Goal: Contribute content: Contribute content

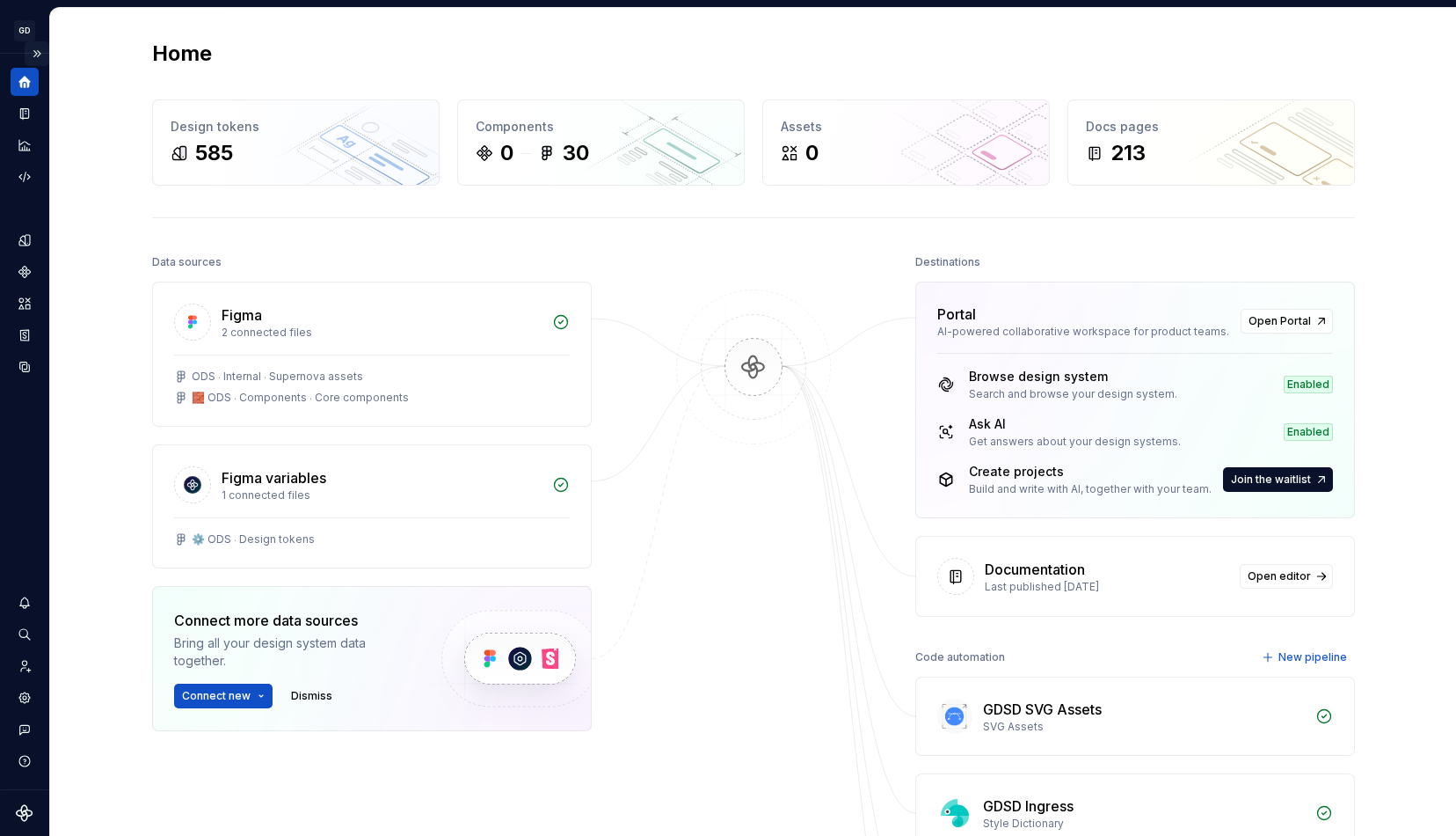
click at [34, 50] on button "Expand sidebar" at bounding box center [36, 53] width 24 height 24
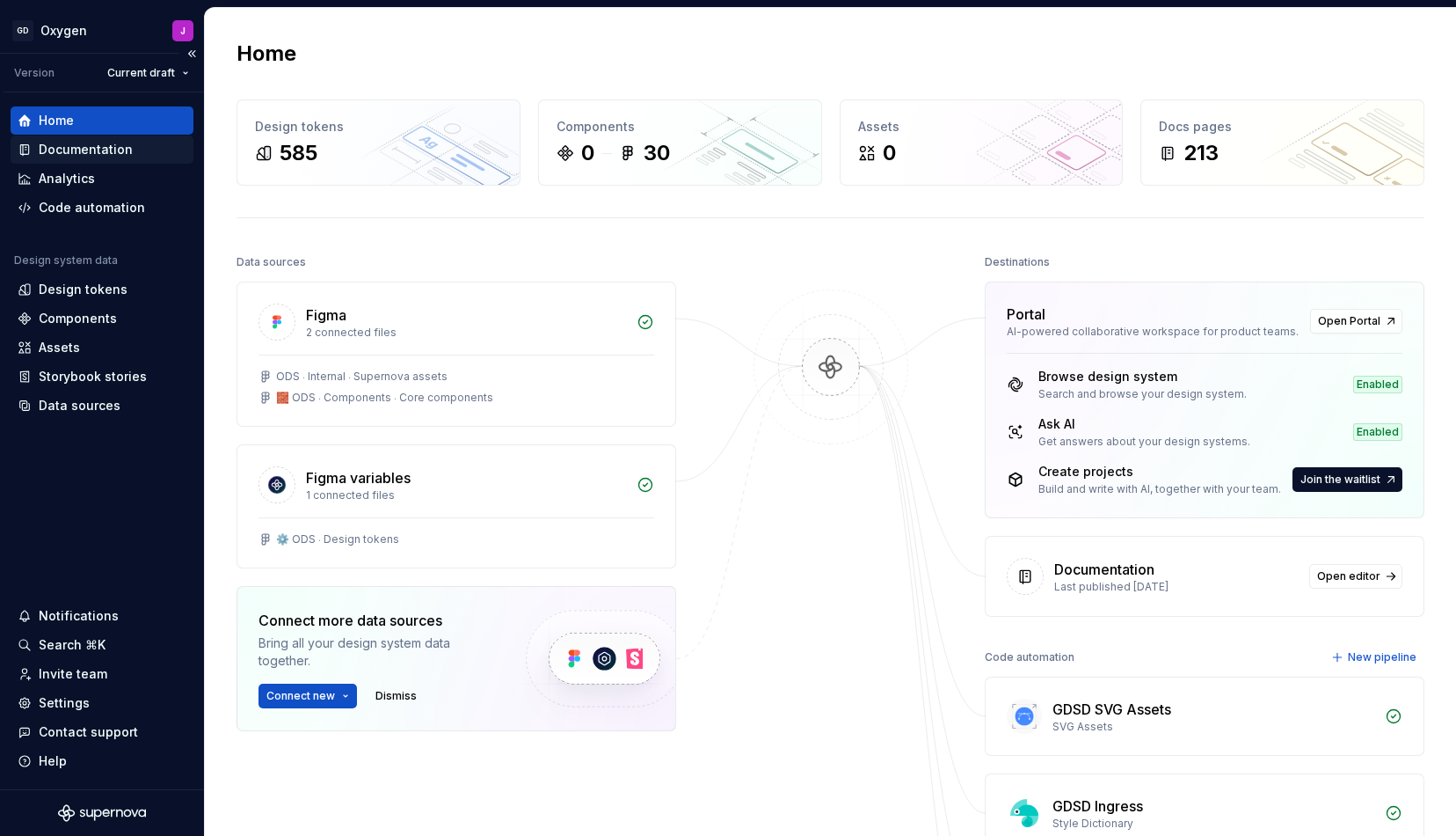
click at [95, 151] on div "Documentation" at bounding box center [86, 150] width 95 height 18
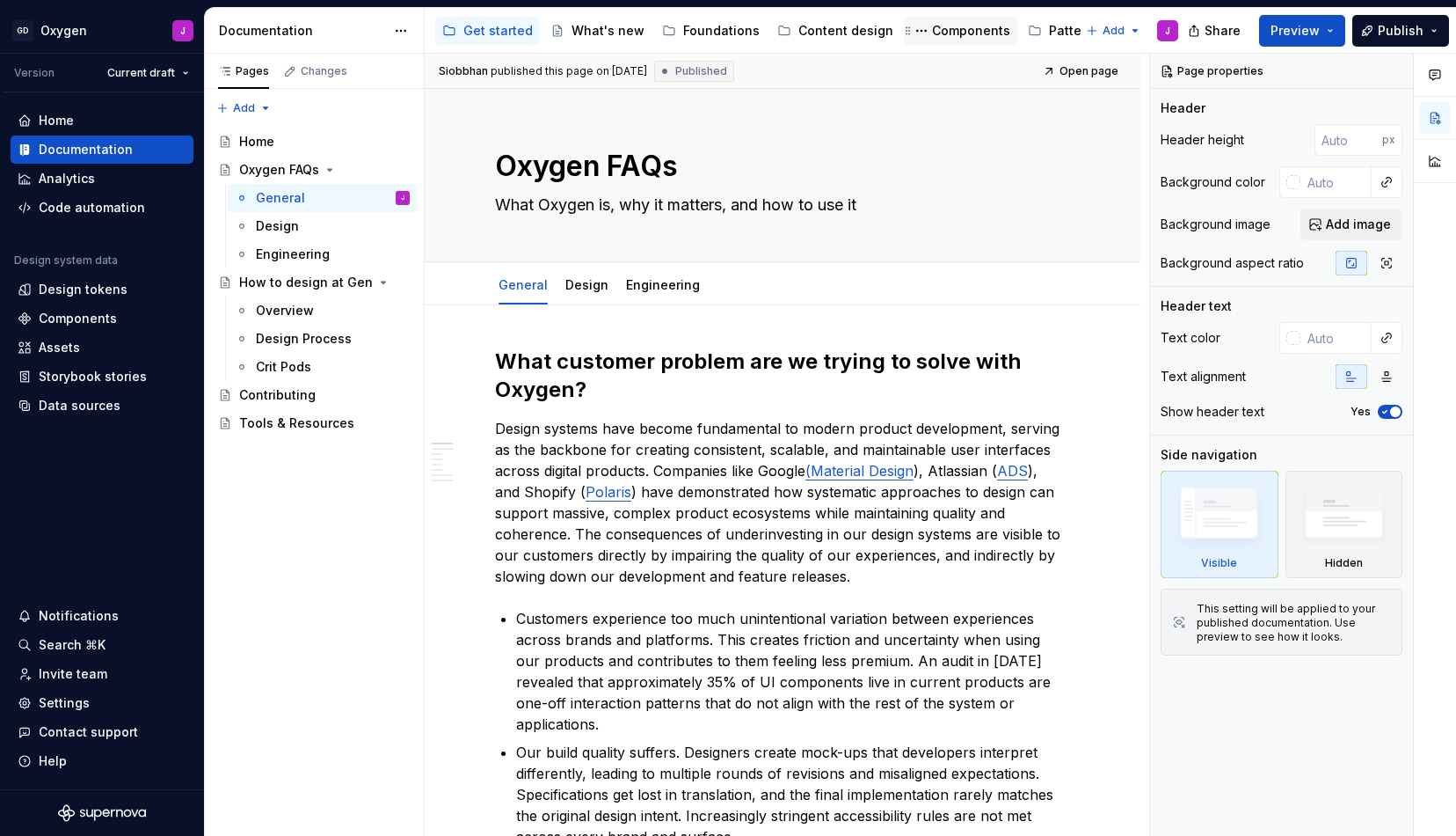
click at [932, 29] on div "Components" at bounding box center [971, 31] width 78 height 18
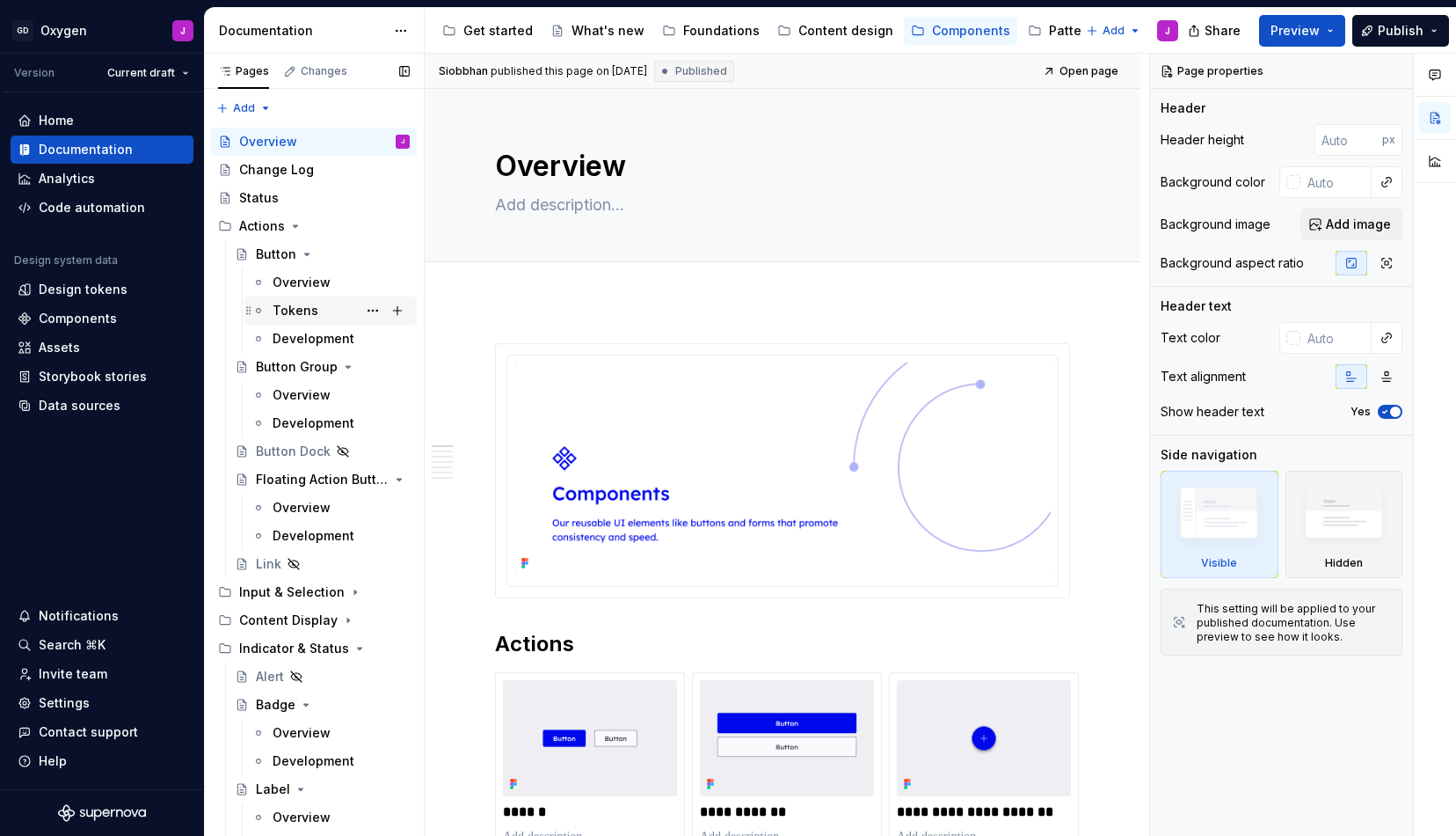
click at [295, 308] on div "Tokens" at bounding box center [295, 311] width 46 height 18
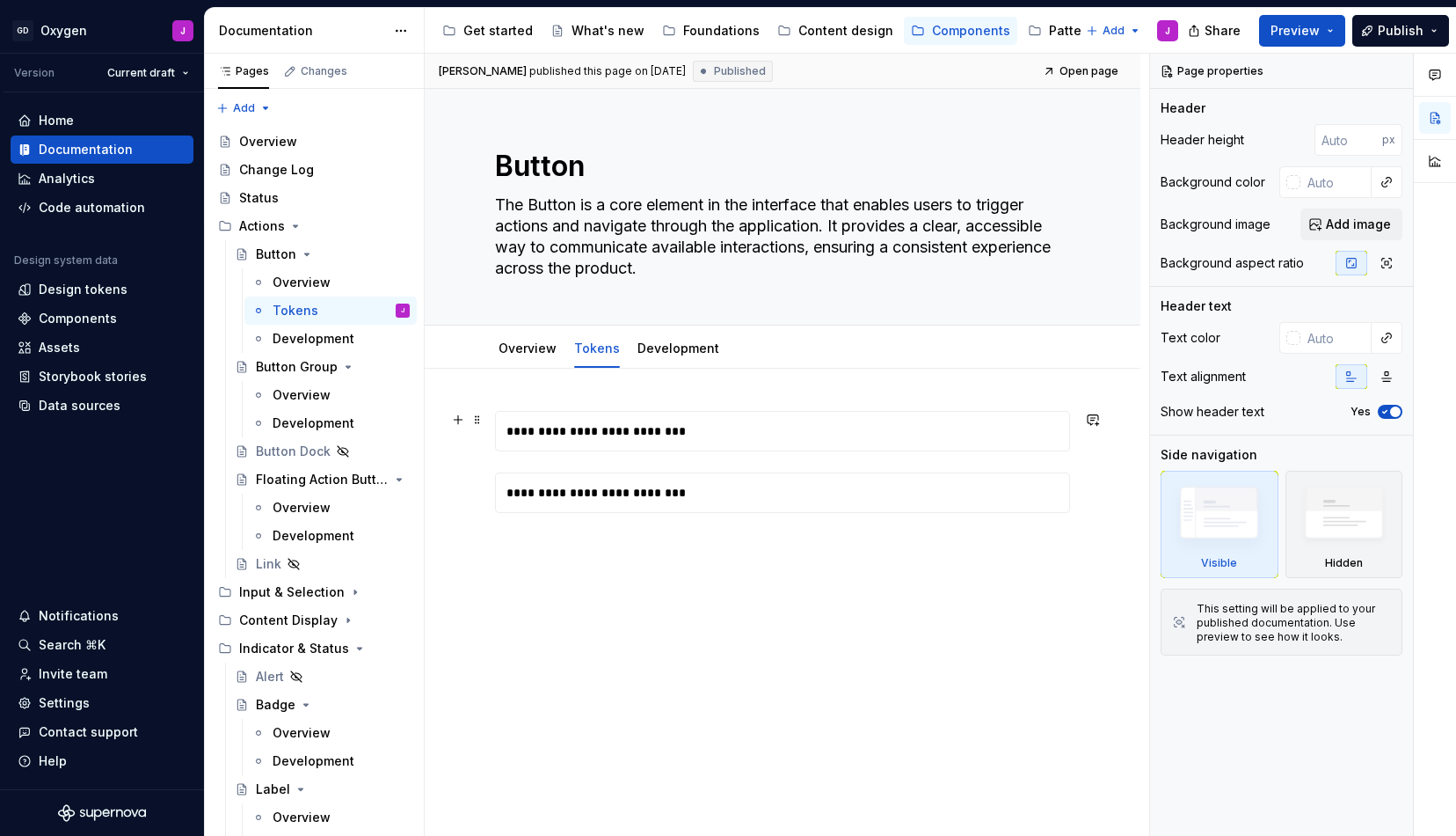
type textarea "*"
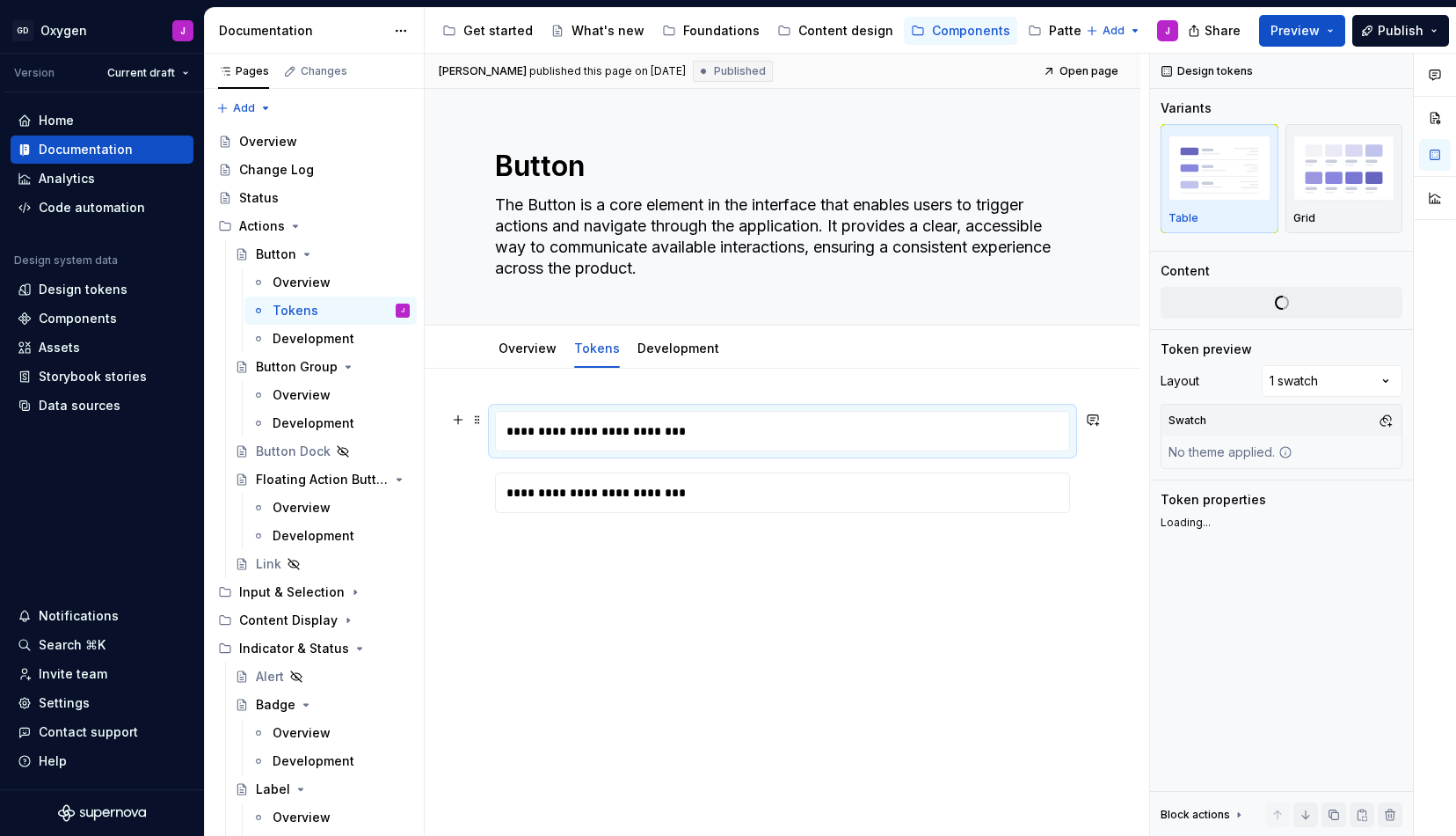
click at [594, 418] on div "**********" at bounding box center [787, 431] width 583 height 39
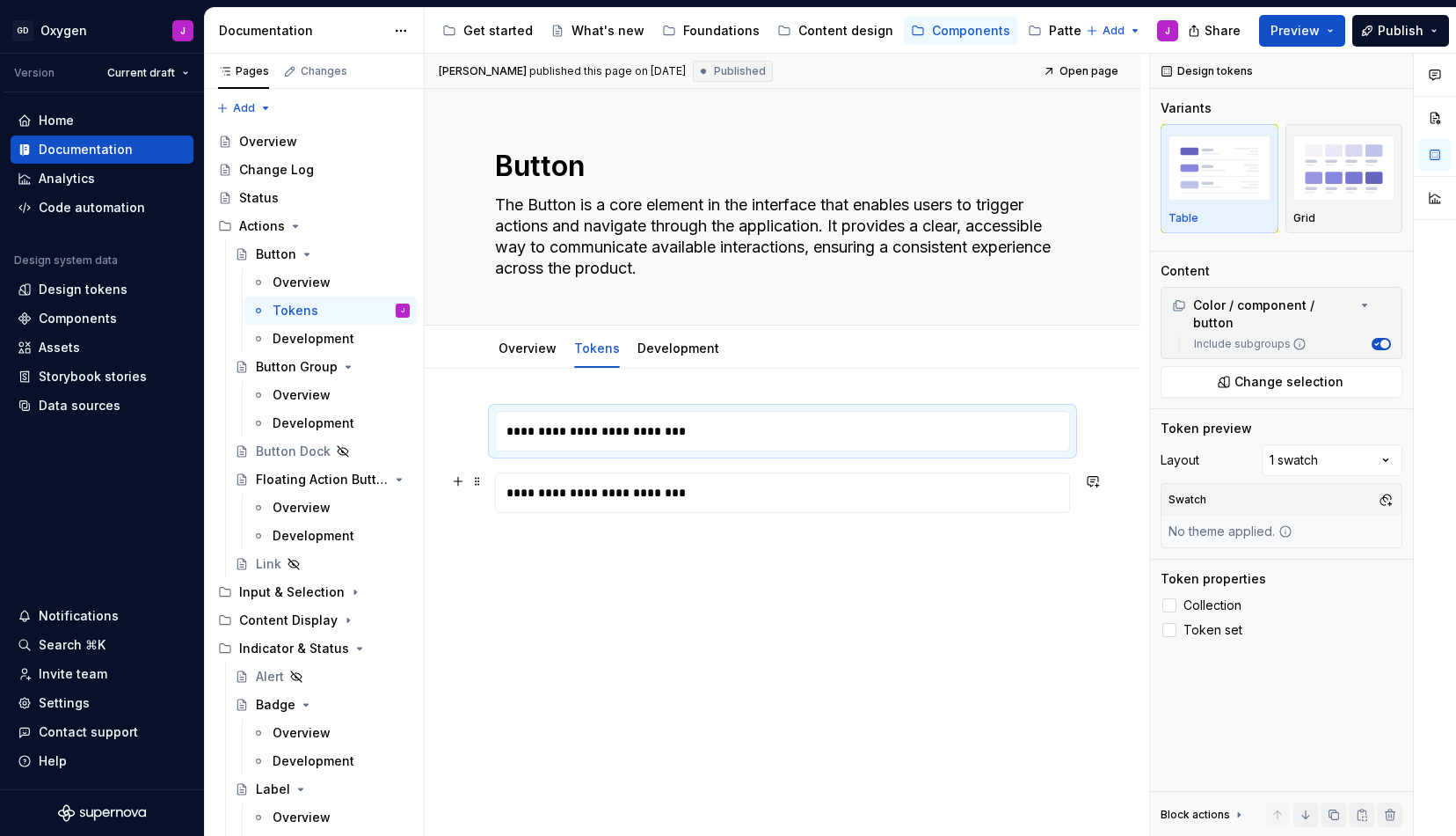
click at [824, 486] on div "**********" at bounding box center [787, 492] width 583 height 39
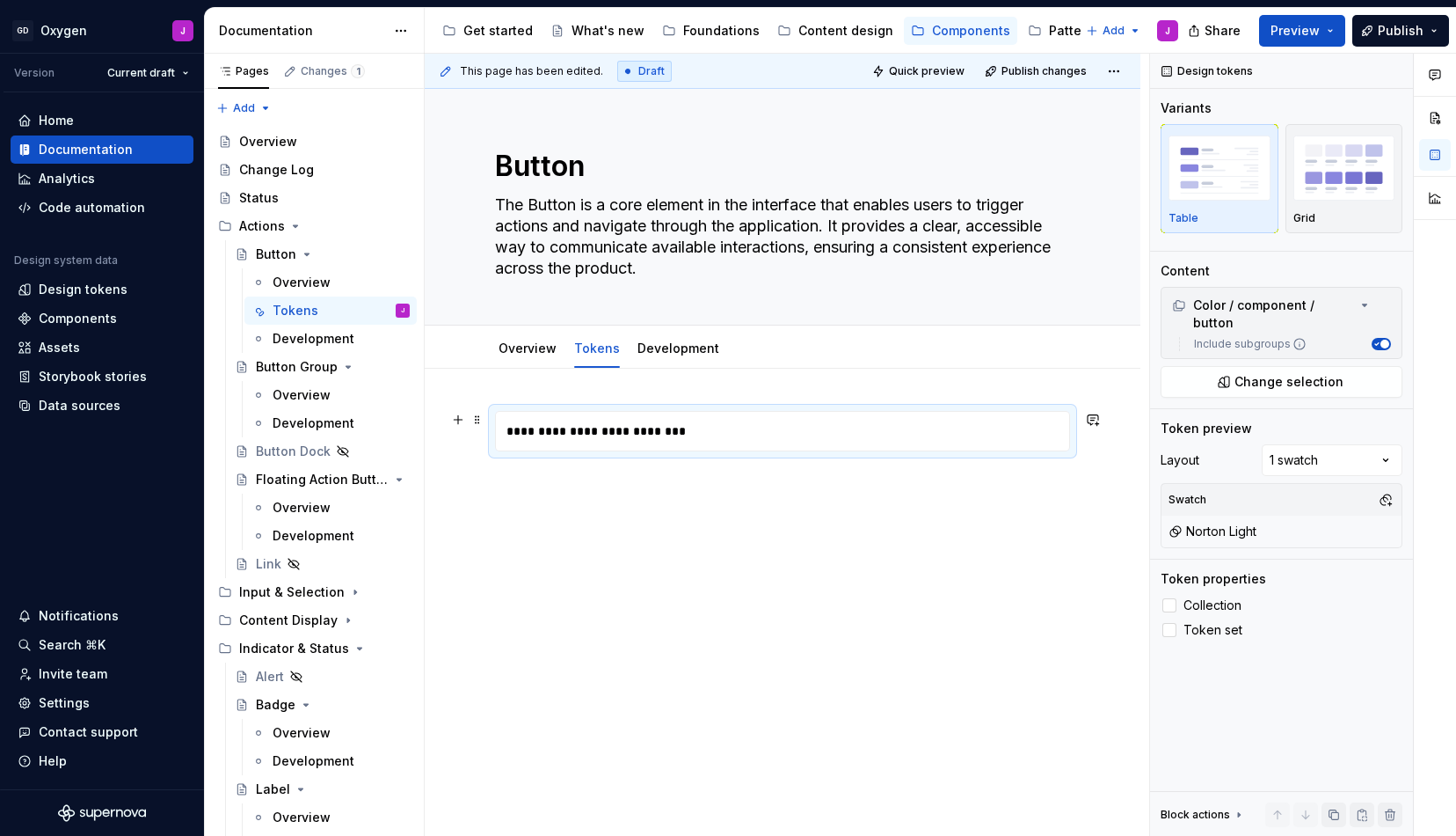
click at [785, 423] on div "**********" at bounding box center [787, 431] width 583 height 39
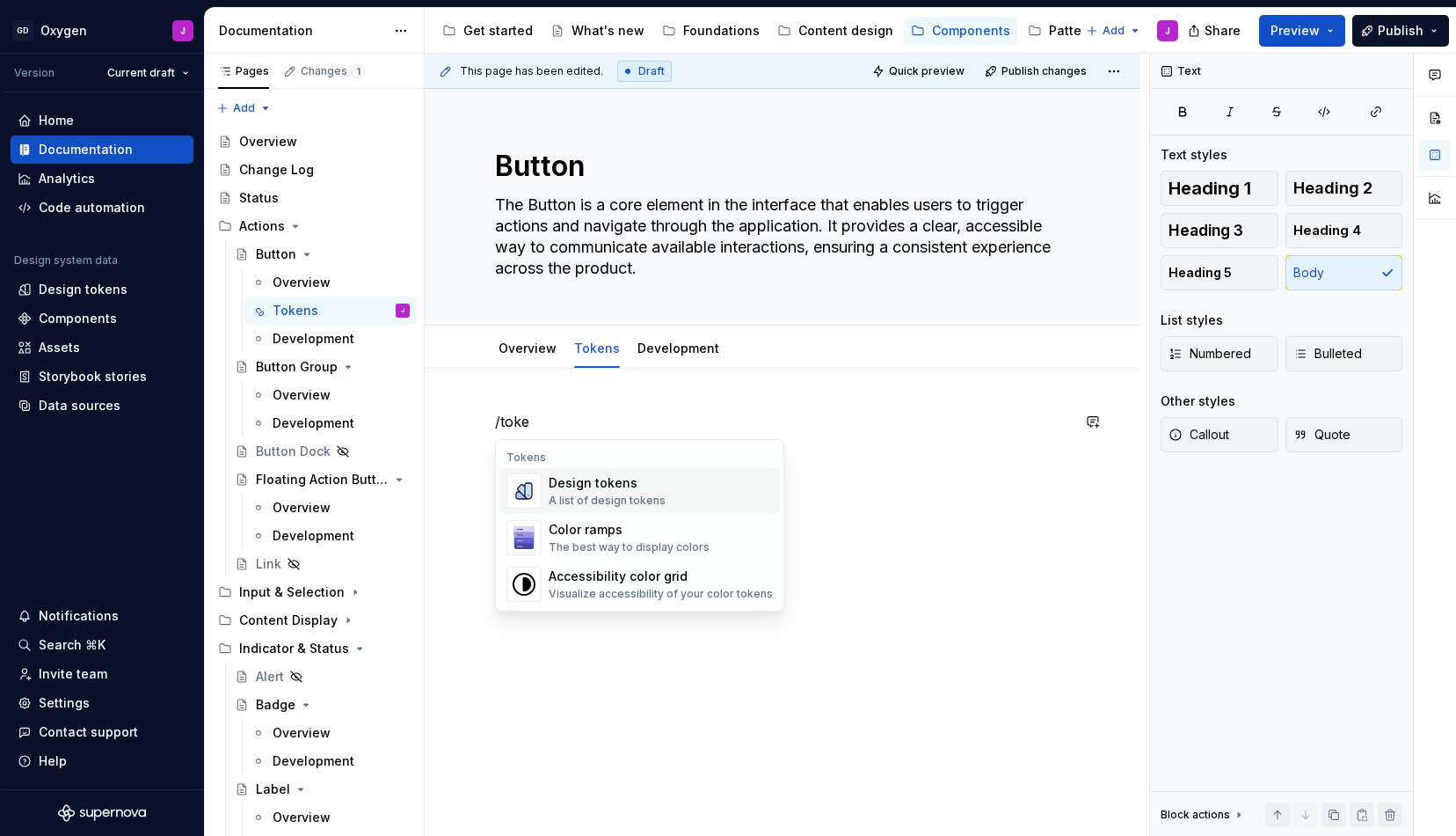
click at [672, 480] on div "Design tokens A list of design tokens" at bounding box center [660, 490] width 224 height 35
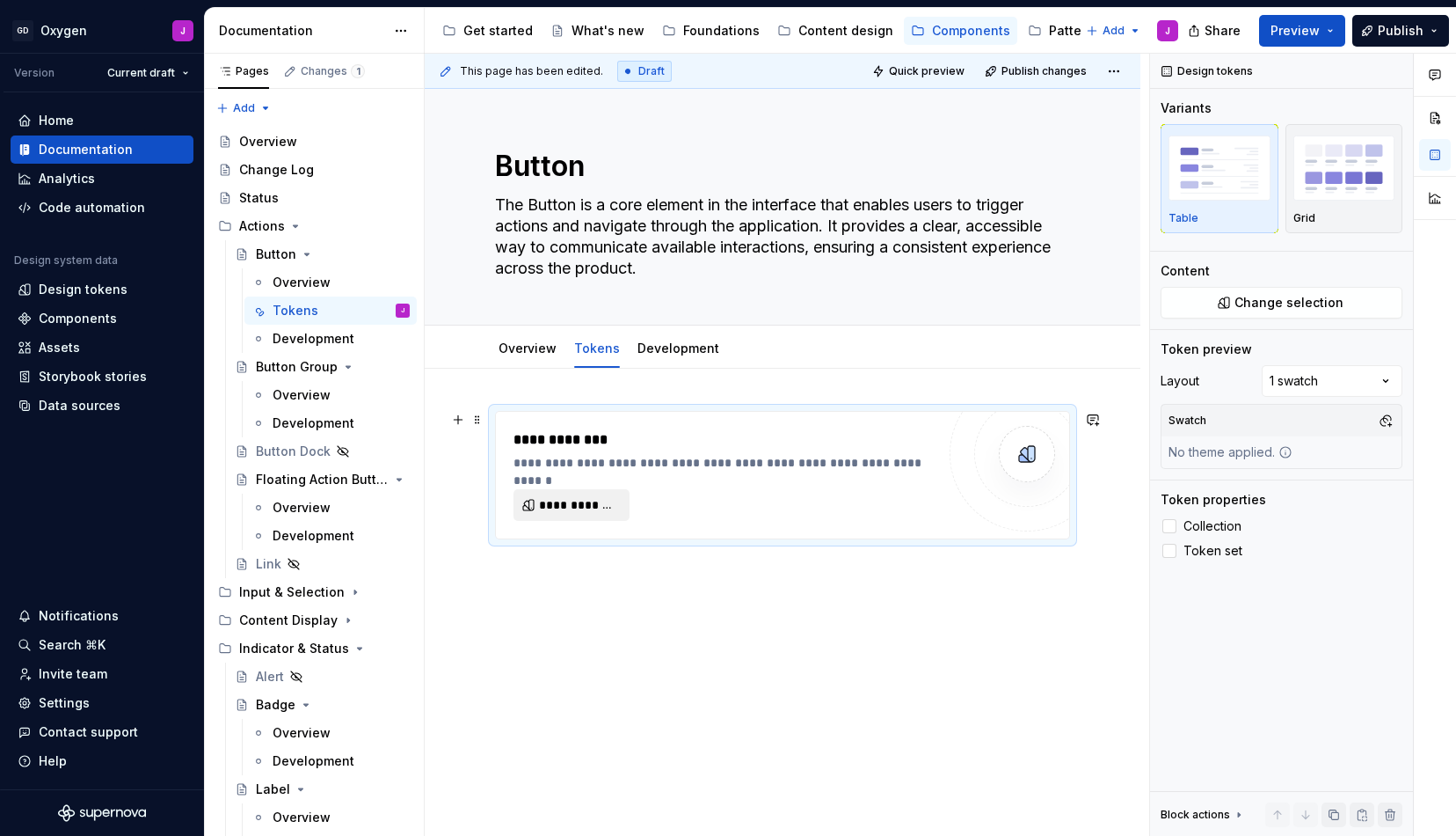
click at [574, 505] on span "**********" at bounding box center [579, 505] width 79 height 18
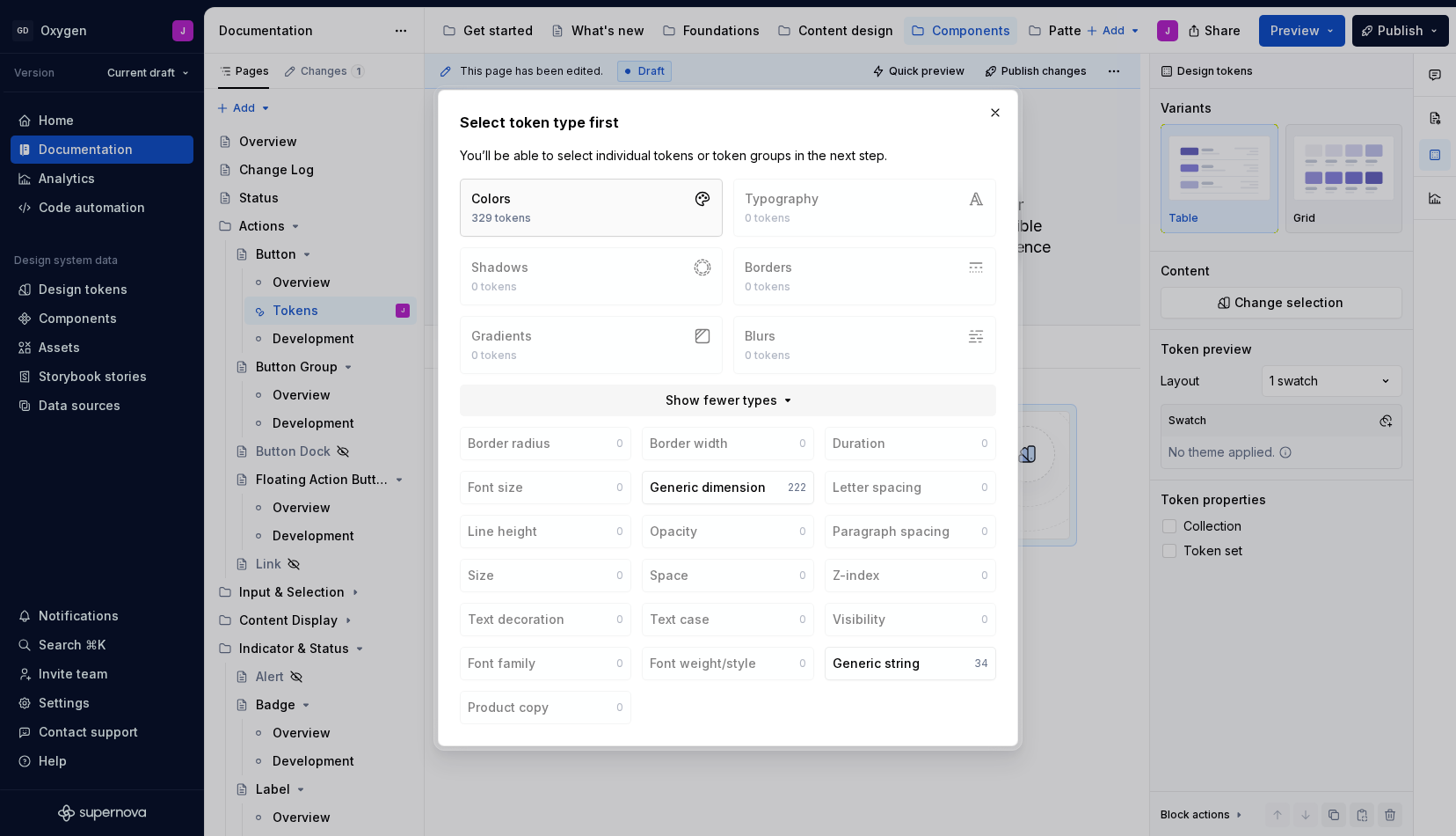
click at [628, 207] on button "Colors 329 tokens" at bounding box center [592, 207] width 263 height 58
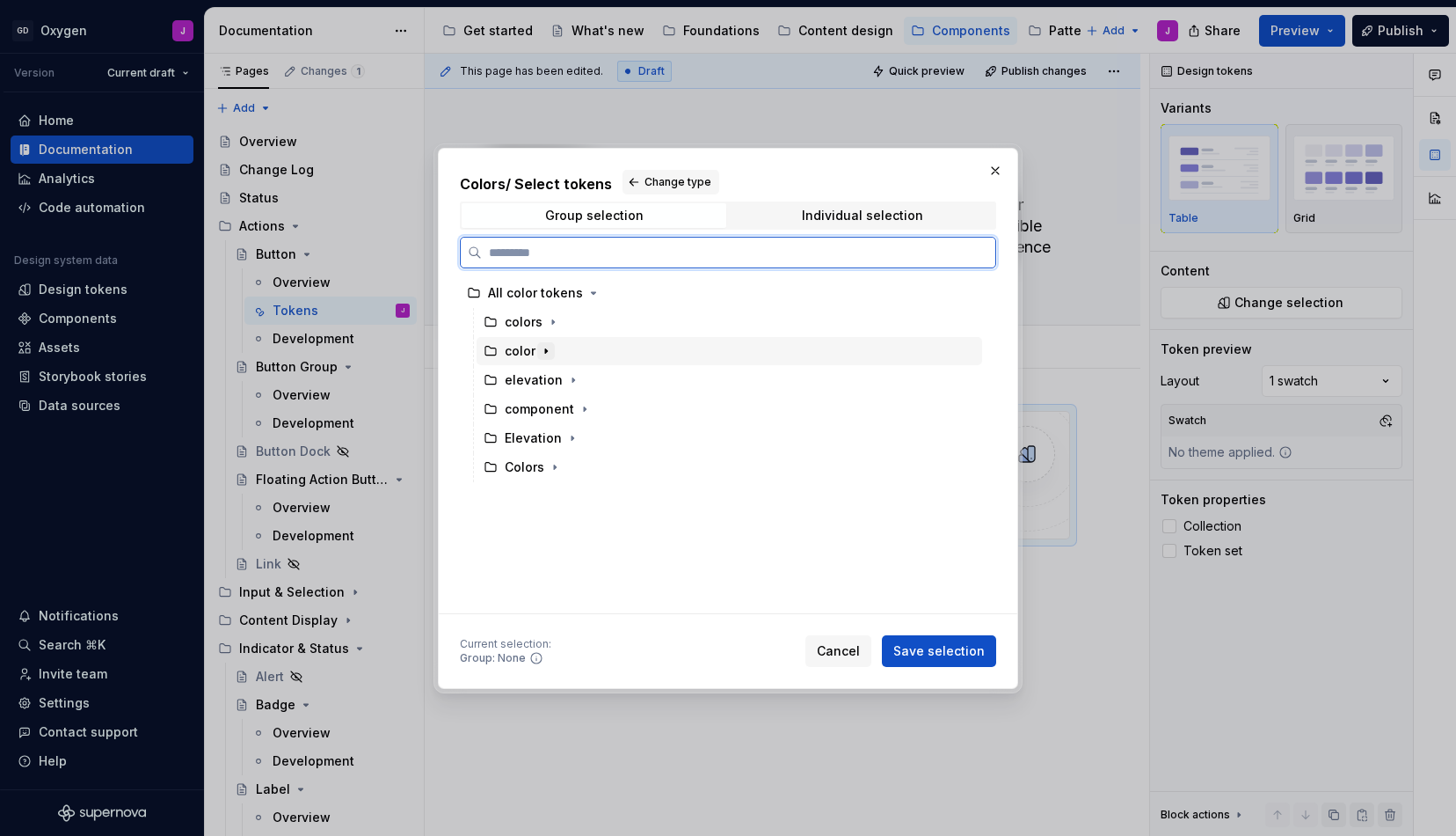
click at [546, 349] on icon "button" at bounding box center [547, 351] width 14 height 14
click at [549, 325] on icon "button" at bounding box center [553, 323] width 14 height 14
click at [553, 326] on icon "button" at bounding box center [553, 323] width 14 height 14
click at [583, 407] on icon "button" at bounding box center [585, 409] width 14 height 14
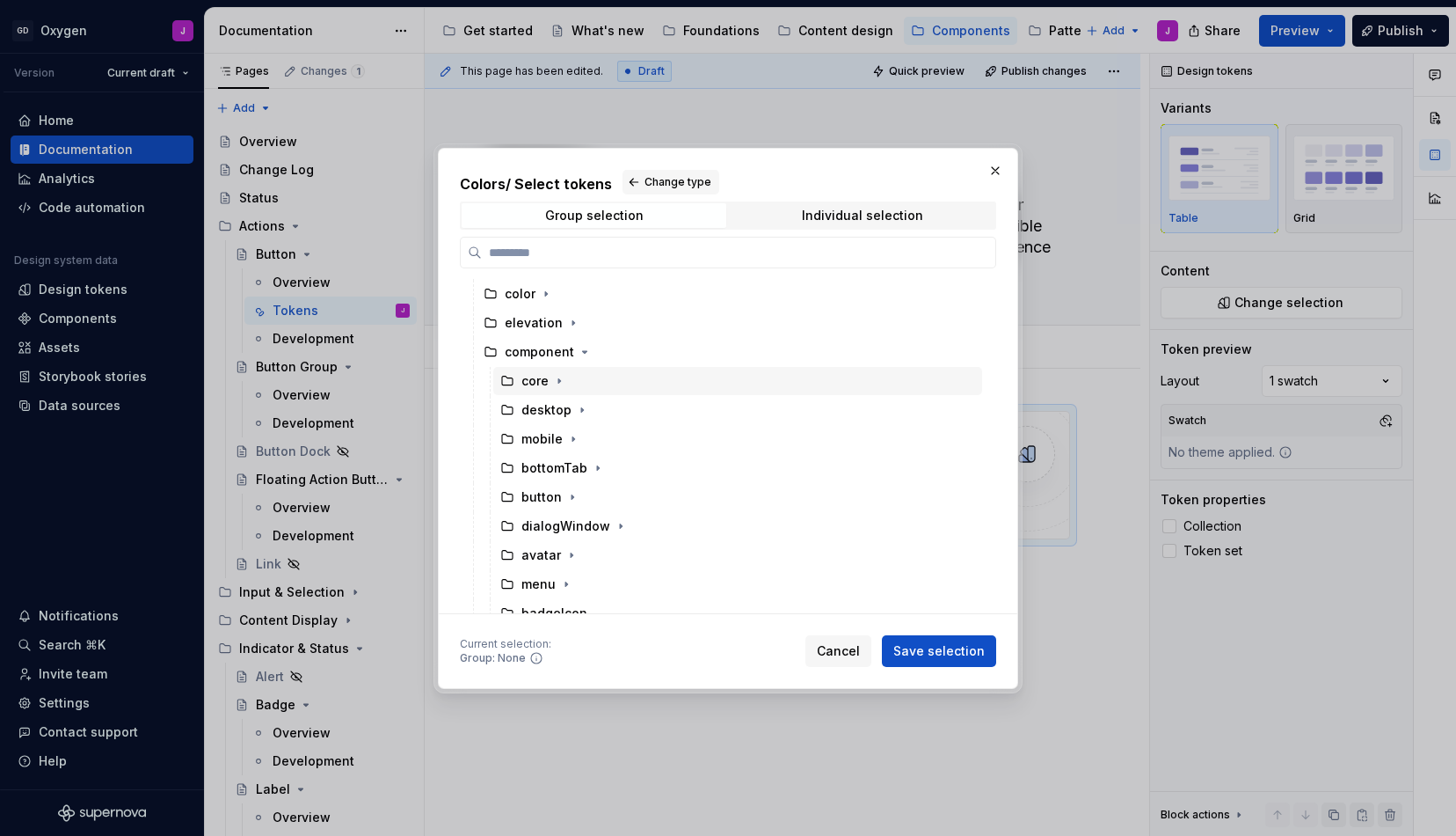
scroll to position [68, 0]
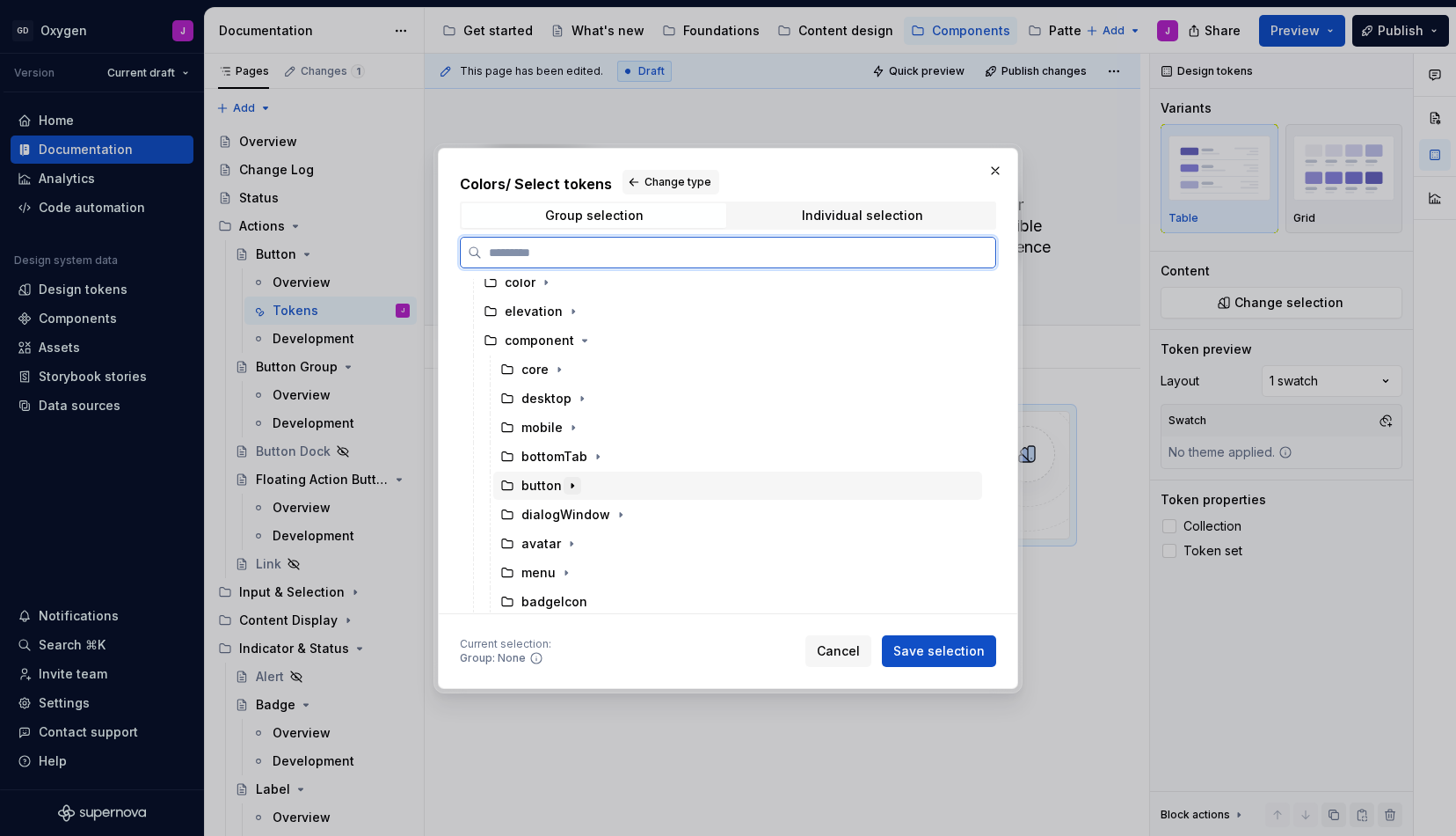
click at [567, 486] on icon "button" at bounding box center [573, 486] width 14 height 14
click at [547, 483] on div "button" at bounding box center [541, 486] width 41 height 18
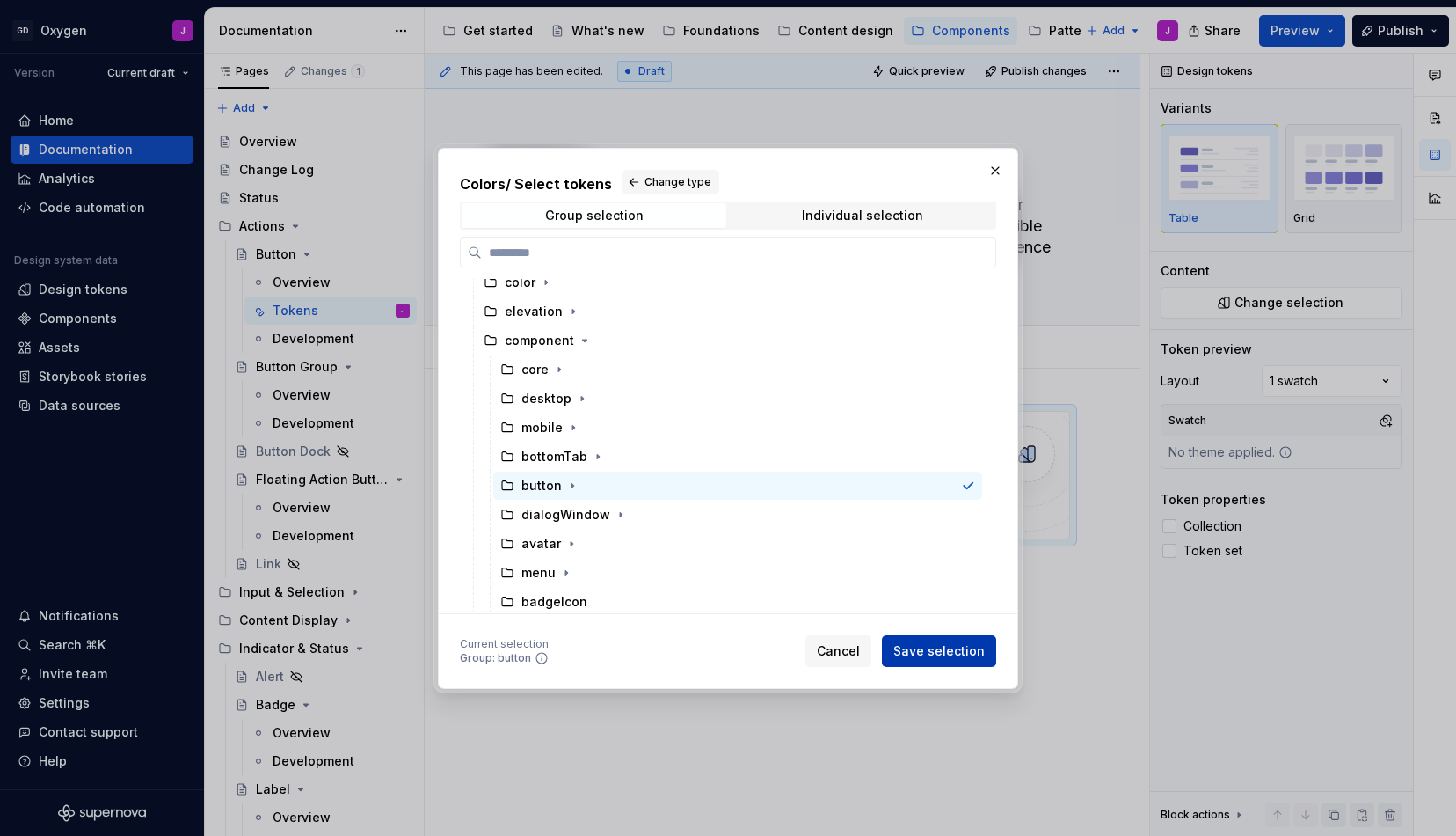
click at [952, 650] on span "Save selection" at bounding box center [939, 651] width 92 height 18
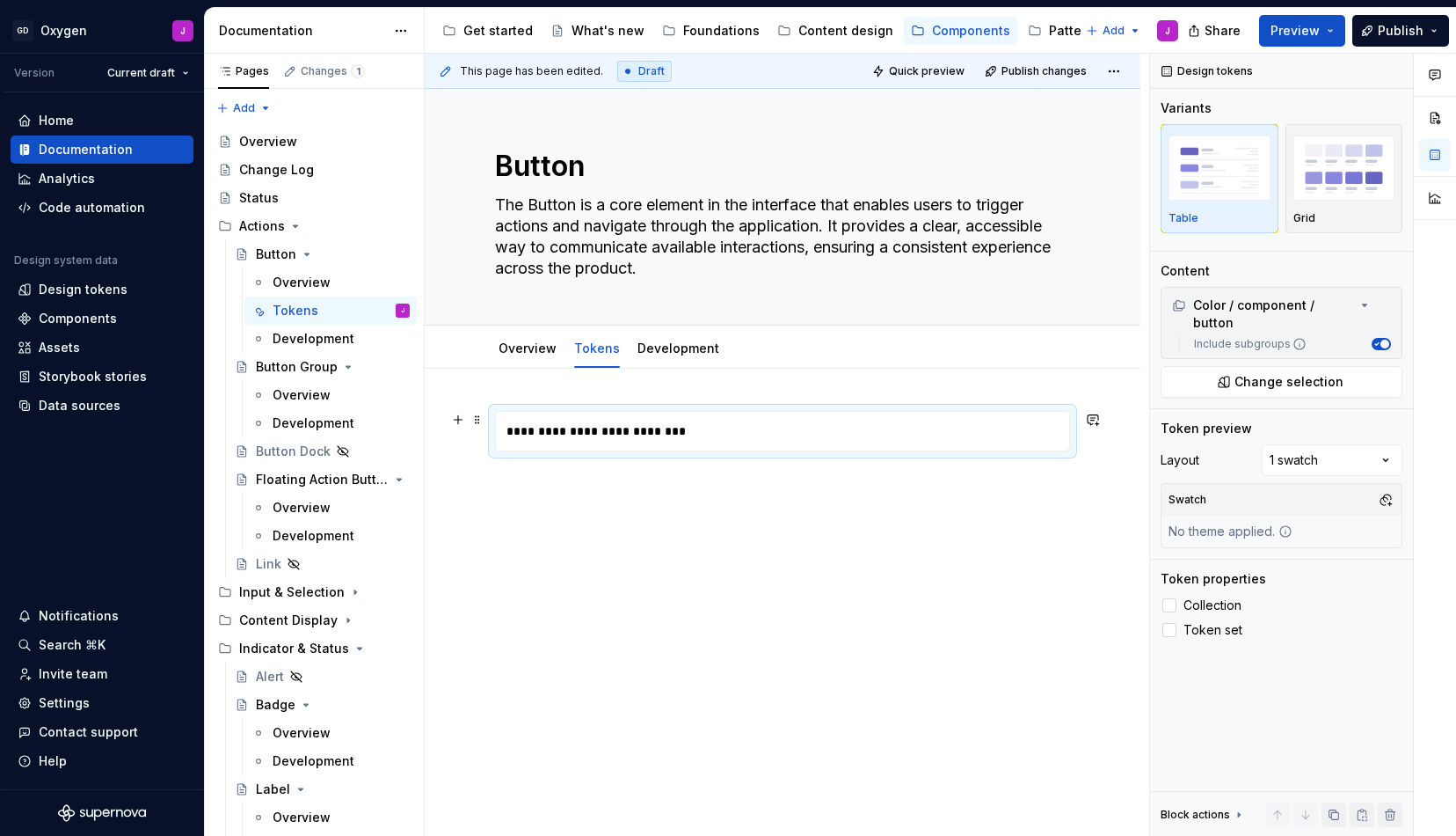
click at [659, 423] on div "**********" at bounding box center [787, 431] width 583 height 39
click at [290, 333] on div "Development" at bounding box center [313, 339] width 82 height 18
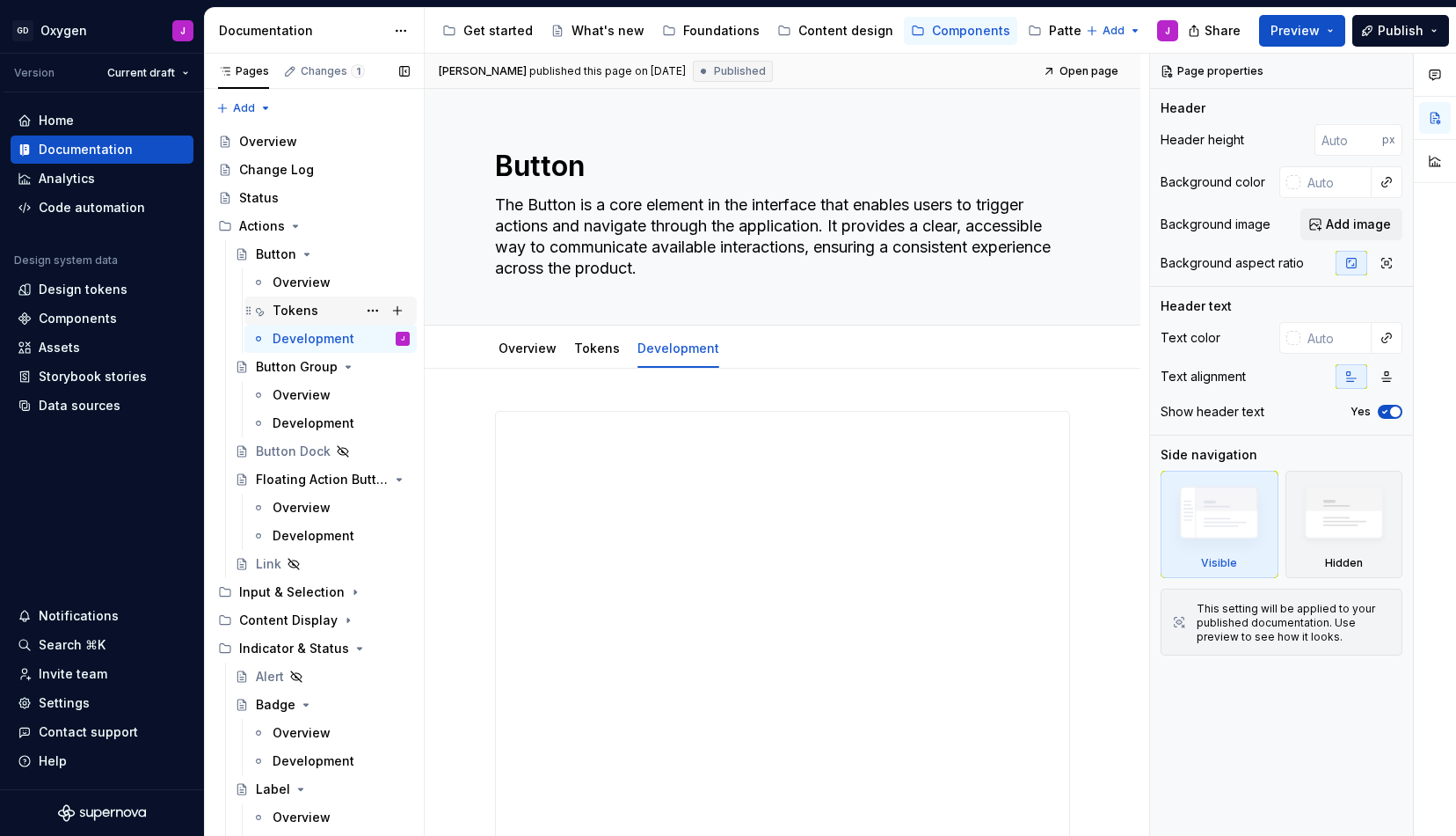
click at [304, 310] on div "Tokens" at bounding box center [295, 311] width 46 height 18
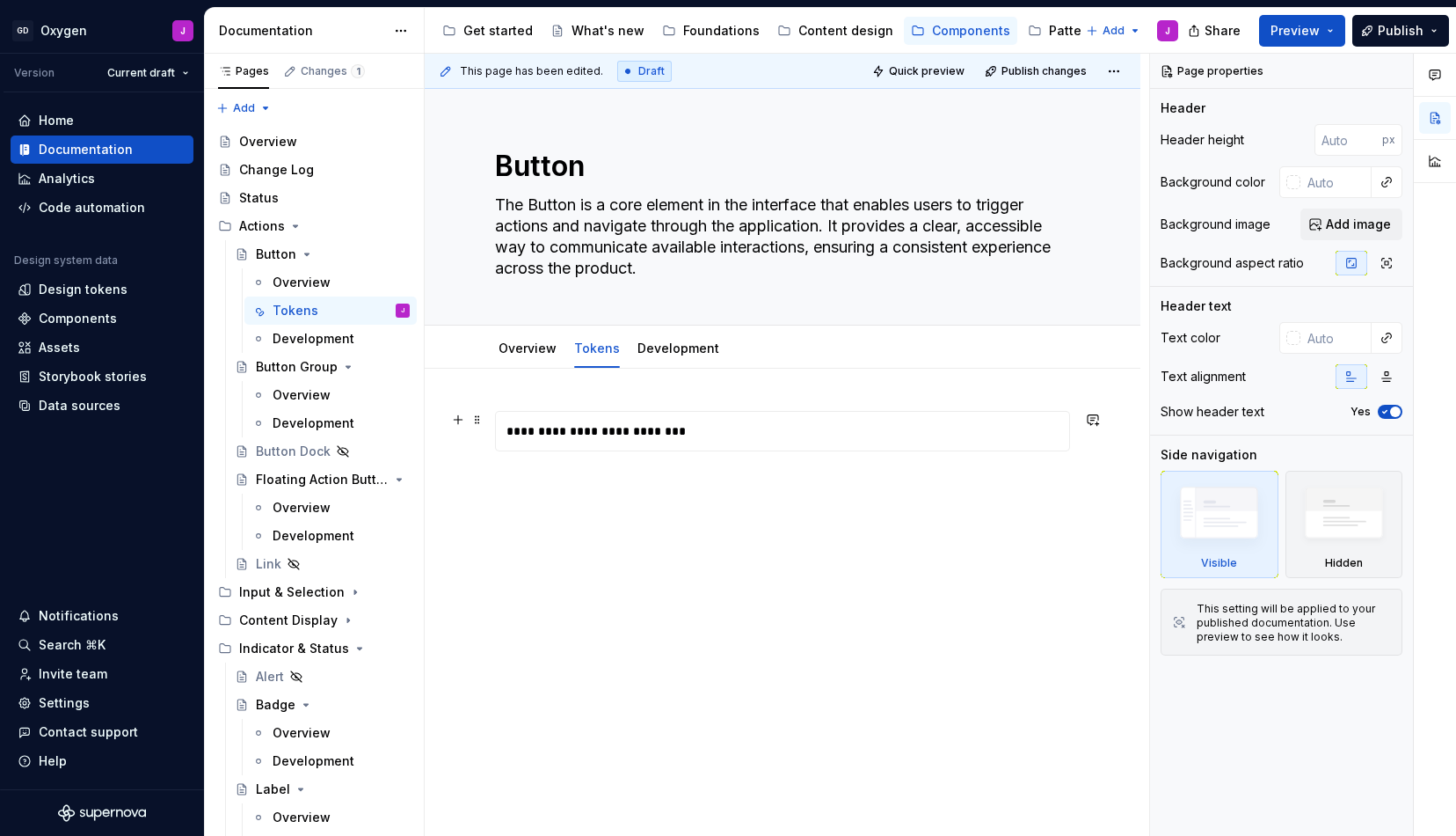
type textarea "*"
click at [597, 432] on div "**********" at bounding box center [787, 431] width 583 height 39
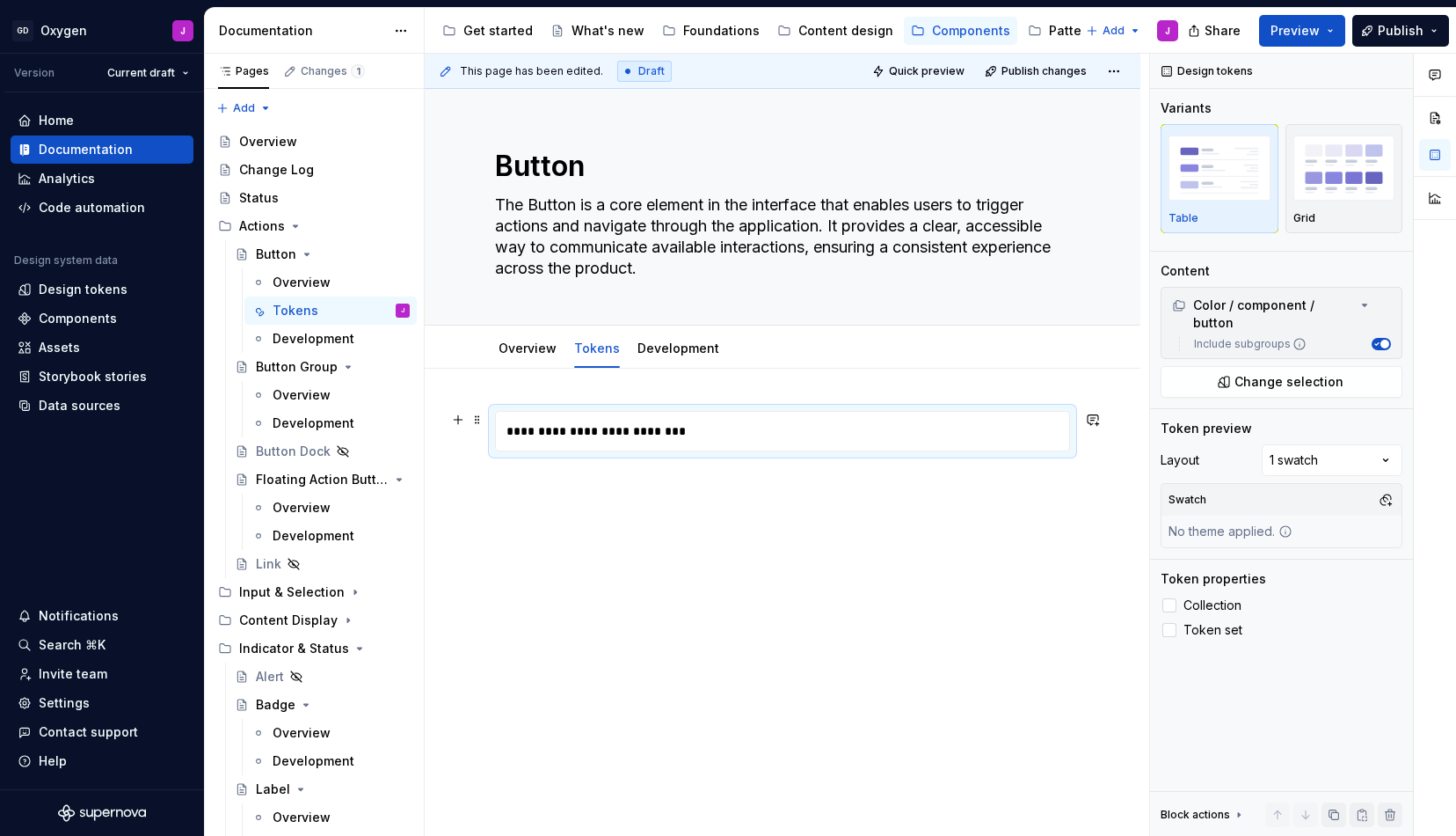
click at [992, 447] on div "**********" at bounding box center [787, 431] width 583 height 39
click at [1252, 373] on span "Change selection" at bounding box center [1289, 382] width 109 height 18
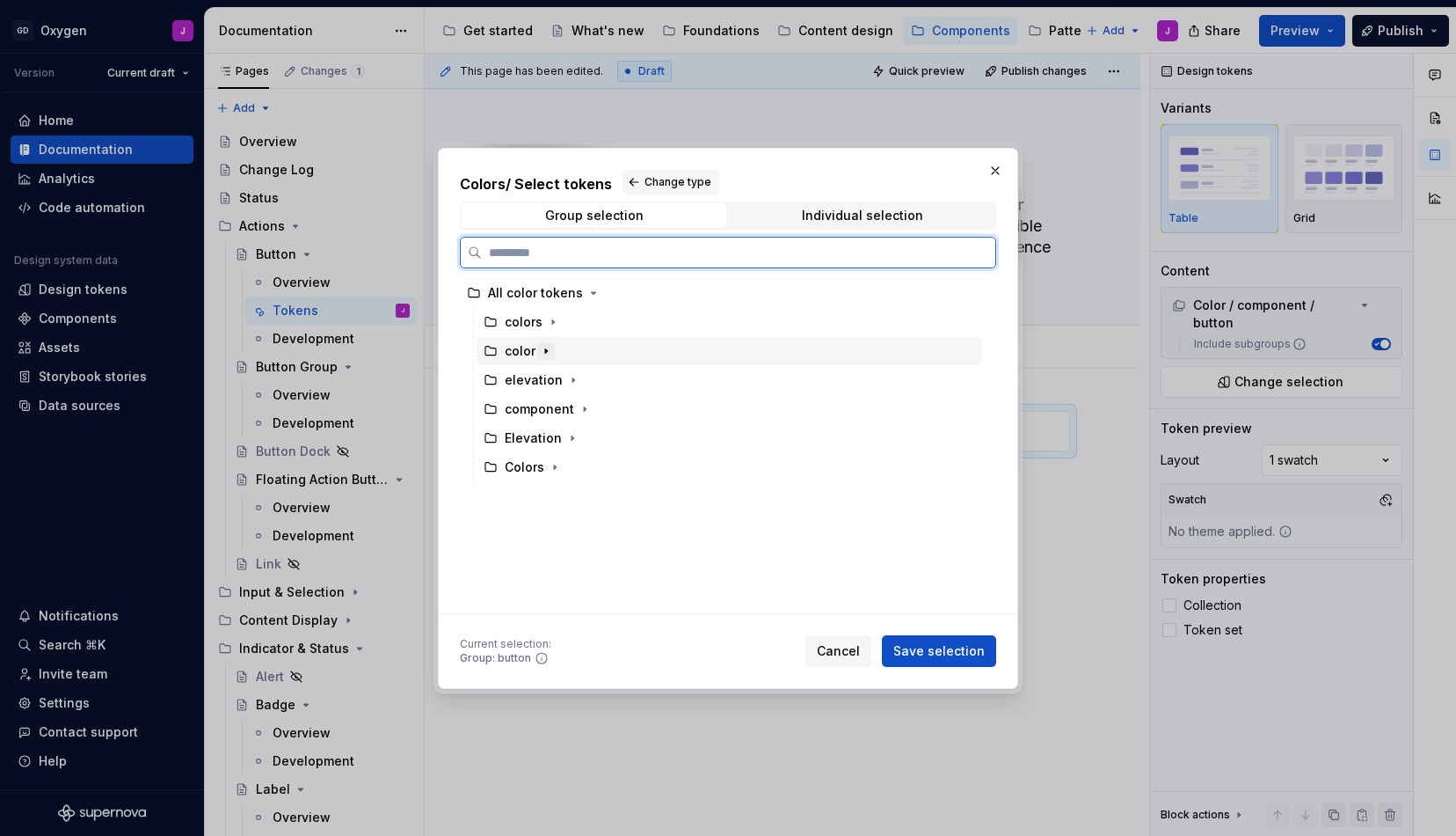
click at [543, 351] on icon "button" at bounding box center [547, 351] width 14 height 14
click at [548, 323] on icon "button" at bounding box center [553, 323] width 14 height 14
click at [578, 408] on icon "button" at bounding box center [585, 409] width 14 height 14
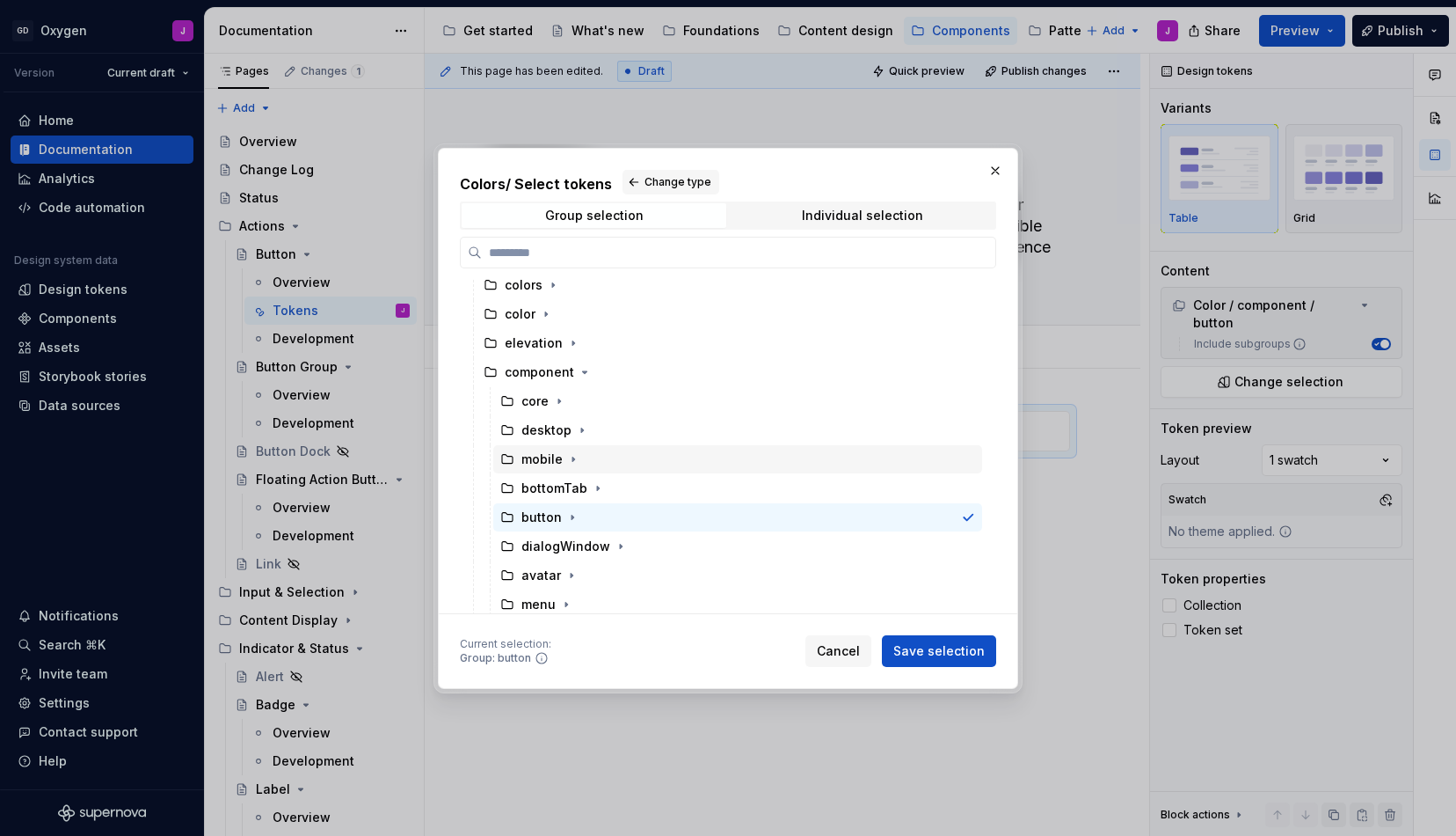
scroll to position [48, 0]
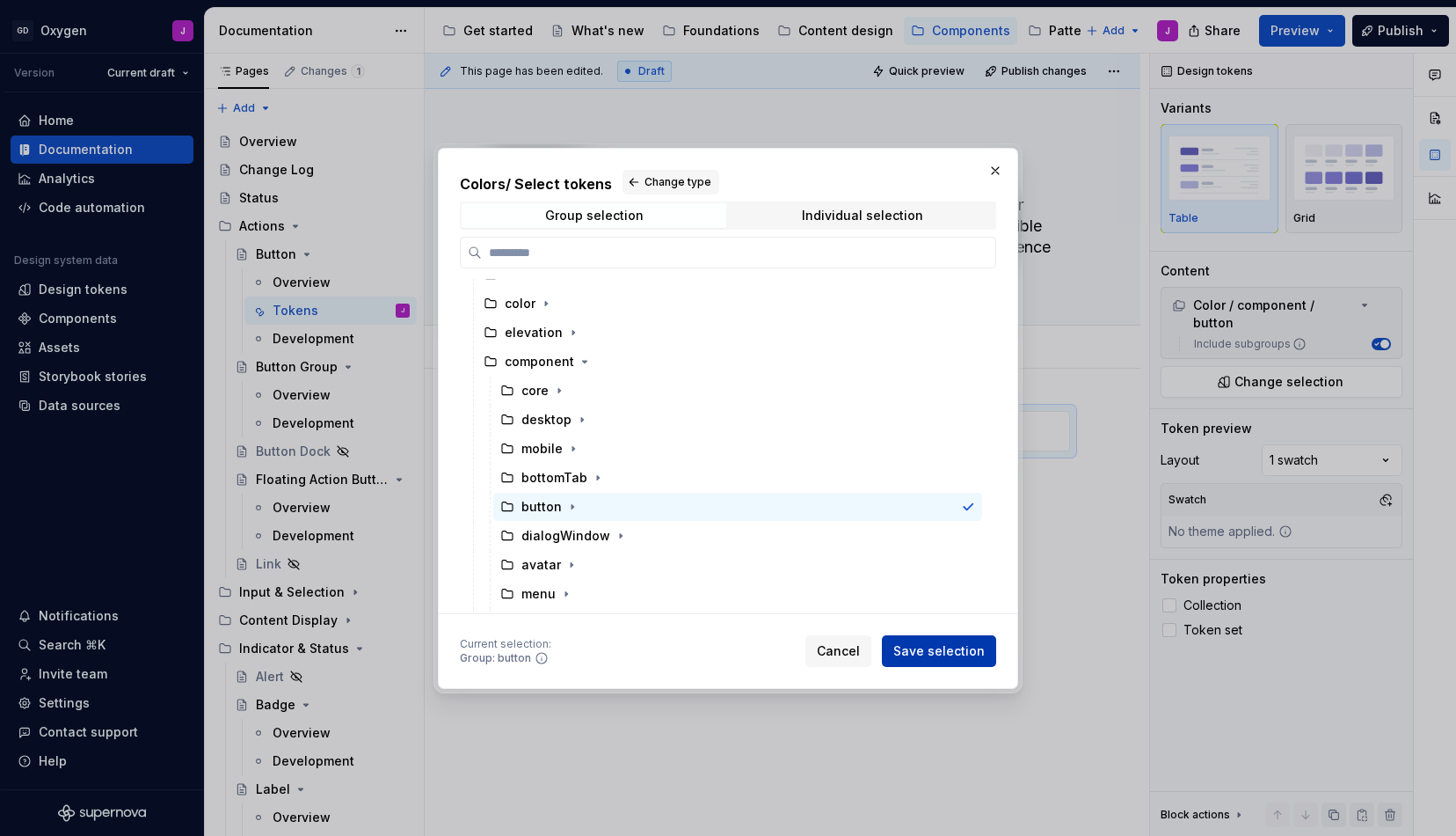
click at [906, 643] on span "Save selection" at bounding box center [939, 651] width 92 height 18
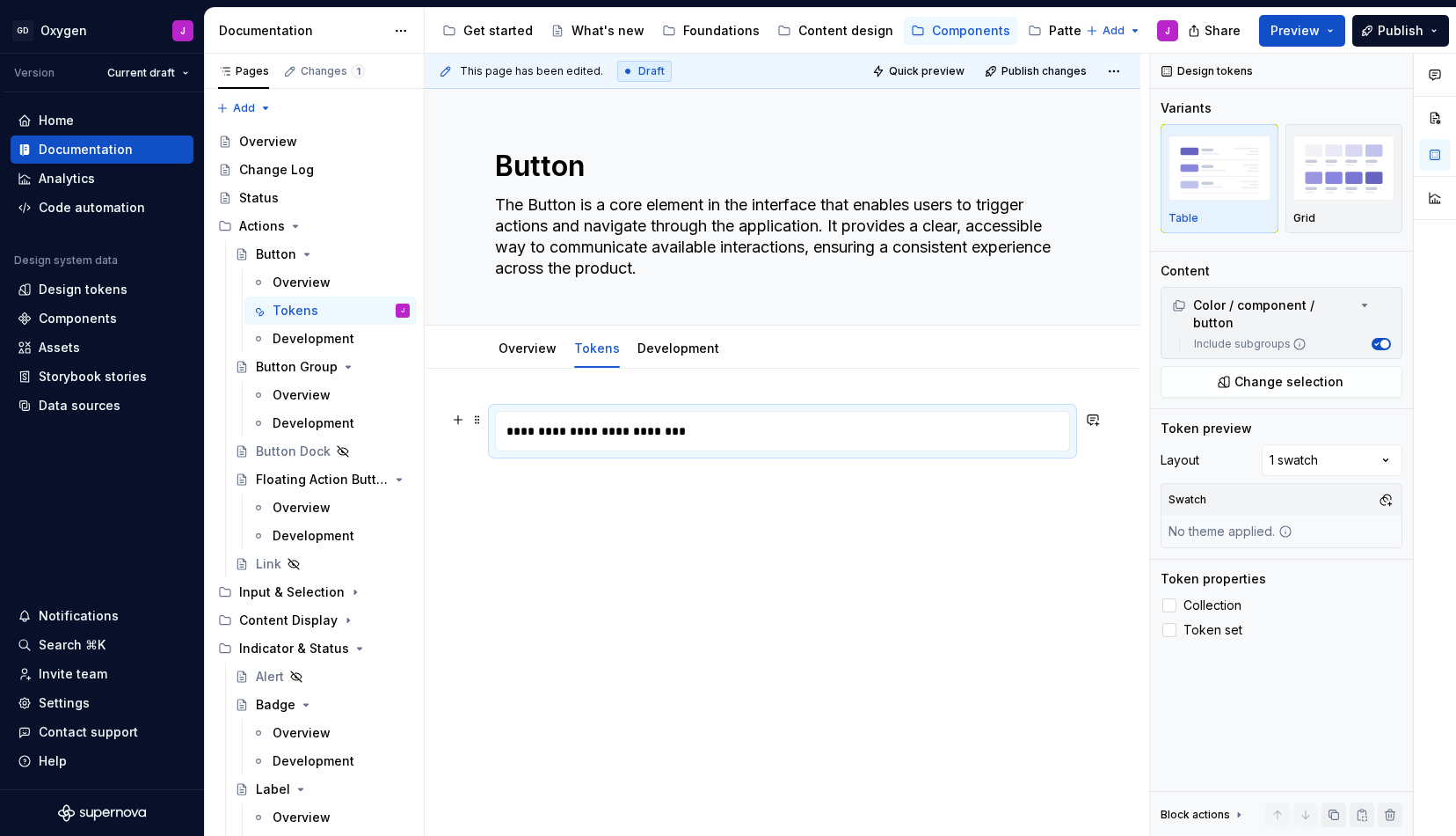
click at [824, 446] on div "**********" at bounding box center [787, 431] width 583 height 39
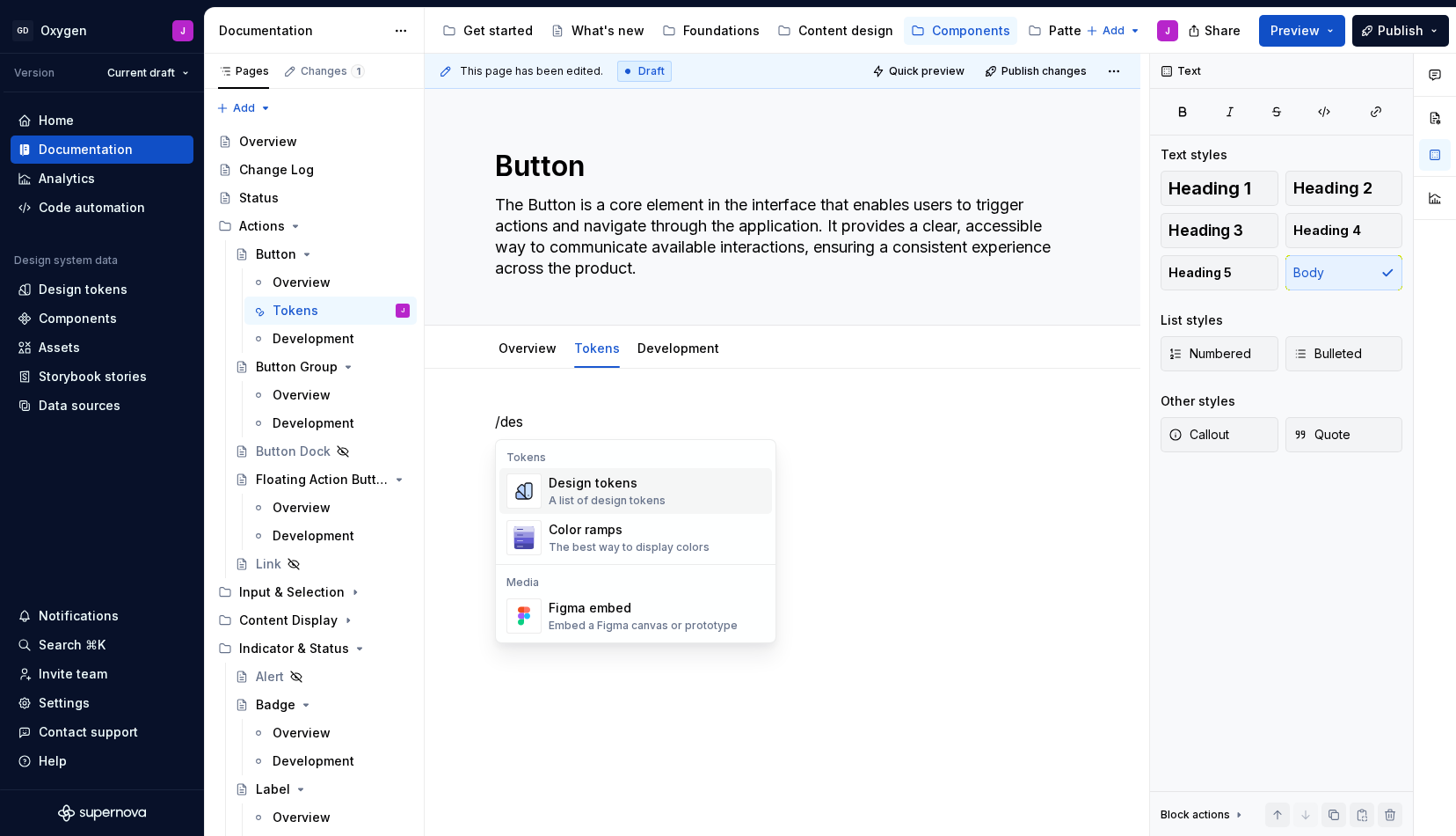
click at [711, 499] on div "Design tokens A list of design tokens" at bounding box center [656, 490] width 216 height 35
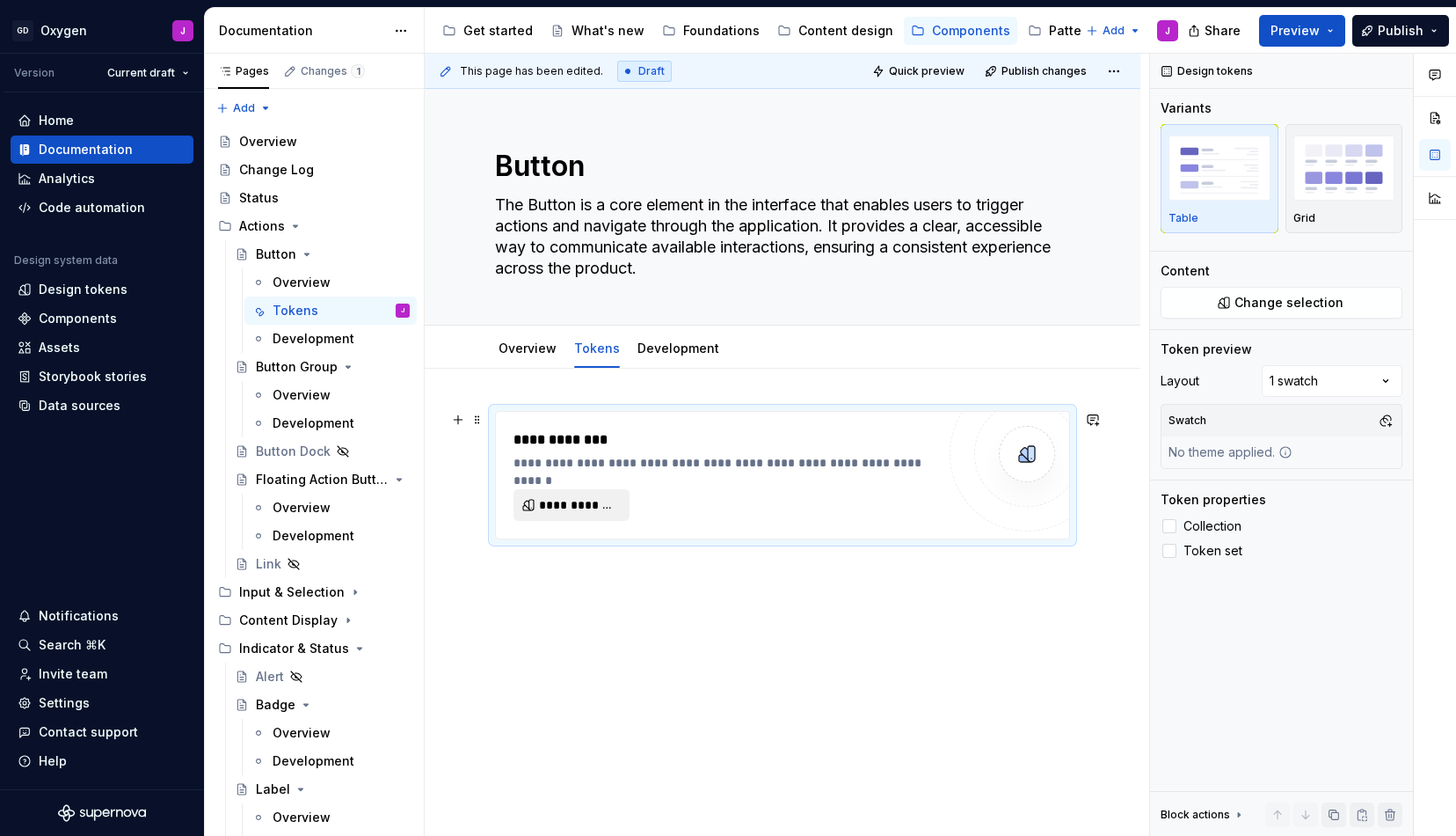
click at [590, 506] on span "**********" at bounding box center [579, 505] width 79 height 18
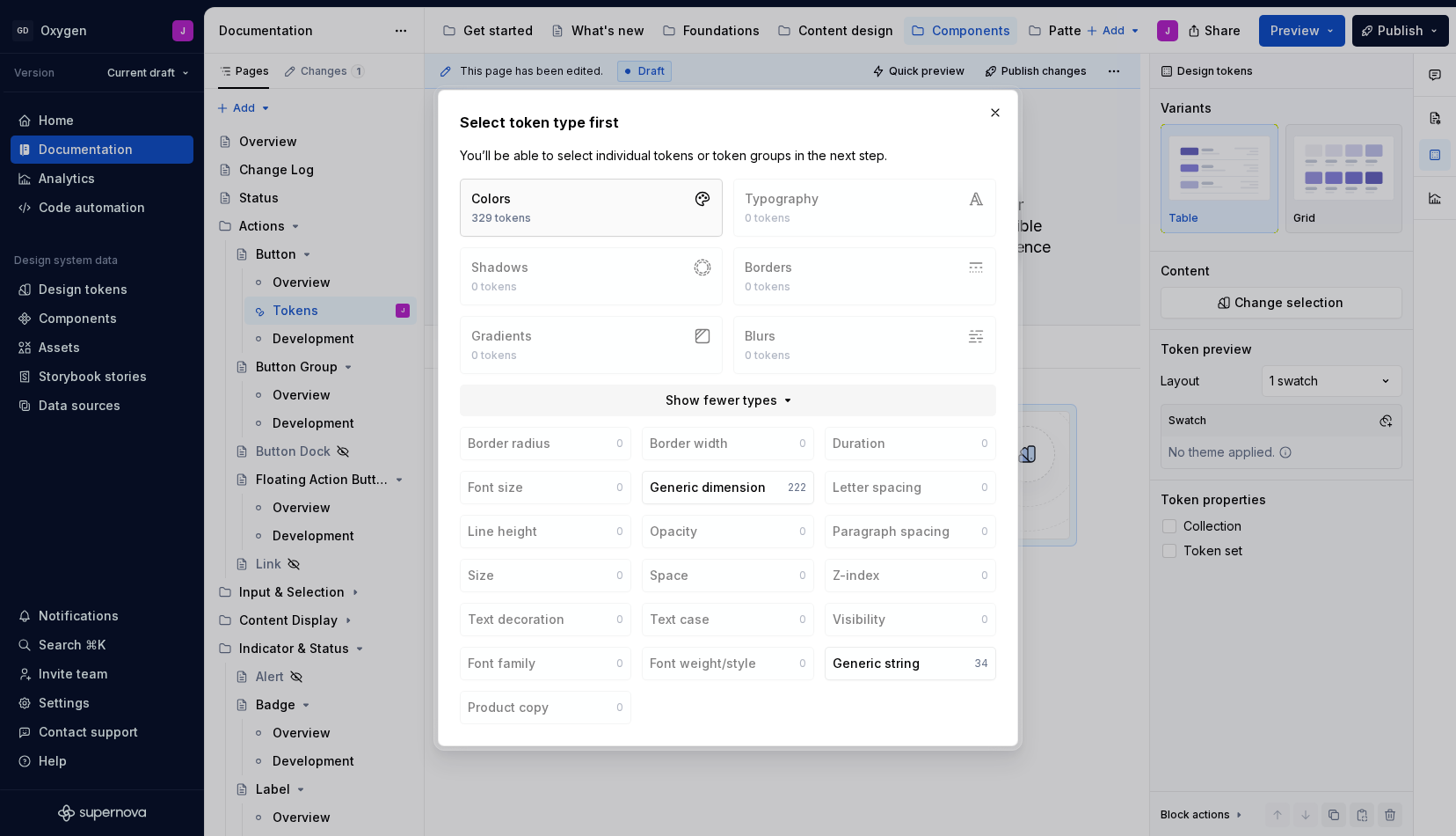
click at [661, 200] on button "Colors 329 tokens" at bounding box center [592, 207] width 263 height 58
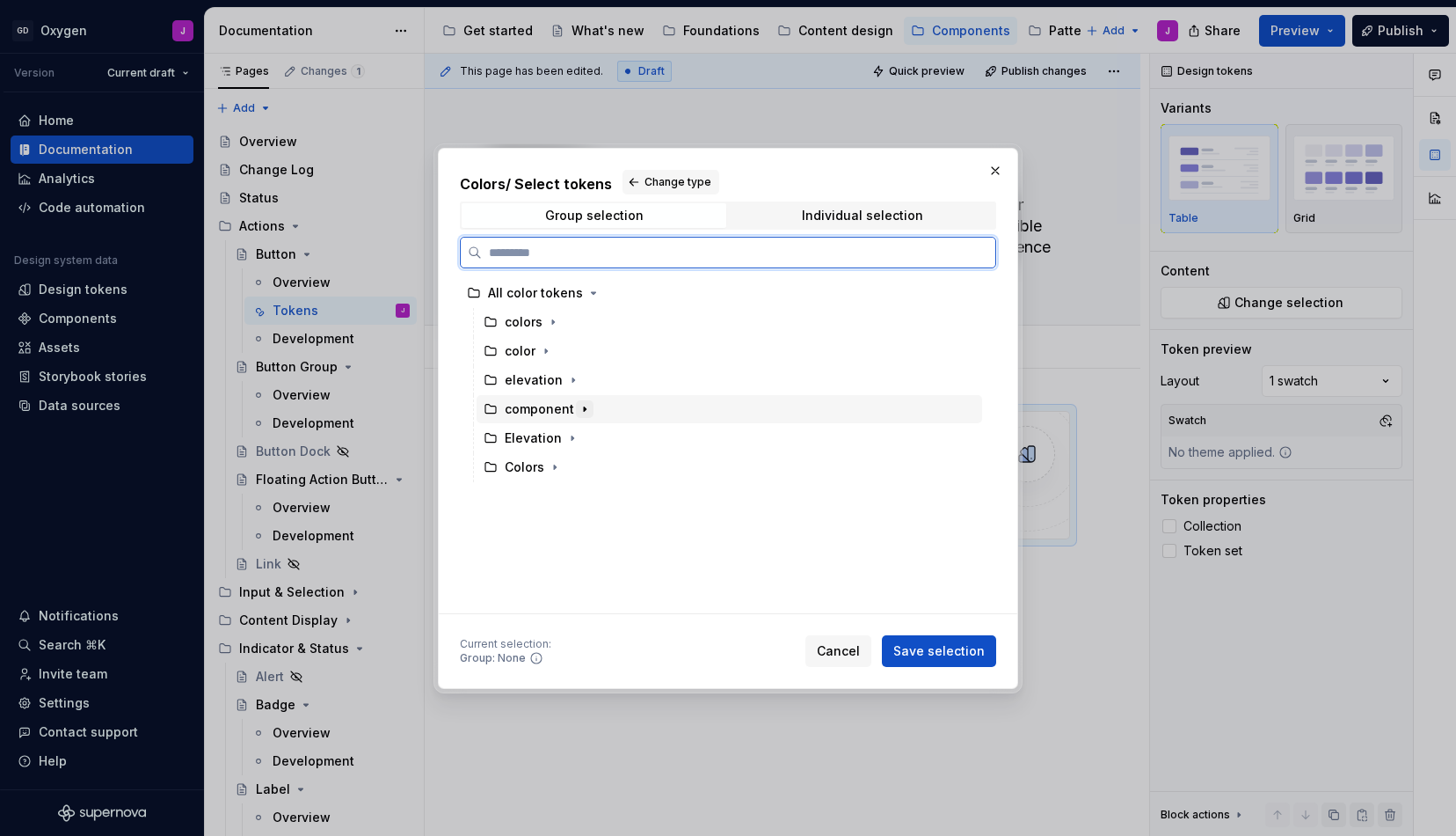
click at [581, 409] on icon "button" at bounding box center [585, 409] width 14 height 14
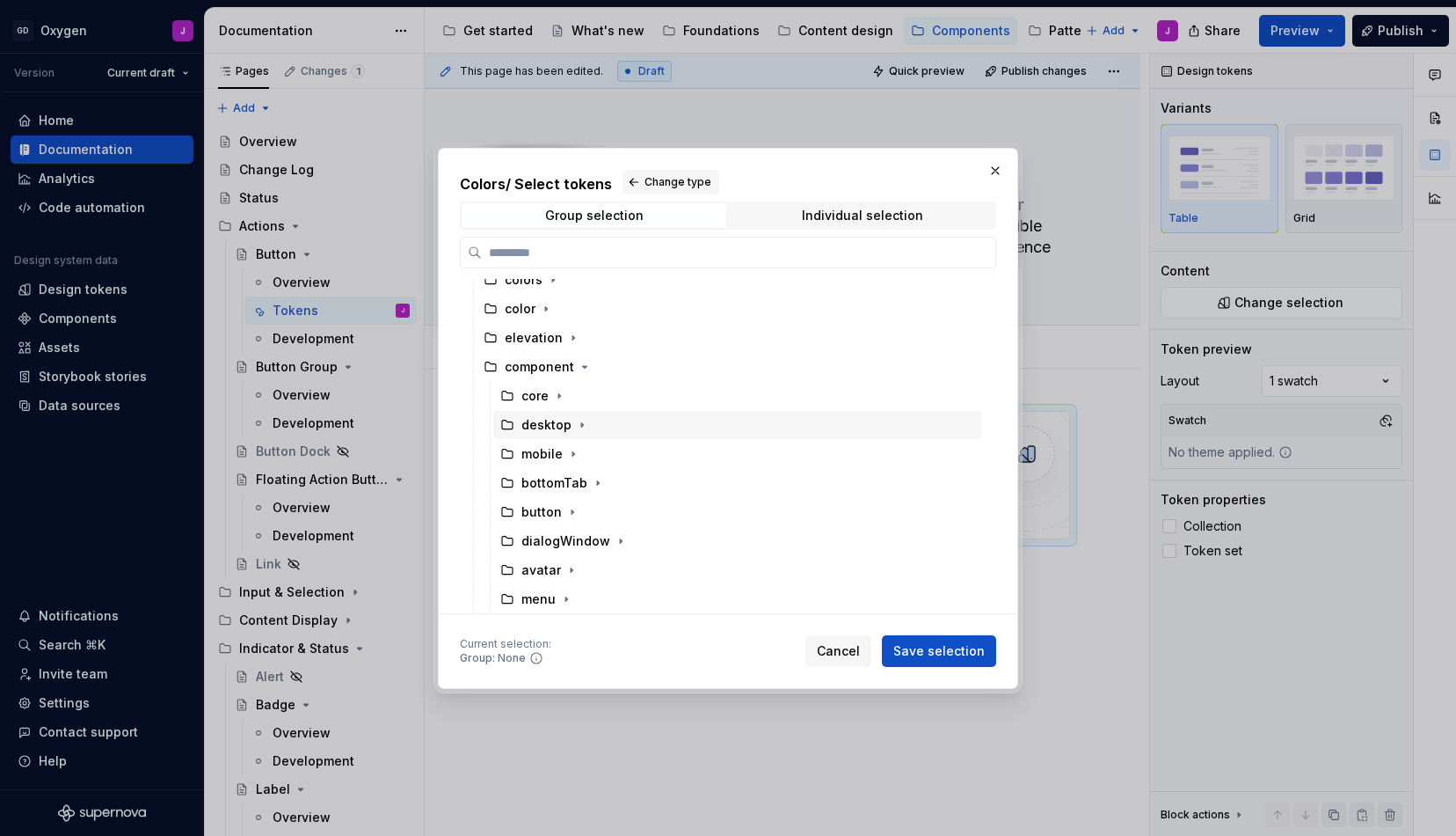
scroll to position [44, 0]
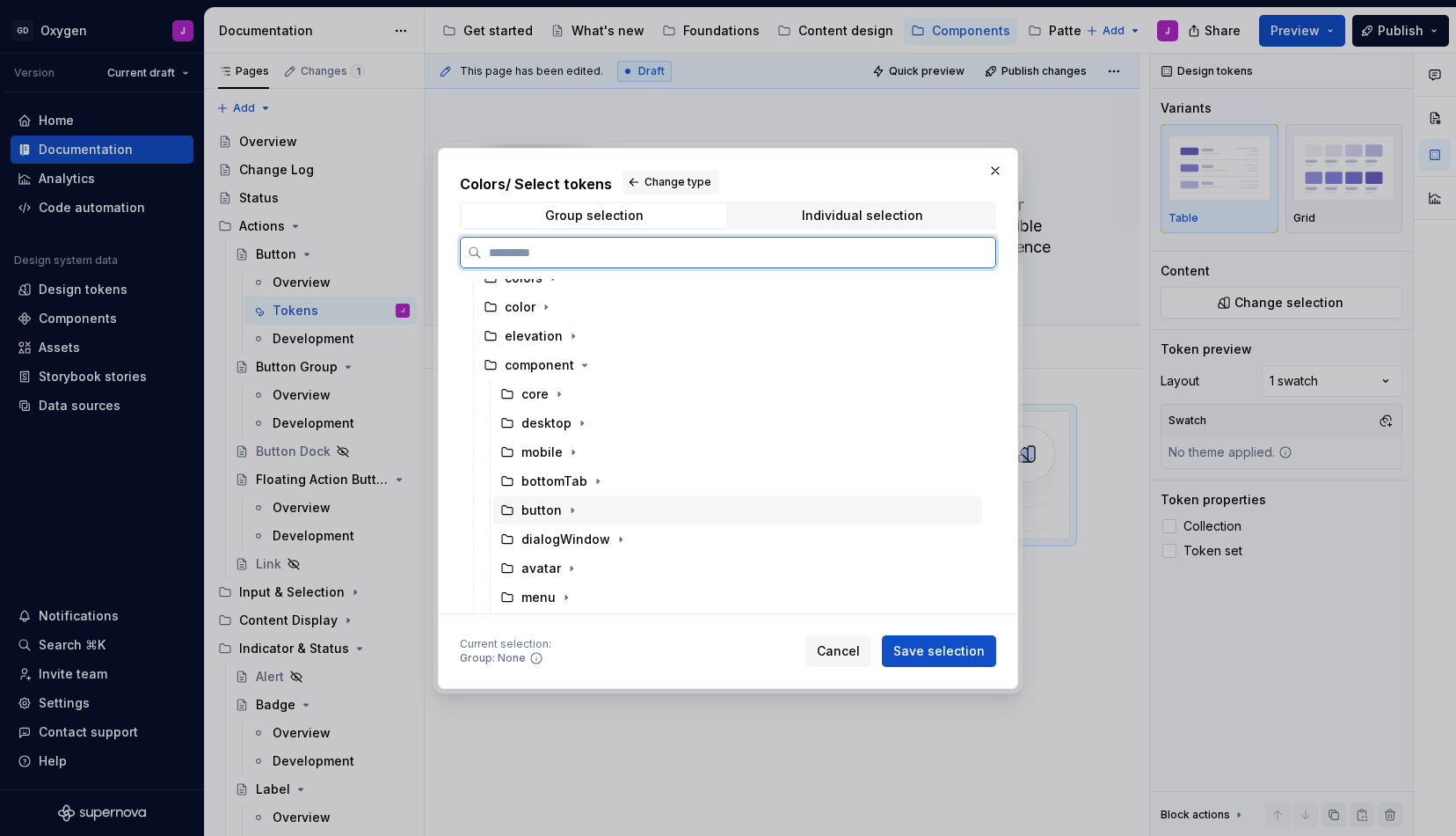
click at [538, 507] on div "button" at bounding box center [541, 511] width 41 height 18
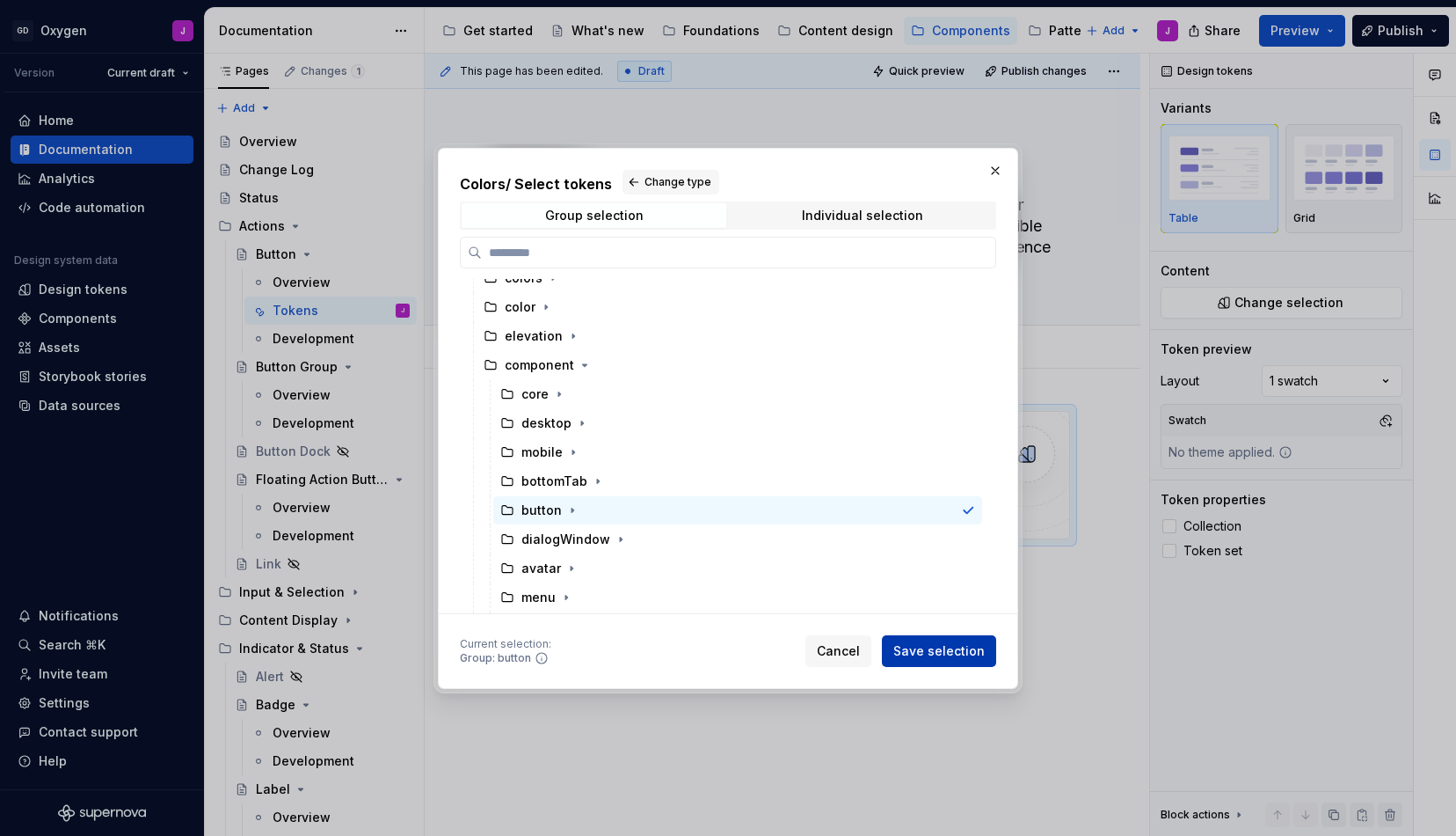
click at [924, 644] on span "Save selection" at bounding box center [939, 651] width 92 height 18
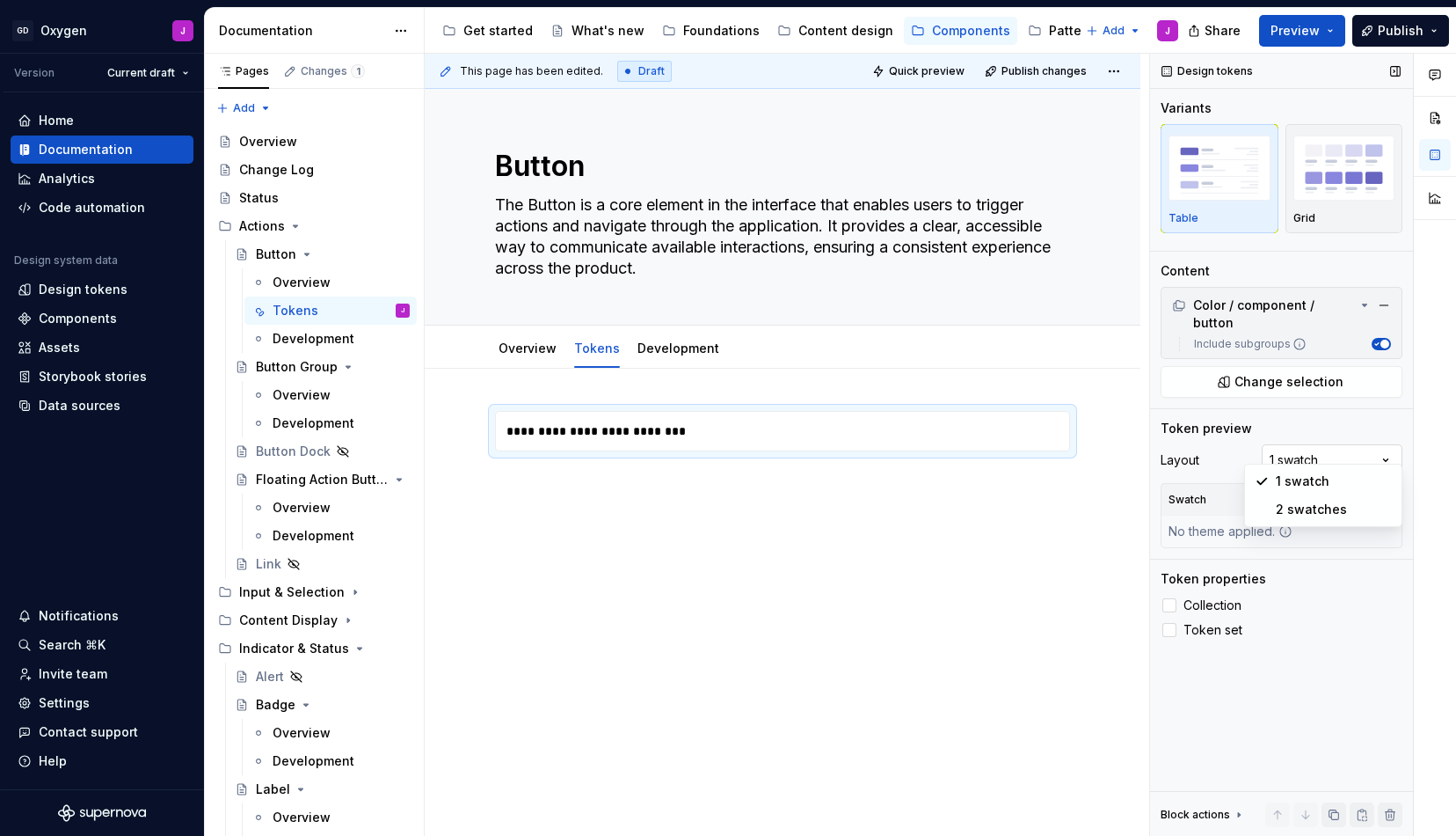
click at [1327, 435] on div "Comments Open comments No comments yet Select ‘Comment’ from the block context …" at bounding box center [1303, 445] width 306 height 783
click at [1299, 413] on div "Comments Open comments No comments yet Select ‘Comment’ from the block context …" at bounding box center [1303, 445] width 306 height 783
click at [685, 425] on div "**********" at bounding box center [787, 431] width 583 height 39
click at [890, 421] on div "**********" at bounding box center [787, 431] width 583 height 39
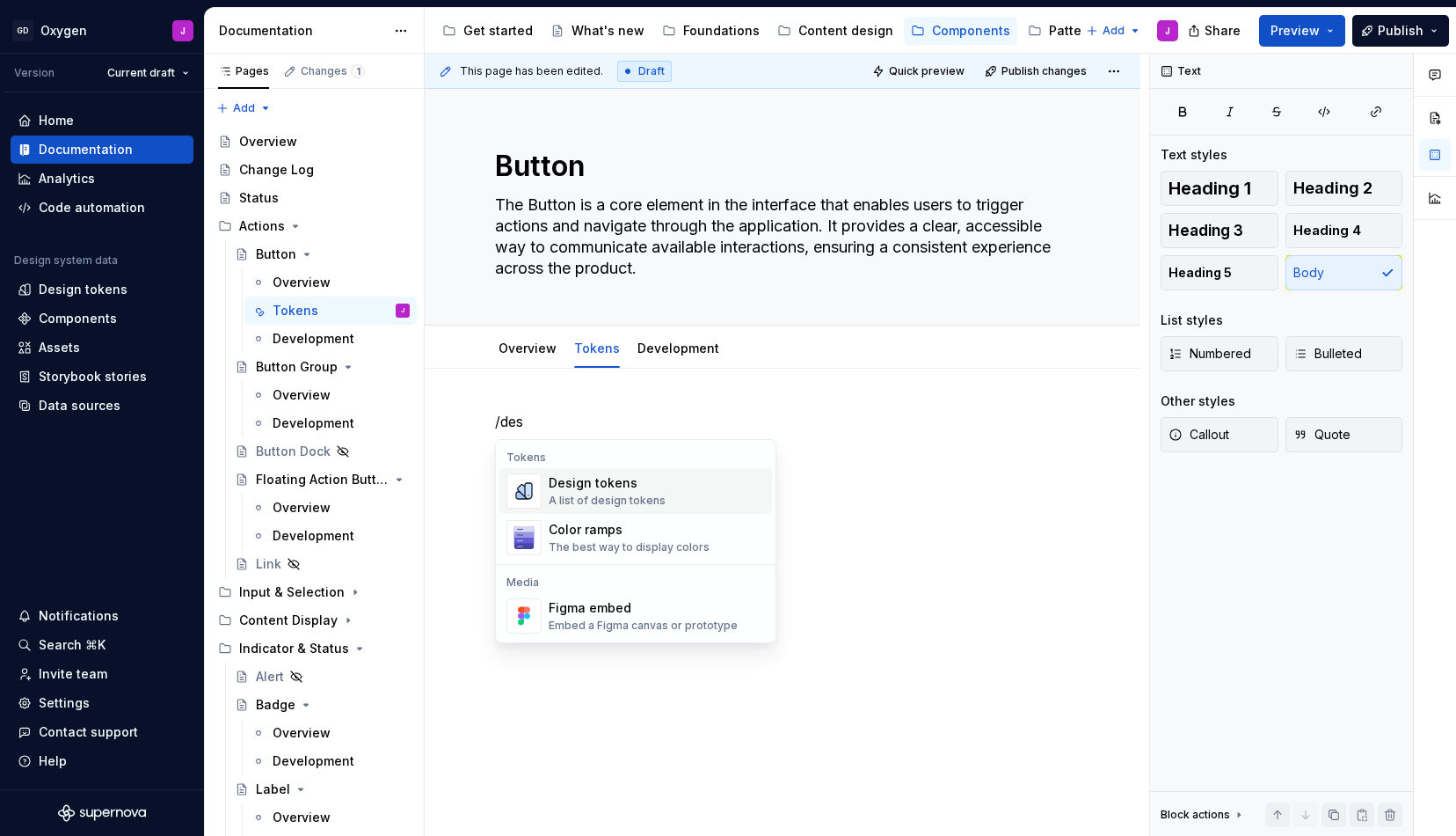
click at [610, 497] on div "A list of design tokens" at bounding box center [607, 501] width 117 height 14
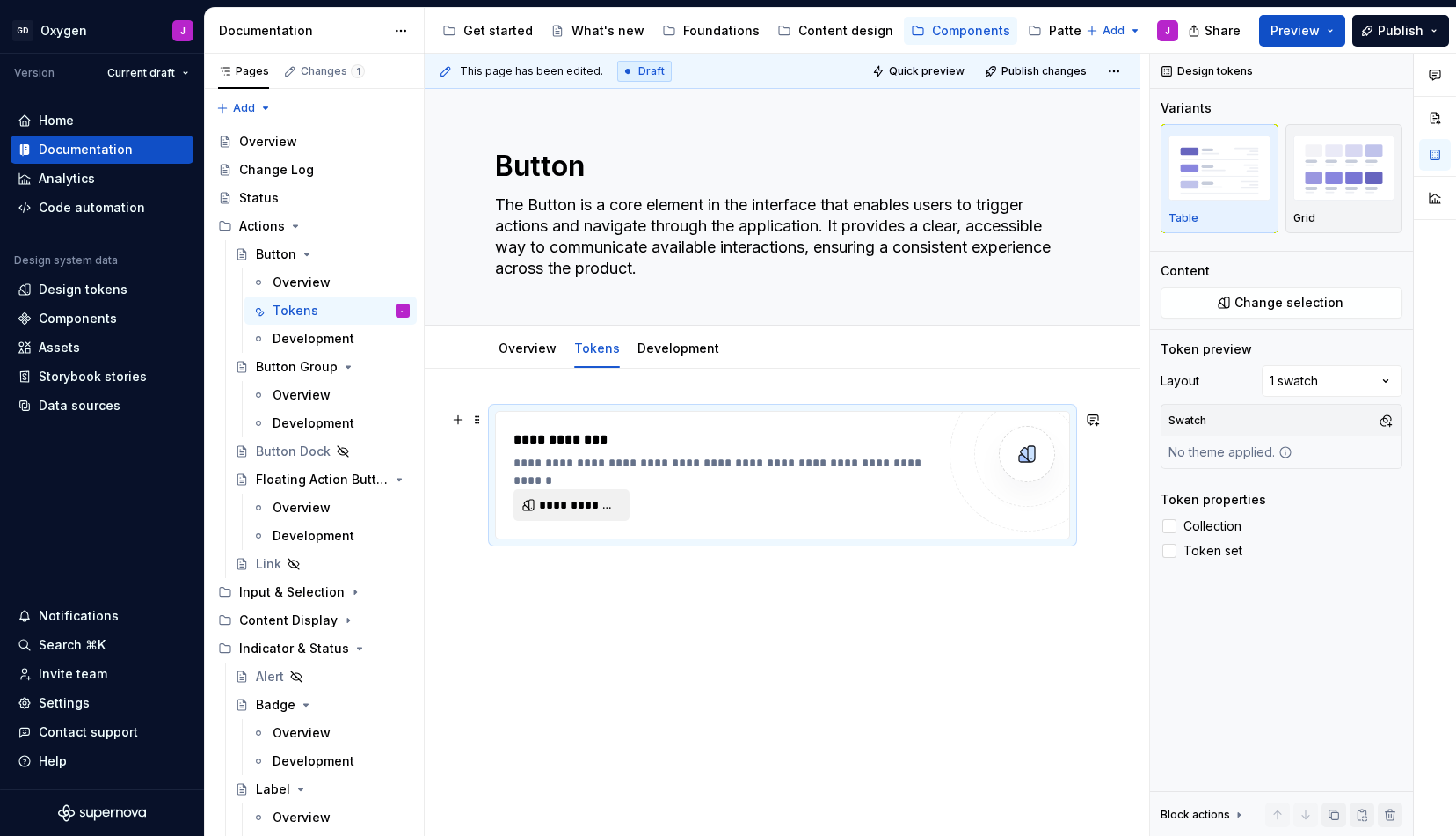
click at [592, 512] on span "**********" at bounding box center [579, 505] width 79 height 18
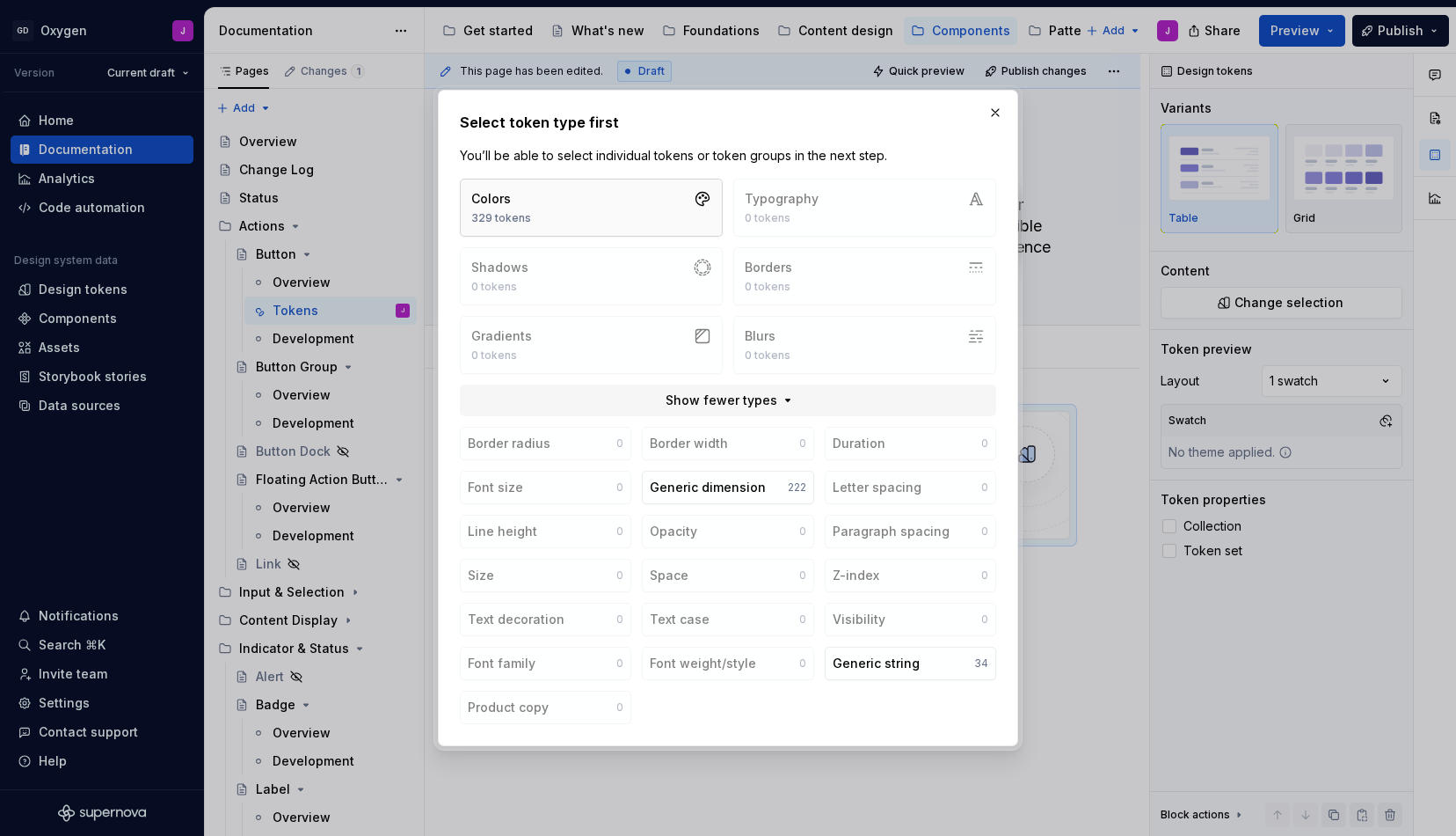
click at [593, 194] on button "Colors 329 tokens" at bounding box center [592, 207] width 263 height 58
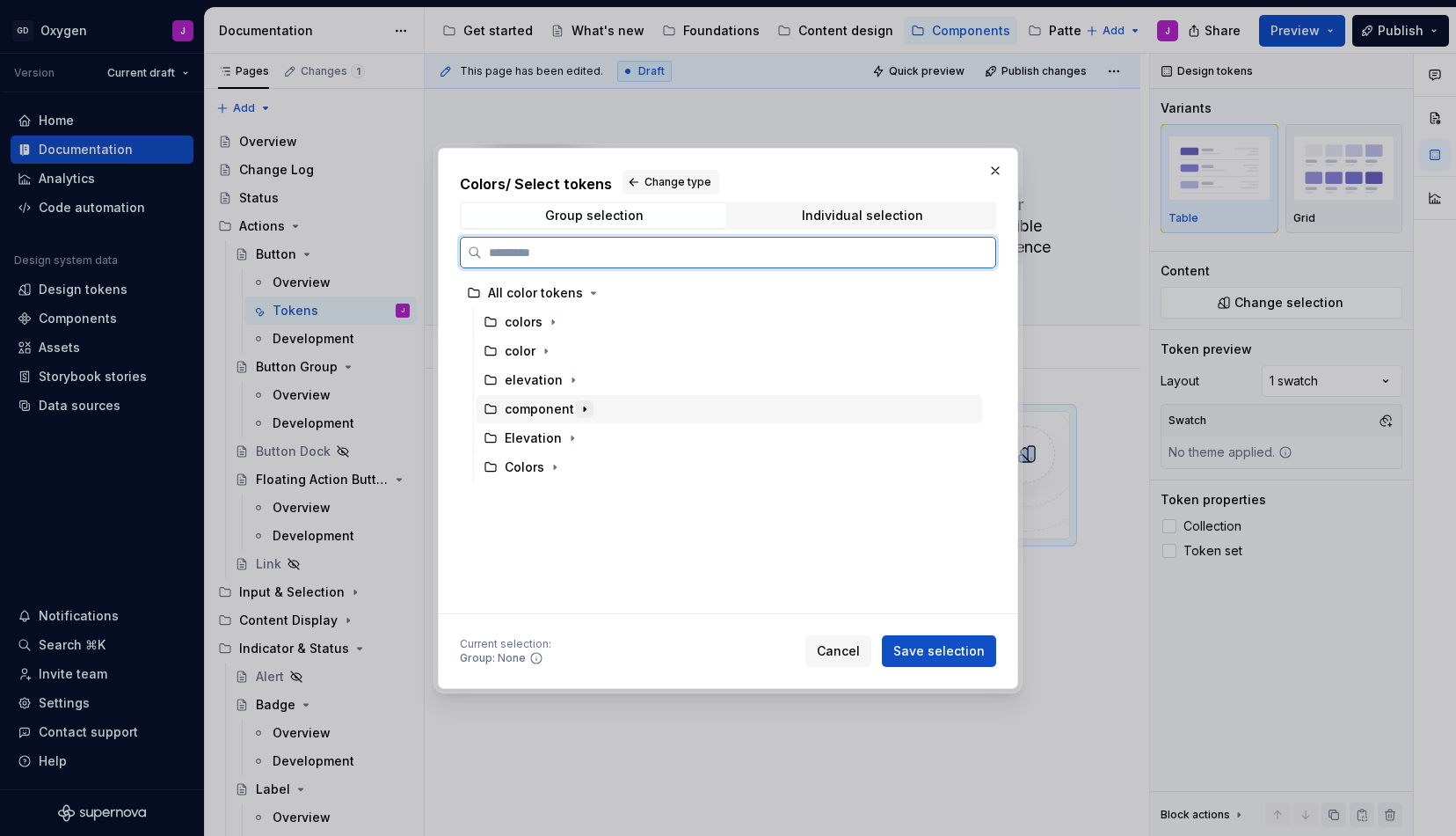
click at [583, 406] on icon "button" at bounding box center [585, 409] width 14 height 14
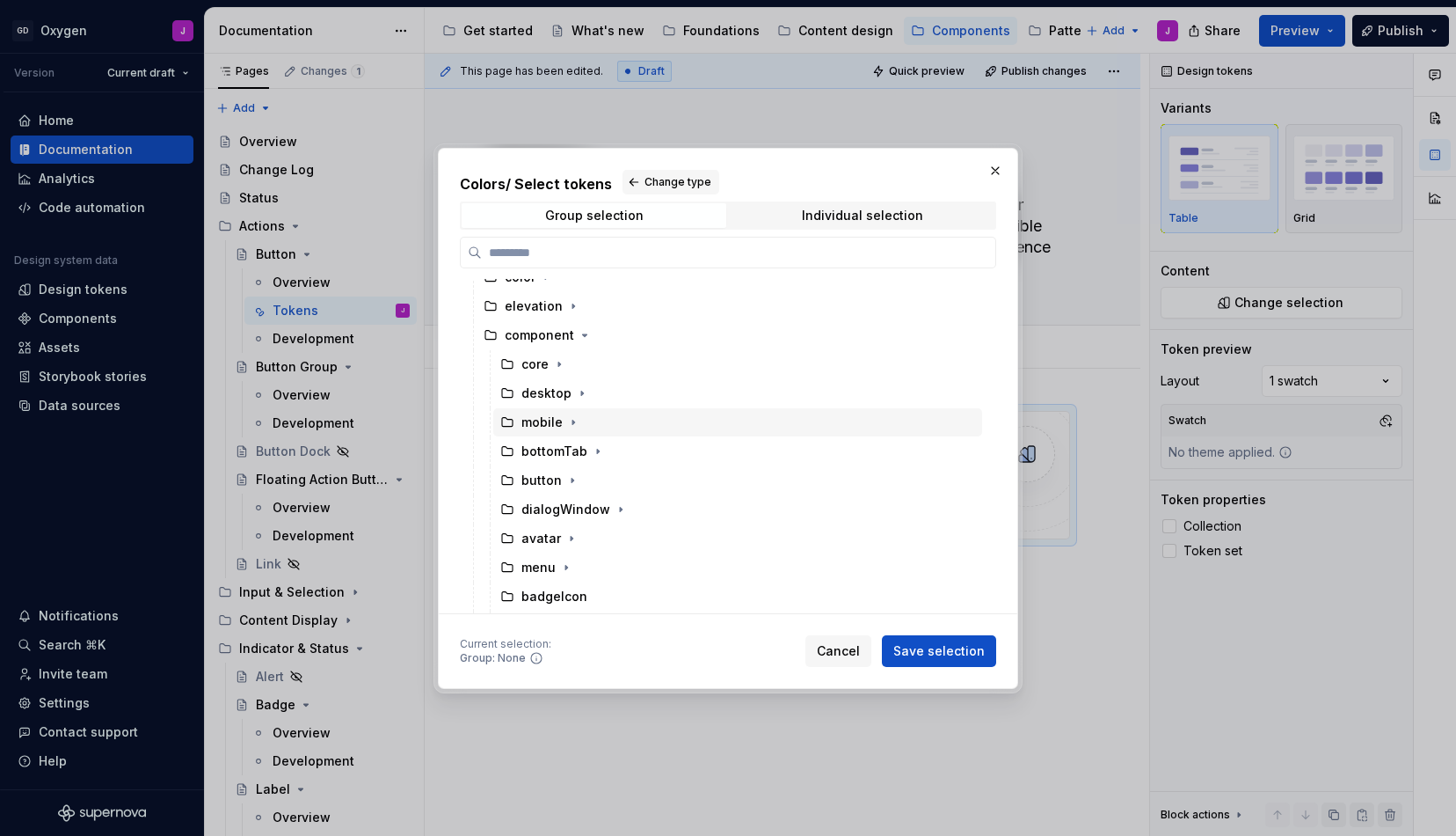
scroll to position [95, 0]
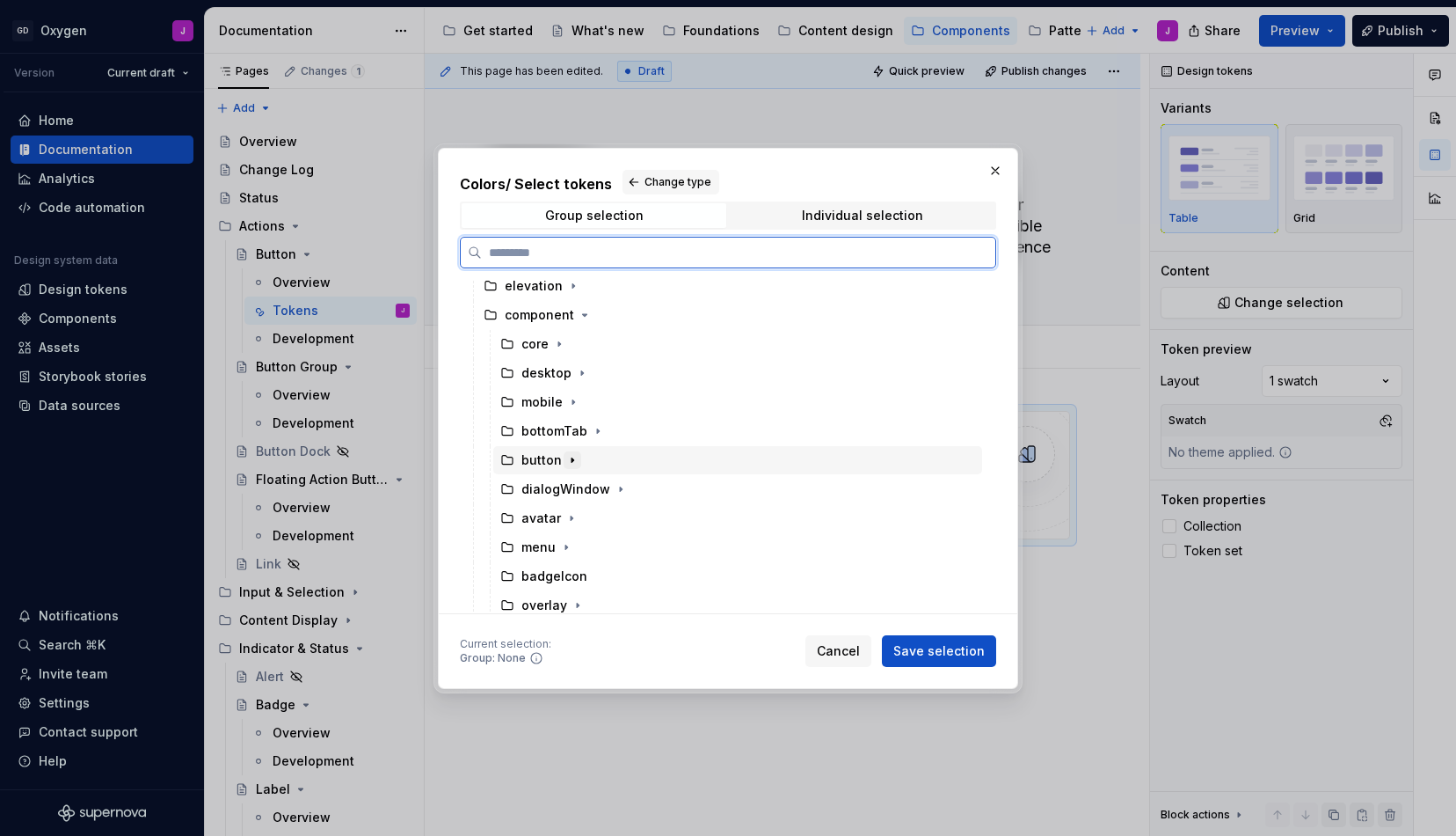
click at [565, 453] on icon "button" at bounding box center [573, 460] width 14 height 14
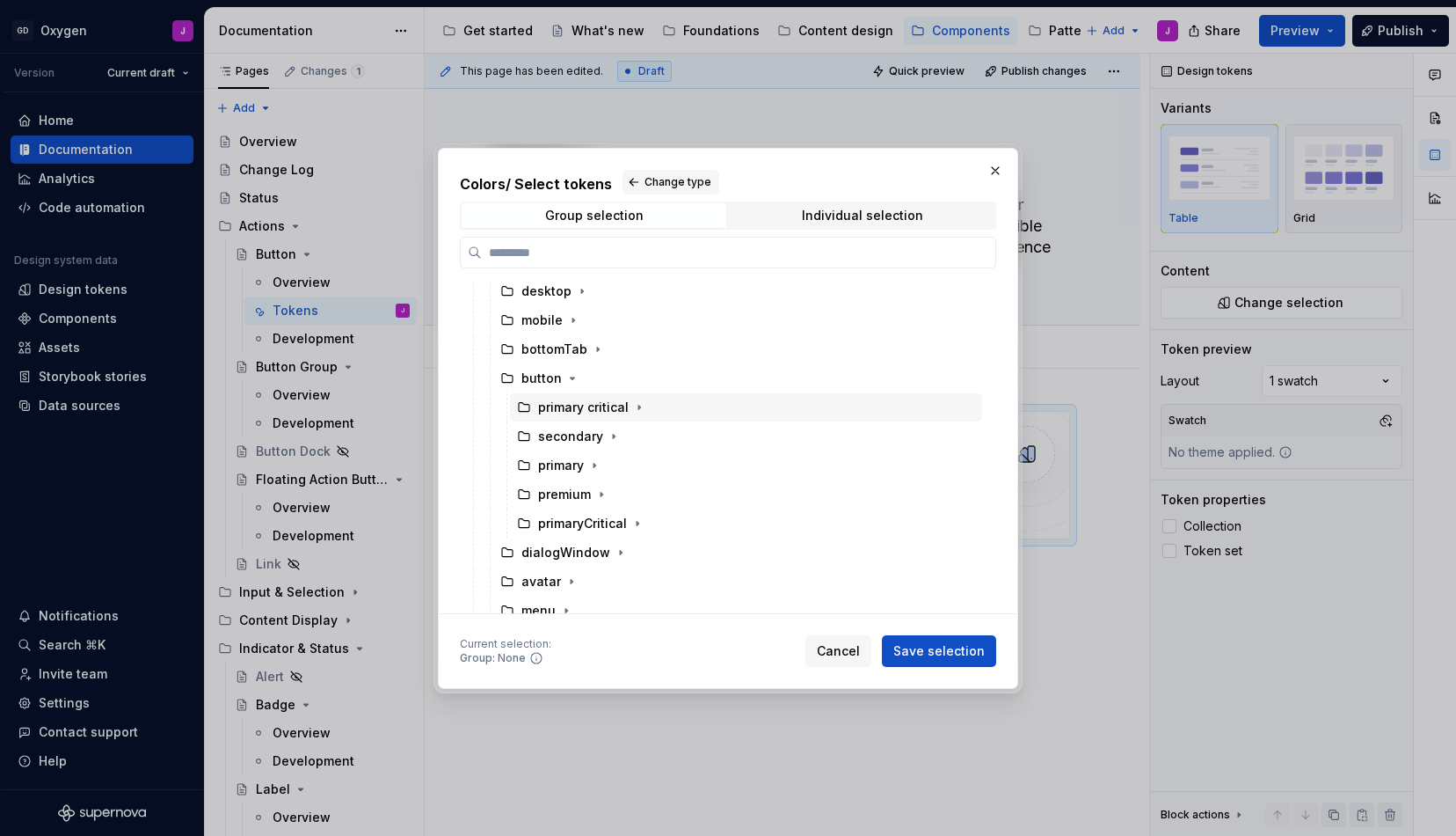
scroll to position [193, 0]
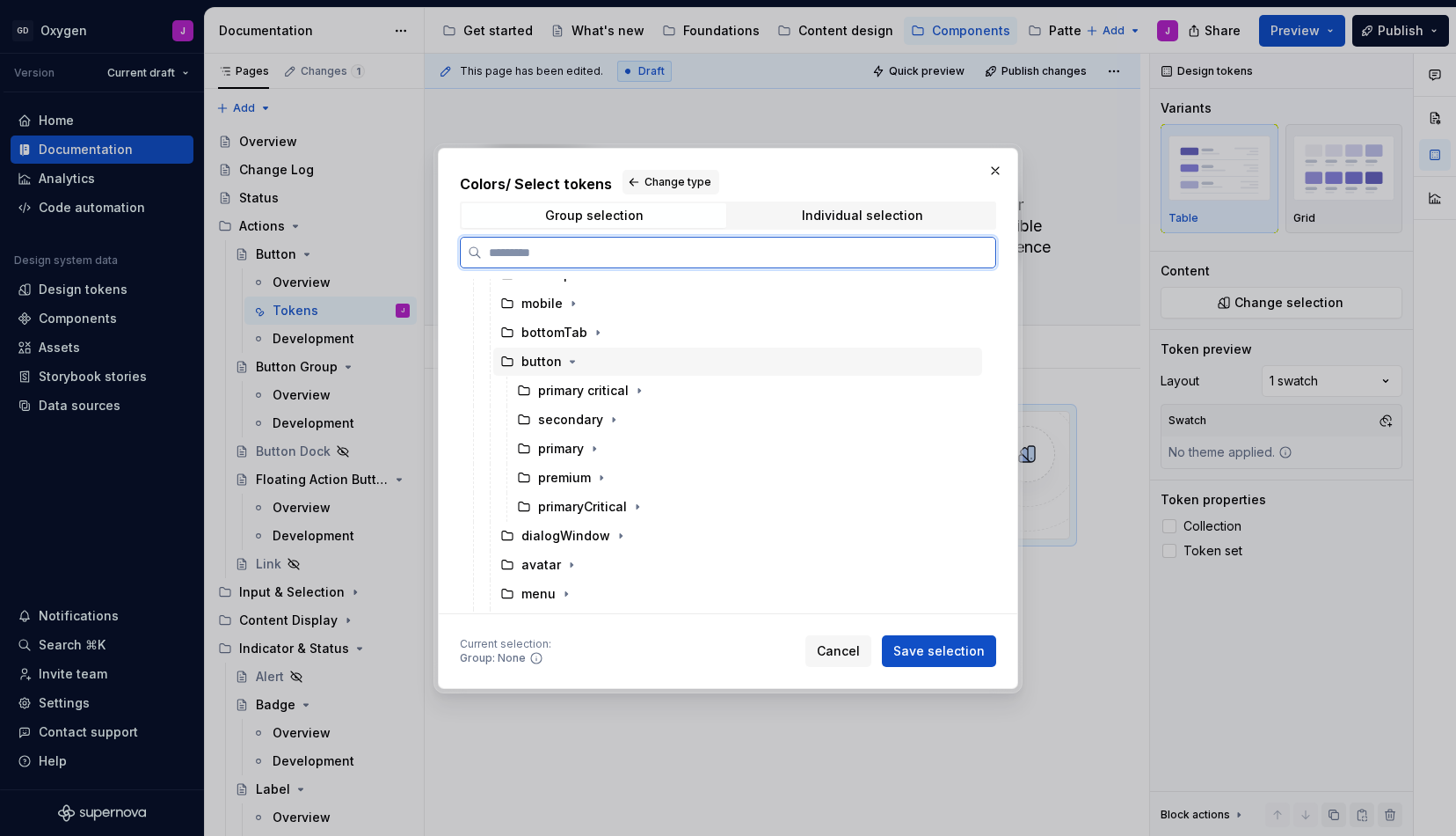
click at [540, 354] on div "button" at bounding box center [541, 362] width 41 height 18
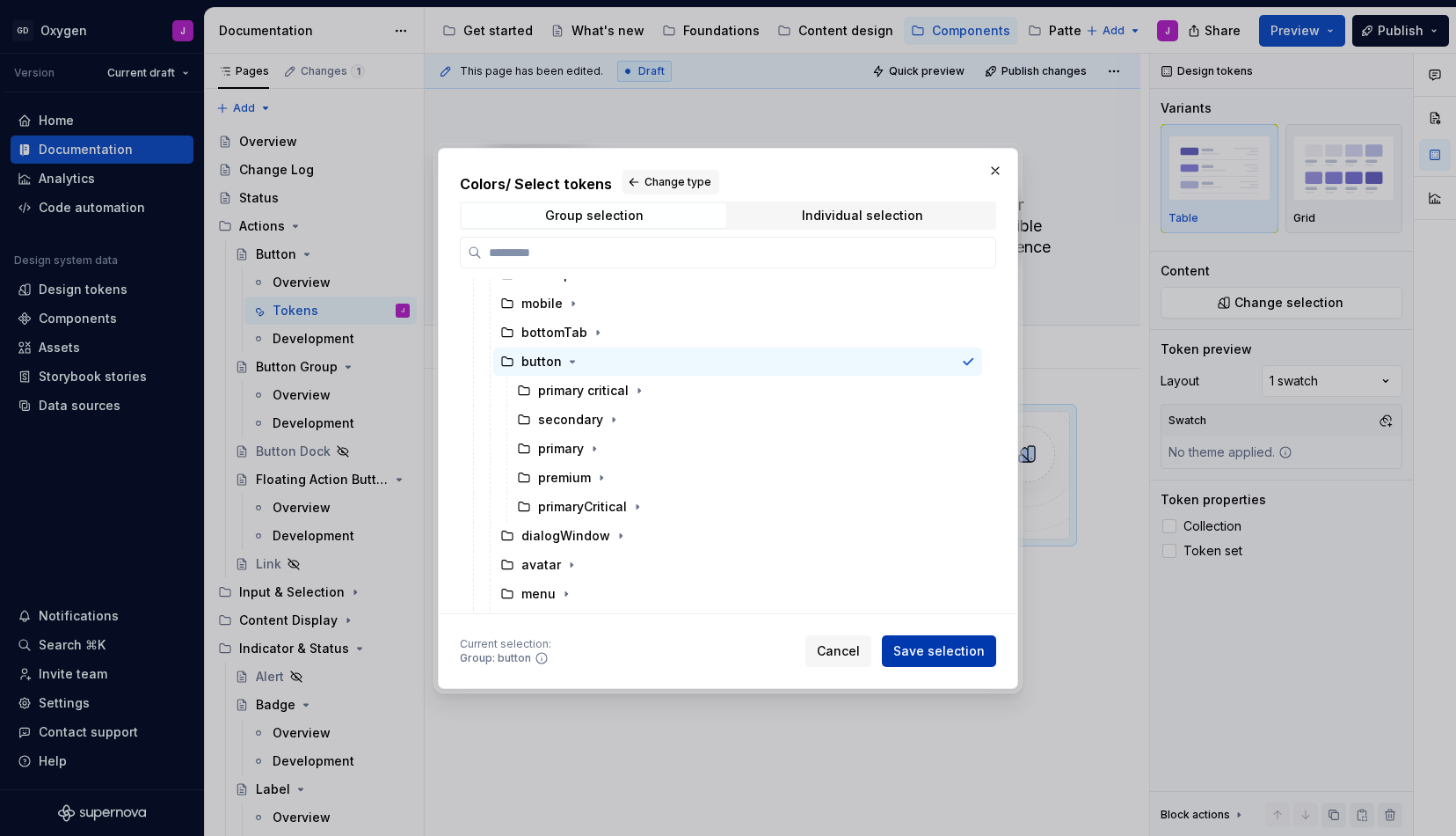
click at [956, 644] on span "Save selection" at bounding box center [939, 651] width 92 height 18
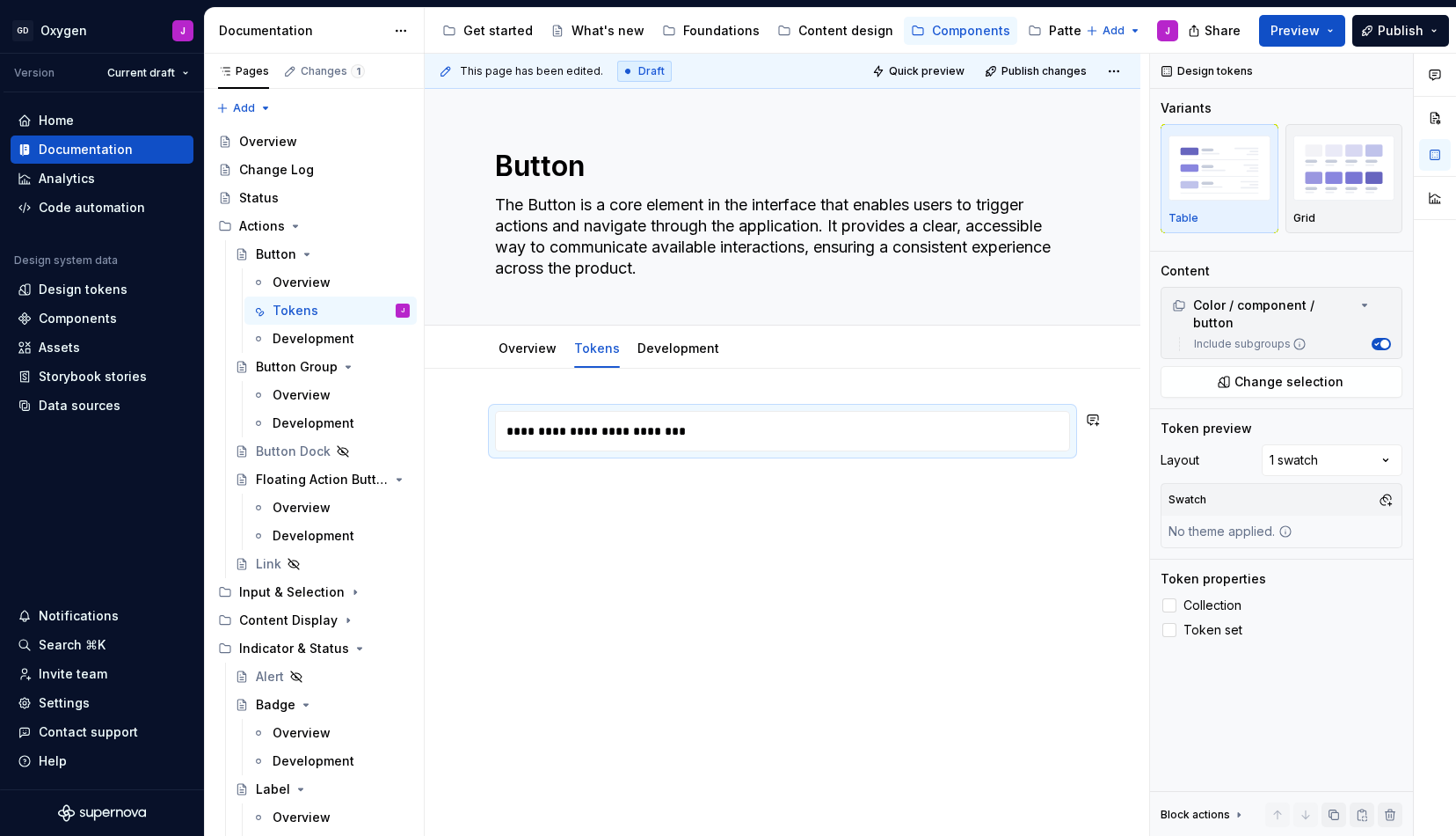
click at [638, 500] on div "**********" at bounding box center [782, 559] width 716 height 381
click at [600, 494] on div "**********" at bounding box center [782, 455] width 575 height 88
click at [1030, 469] on div "**********" at bounding box center [782, 444] width 575 height 67
click at [966, 522] on div "**********" at bounding box center [782, 559] width 716 height 381
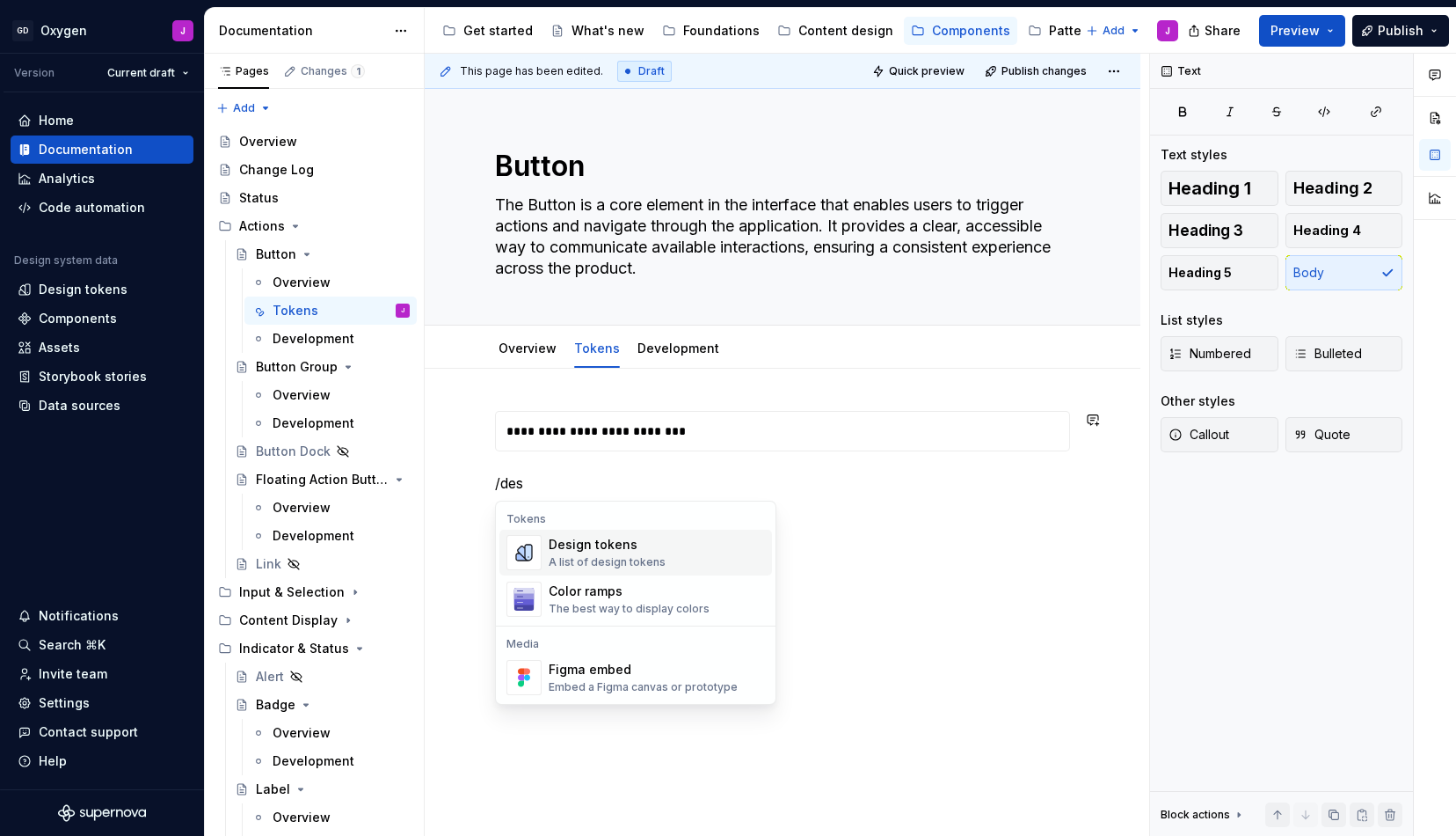
click at [700, 547] on div "Design tokens A list of design tokens" at bounding box center [656, 552] width 216 height 35
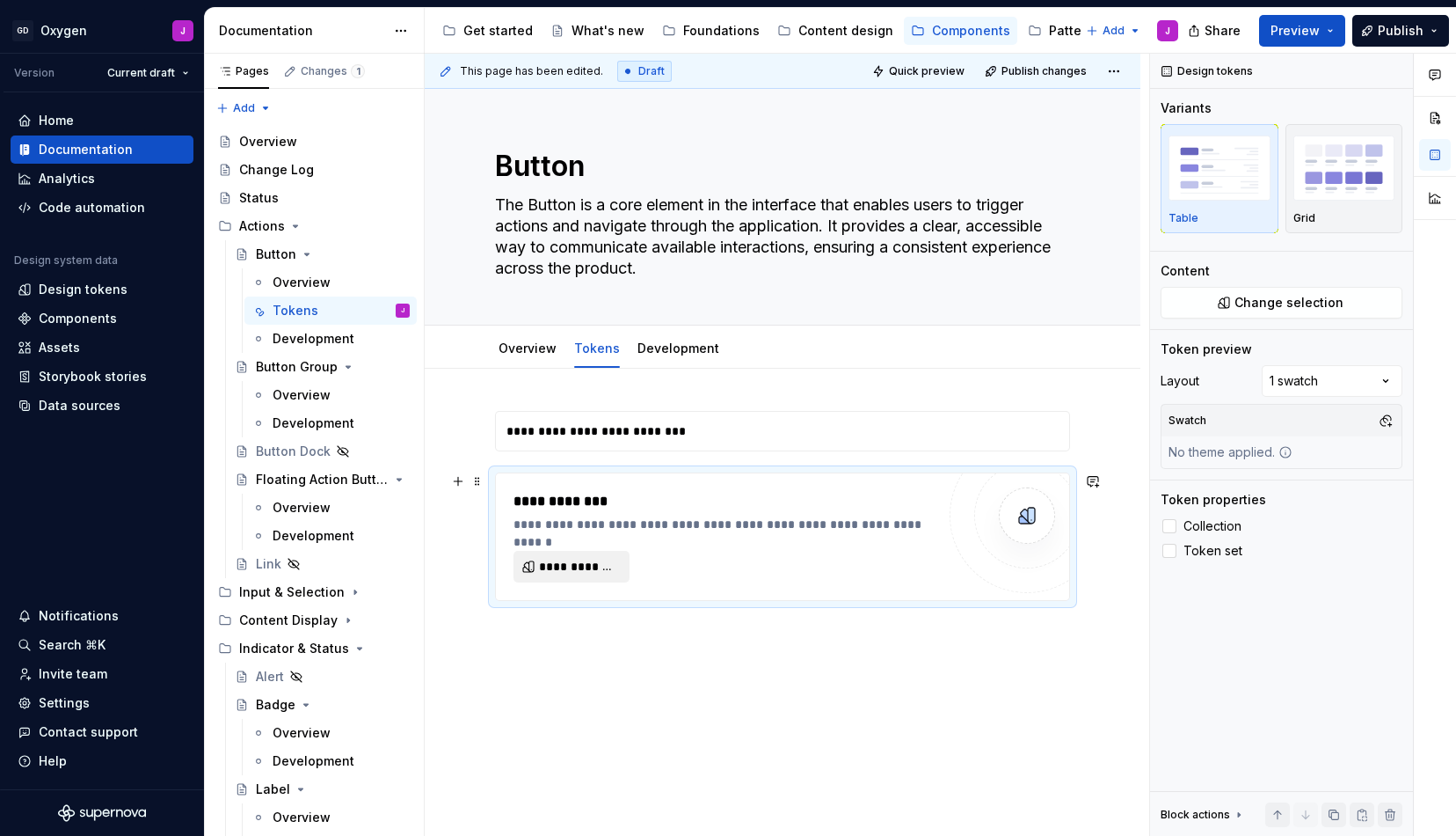
click at [592, 568] on span "**********" at bounding box center [579, 567] width 79 height 18
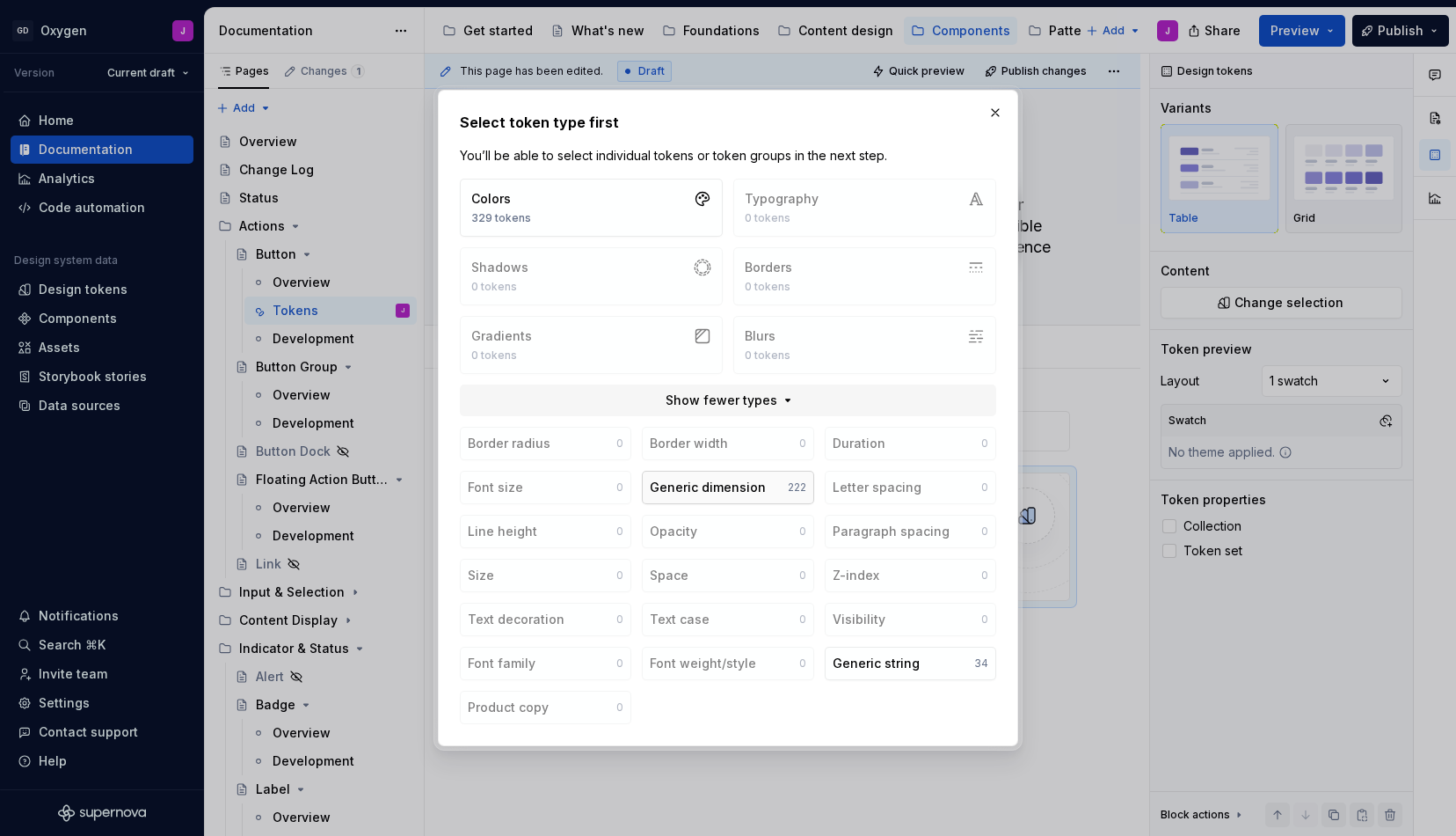
click at [712, 487] on div "Generic dimension" at bounding box center [708, 487] width 116 height 18
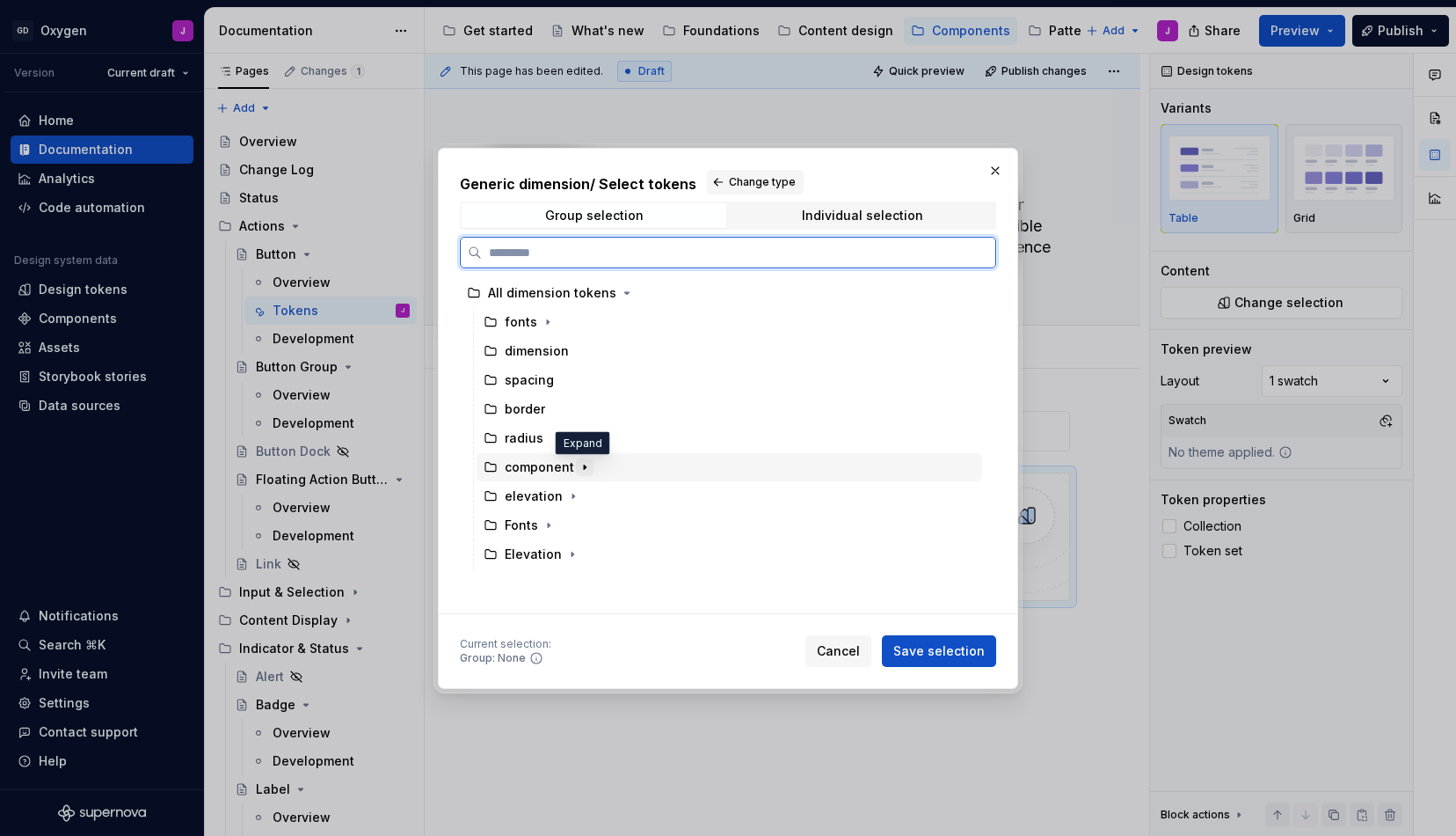
click at [580, 466] on icon "button" at bounding box center [585, 468] width 14 height 14
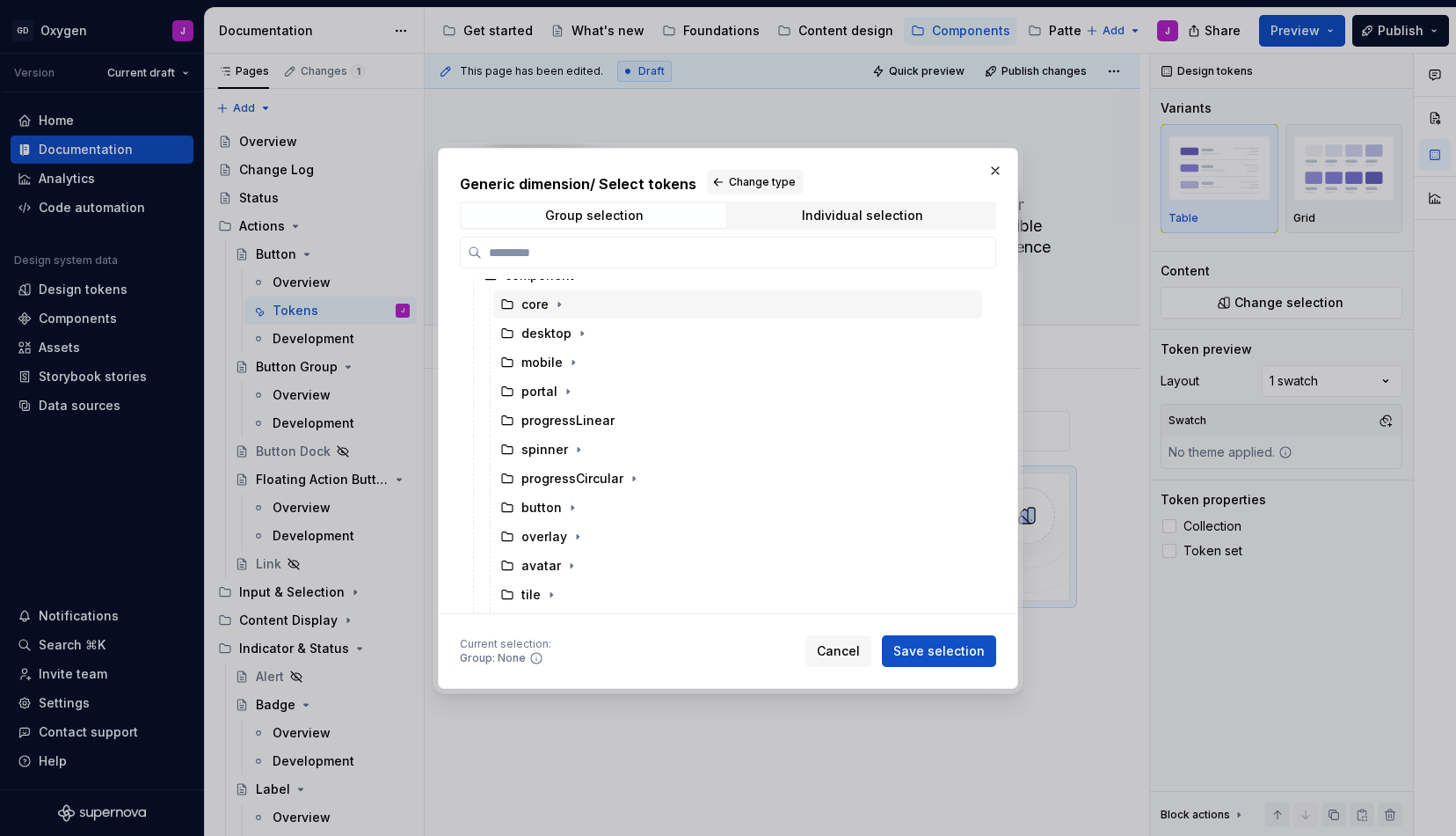
scroll to position [195, 0]
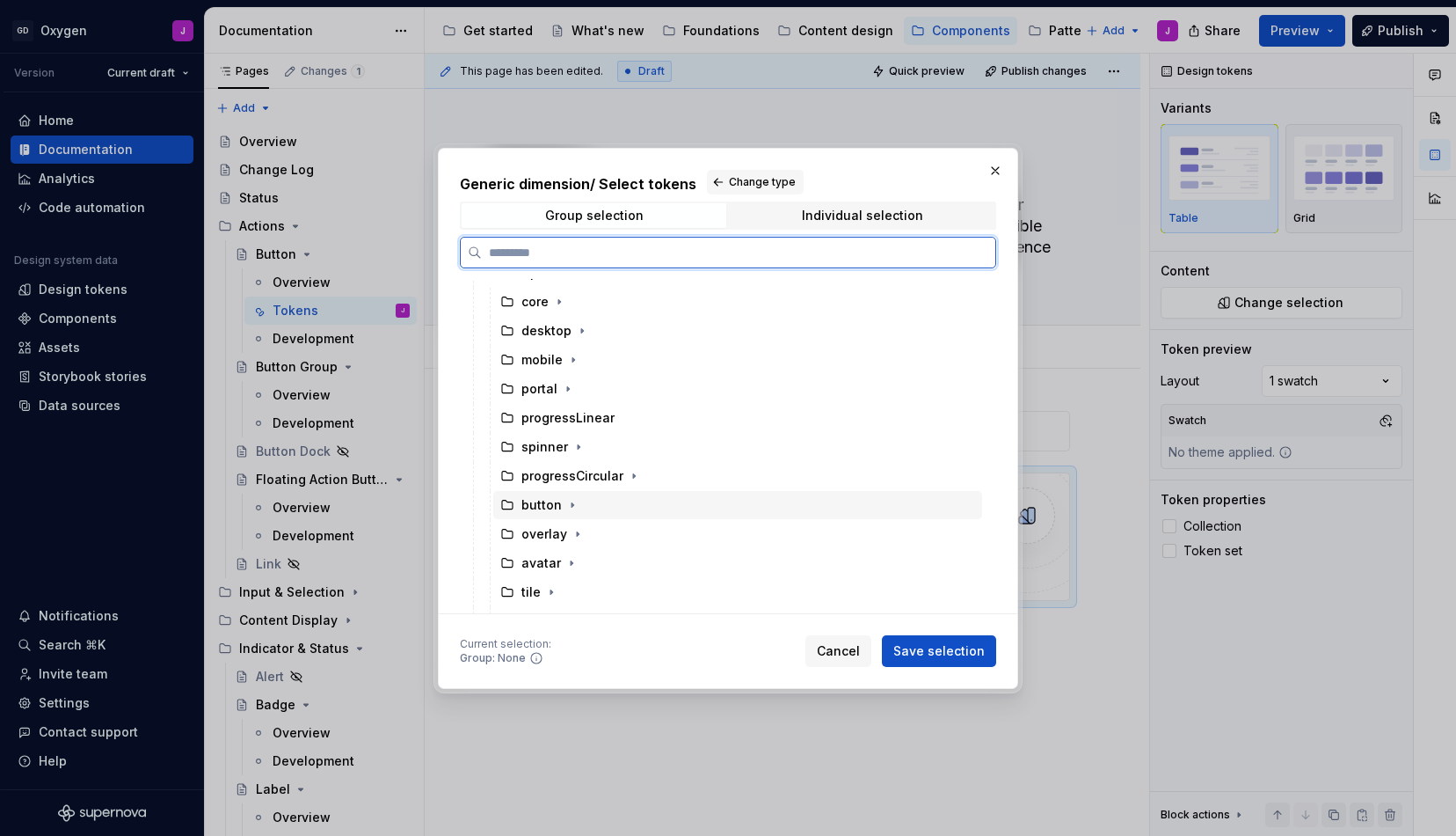
click at [549, 504] on div "button" at bounding box center [541, 505] width 41 height 18
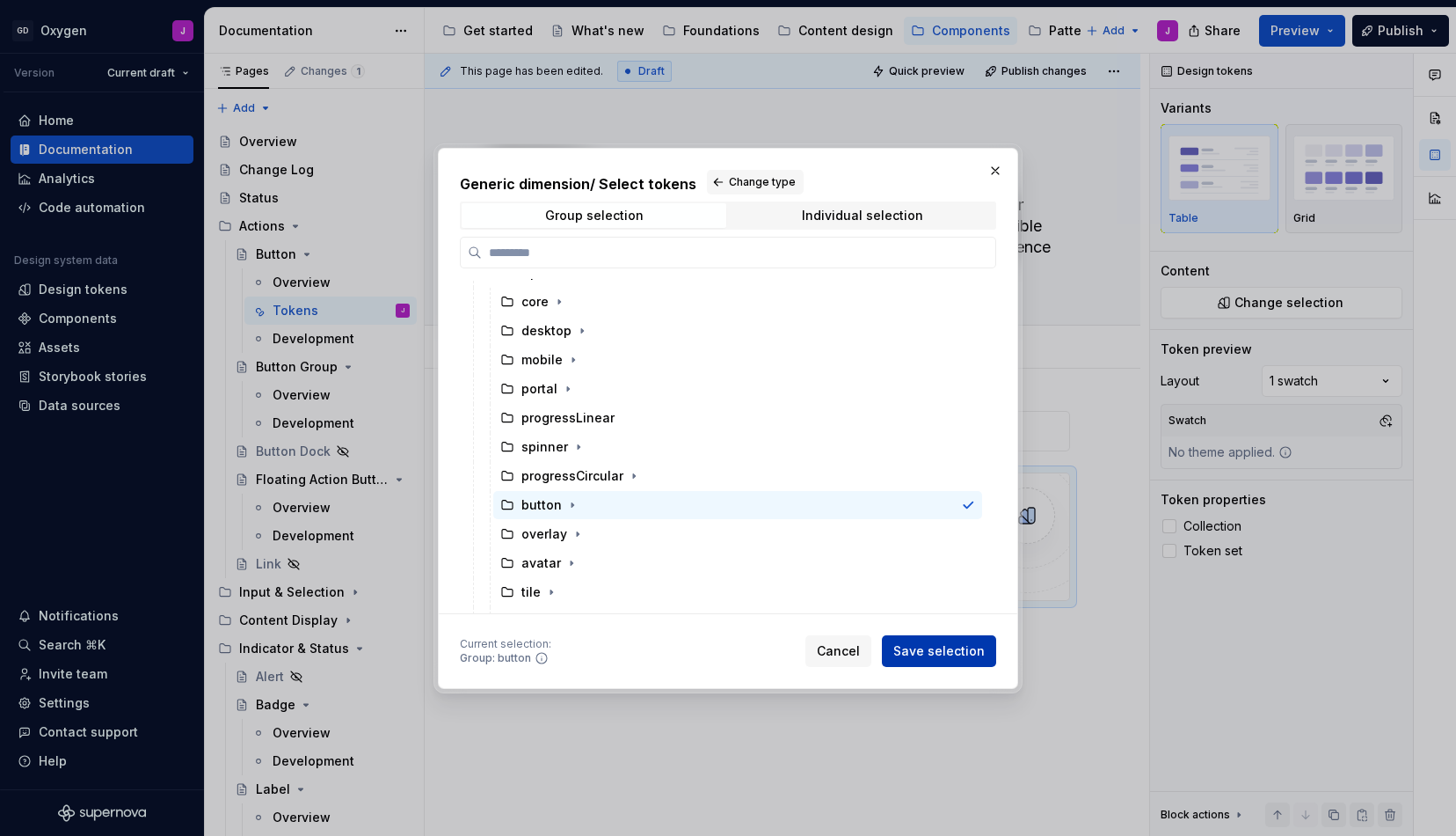
click at [949, 655] on span "Save selection" at bounding box center [939, 651] width 92 height 18
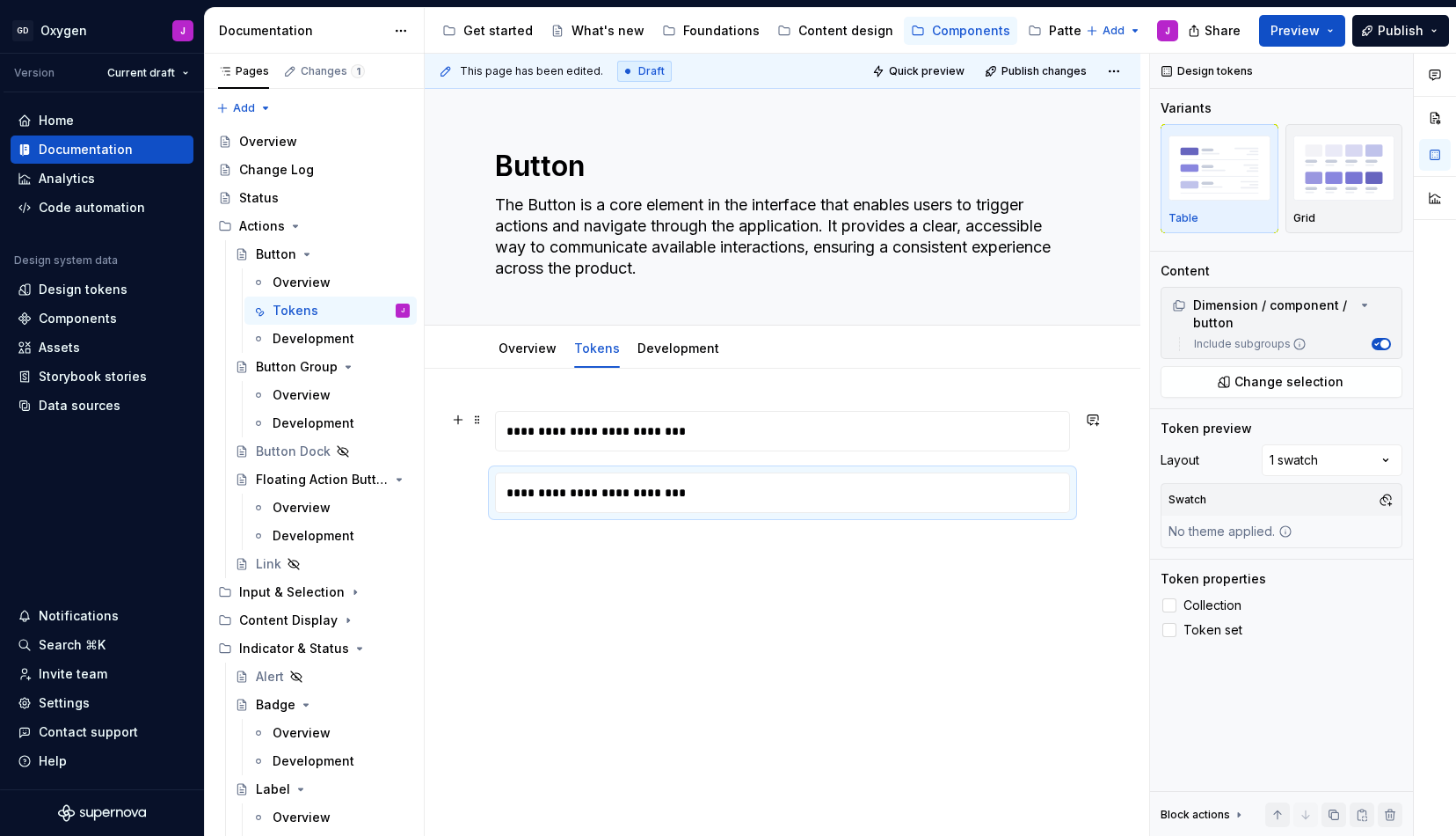
click at [714, 429] on div "**********" at bounding box center [787, 431] width 583 height 39
click at [998, 428] on div "**********" at bounding box center [787, 431] width 583 height 39
click at [1297, 366] on button "Change selection" at bounding box center [1281, 381] width 242 height 32
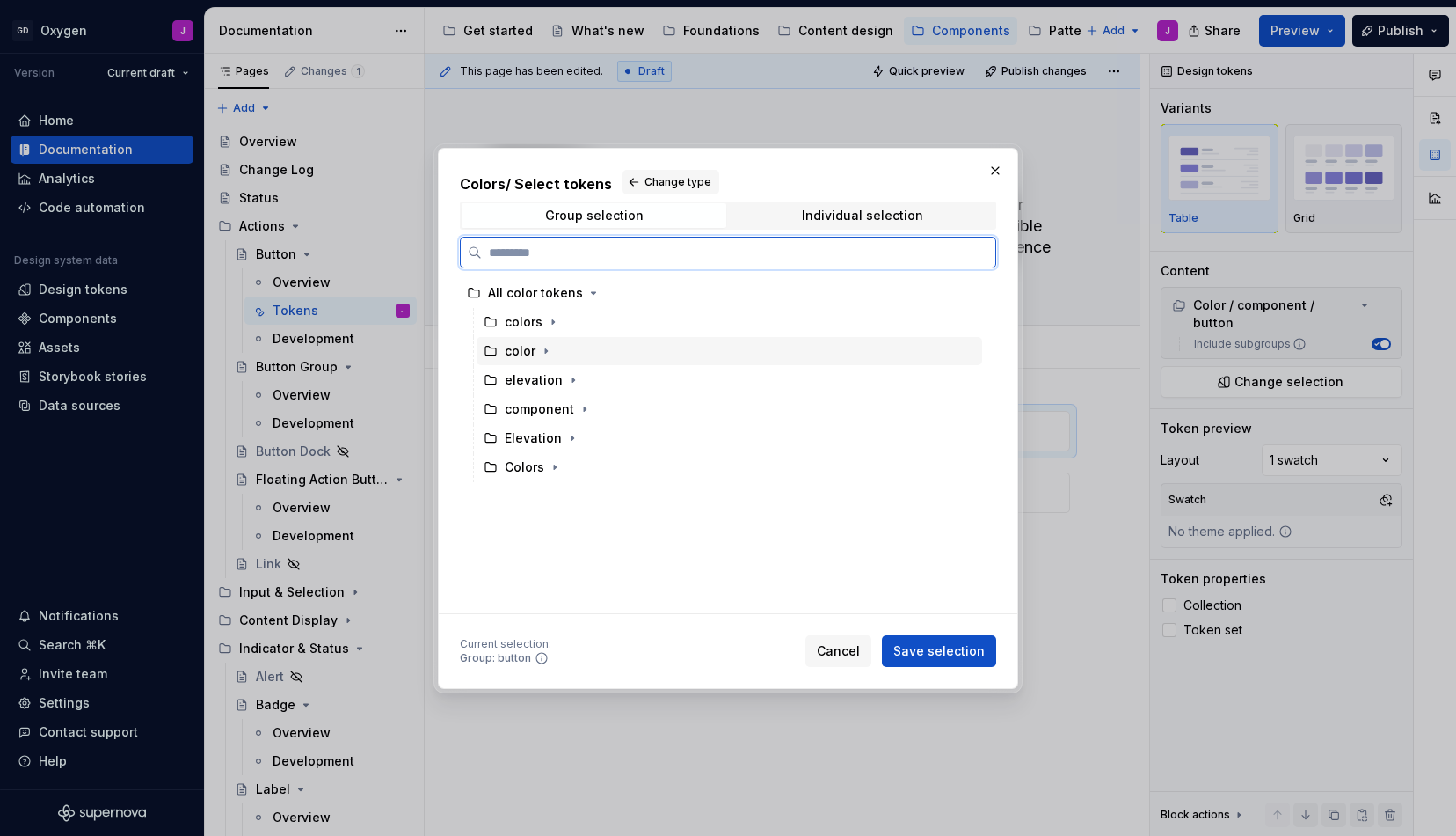
click at [518, 354] on div "color" at bounding box center [520, 351] width 31 height 18
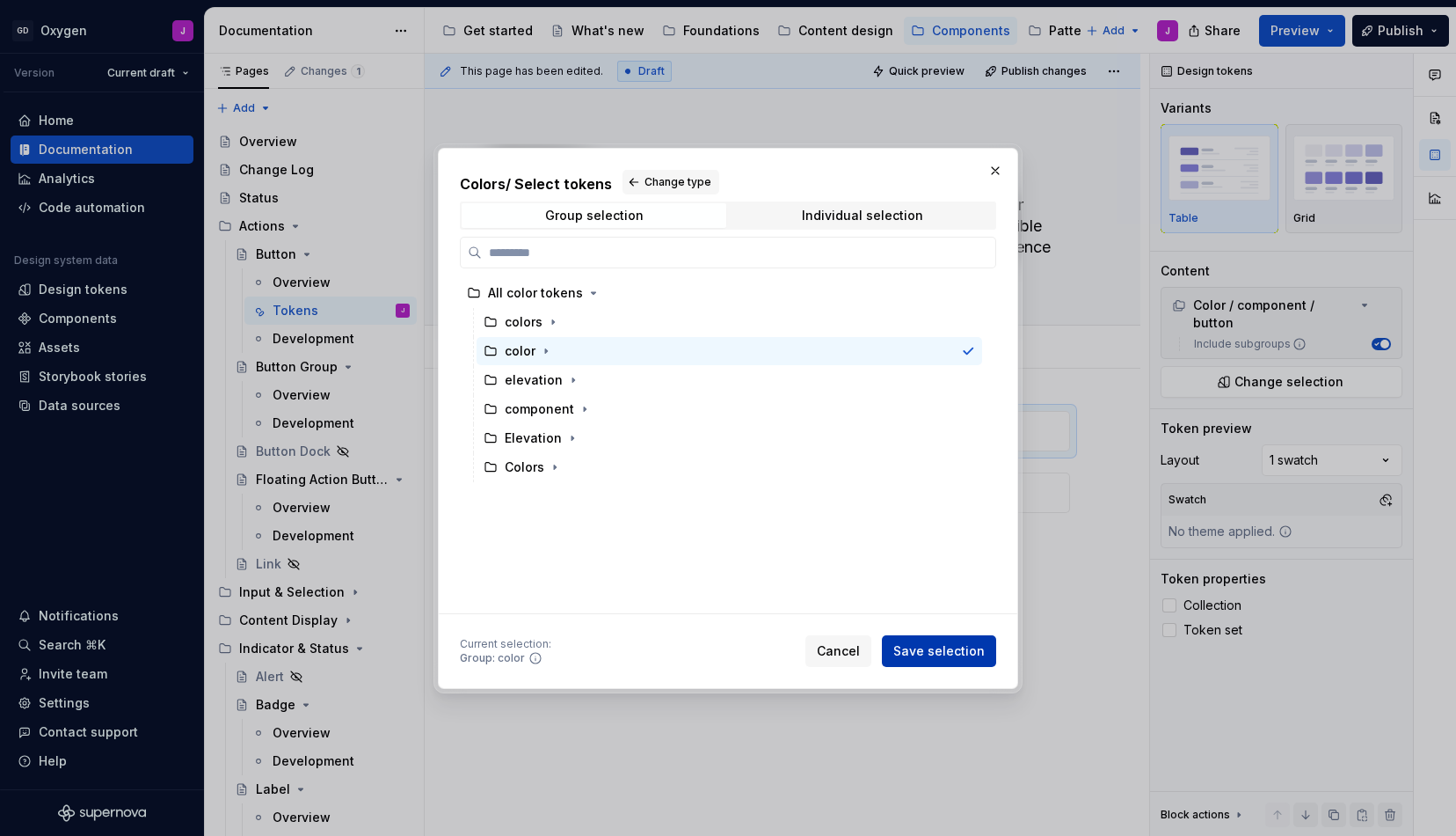
click at [941, 642] on span "Save selection" at bounding box center [939, 651] width 92 height 18
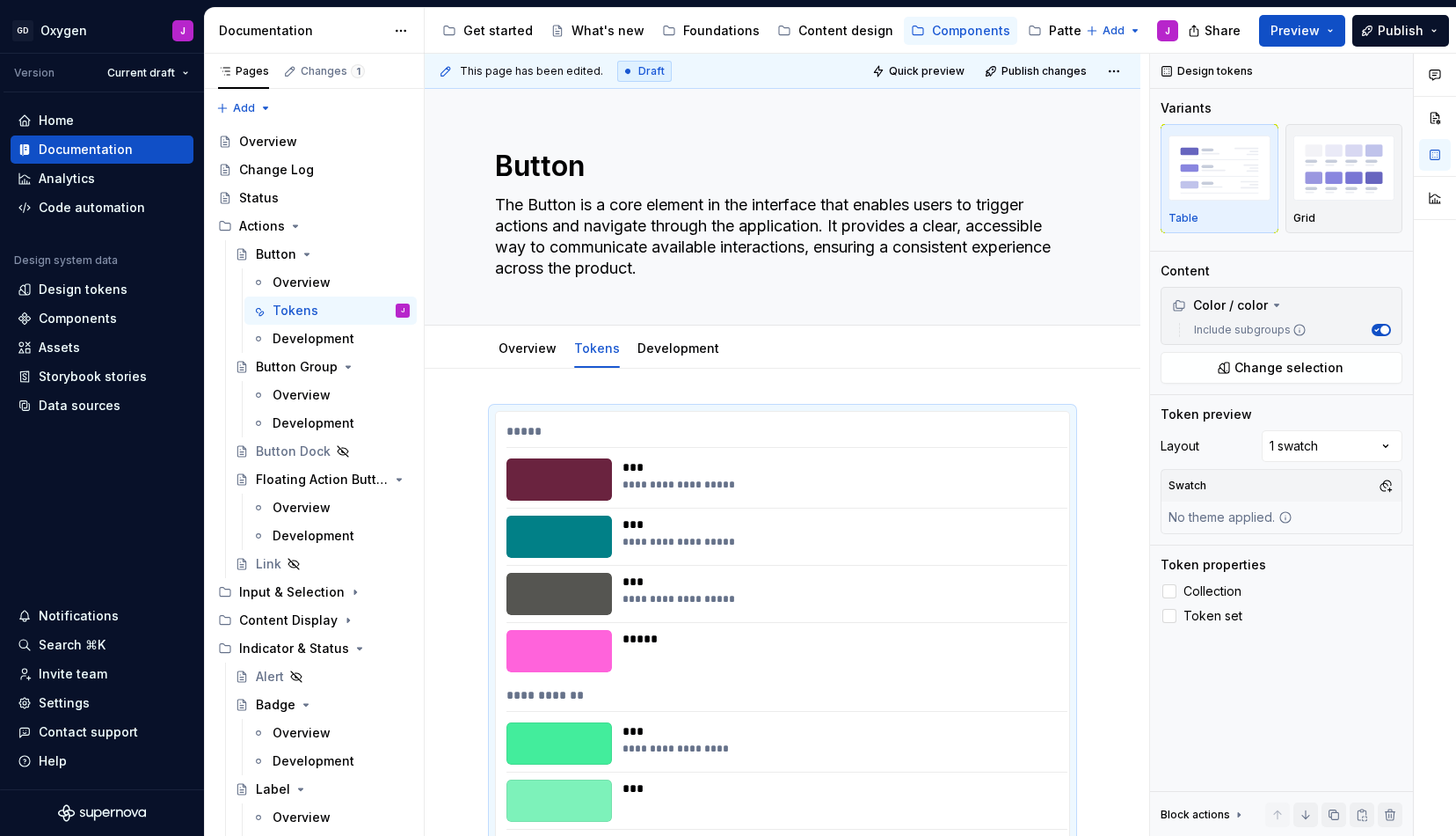
scroll to position [0, 0]
click at [767, 431] on div "*****" at bounding box center [787, 435] width 561 height 25
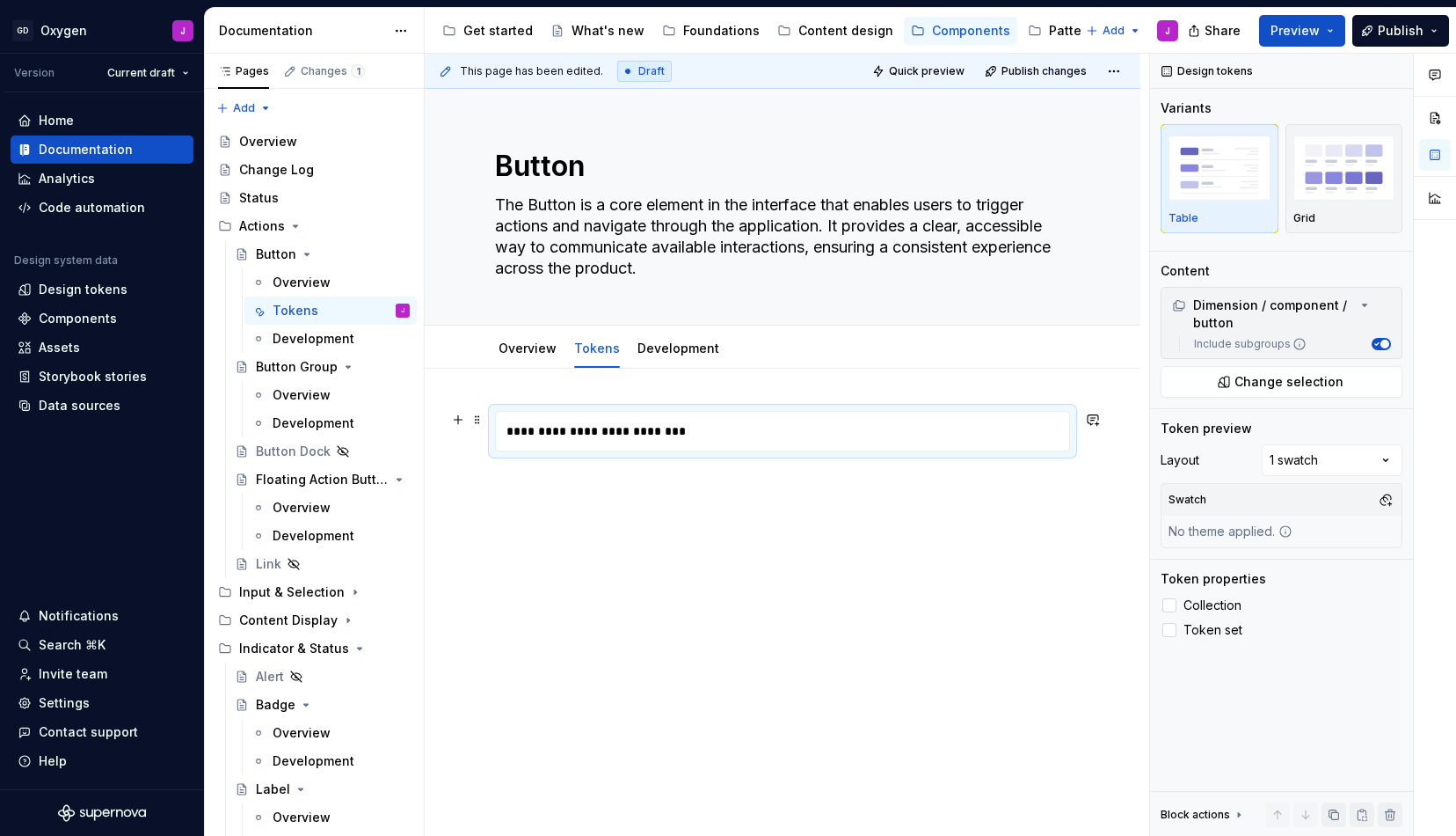
click at [684, 430] on div "**********" at bounding box center [787, 431] width 583 height 39
click at [991, 411] on div "**********" at bounding box center [782, 431] width 575 height 41
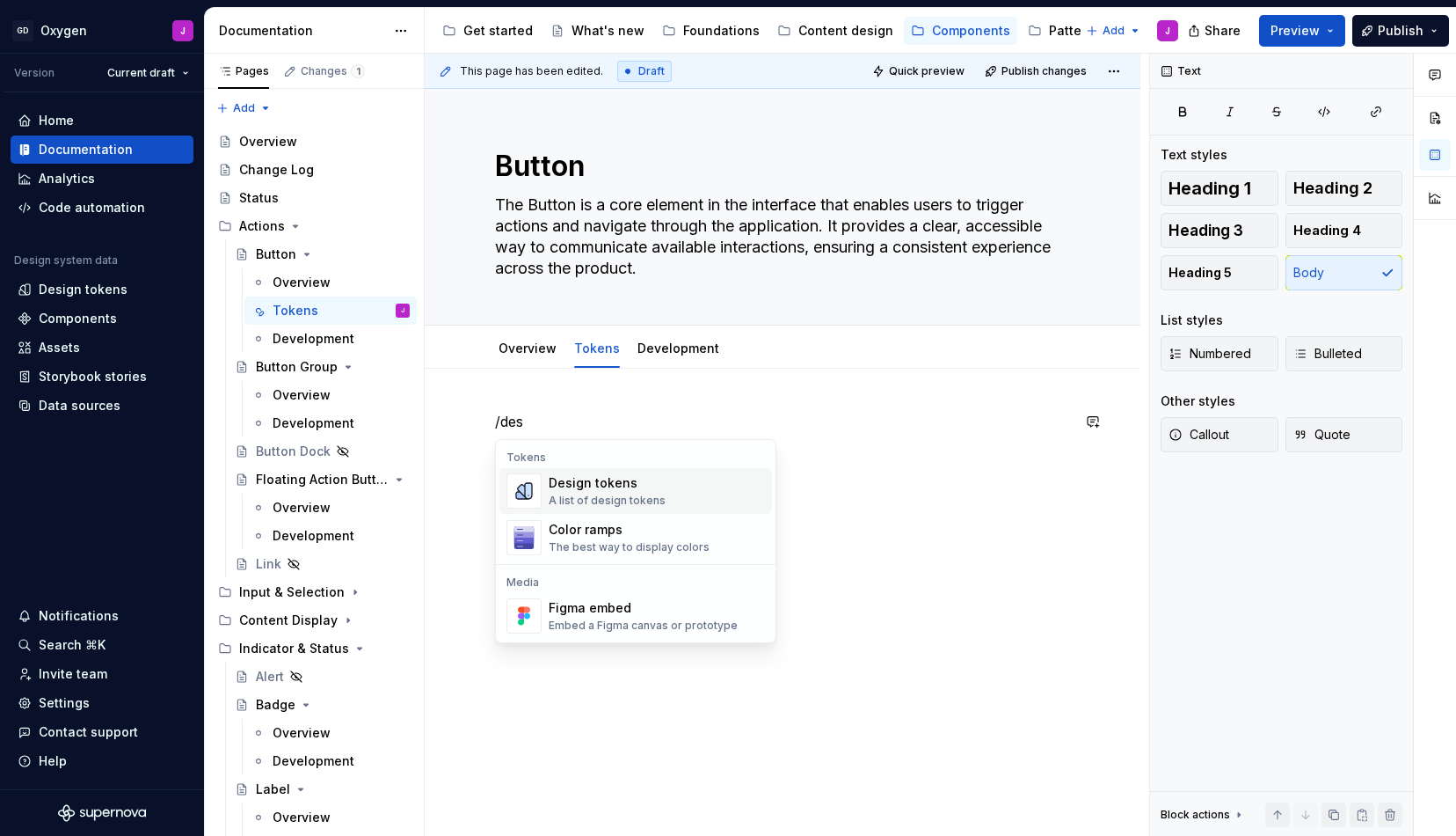
click at [608, 477] on div "Design tokens" at bounding box center [607, 483] width 117 height 18
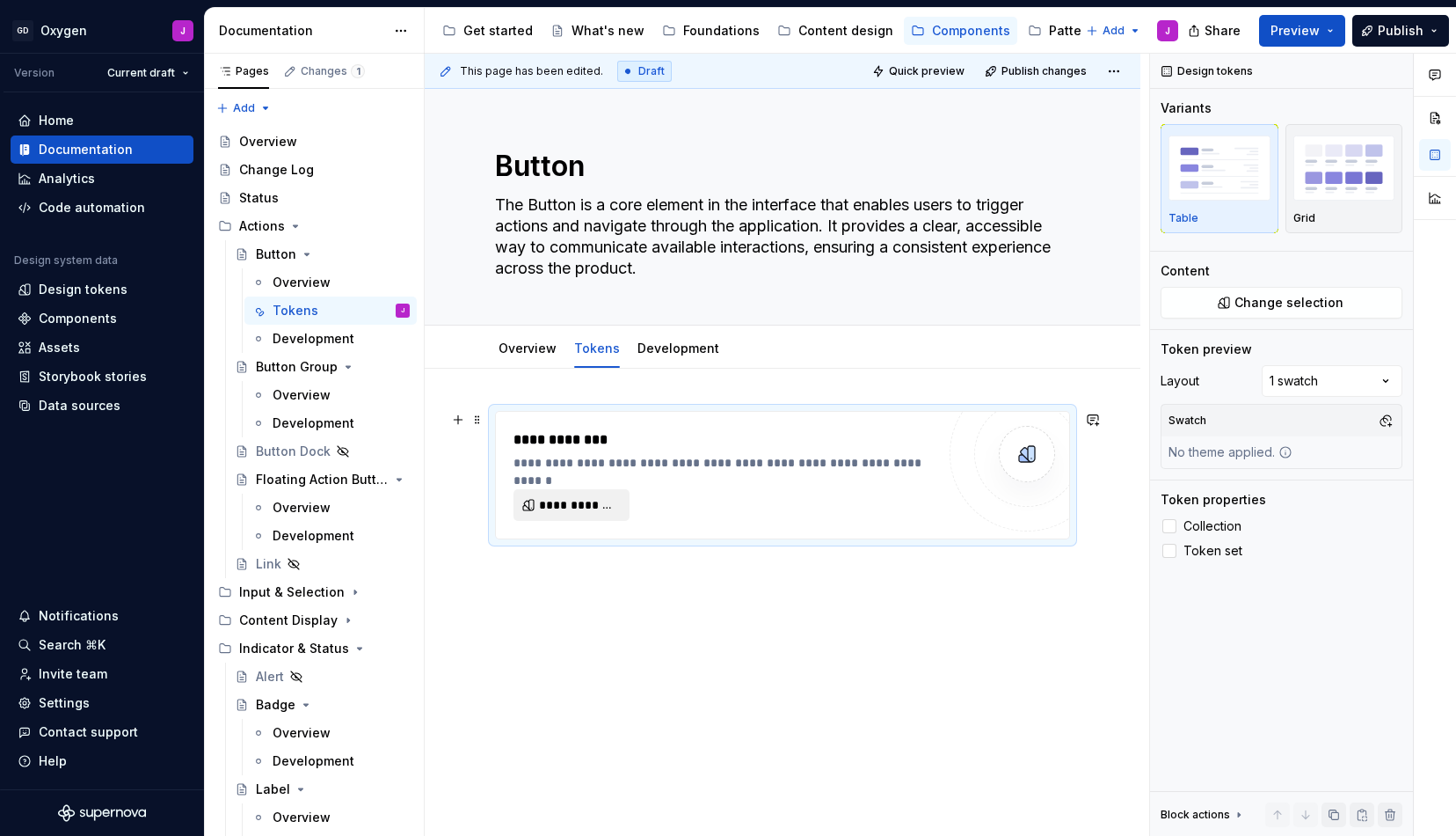
click at [595, 499] on span "**********" at bounding box center [579, 505] width 79 height 18
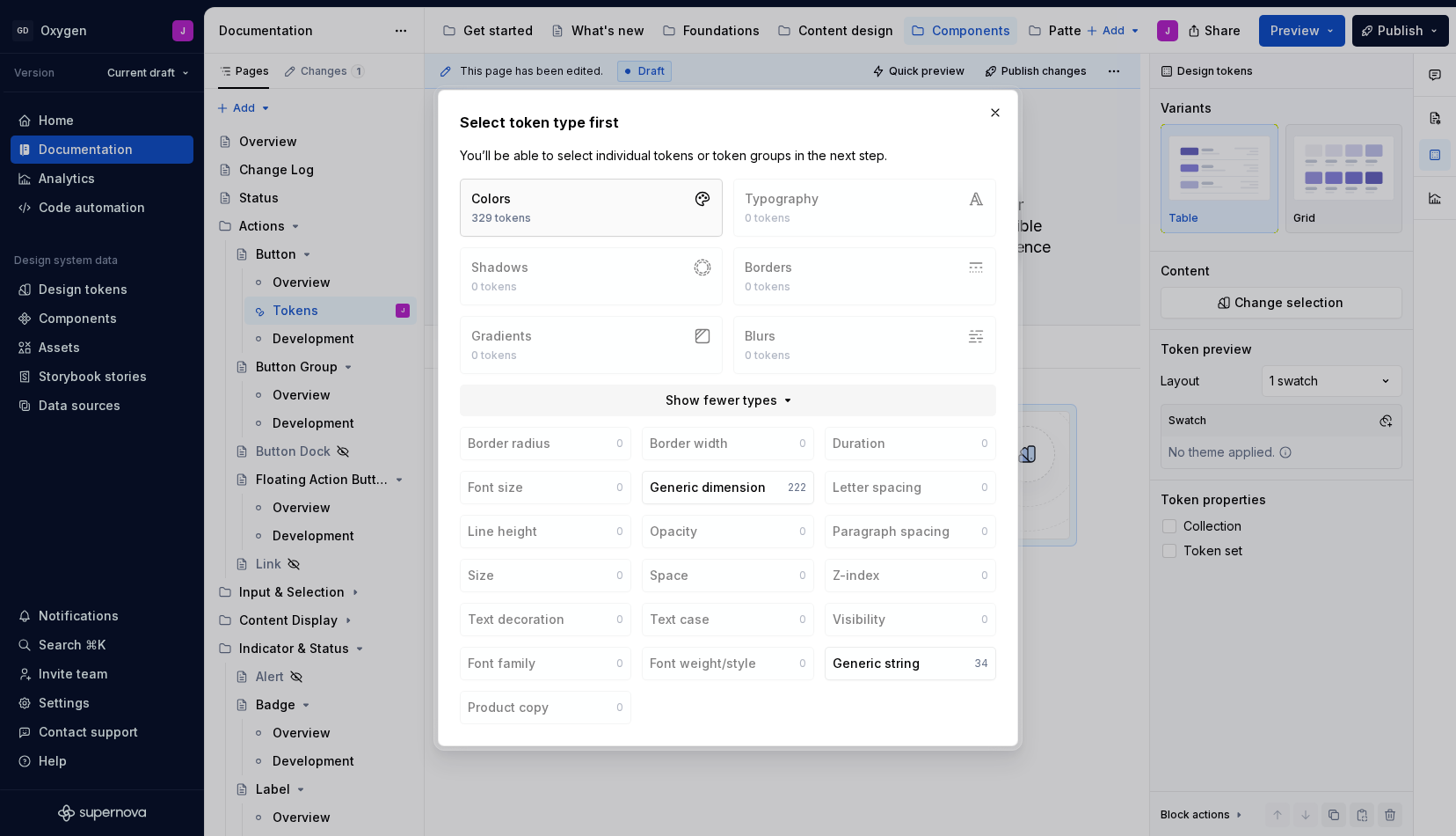
click at [650, 194] on button "Colors 329 tokens" at bounding box center [592, 207] width 263 height 58
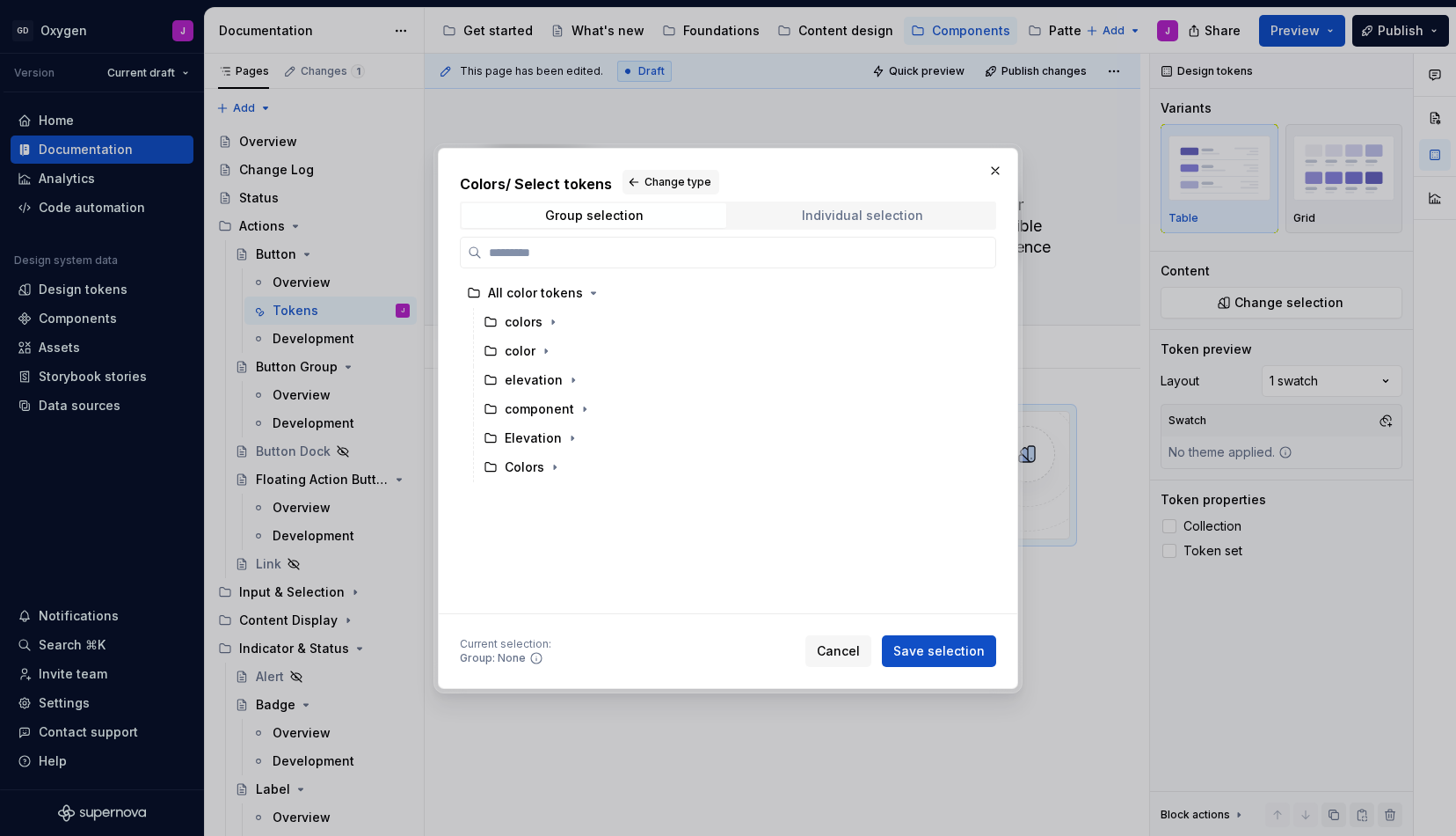
click at [773, 207] on span "Individual selection" at bounding box center [863, 215] width 265 height 24
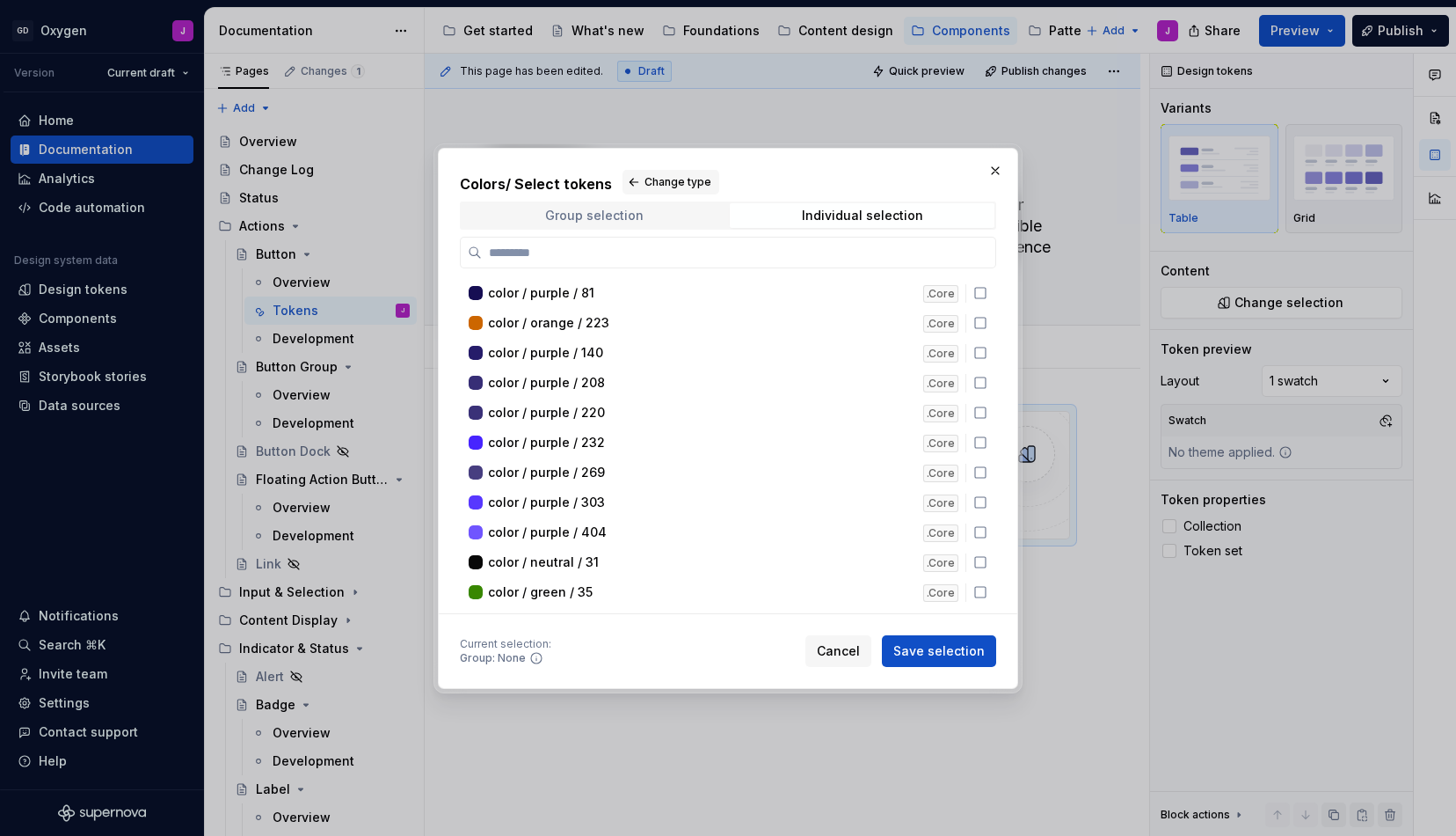
click at [690, 221] on span "Group selection" at bounding box center [594, 215] width 265 height 24
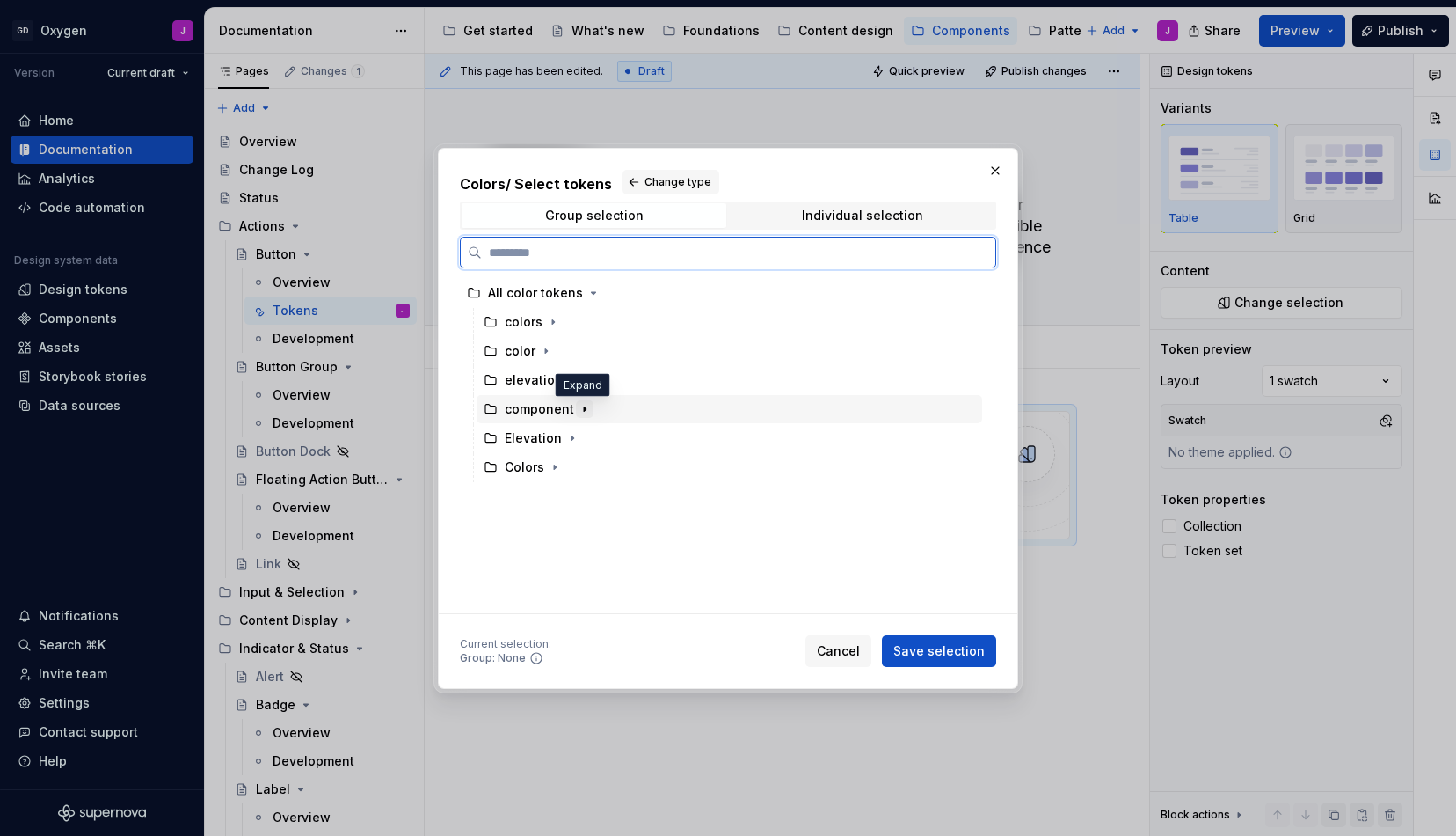
click at [583, 413] on icon "button" at bounding box center [585, 409] width 14 height 14
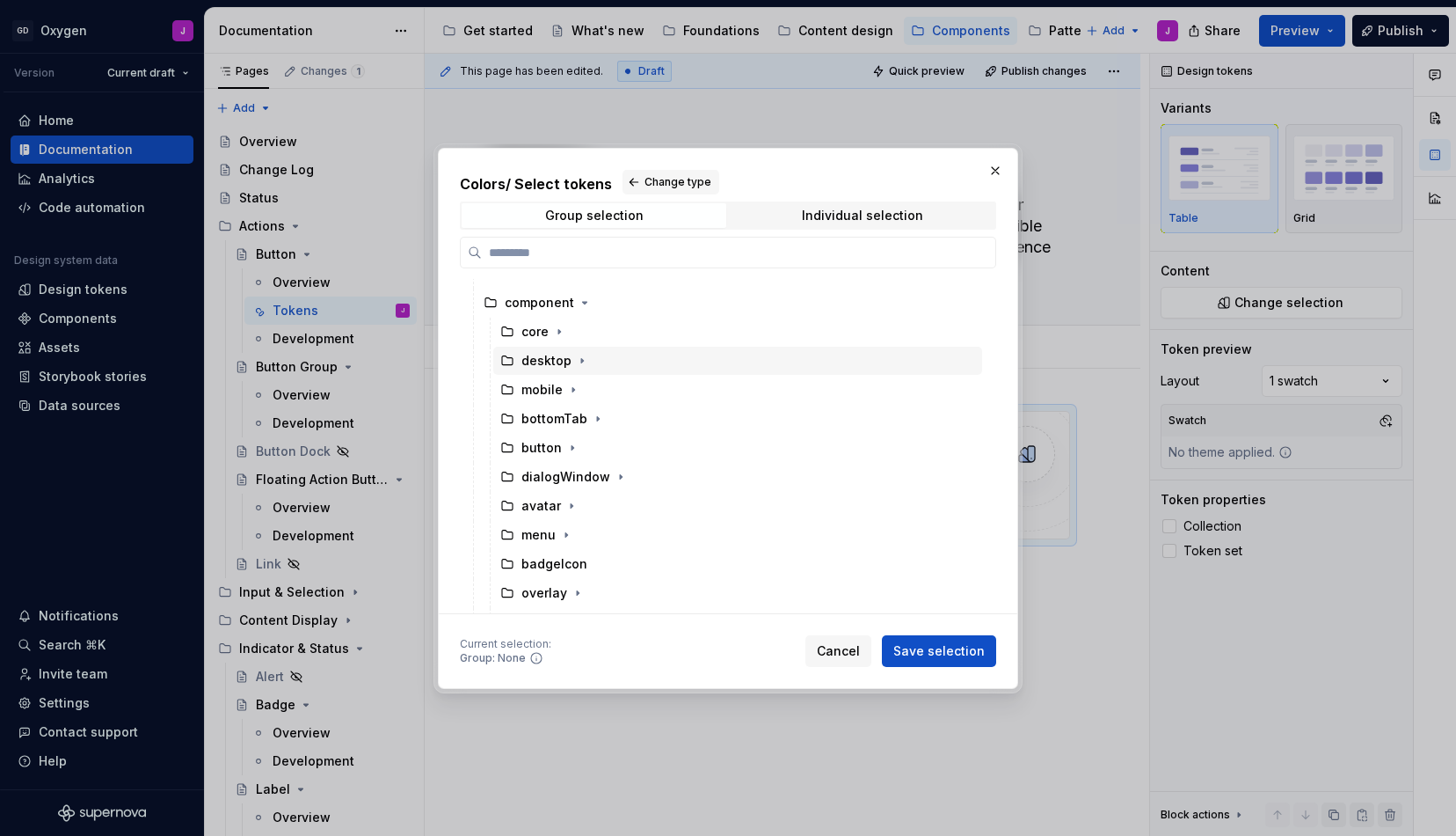
scroll to position [109, 0]
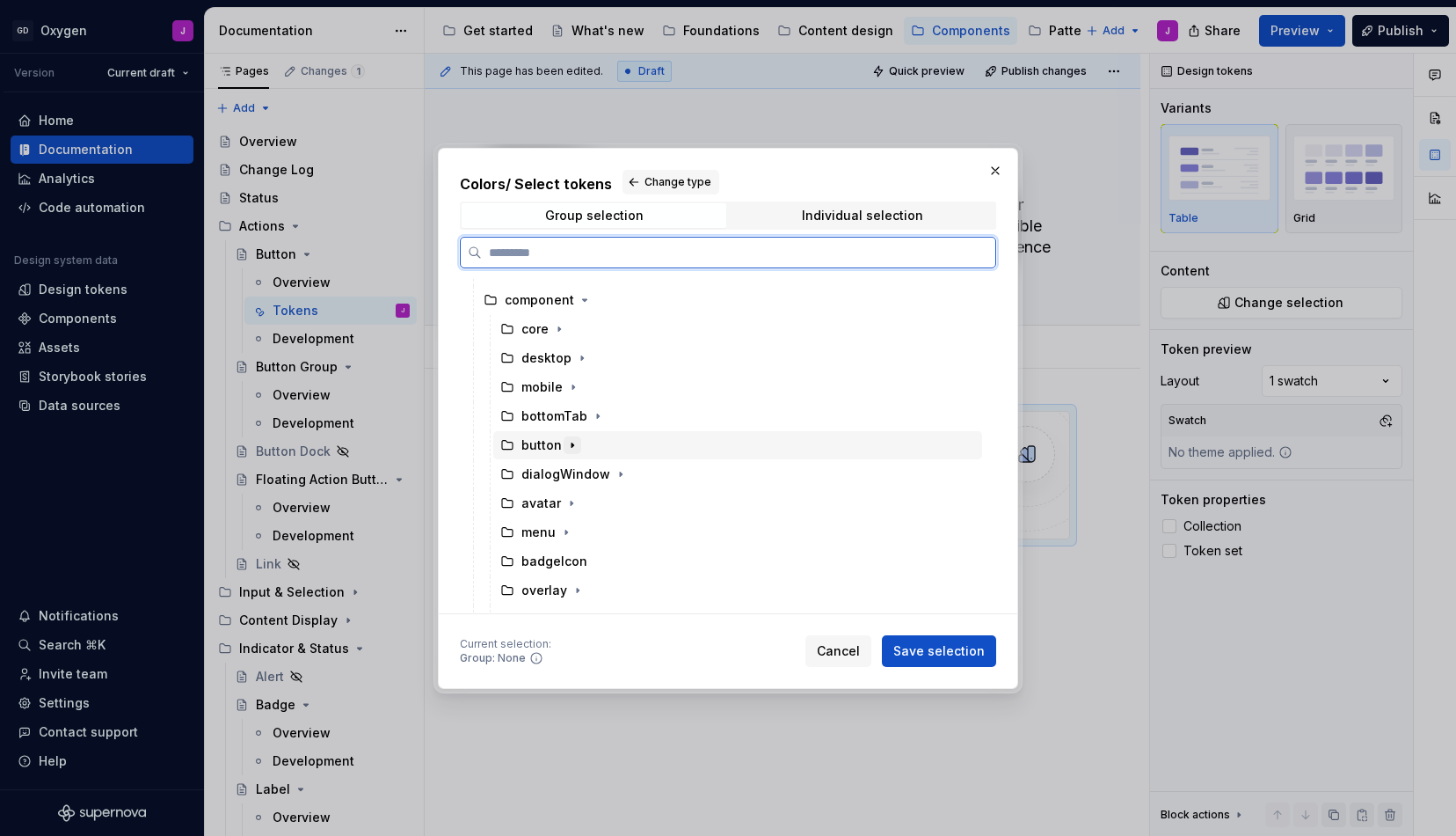
click at [568, 449] on icon "button" at bounding box center [573, 445] width 14 height 14
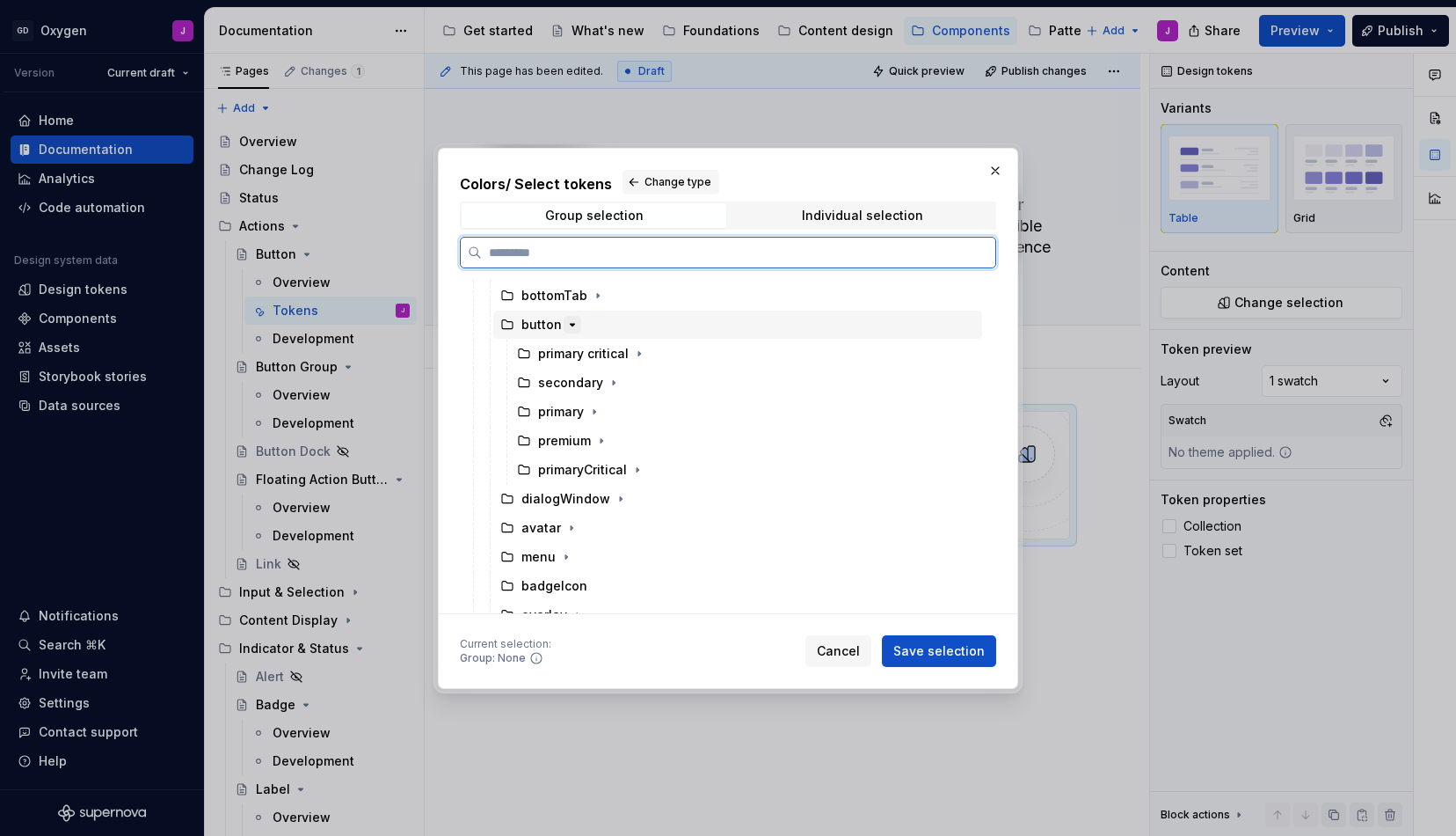
scroll to position [231, 0]
click at [633, 358] on icon "button" at bounding box center [639, 353] width 14 height 14
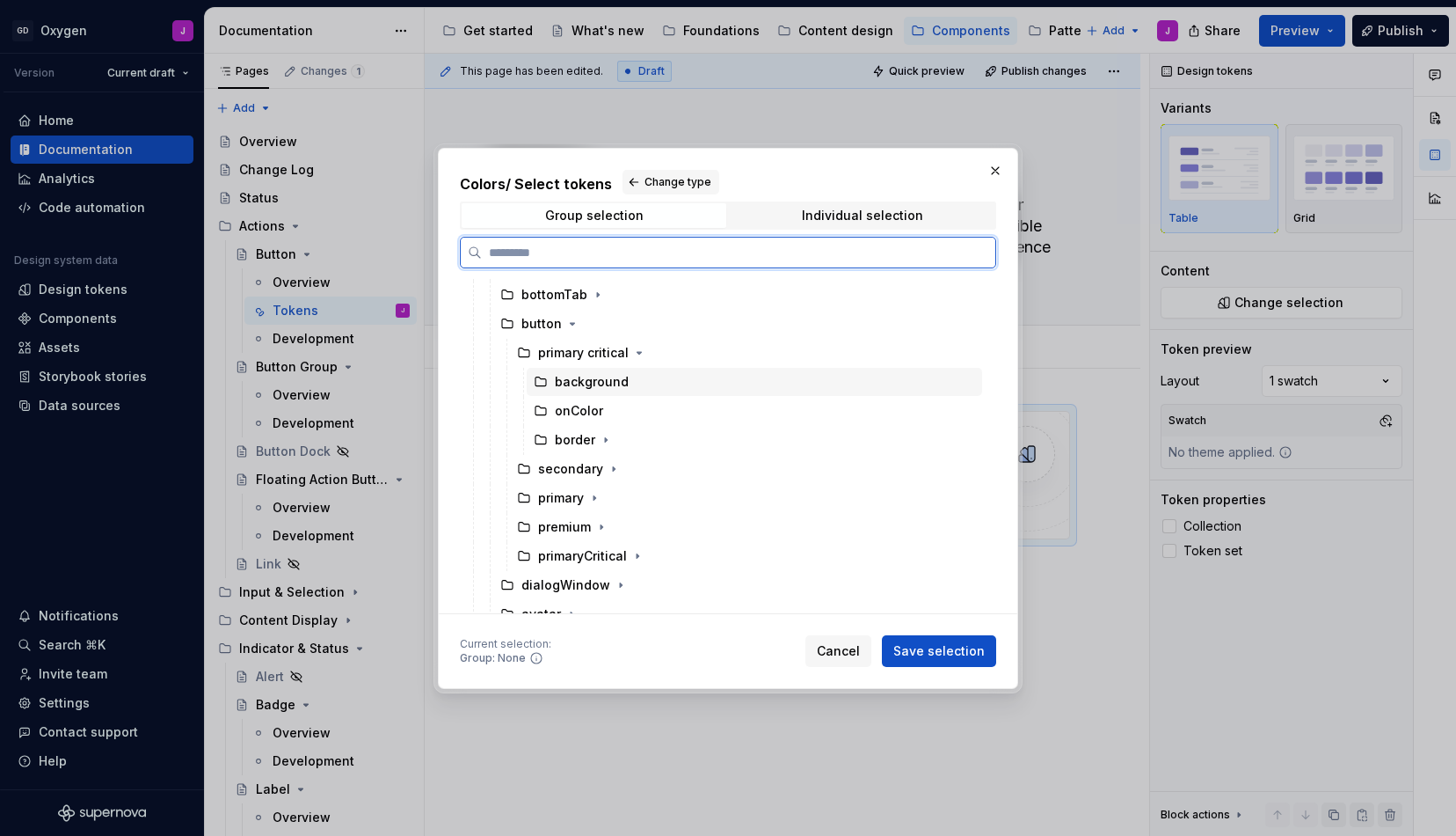
click at [610, 382] on div "background" at bounding box center [592, 382] width 74 height 18
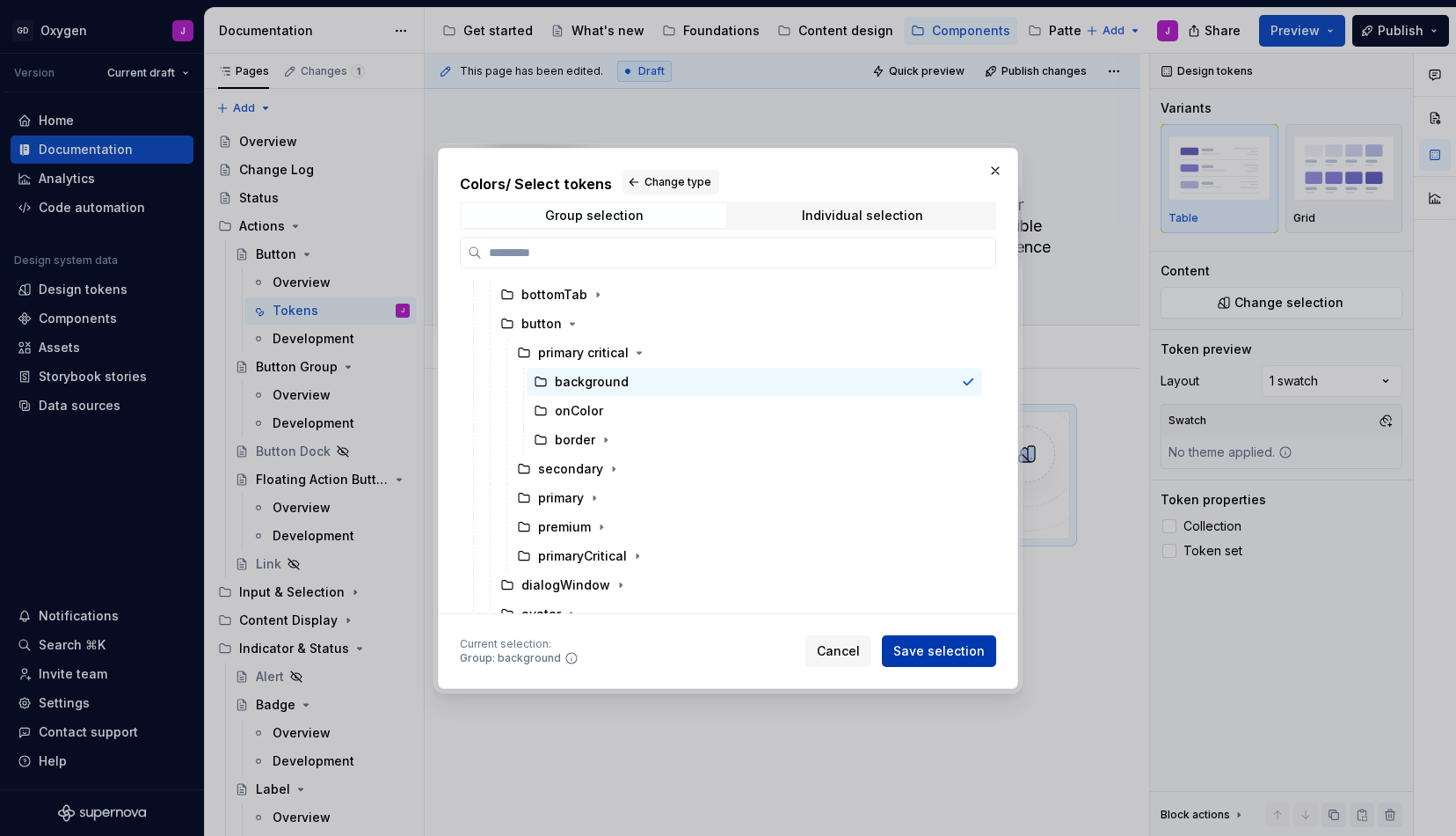
click at [938, 657] on span "Save selection" at bounding box center [939, 651] width 92 height 18
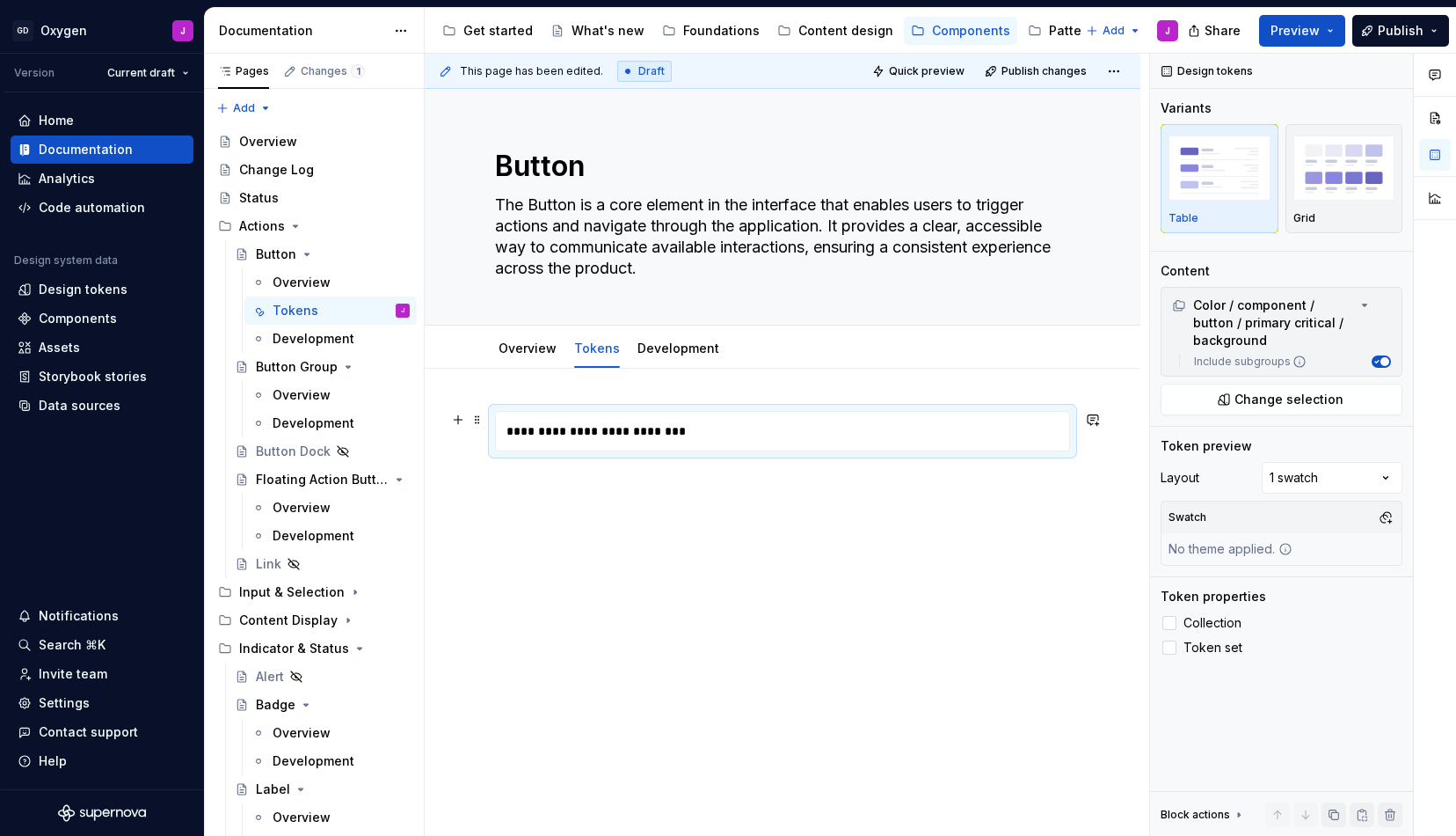
click at [746, 441] on div "**********" at bounding box center [787, 431] width 583 height 39
click at [1283, 395] on span "Change selection" at bounding box center [1289, 400] width 109 height 18
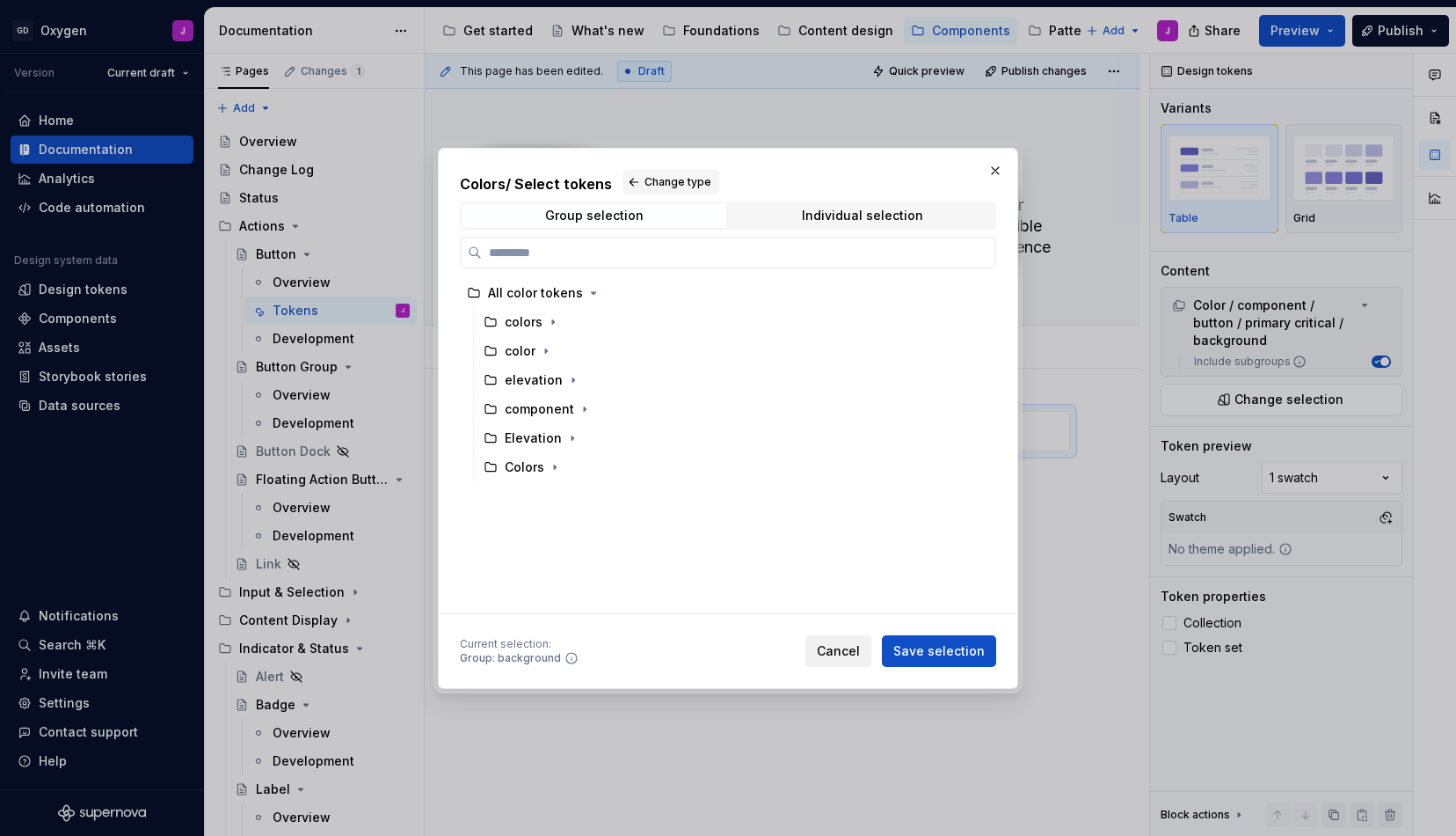
click at [835, 648] on span "Cancel" at bounding box center [838, 651] width 43 height 18
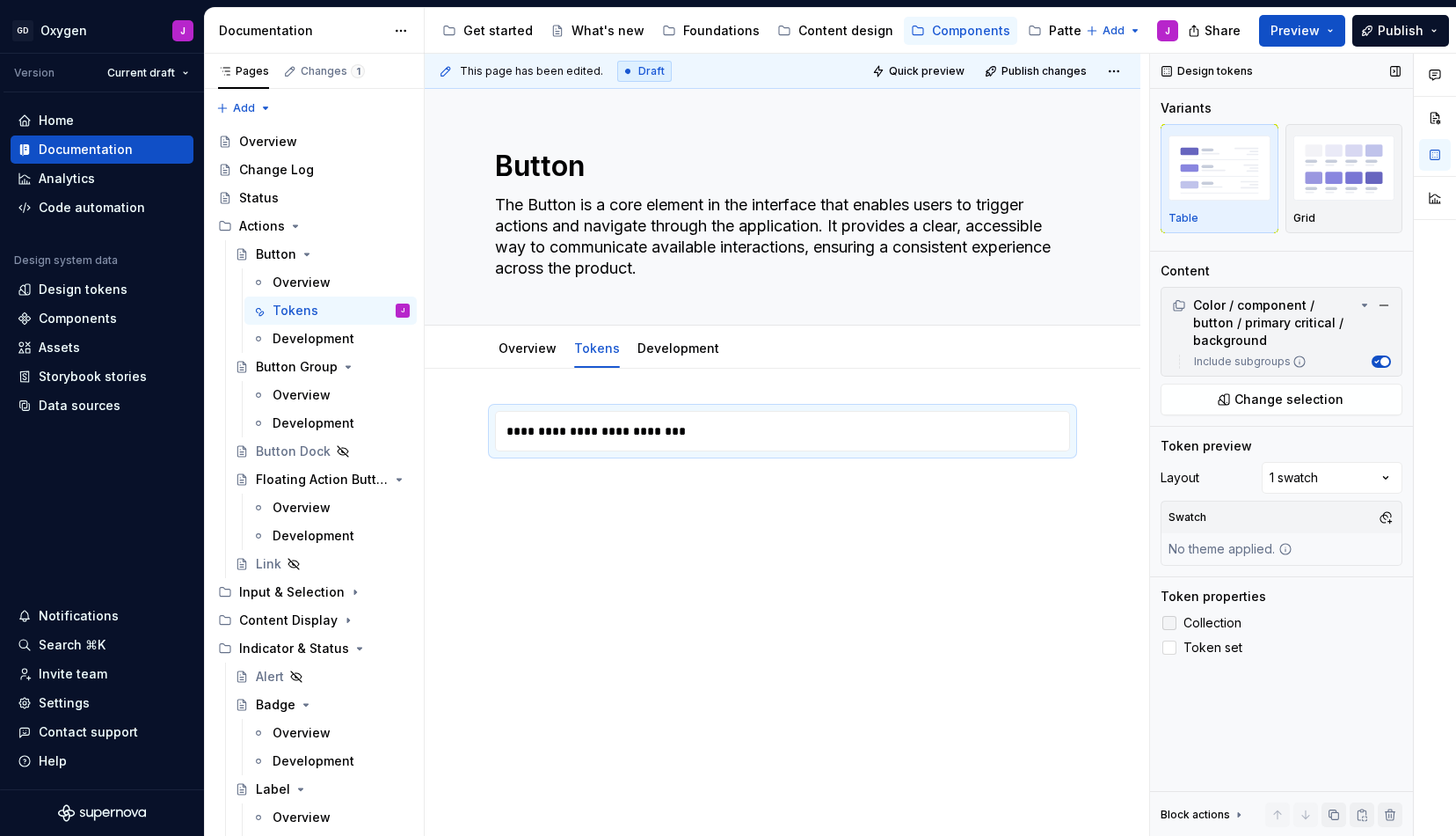
click at [1178, 624] on label "Collection" at bounding box center [1281, 622] width 242 height 21
click at [1176, 642] on div at bounding box center [1170, 648] width 14 height 14
click at [1307, 468] on div "Comments Open comments No comments yet Select ‘Comment’ from the block context …" at bounding box center [1303, 445] width 306 height 783
click at [1311, 395] on span "Change selection" at bounding box center [1289, 400] width 109 height 18
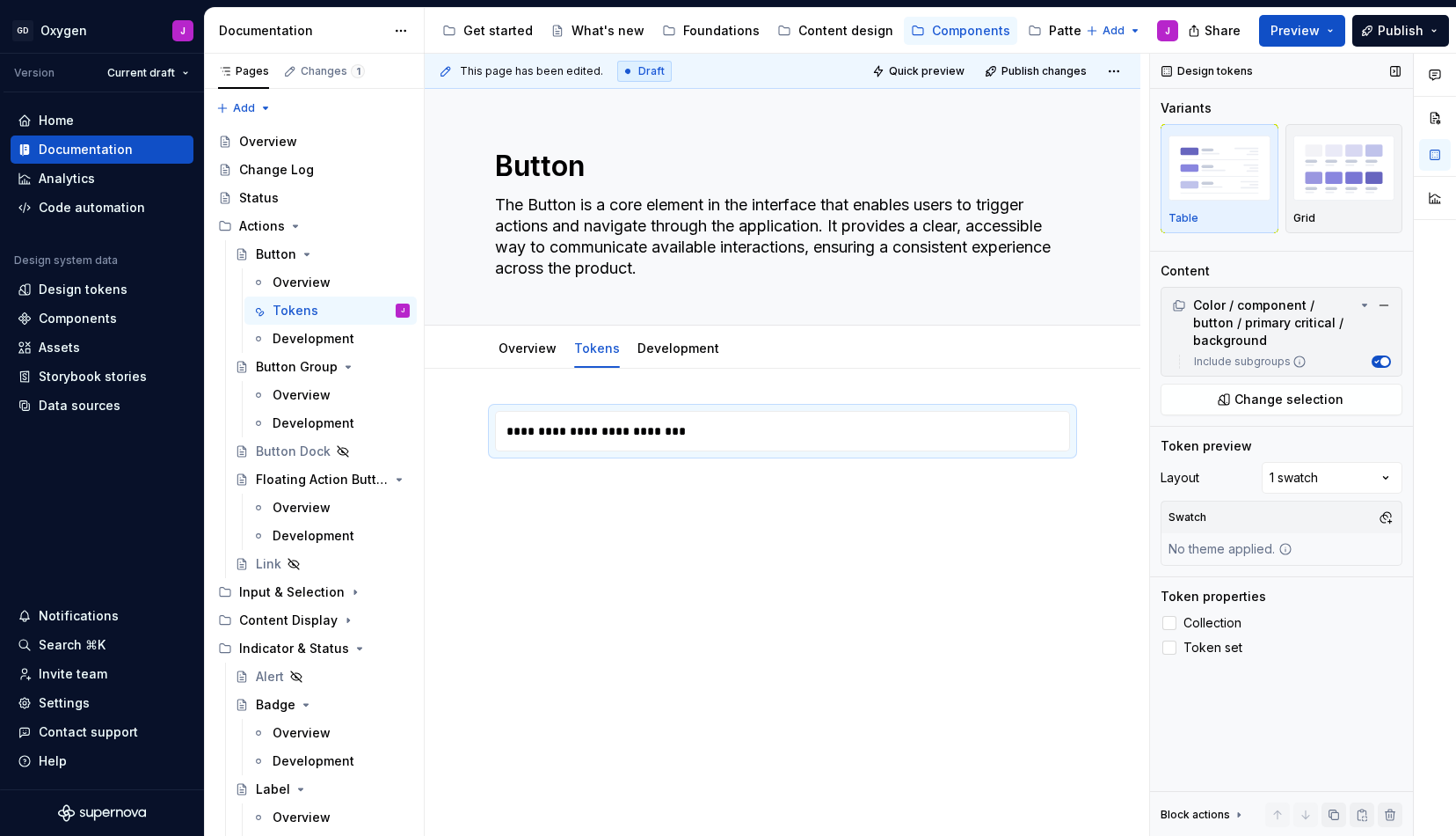
click at [1374, 366] on button "Include subgroups" at bounding box center [1381, 362] width 19 height 13
click at [1337, 387] on button "Change selection" at bounding box center [1281, 399] width 242 height 32
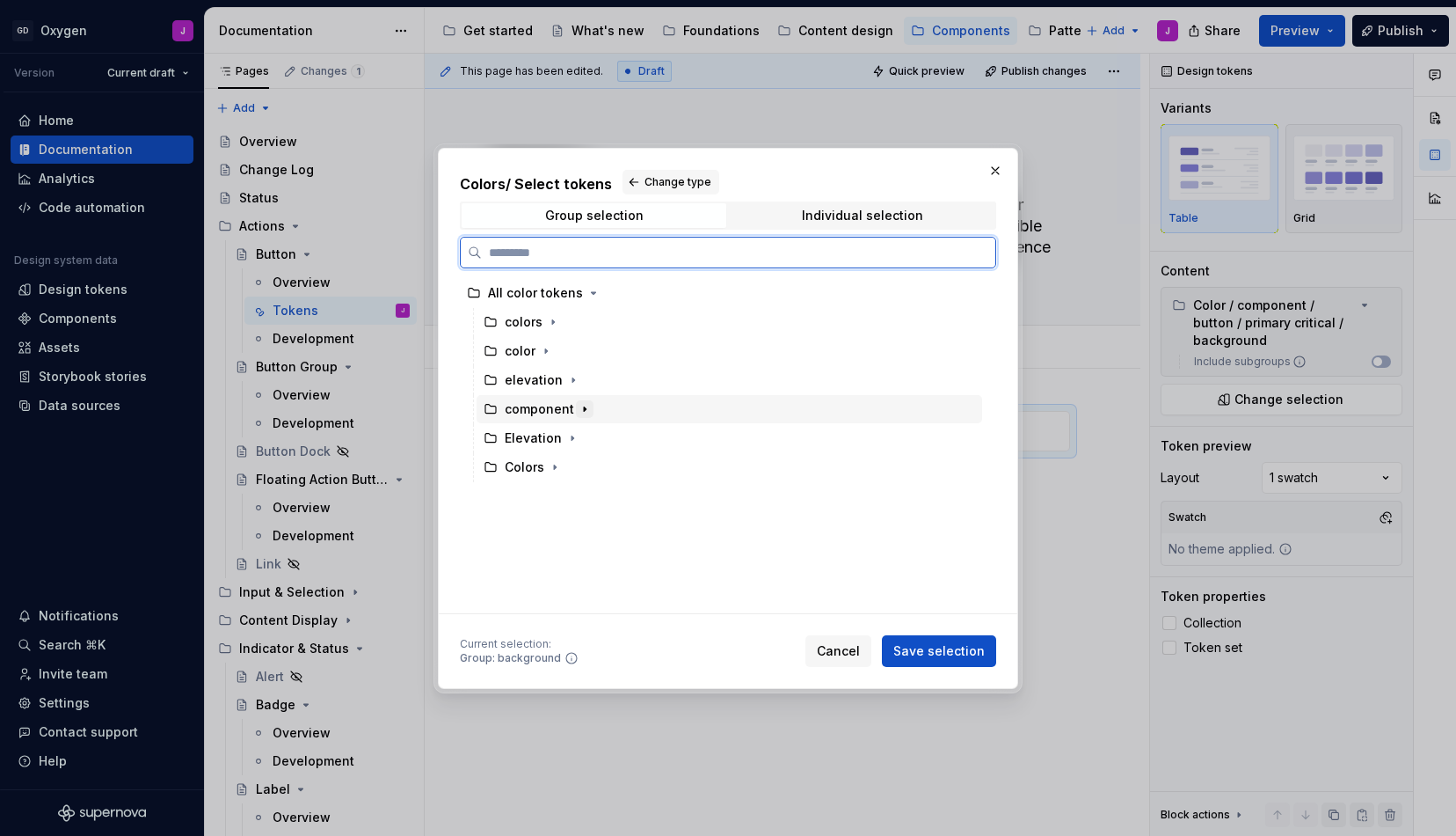
click at [582, 403] on icon "button" at bounding box center [585, 409] width 14 height 14
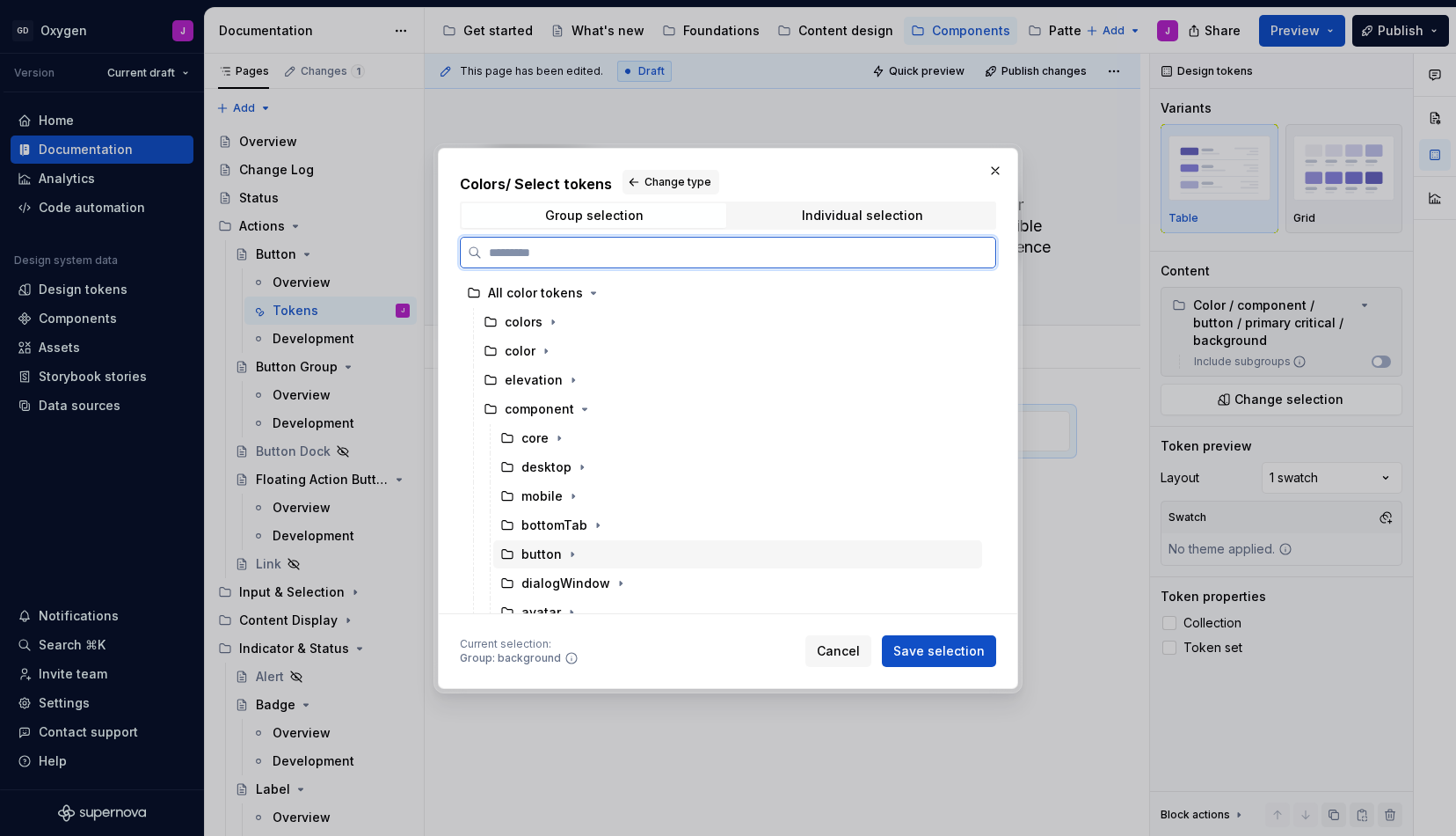
click at [553, 548] on div "button" at bounding box center [541, 555] width 41 height 18
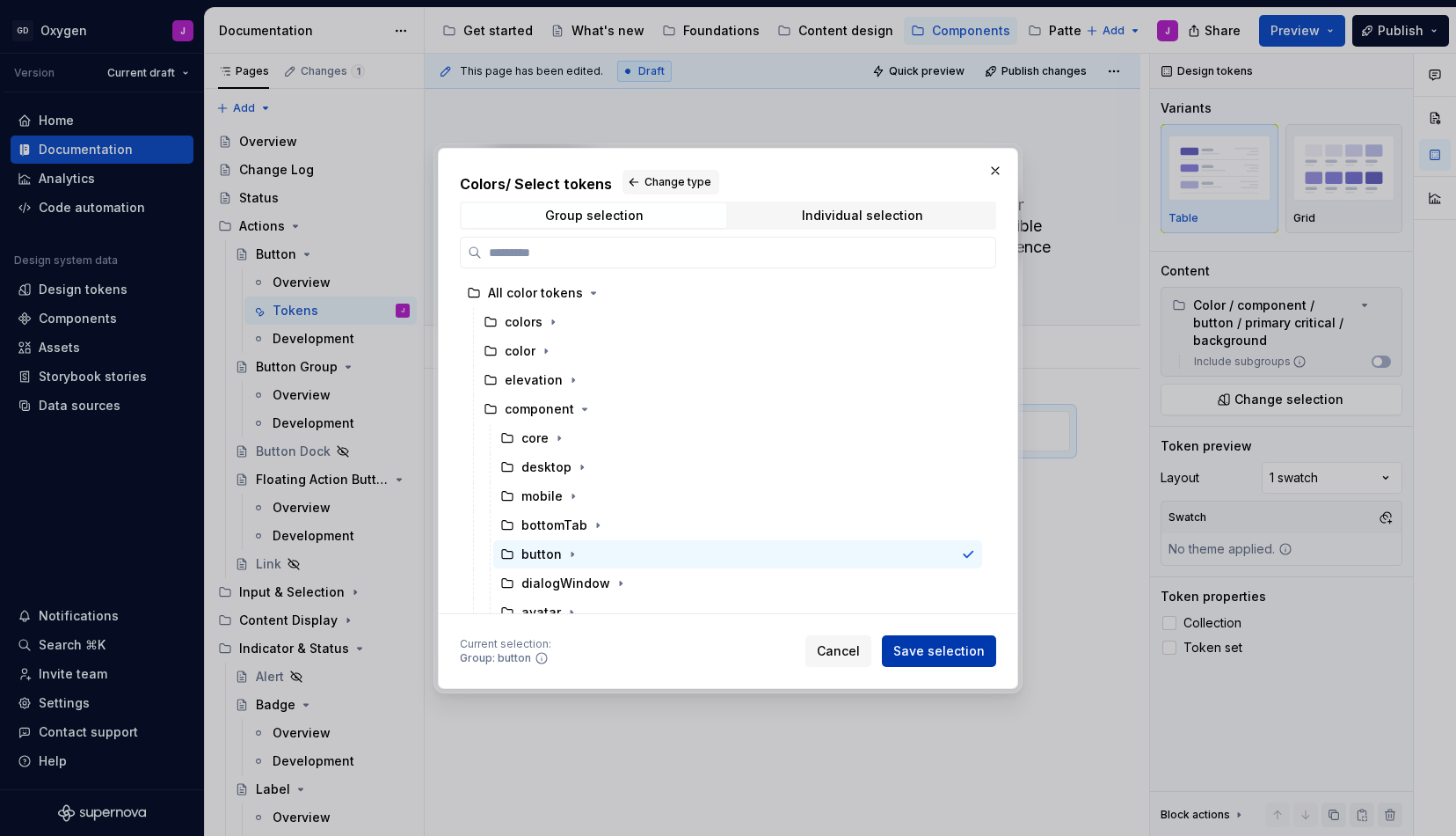
click at [974, 645] on span "Save selection" at bounding box center [939, 651] width 92 height 18
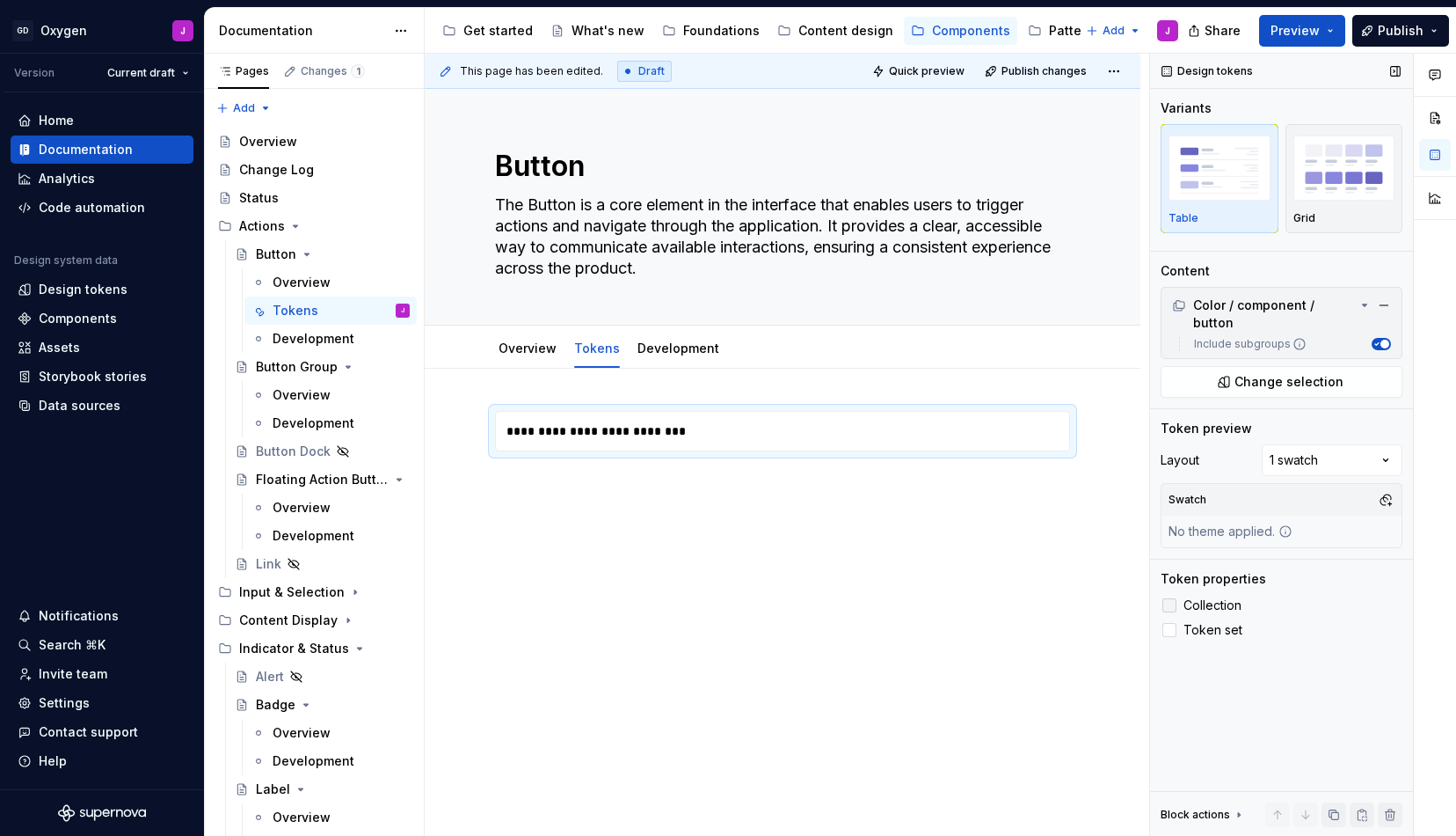
click at [1170, 605] on icon at bounding box center [1170, 605] width 0 height 0
click at [1171, 628] on div "Design tokens Variants Table Grid Content Color / component / button Include su…" at bounding box center [1281, 445] width 263 height 783
click at [1170, 630] on icon at bounding box center [1170, 630] width 0 height 0
click at [1360, 304] on icon at bounding box center [1365, 305] width 14 height 14
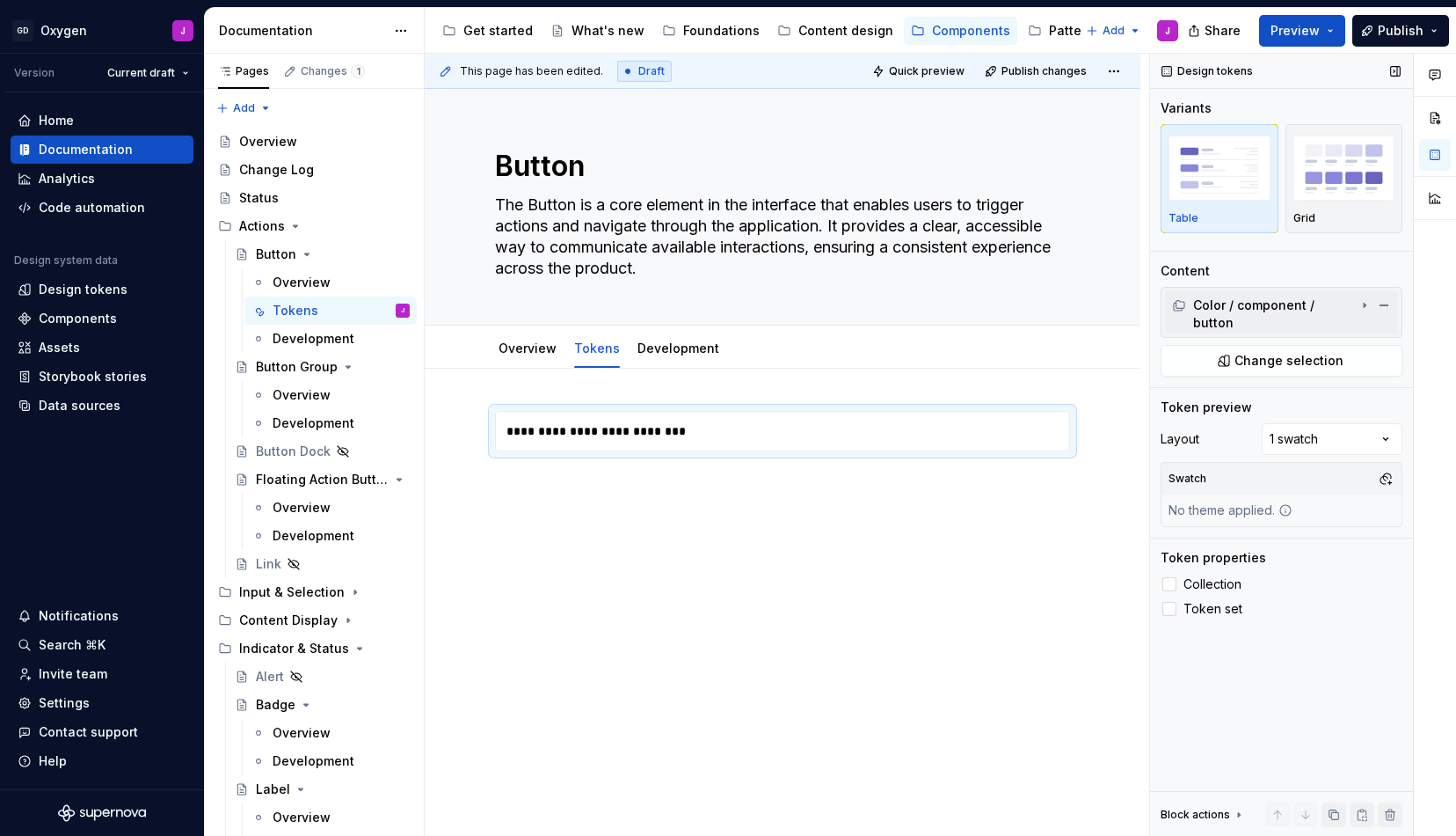
click at [1360, 304] on icon at bounding box center [1365, 305] width 14 height 14
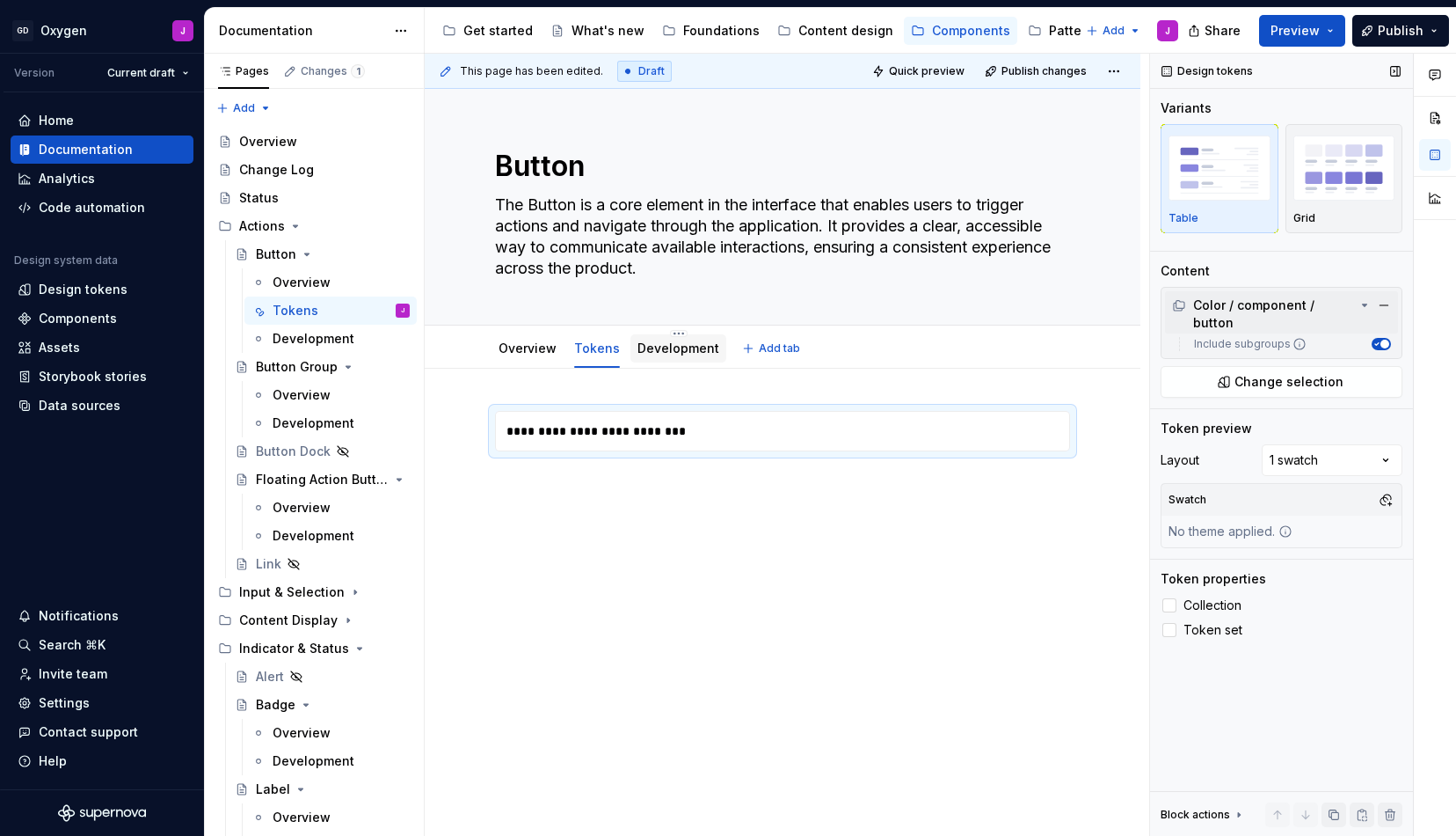
click at [675, 350] on link "Development" at bounding box center [678, 348] width 82 height 15
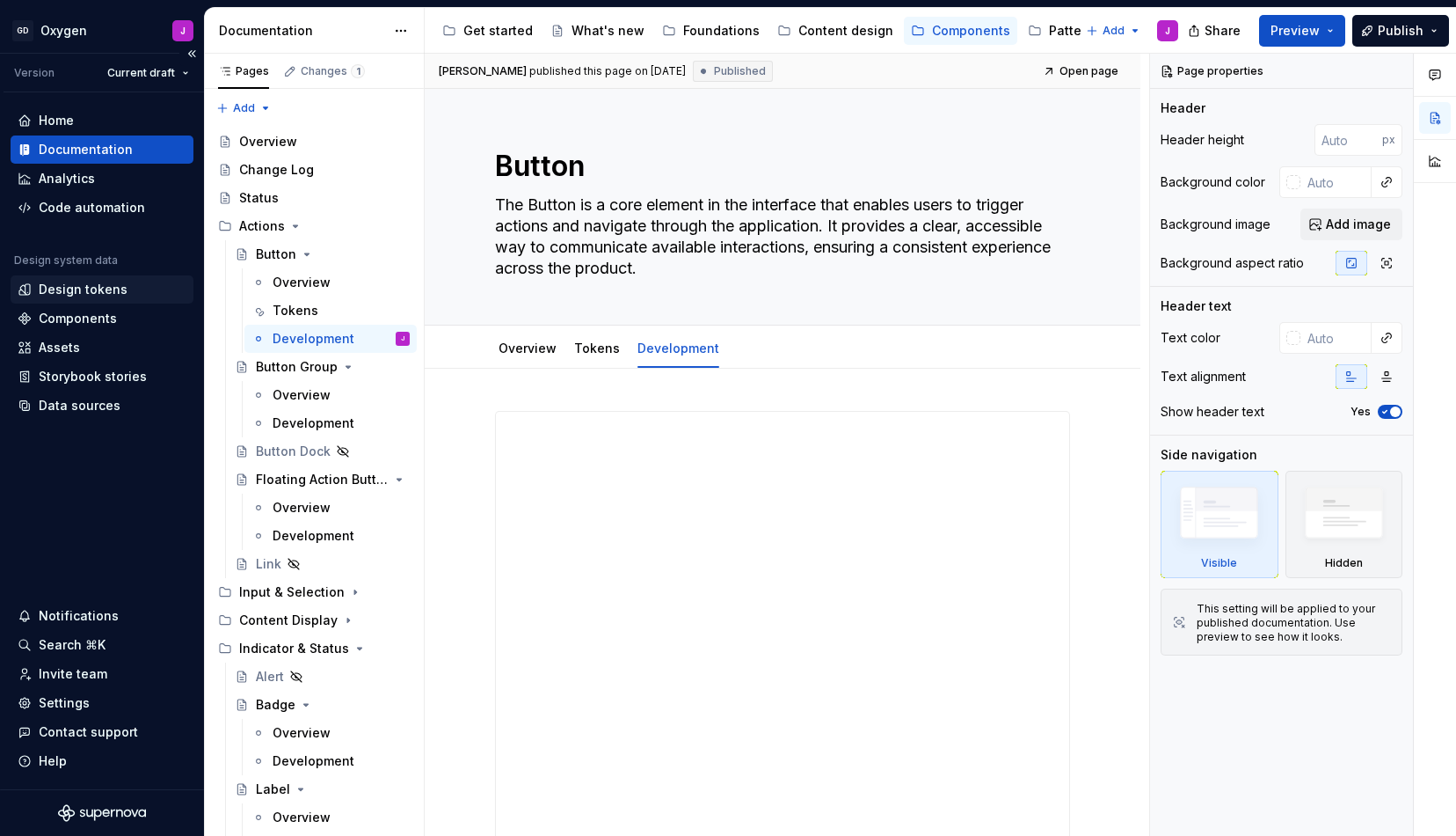
click at [86, 286] on div "Design tokens" at bounding box center [83, 290] width 89 height 18
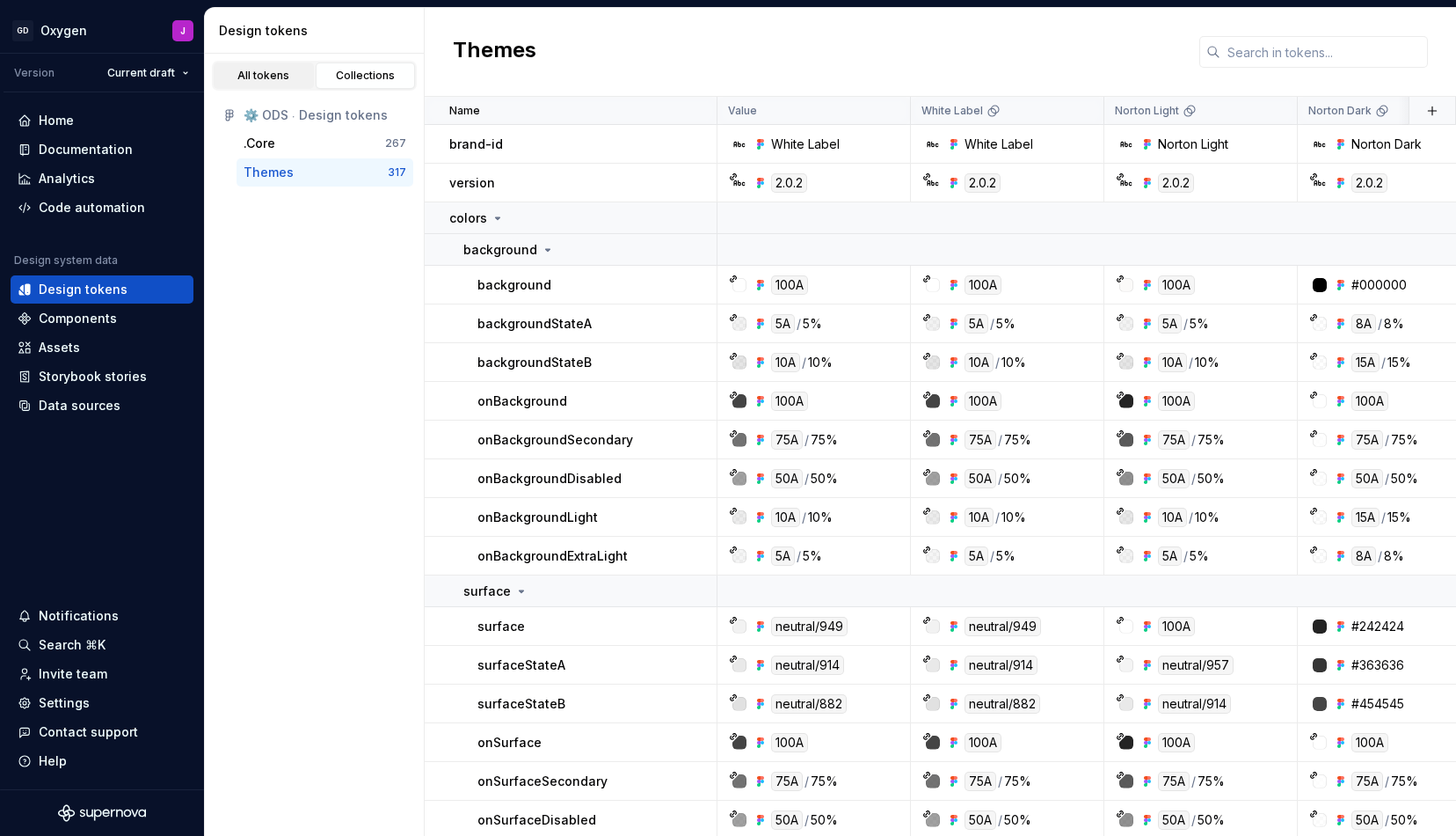
click at [276, 83] on link "All tokens" at bounding box center [263, 75] width 100 height 26
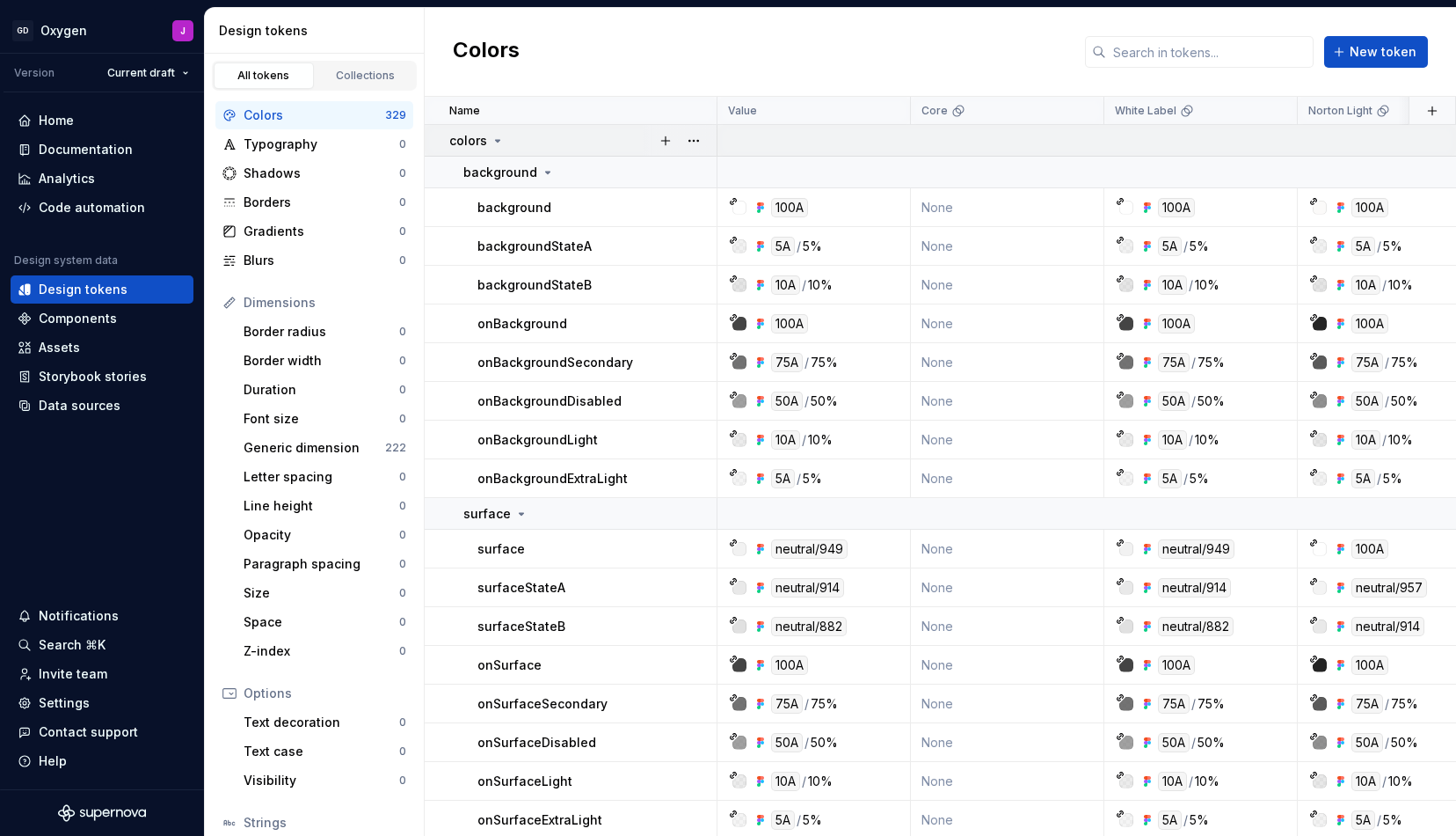
click at [498, 142] on icon at bounding box center [498, 141] width 14 height 14
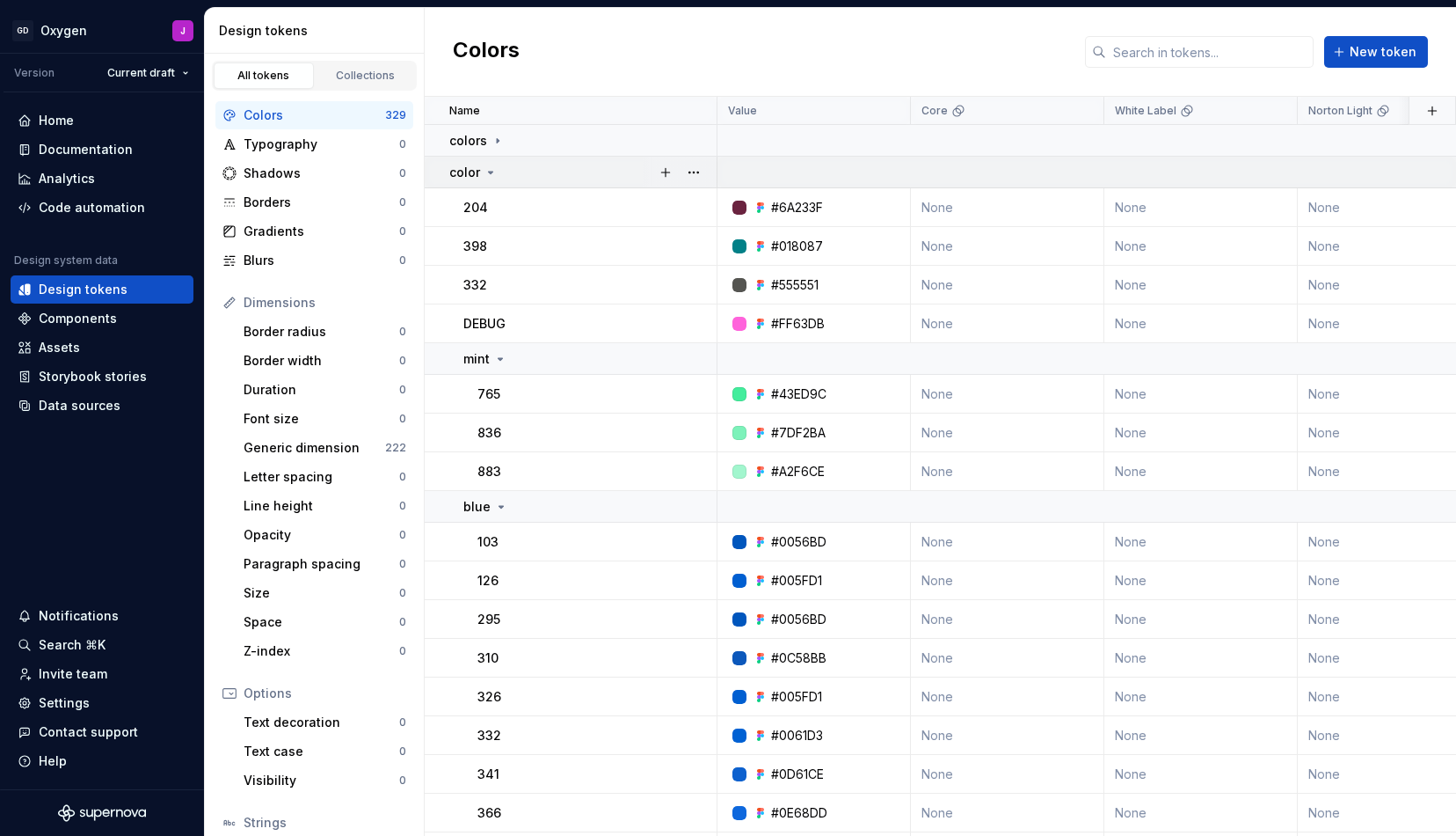
click at [493, 168] on icon at bounding box center [491, 173] width 14 height 14
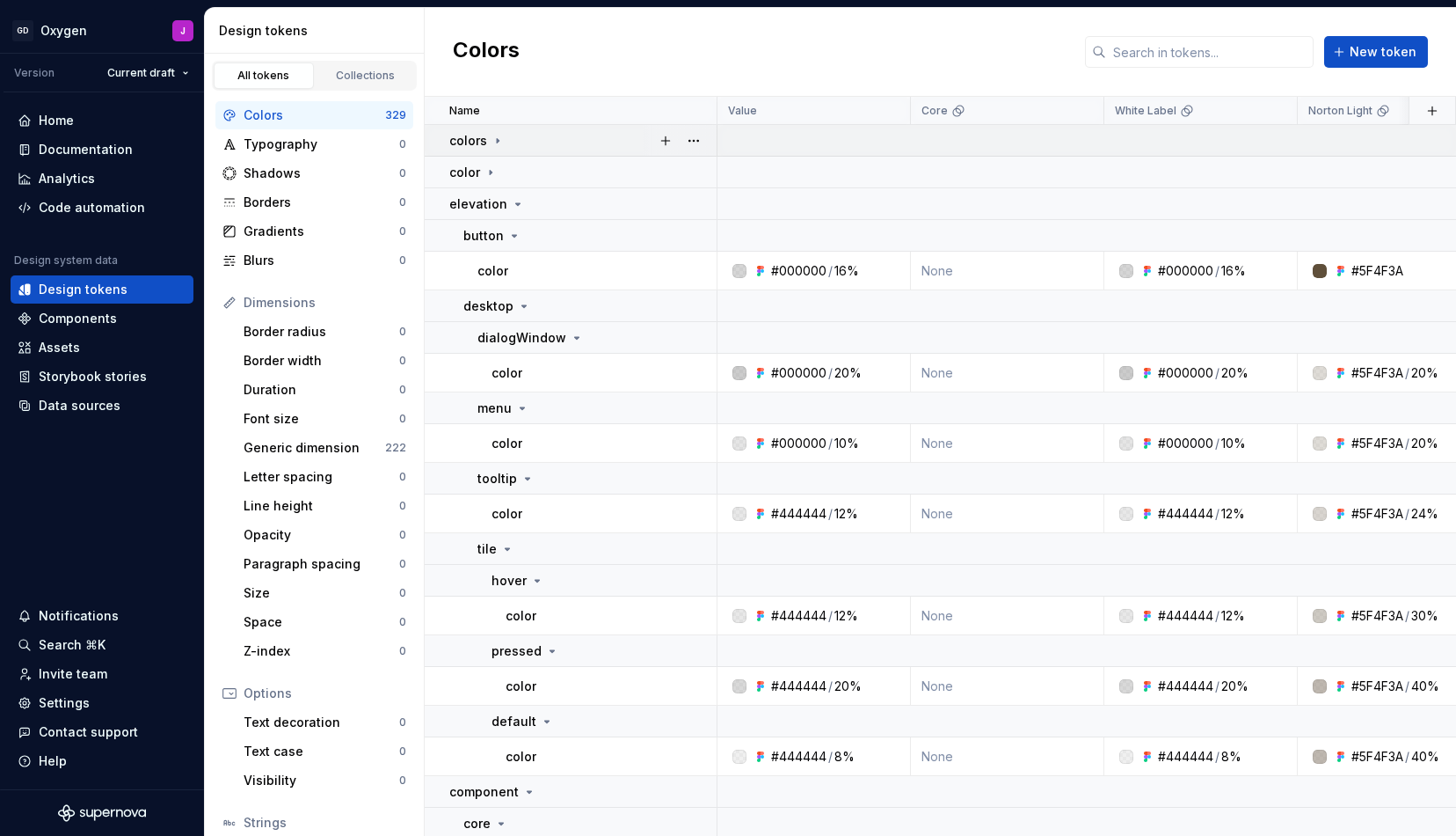
click at [493, 141] on icon at bounding box center [498, 141] width 14 height 14
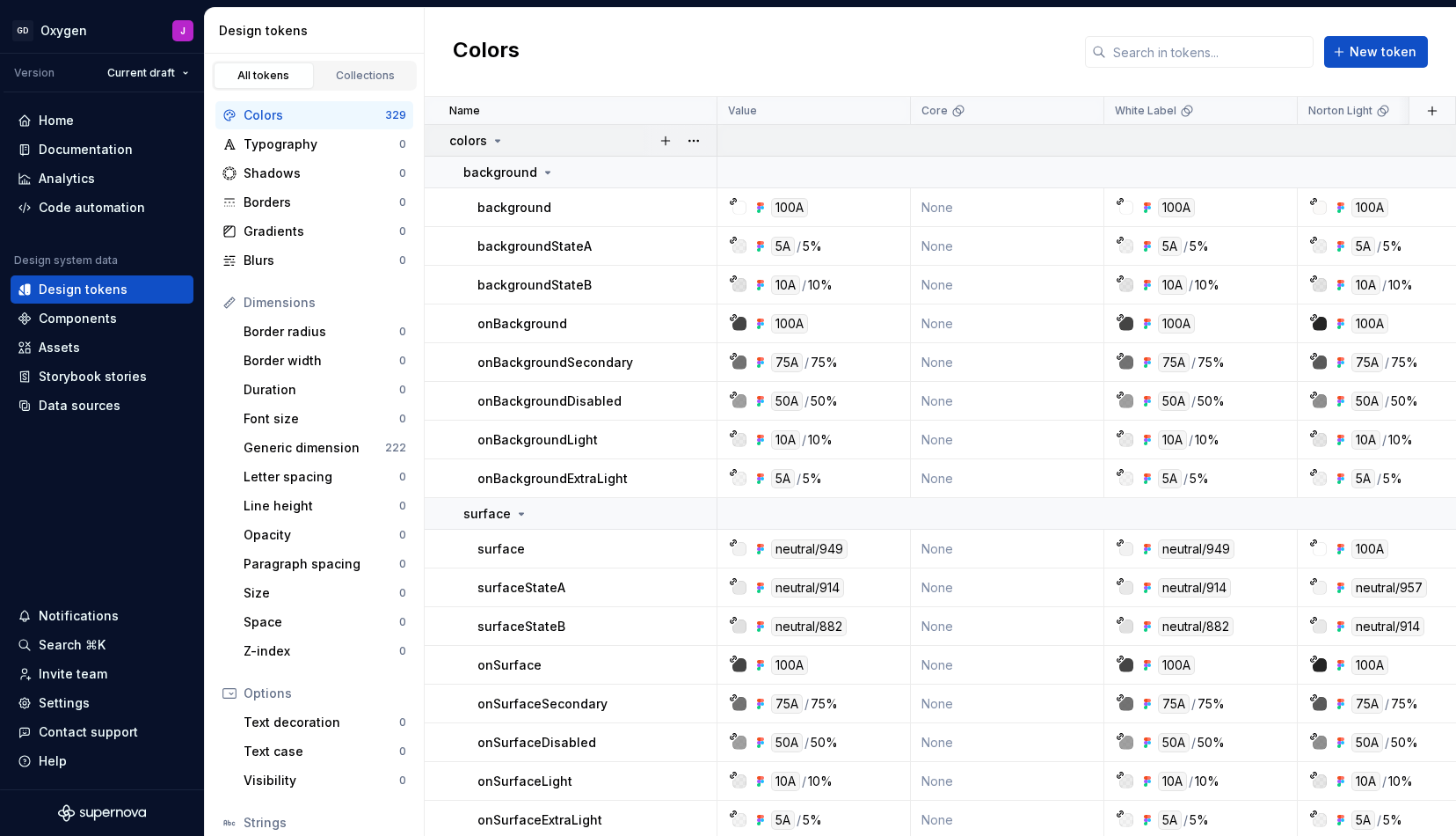
click at [493, 141] on icon at bounding box center [498, 141] width 14 height 14
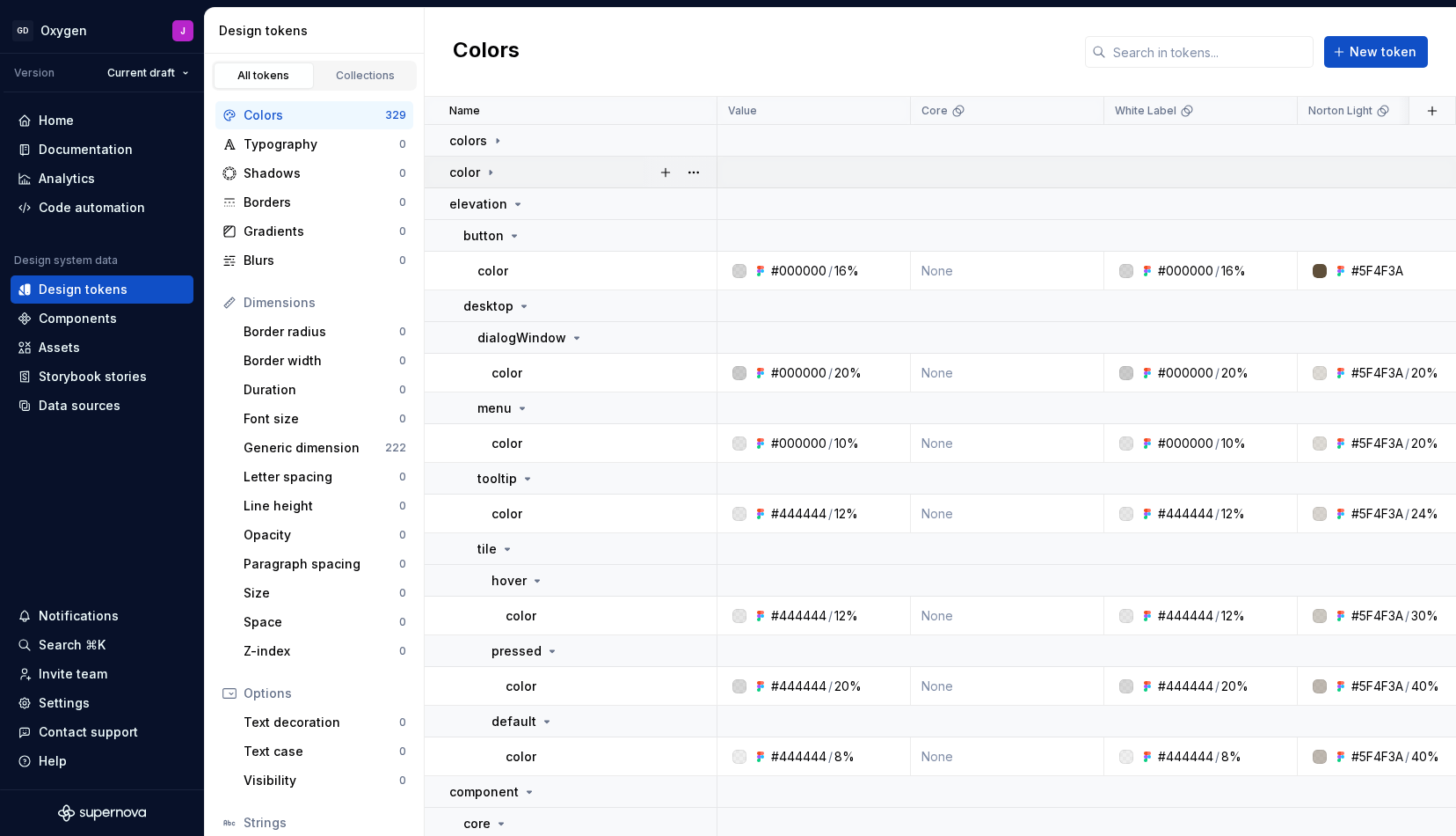
click at [493, 176] on icon at bounding box center [491, 173] width 14 height 14
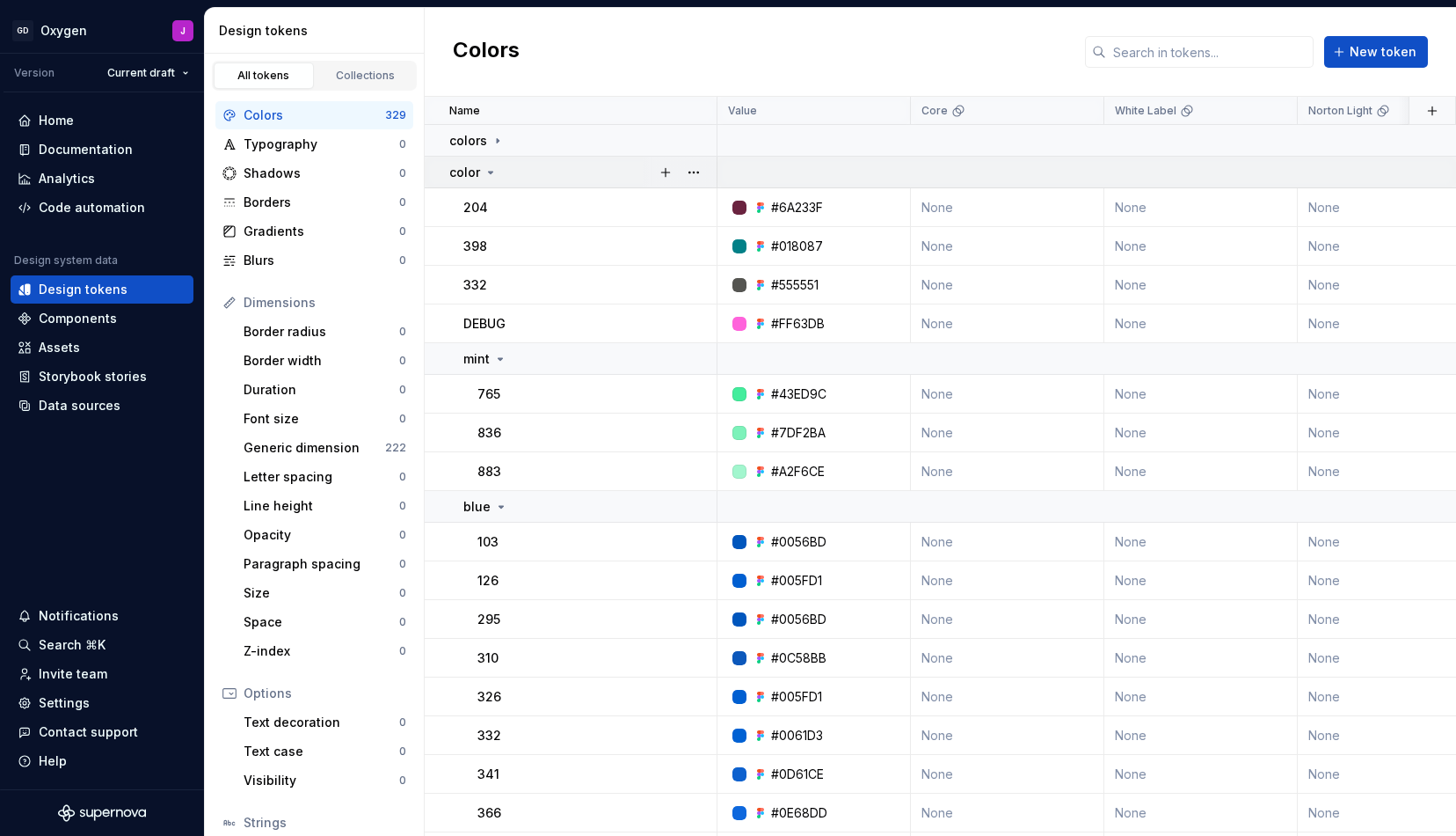
click at [493, 175] on icon at bounding box center [491, 173] width 14 height 14
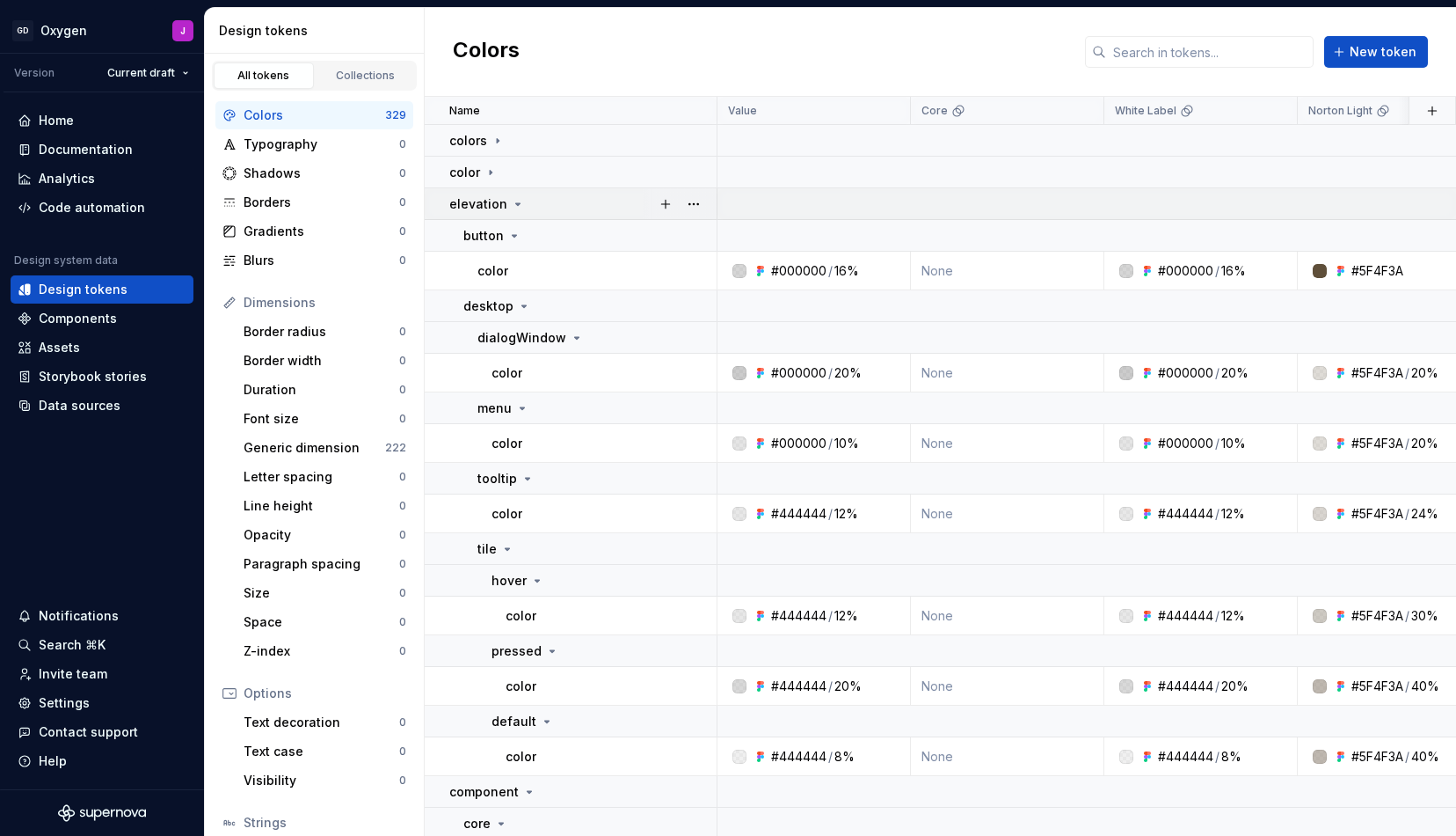
click at [516, 204] on icon at bounding box center [518, 204] width 5 height 2
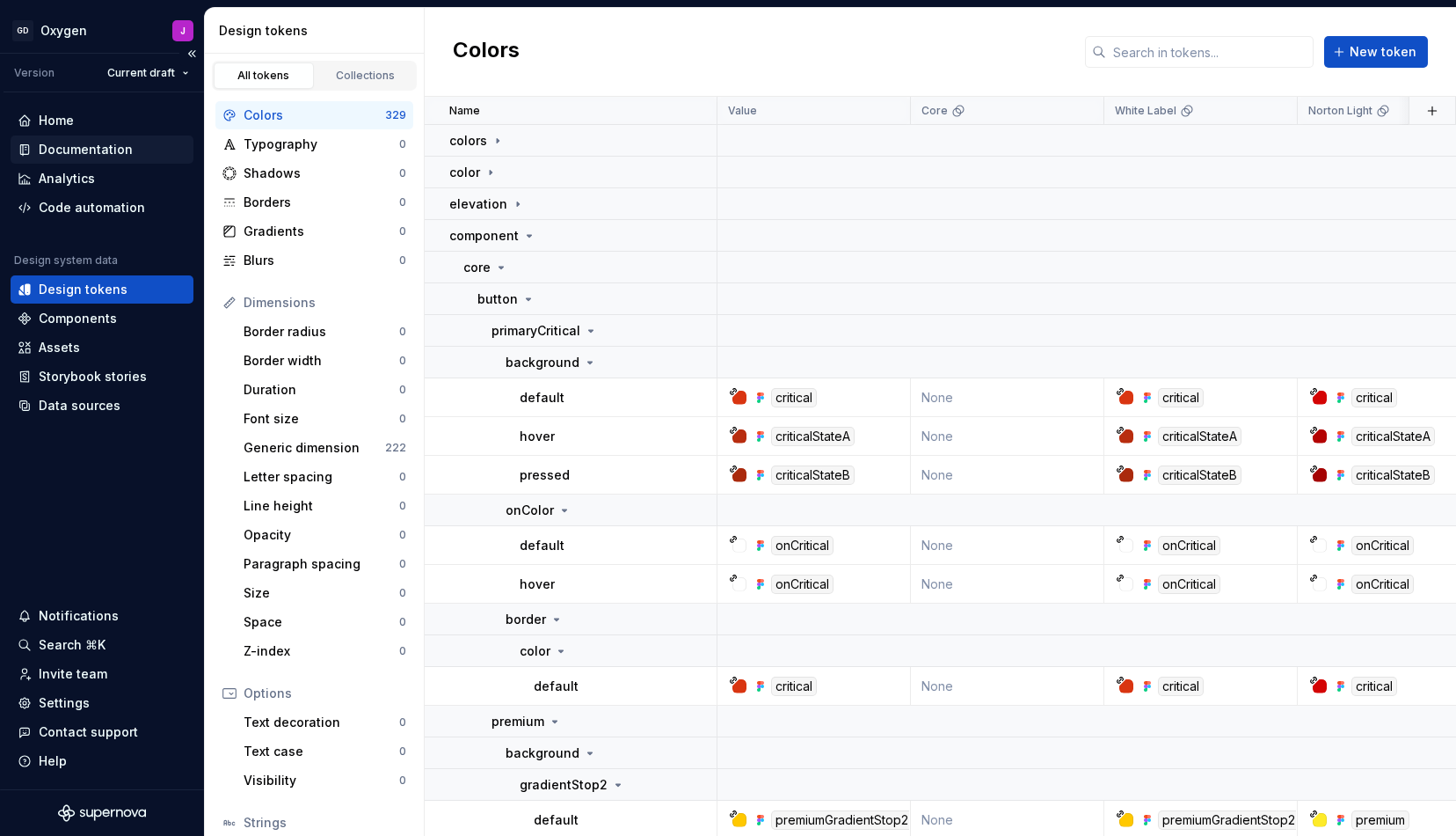
click at [99, 149] on div "Documentation" at bounding box center [86, 150] width 95 height 18
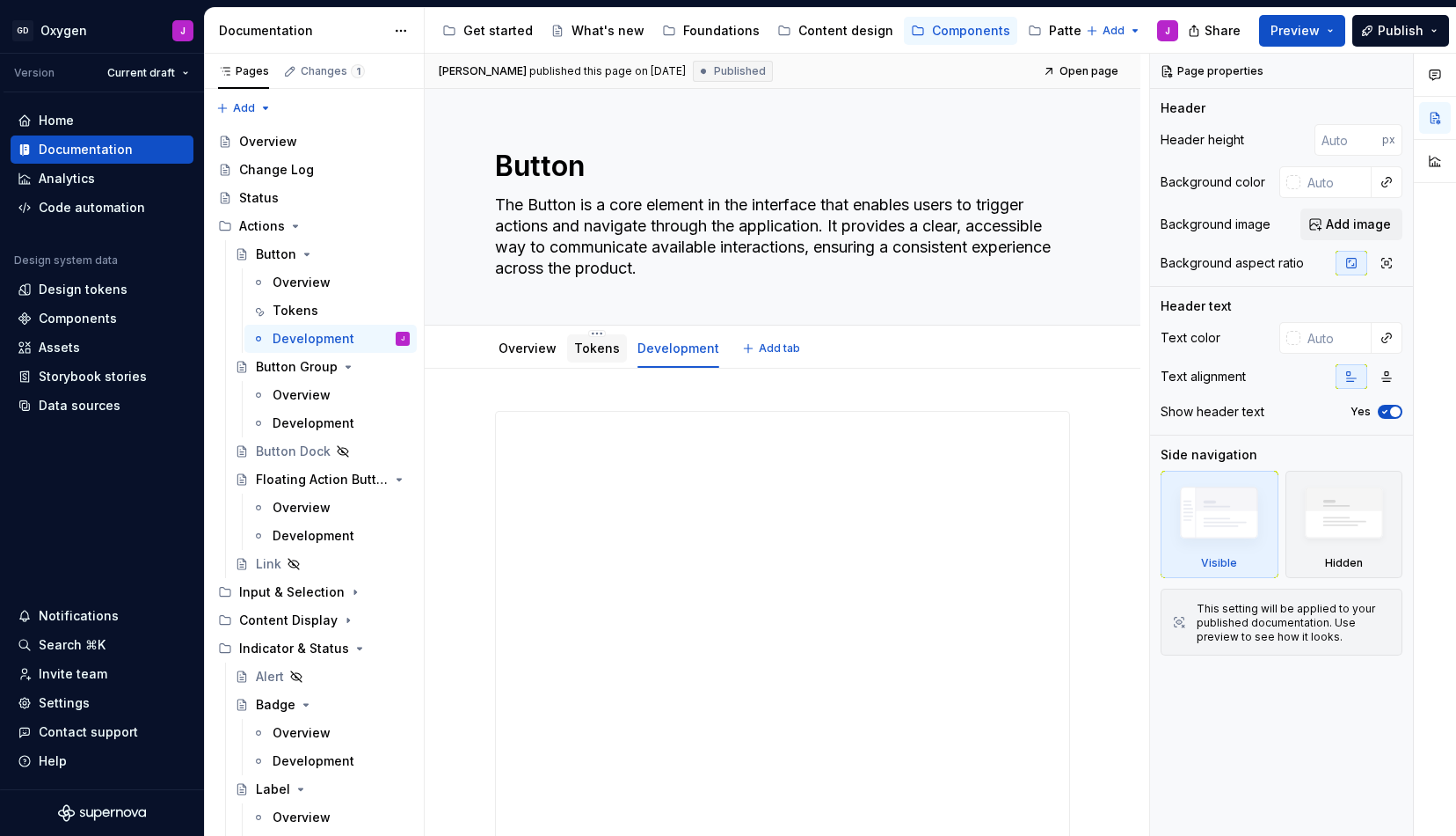
click at [602, 342] on link "Tokens" at bounding box center [597, 348] width 46 height 15
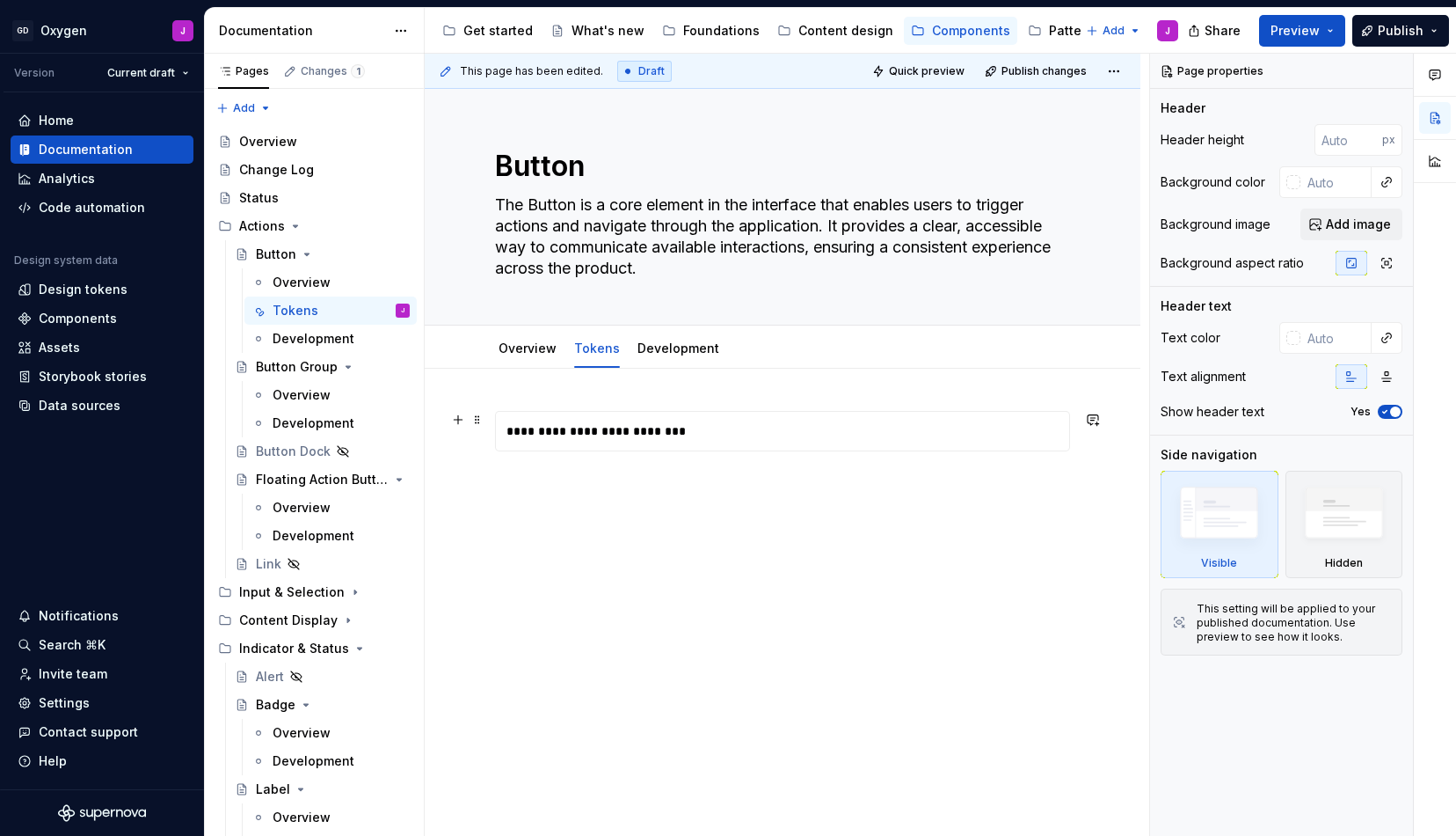
click at [774, 427] on div "**********" at bounding box center [787, 431] width 583 height 39
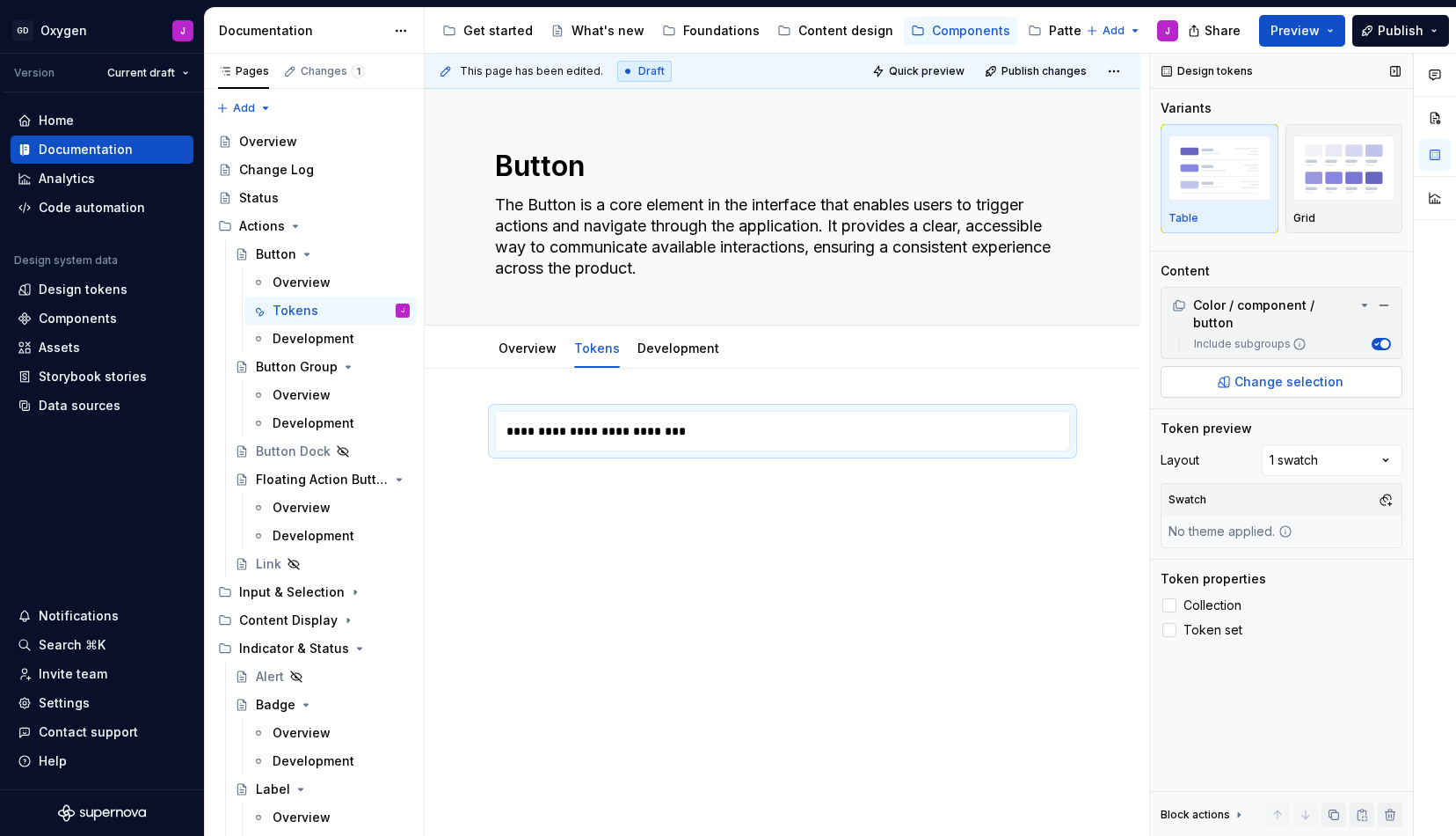
click at [1322, 374] on span "Change selection" at bounding box center [1289, 382] width 109 height 18
click at [1389, 487] on button "button" at bounding box center [1386, 499] width 24 height 24
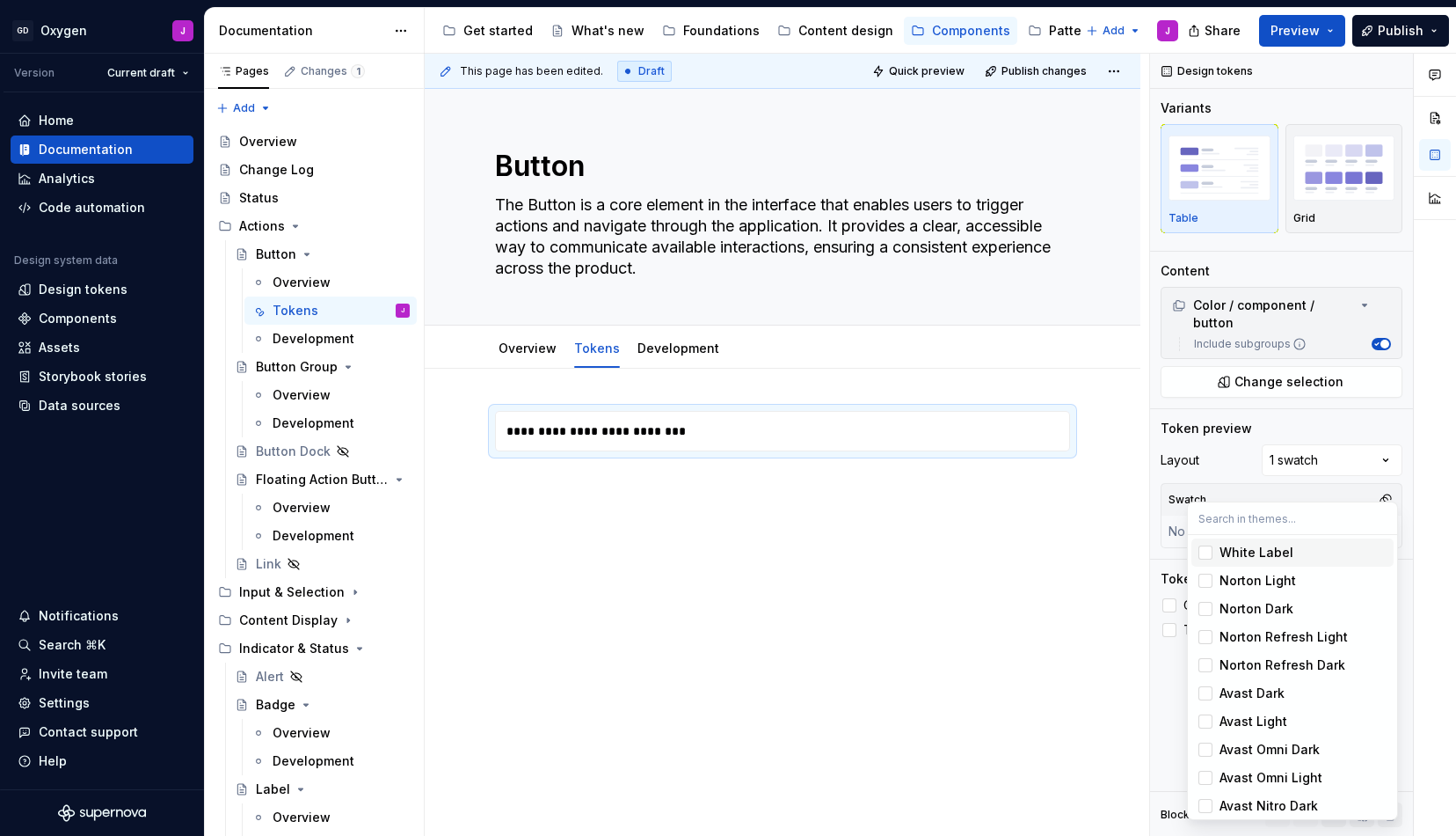
click at [1276, 550] on div "White Label" at bounding box center [1257, 553] width 74 height 18
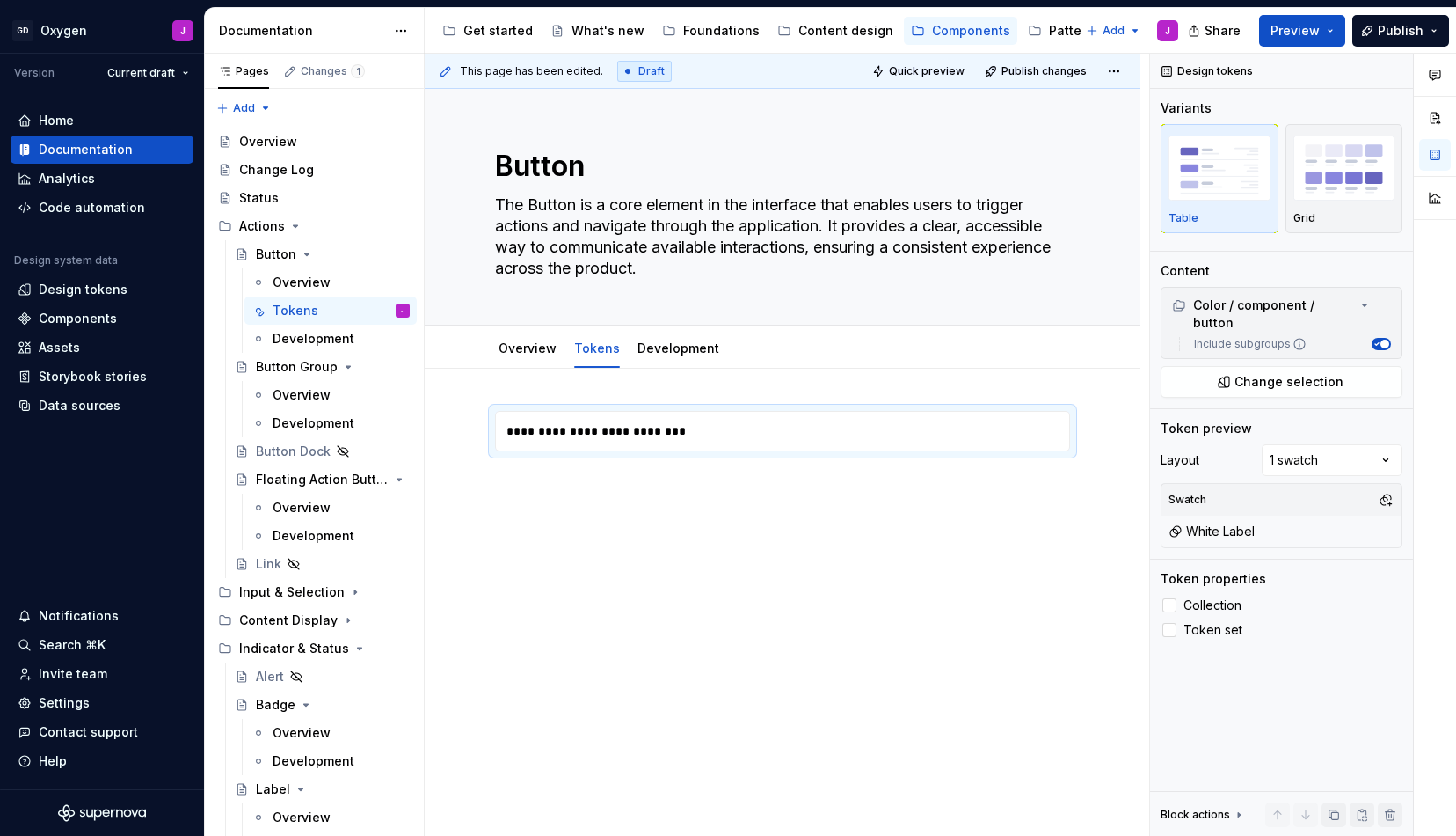
click at [1405, 479] on div "Comments Open comments No comments yet Select ‘Comment’ from the block context …" at bounding box center [1303, 445] width 306 height 783
click at [1210, 598] on span "Collection" at bounding box center [1213, 605] width 58 height 14
click at [1203, 622] on span "Token set" at bounding box center [1213, 630] width 59 height 14
click at [1205, 598] on span "Collection" at bounding box center [1213, 605] width 58 height 14
click at [1202, 622] on span "Token set" at bounding box center [1213, 630] width 59 height 14
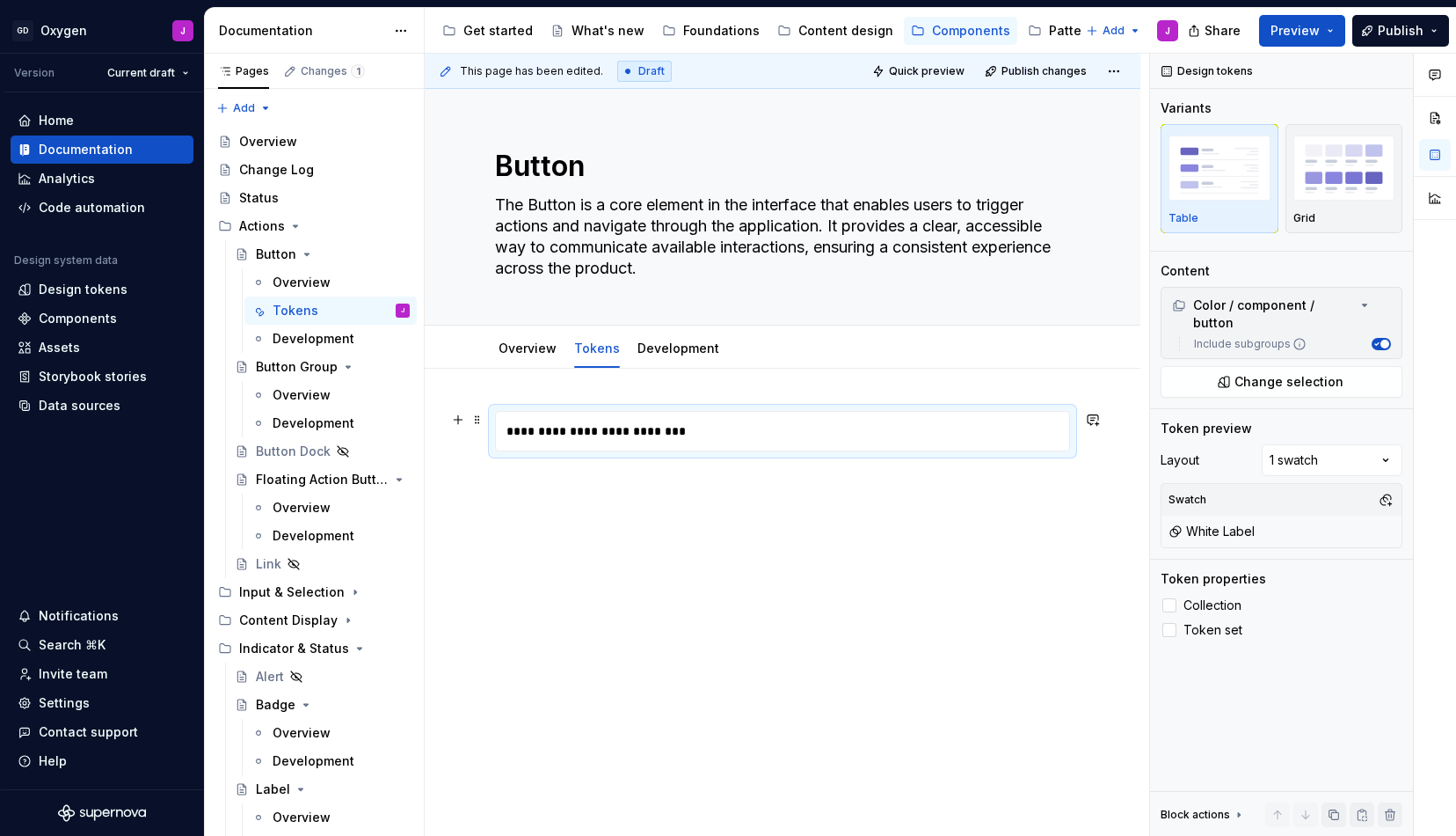
click at [894, 434] on div "**********" at bounding box center [787, 431] width 583 height 39
click at [1306, 373] on span "Change selection" at bounding box center [1289, 382] width 109 height 18
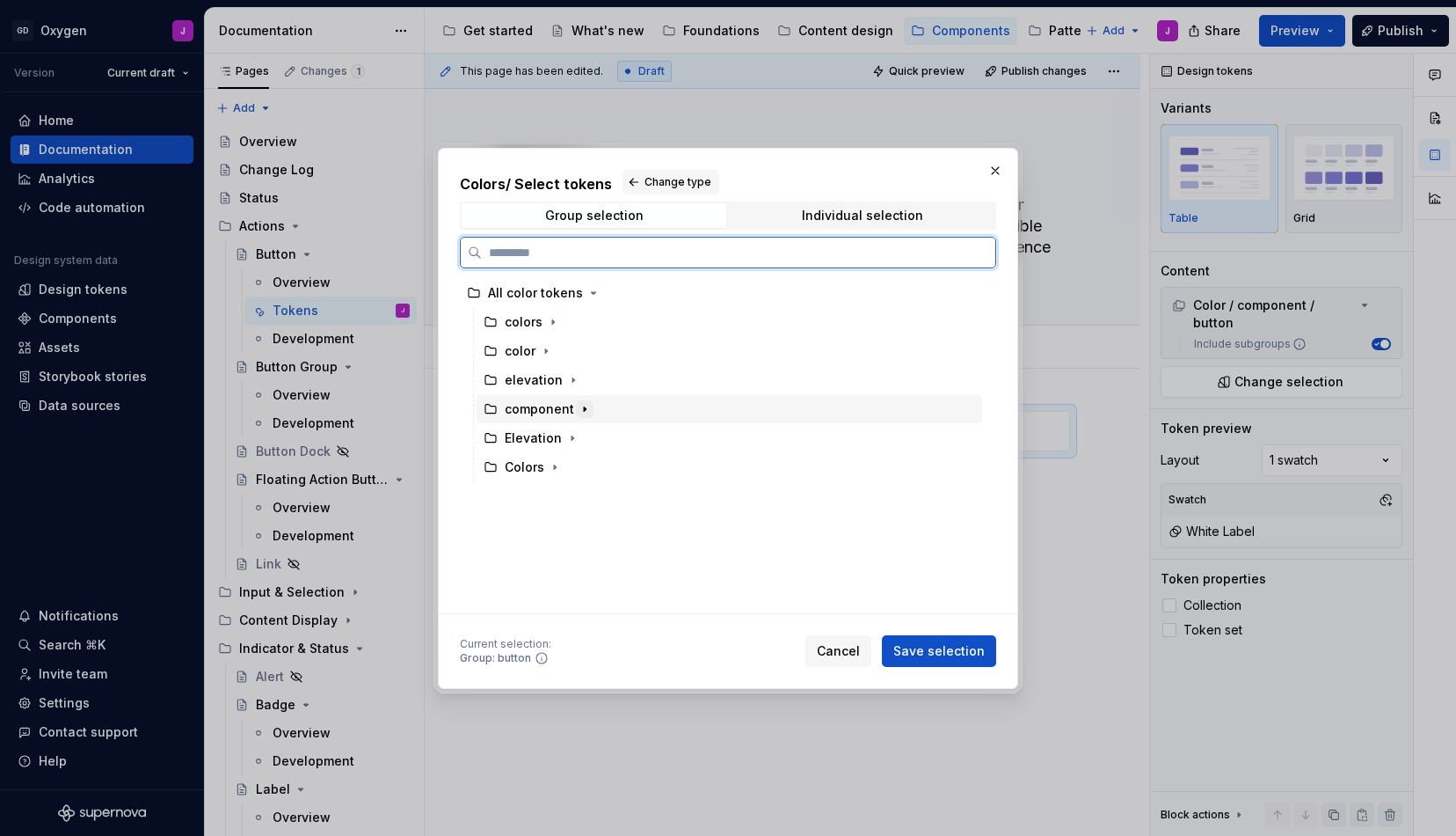
click at [583, 408] on icon "button" at bounding box center [584, 408] width 2 height 5
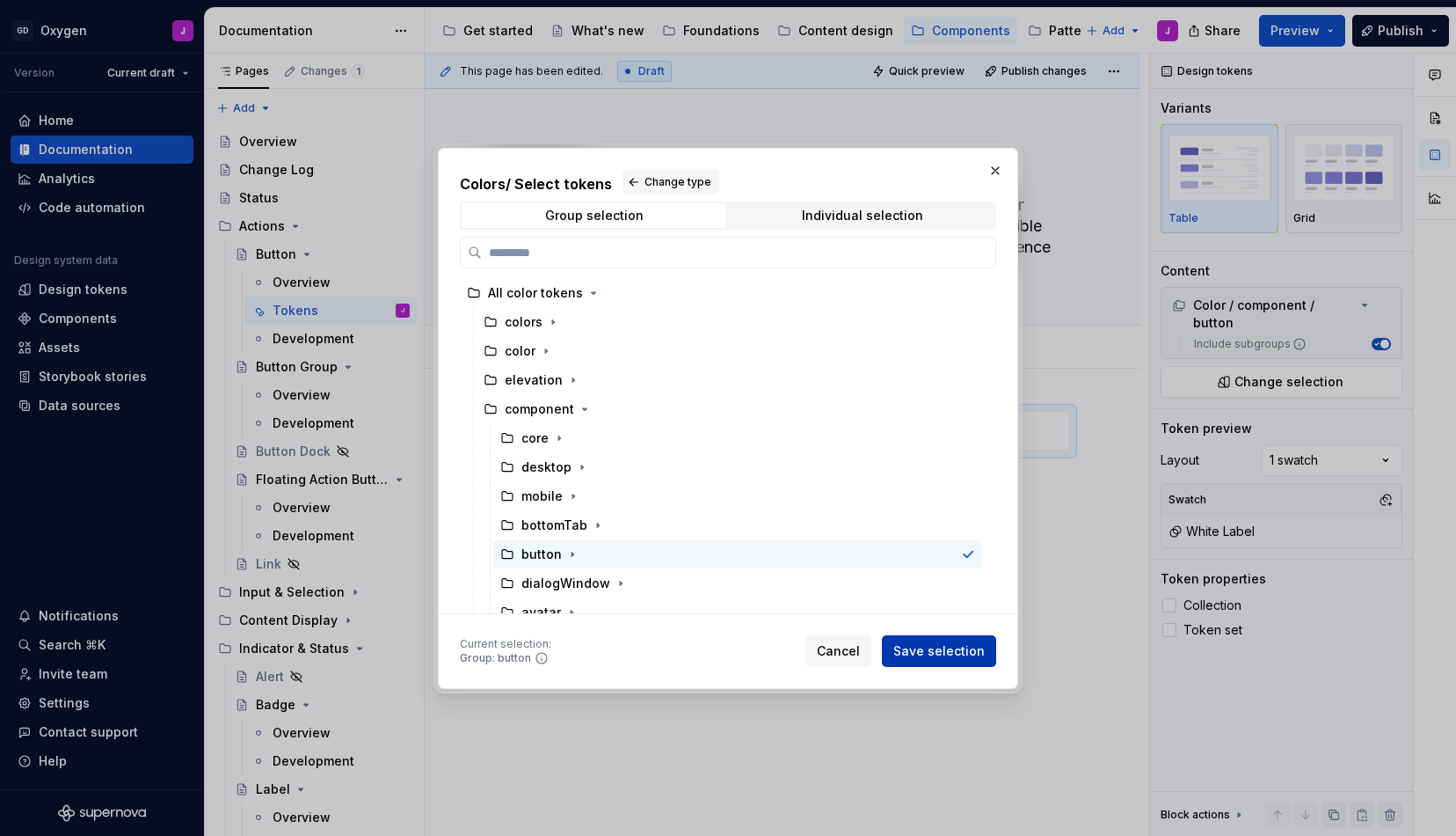
click at [927, 647] on span "Save selection" at bounding box center [939, 651] width 92 height 18
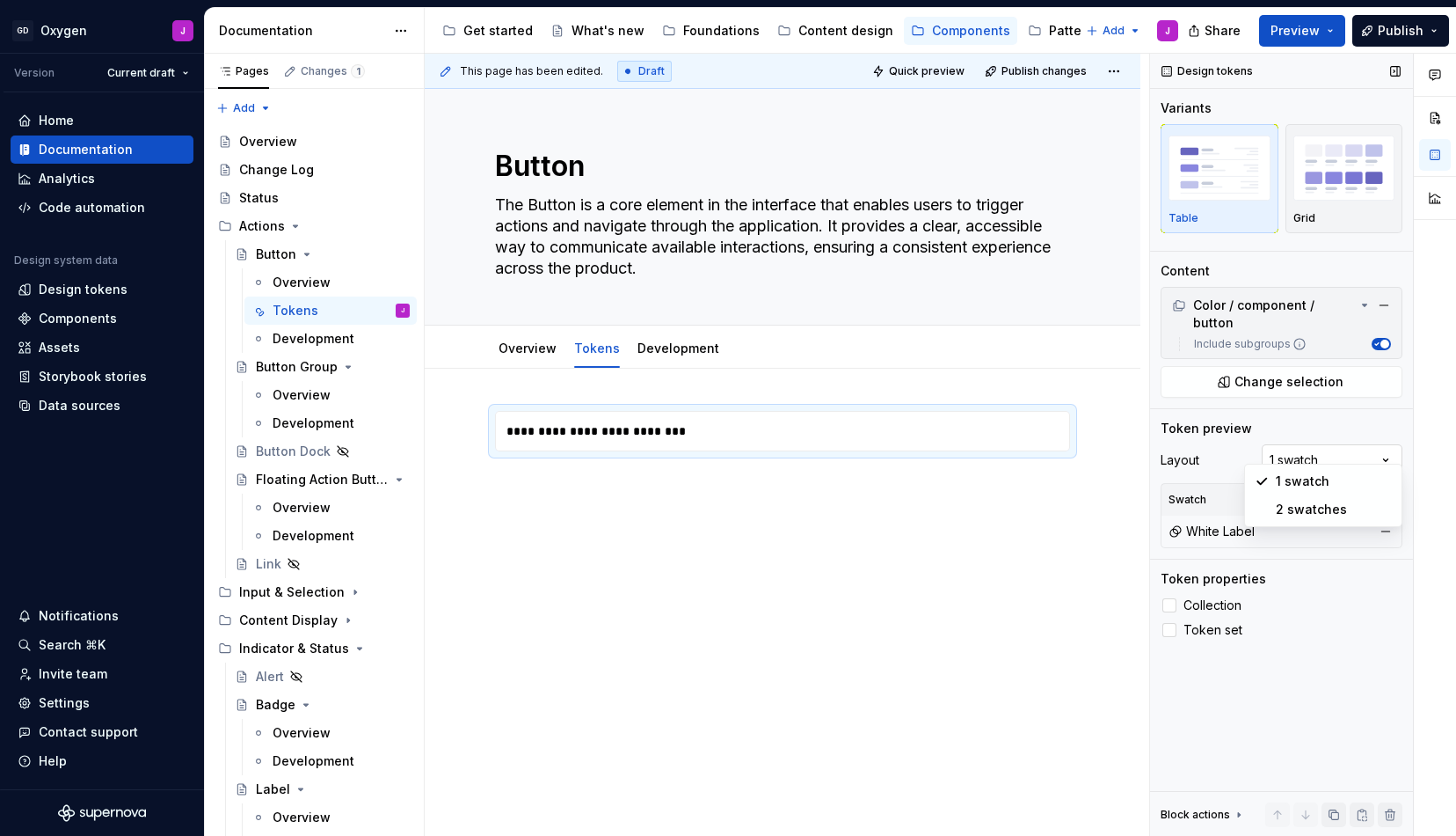
click at [1311, 445] on div "Comments Open comments No comments yet Select ‘Comment’ from the block context …" at bounding box center [1303, 445] width 306 height 783
click at [1388, 487] on button "button" at bounding box center [1386, 499] width 24 height 24
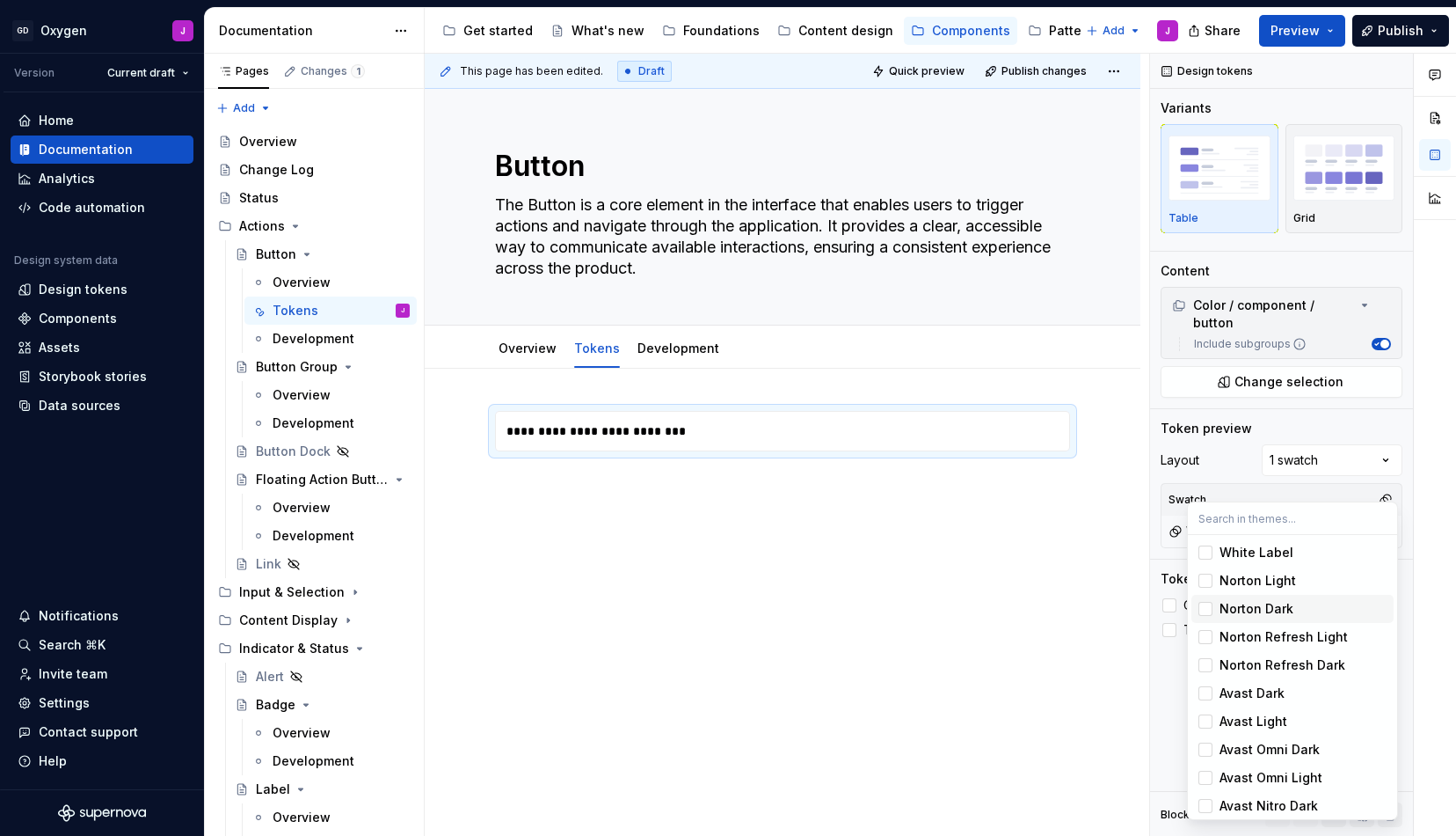
click at [1272, 607] on div "Norton Dark" at bounding box center [1257, 609] width 74 height 18
click at [1256, 550] on div "White Label" at bounding box center [1257, 553] width 74 height 18
click at [1240, 577] on div "Norton Light" at bounding box center [1258, 581] width 77 height 18
click at [1238, 599] on span "Norton Dark" at bounding box center [1292, 608] width 203 height 28
click at [1034, 630] on html "GD Oxygen J Version Current draft Home Documentation Analytics Code automation …" at bounding box center [728, 418] width 1456 height 836
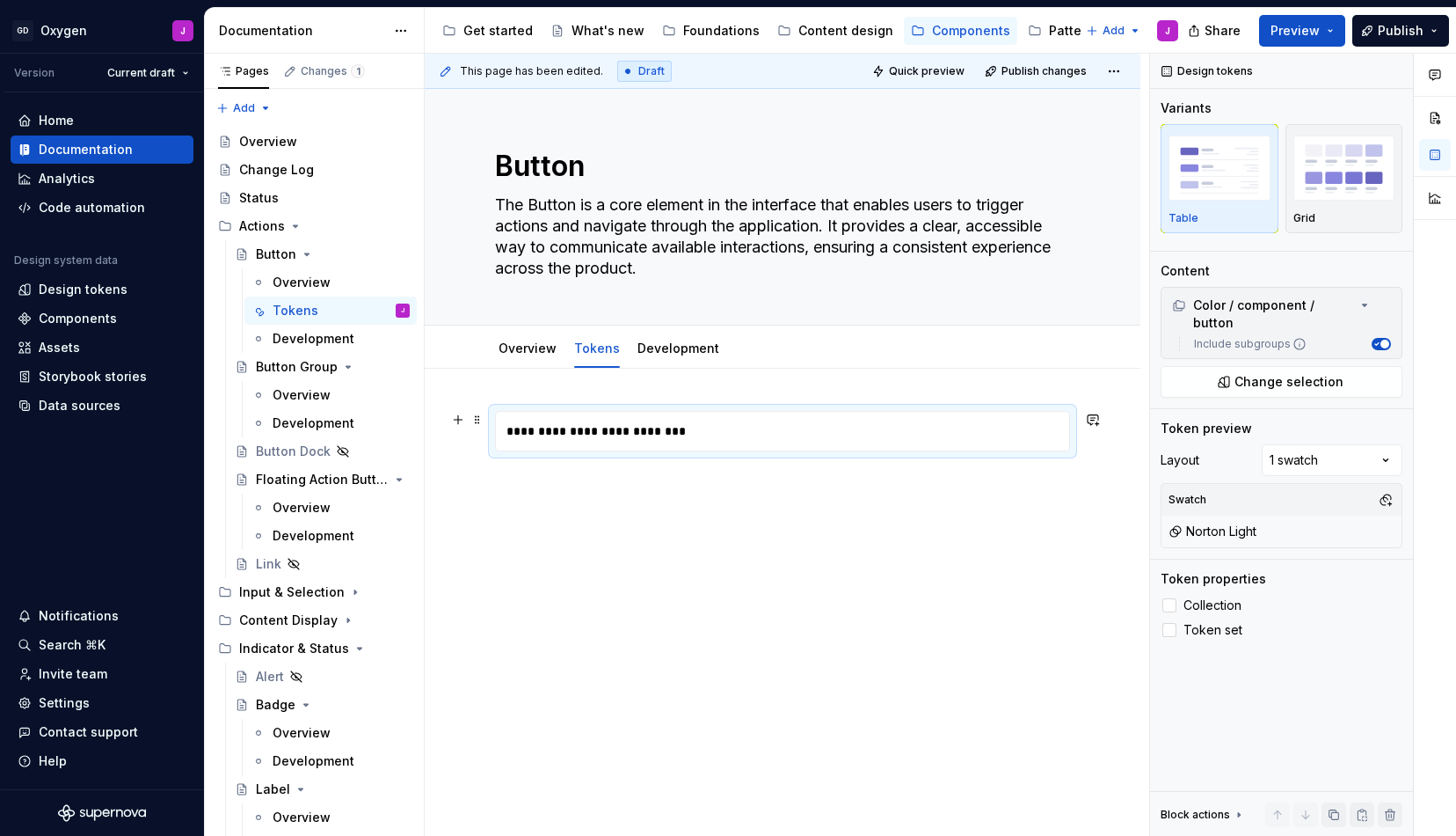
click at [972, 427] on div "**********" at bounding box center [787, 431] width 583 height 39
click at [1243, 373] on span "Change selection" at bounding box center [1289, 382] width 109 height 18
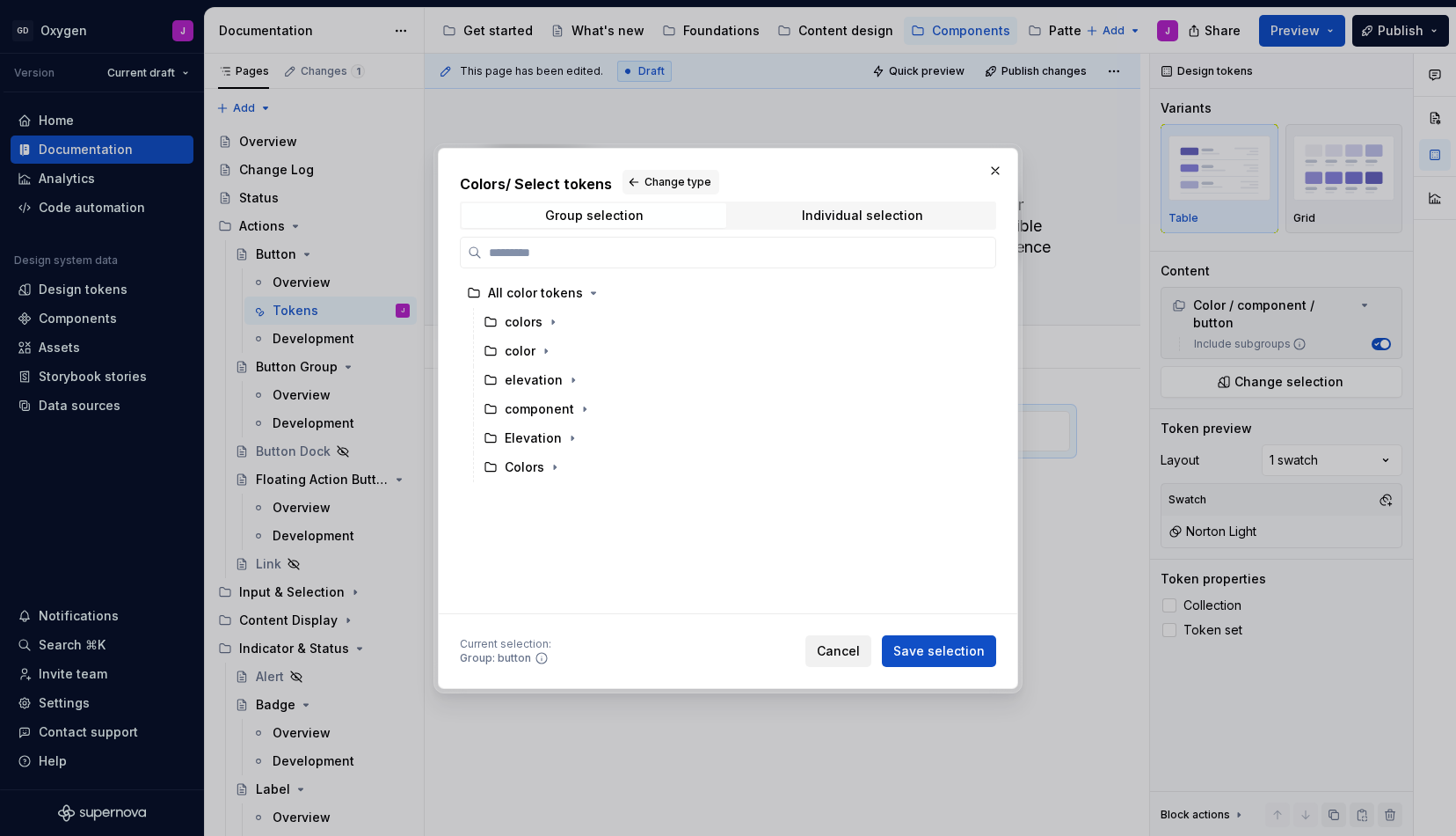
click at [837, 645] on span "Cancel" at bounding box center [838, 651] width 43 height 18
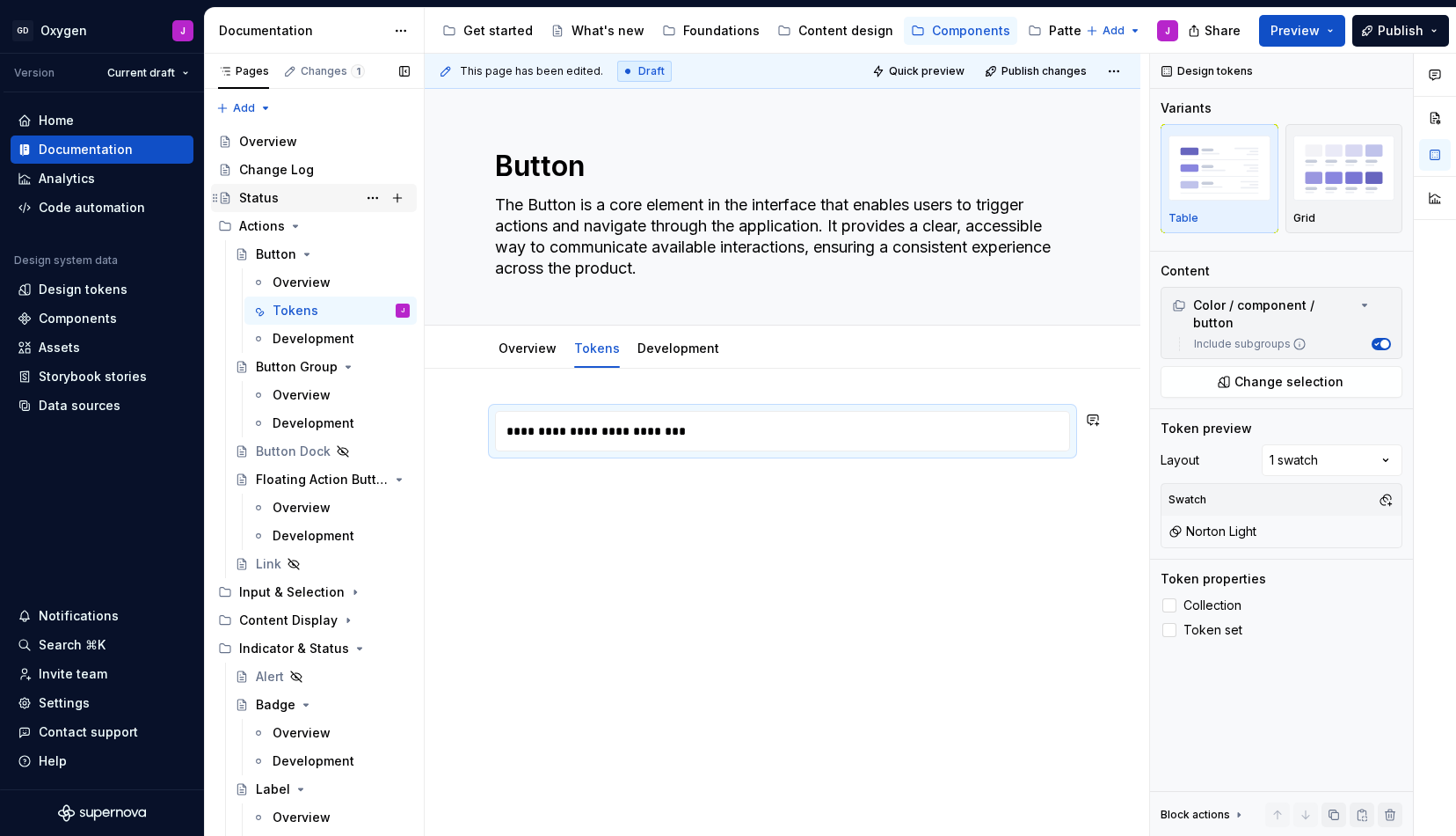
type textarea "*"
click at [90, 289] on div "Design tokens" at bounding box center [83, 290] width 89 height 18
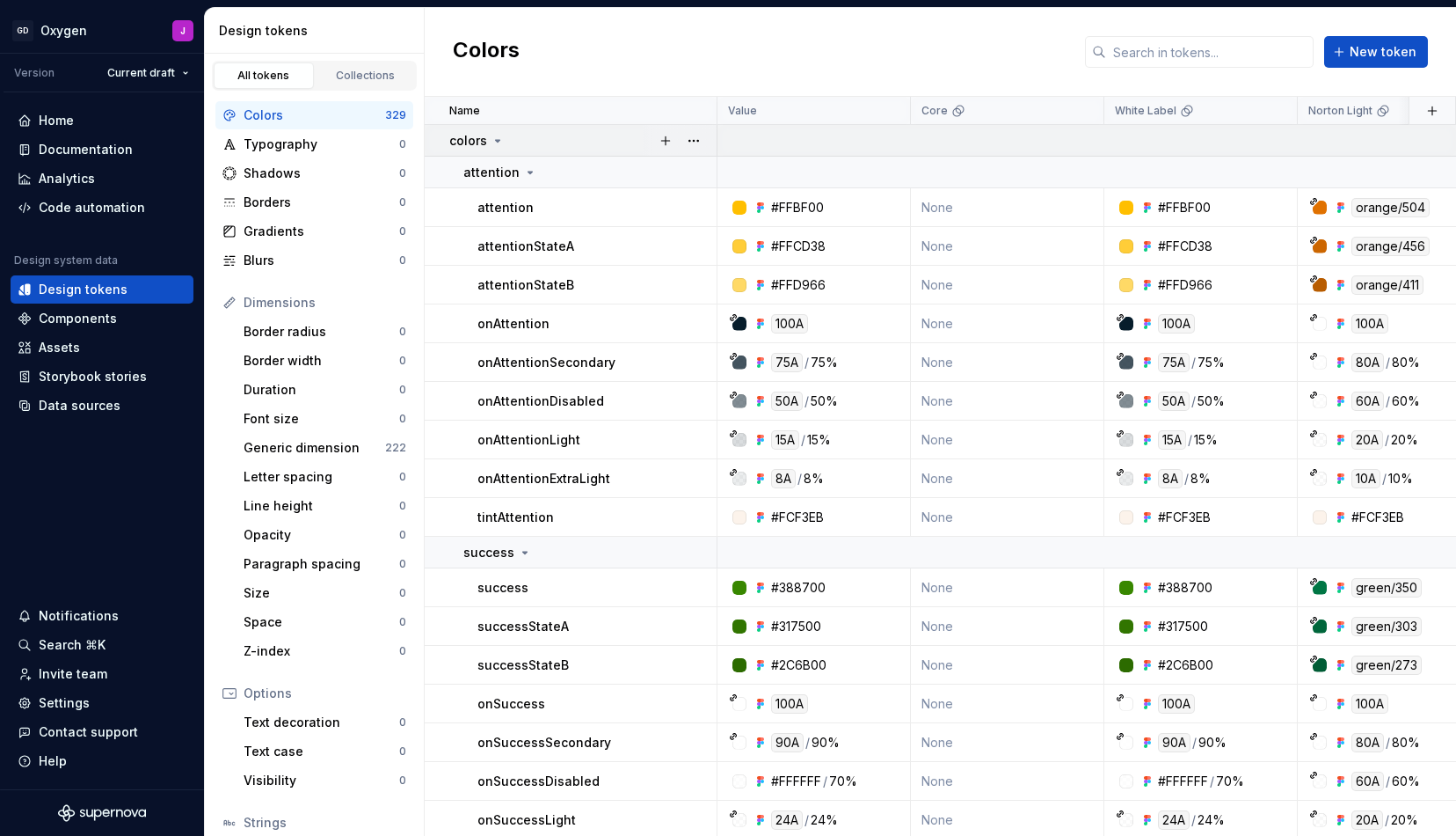
click at [497, 141] on icon at bounding box center [498, 141] width 5 height 2
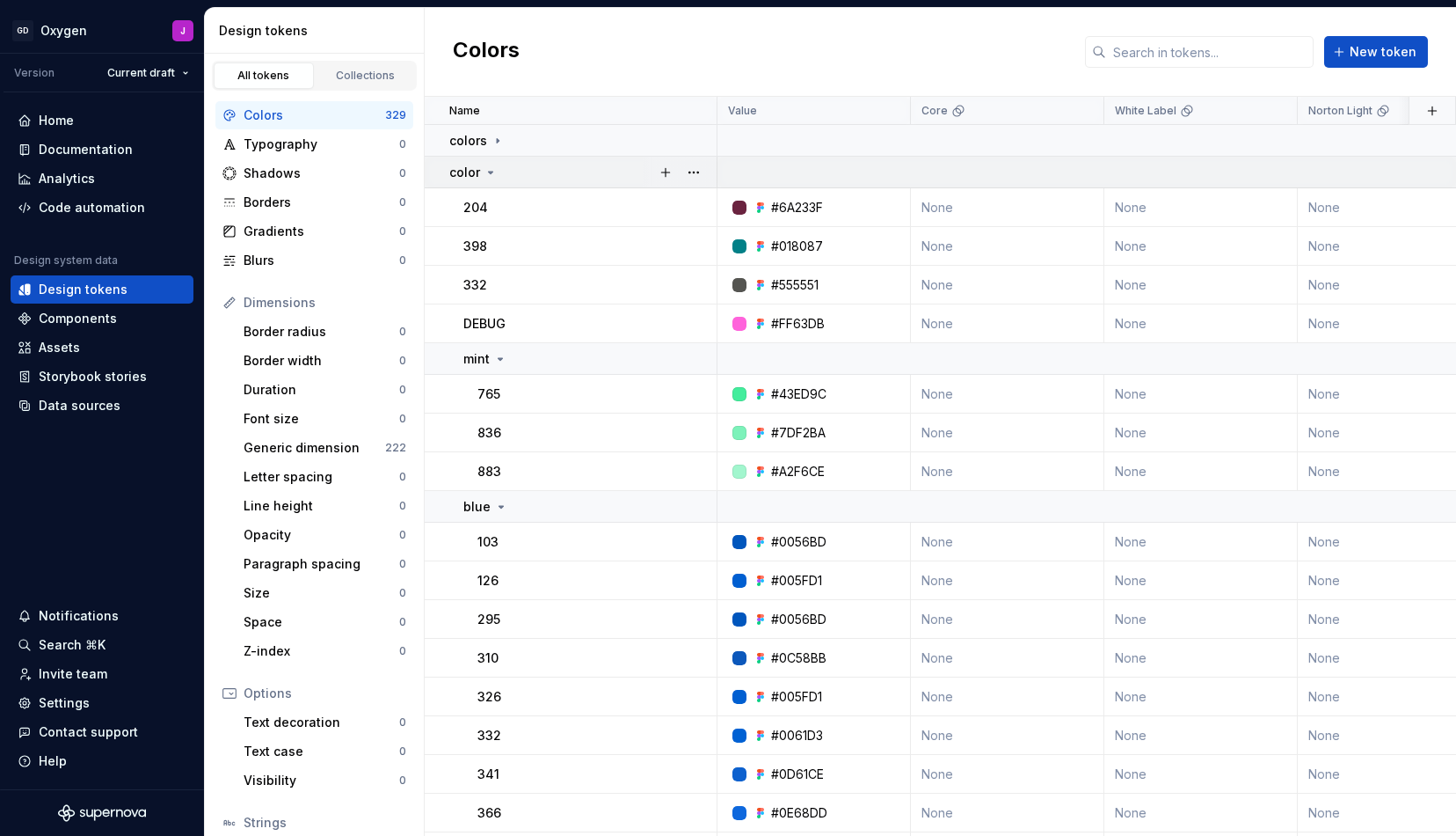
click at [493, 169] on icon at bounding box center [491, 173] width 14 height 14
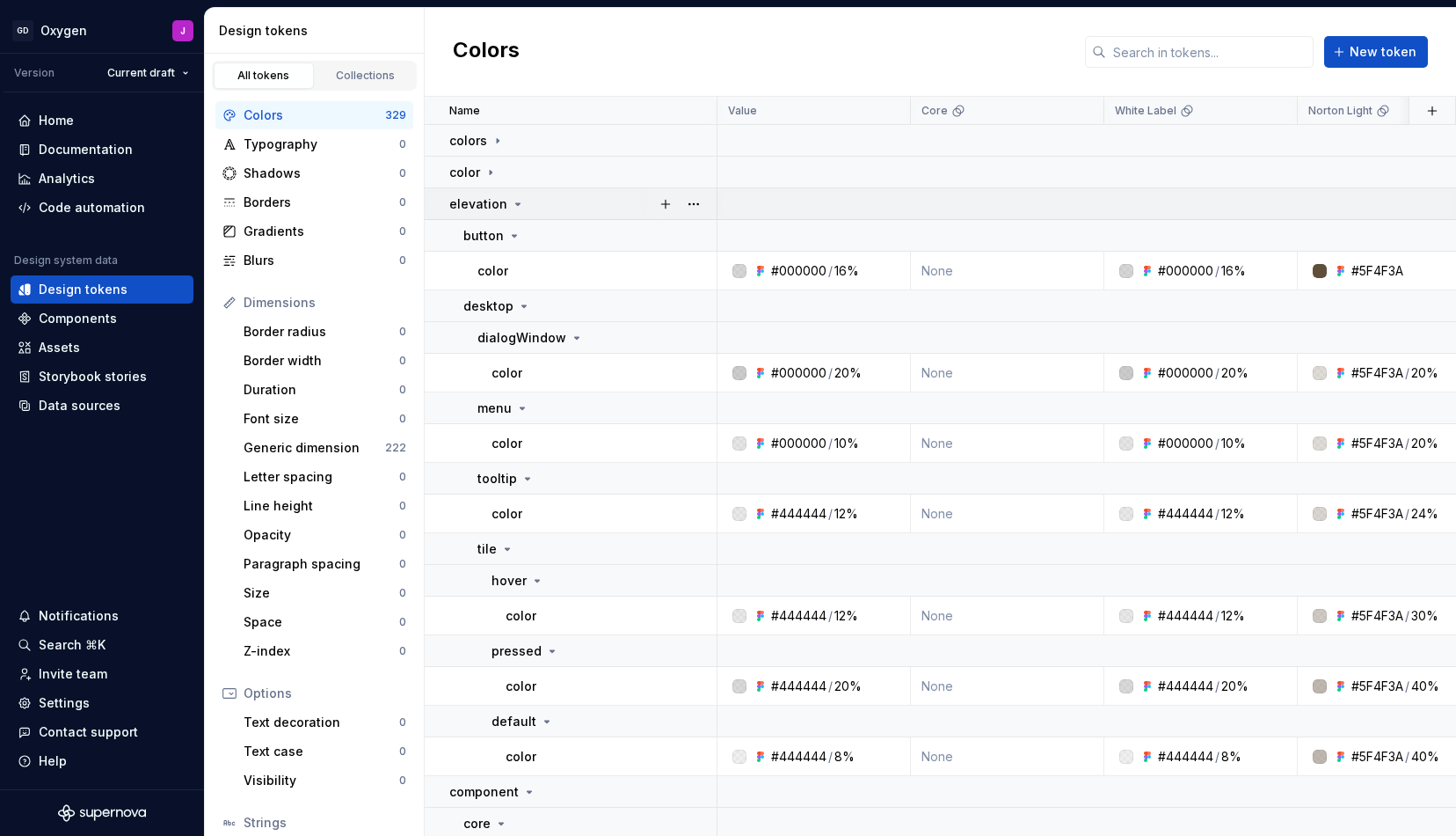
click at [512, 197] on icon at bounding box center [518, 204] width 14 height 14
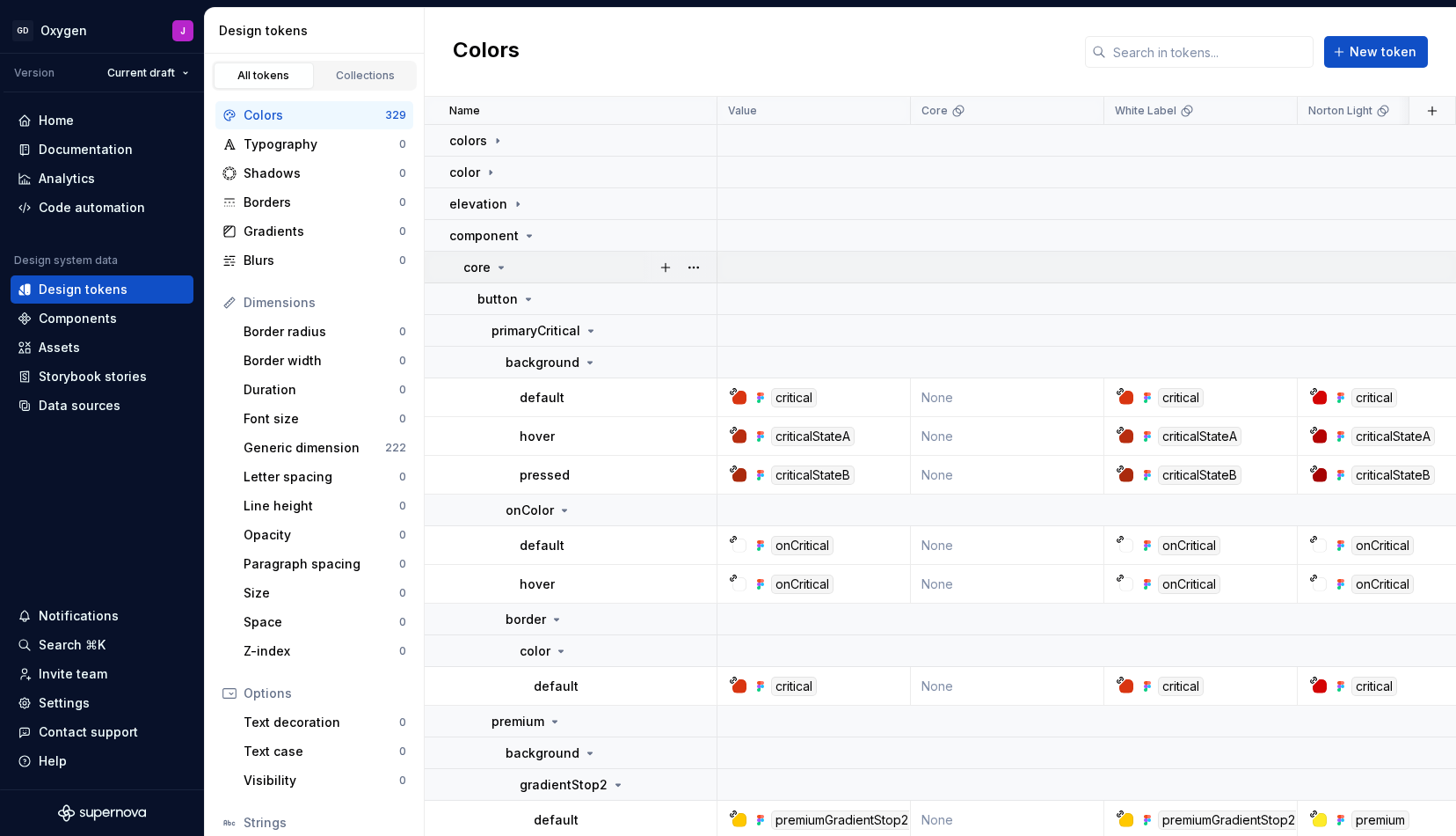
click at [502, 265] on icon at bounding box center [502, 268] width 14 height 14
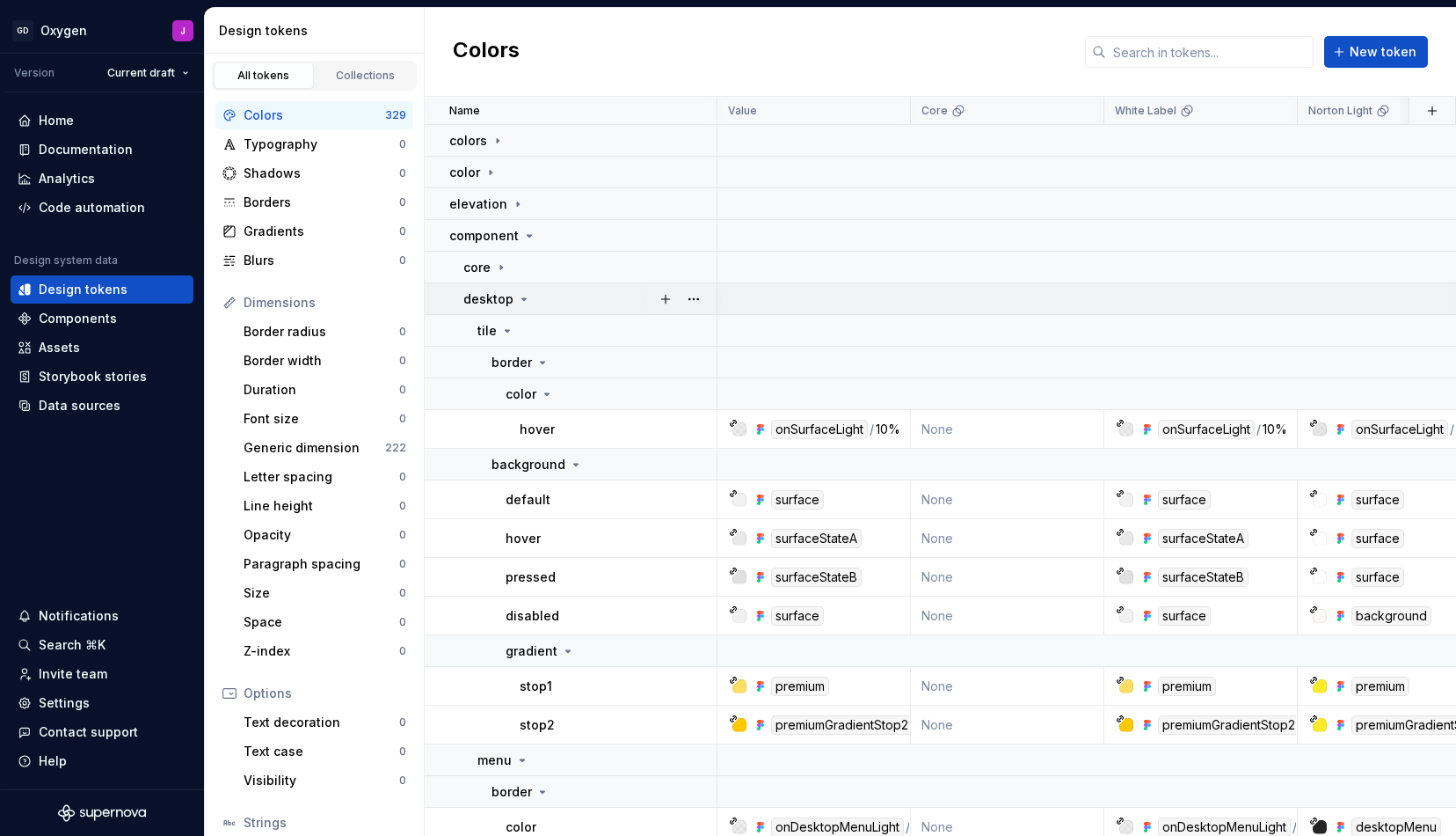
click at [524, 295] on icon at bounding box center [524, 299] width 14 height 14
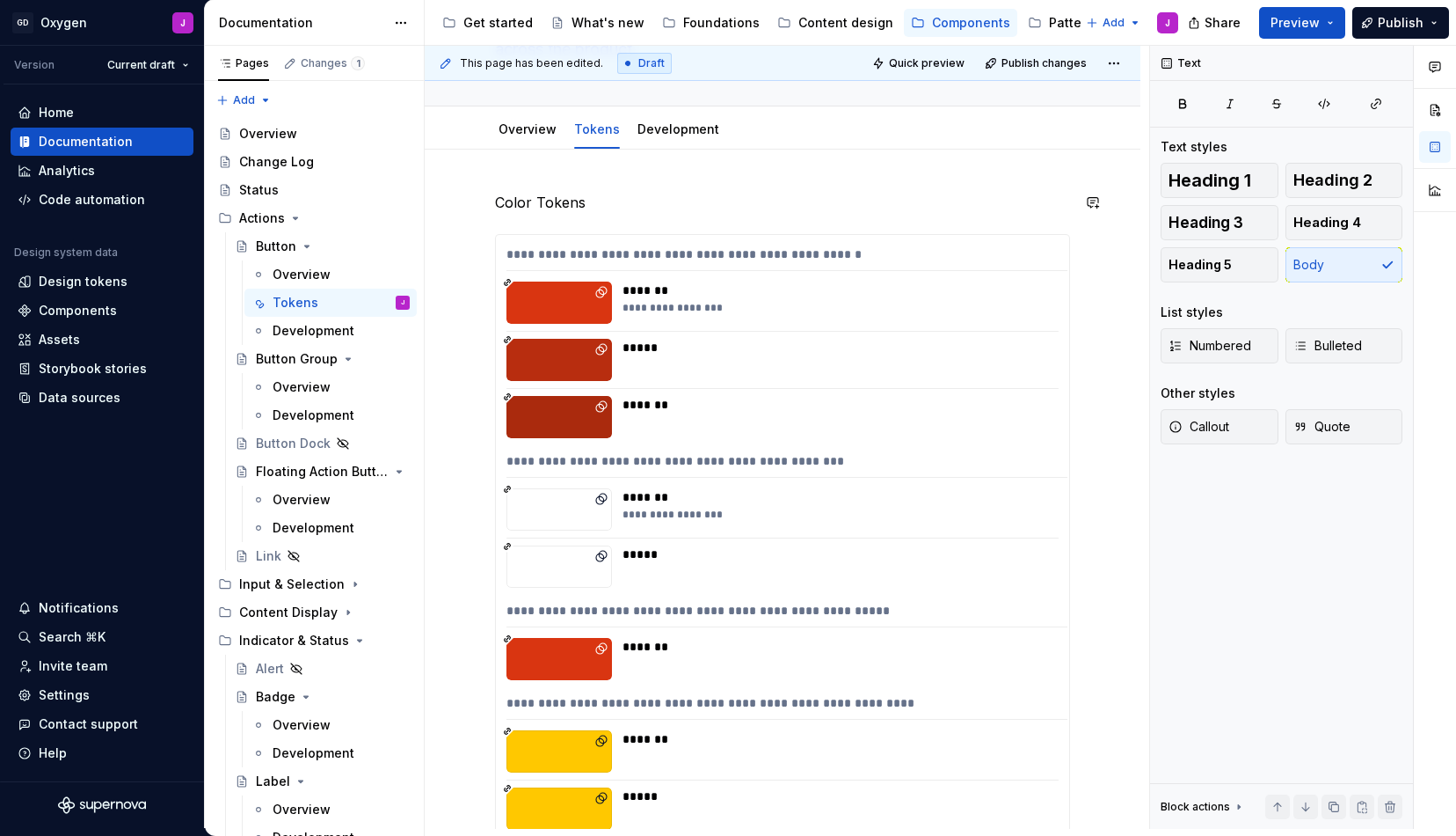
scroll to position [79, 0]
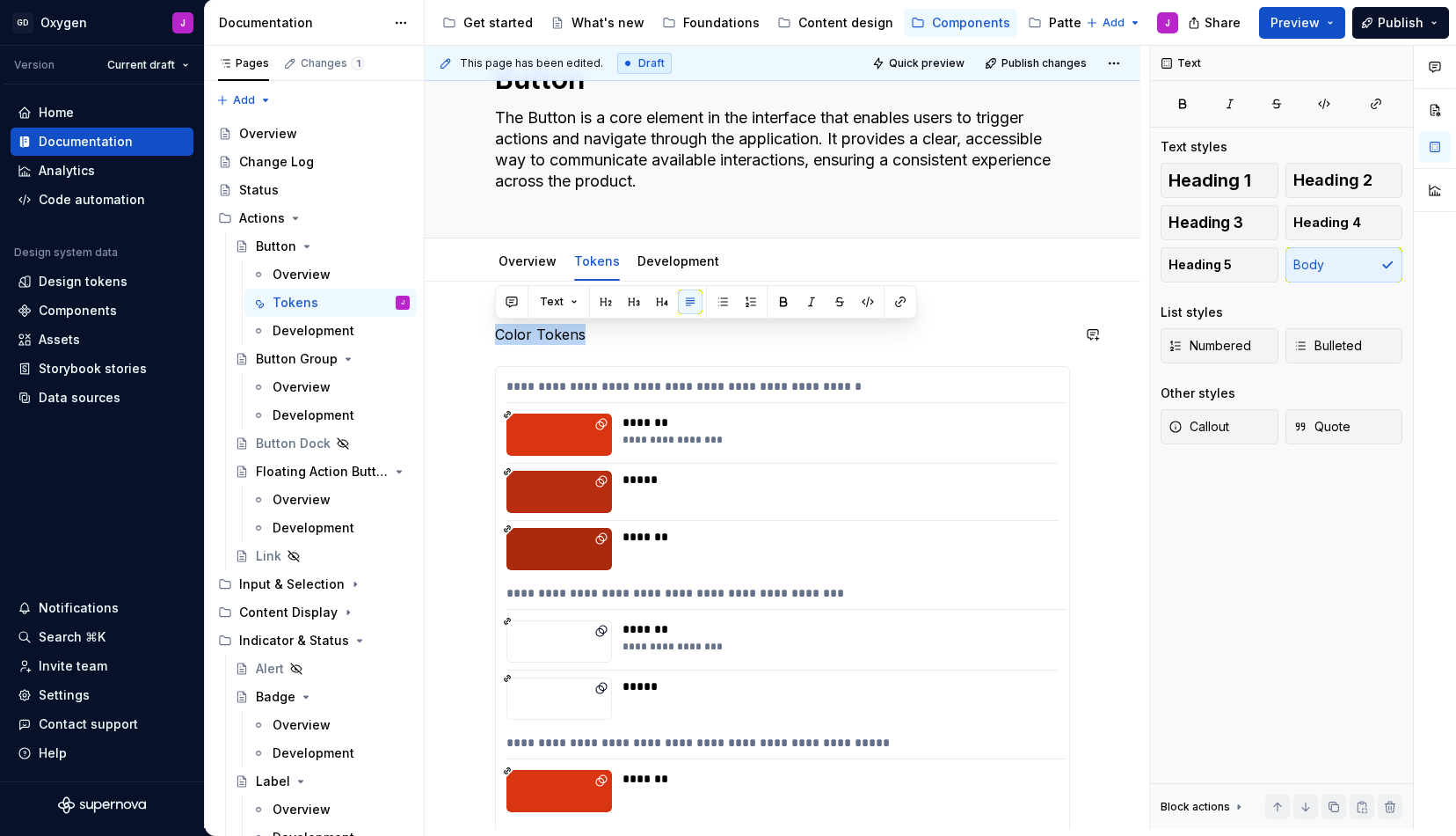
drag, startPoint x: 586, startPoint y: 329, endPoint x: 491, endPoint y: 320, distance: 95.4
click at [610, 299] on button "button" at bounding box center [605, 301] width 24 height 24
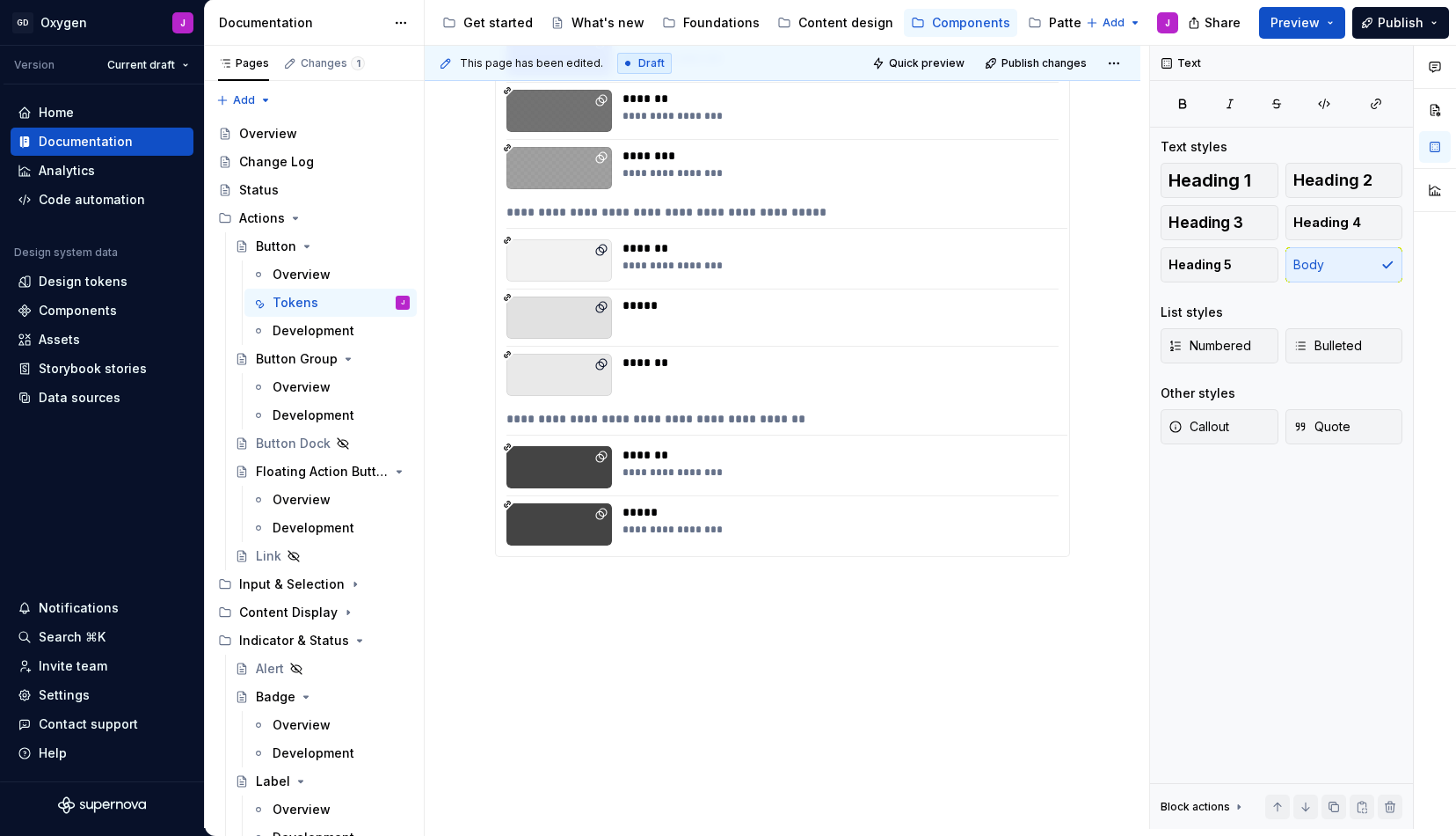
click at [615, 587] on div "**********" at bounding box center [787, 437] width 725 height 783
click at [592, 658] on div "Heading 2" at bounding box center [603, 650] width 110 height 18
click at [548, 643] on div "**********" at bounding box center [787, 437] width 725 height 783
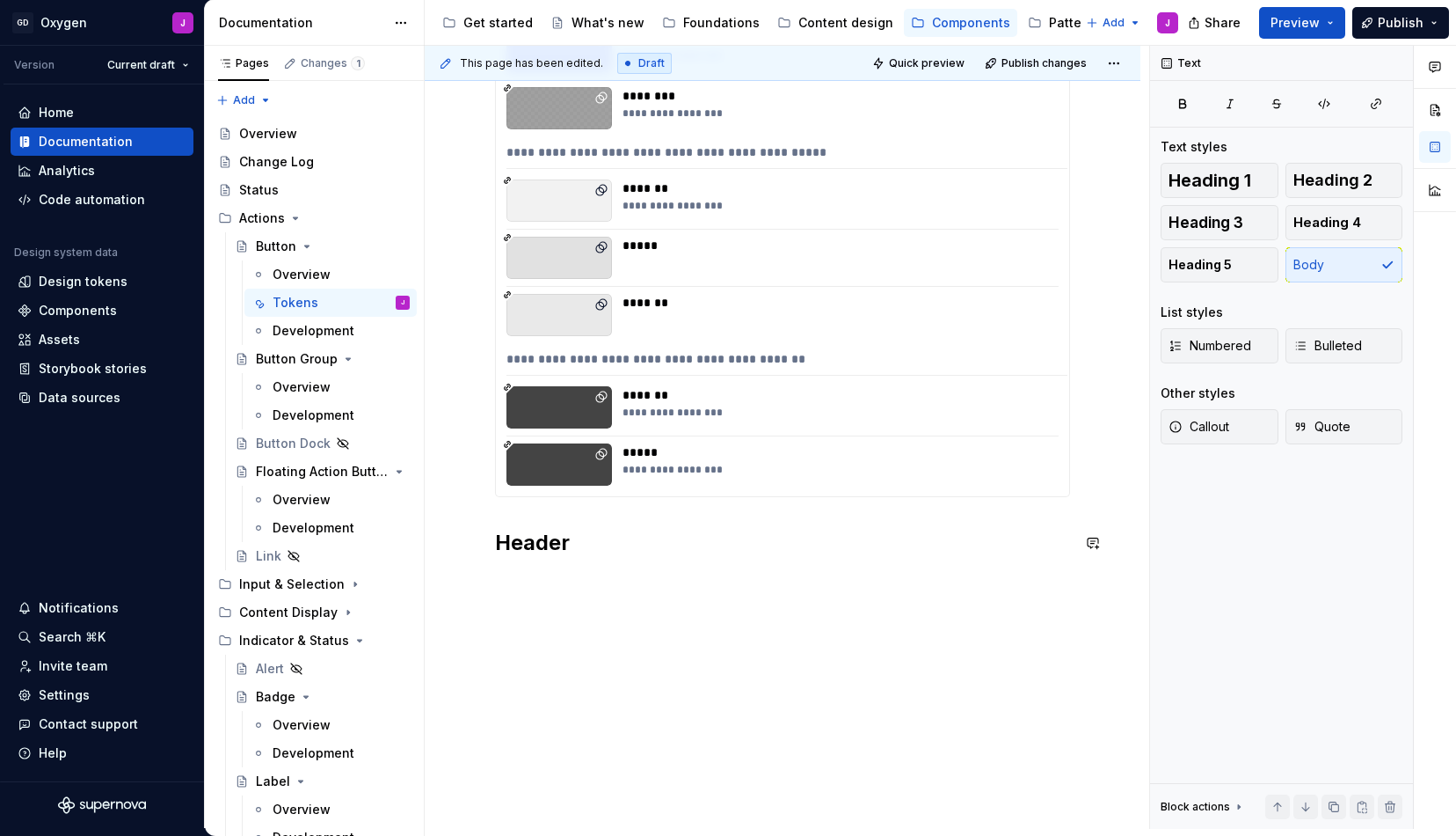
scroll to position [1616, 0]
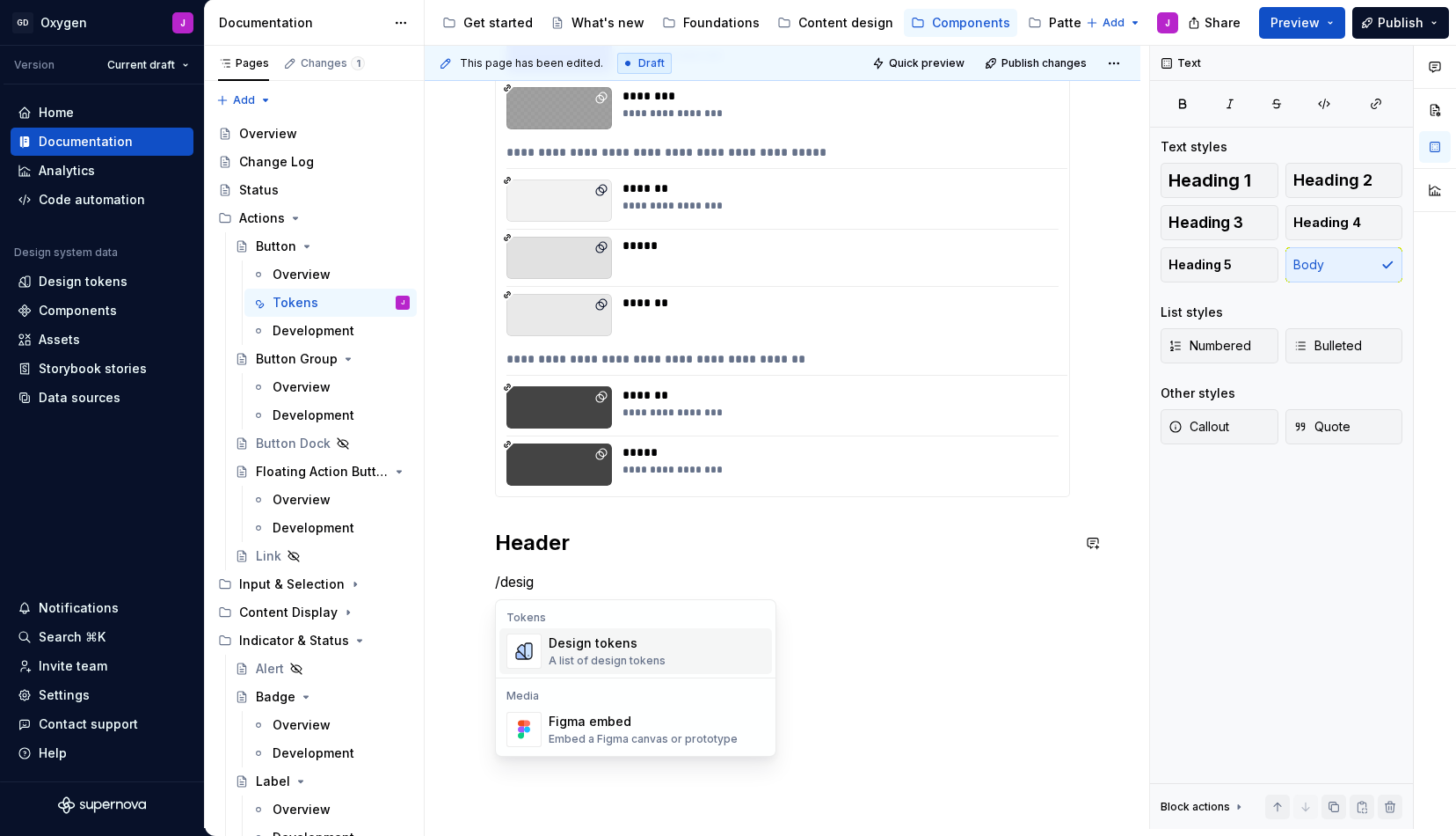
click at [587, 668] on span "Design tokens A list of design tokens" at bounding box center [636, 650] width 273 height 46
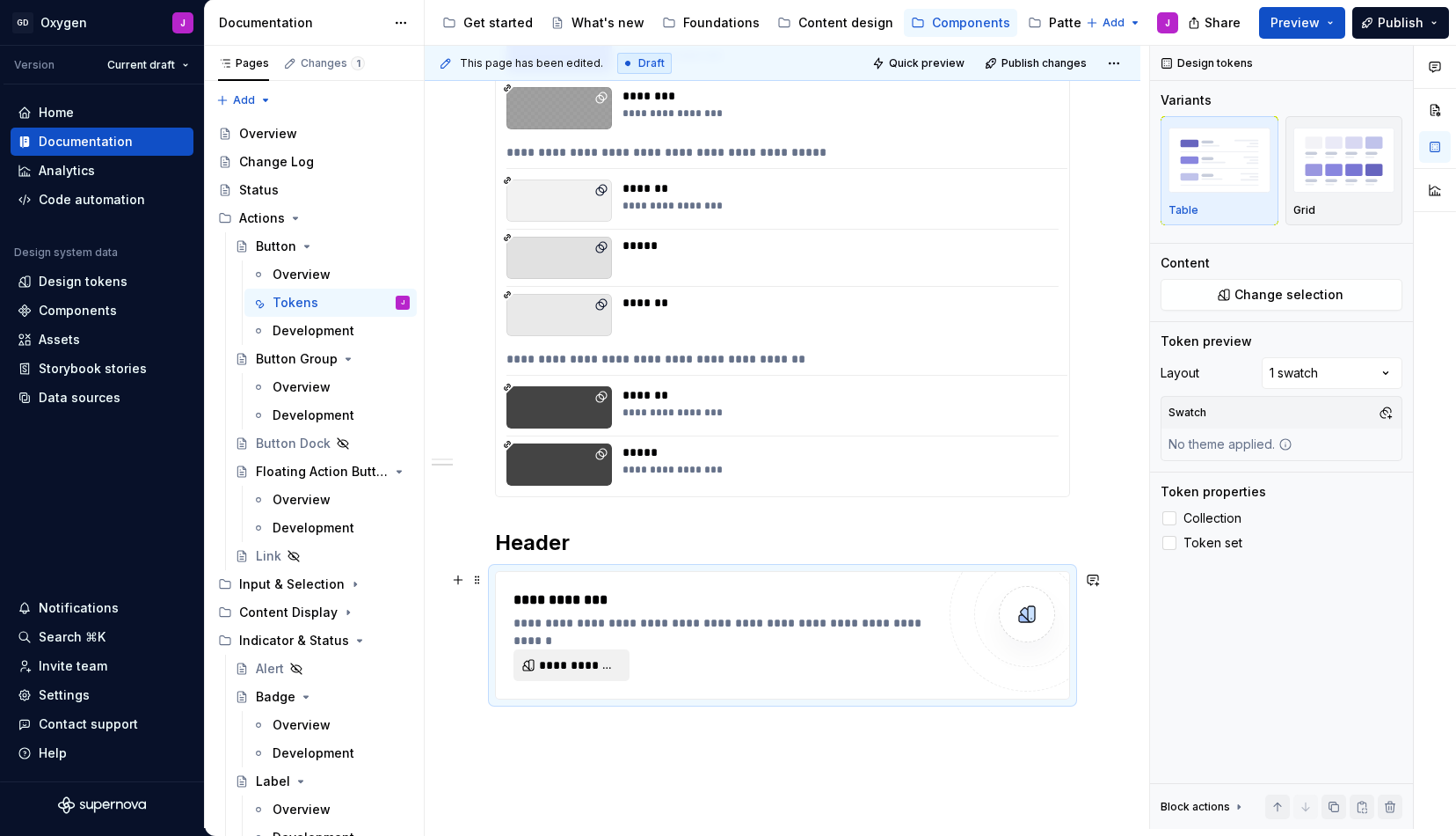
click at [592, 662] on span "**********" at bounding box center [579, 666] width 79 height 18
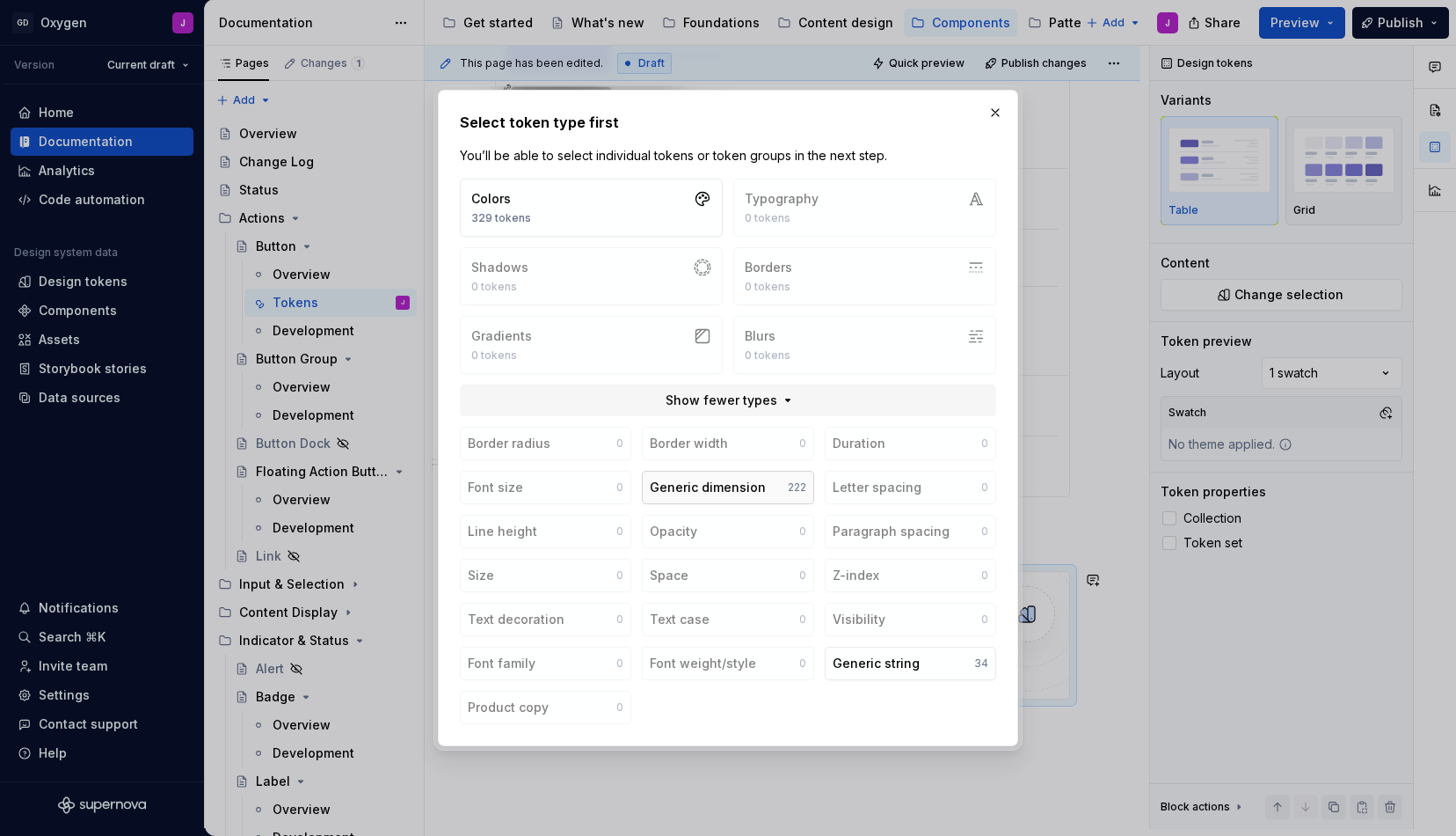
click at [734, 478] on div "Generic dimension" at bounding box center [708, 487] width 116 height 18
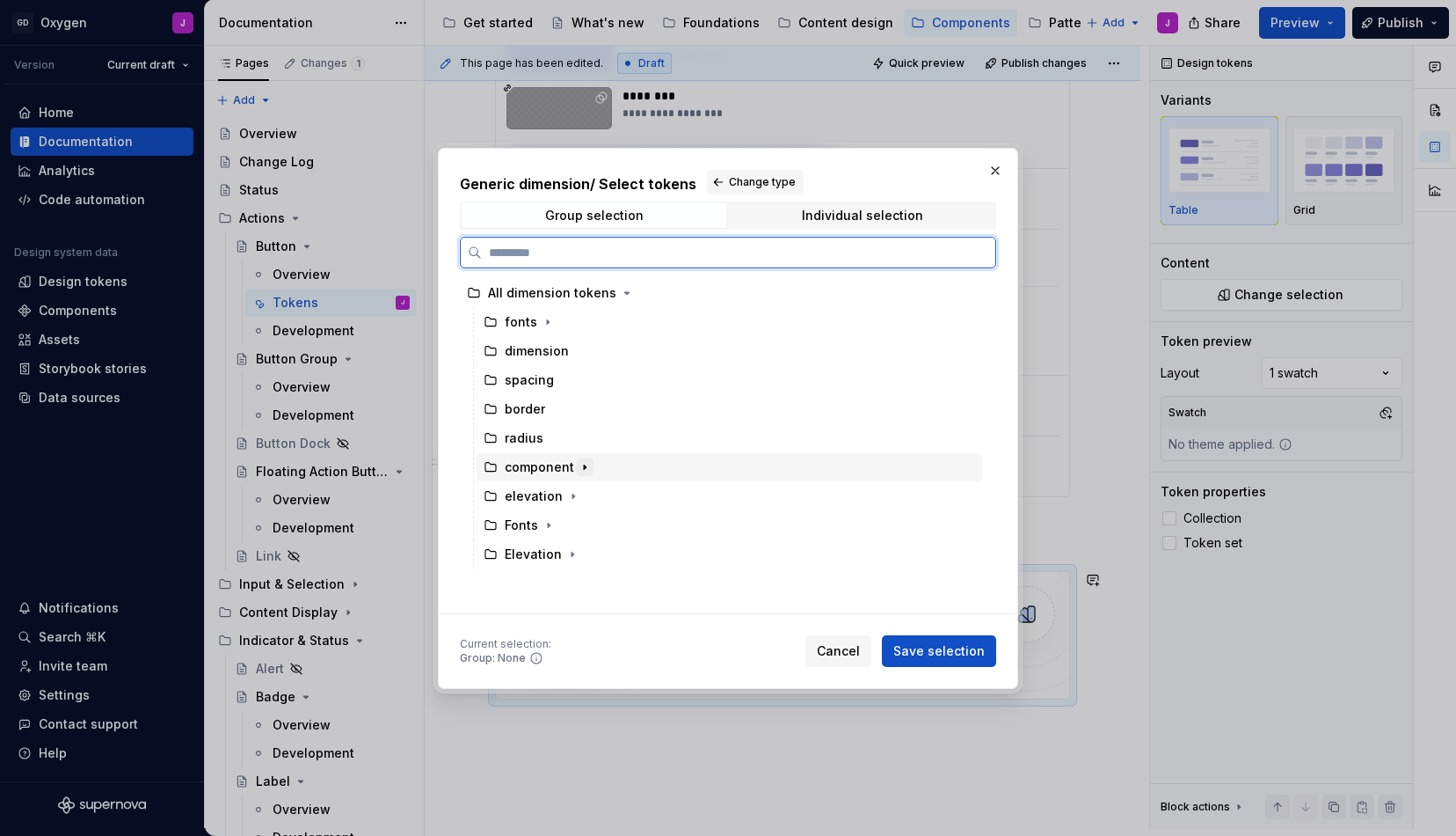
click at [580, 464] on icon "button" at bounding box center [585, 468] width 14 height 14
click at [556, 491] on icon "button" at bounding box center [559, 496] width 14 height 14
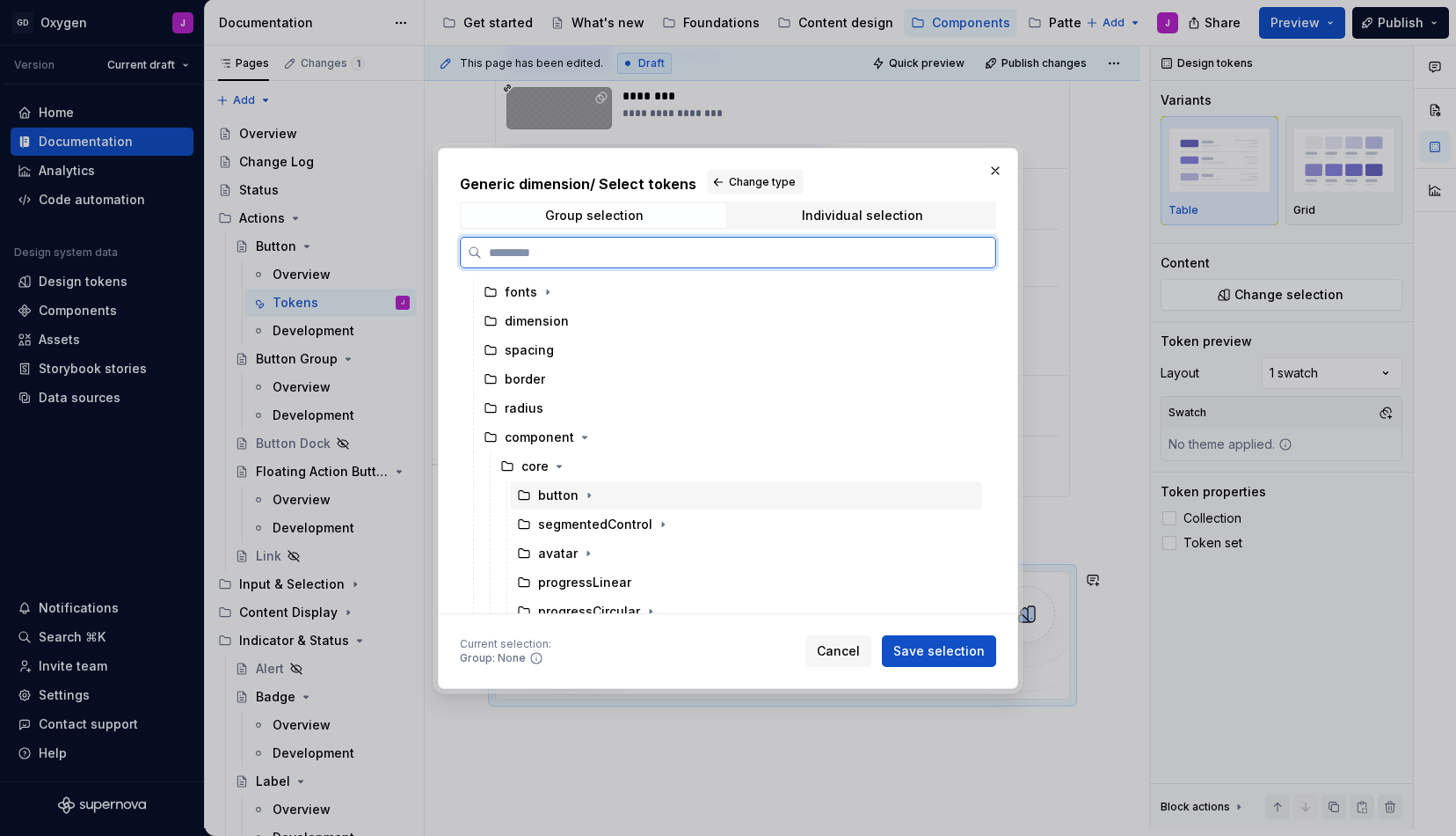
click at [565, 490] on div "button" at bounding box center [558, 495] width 41 height 18
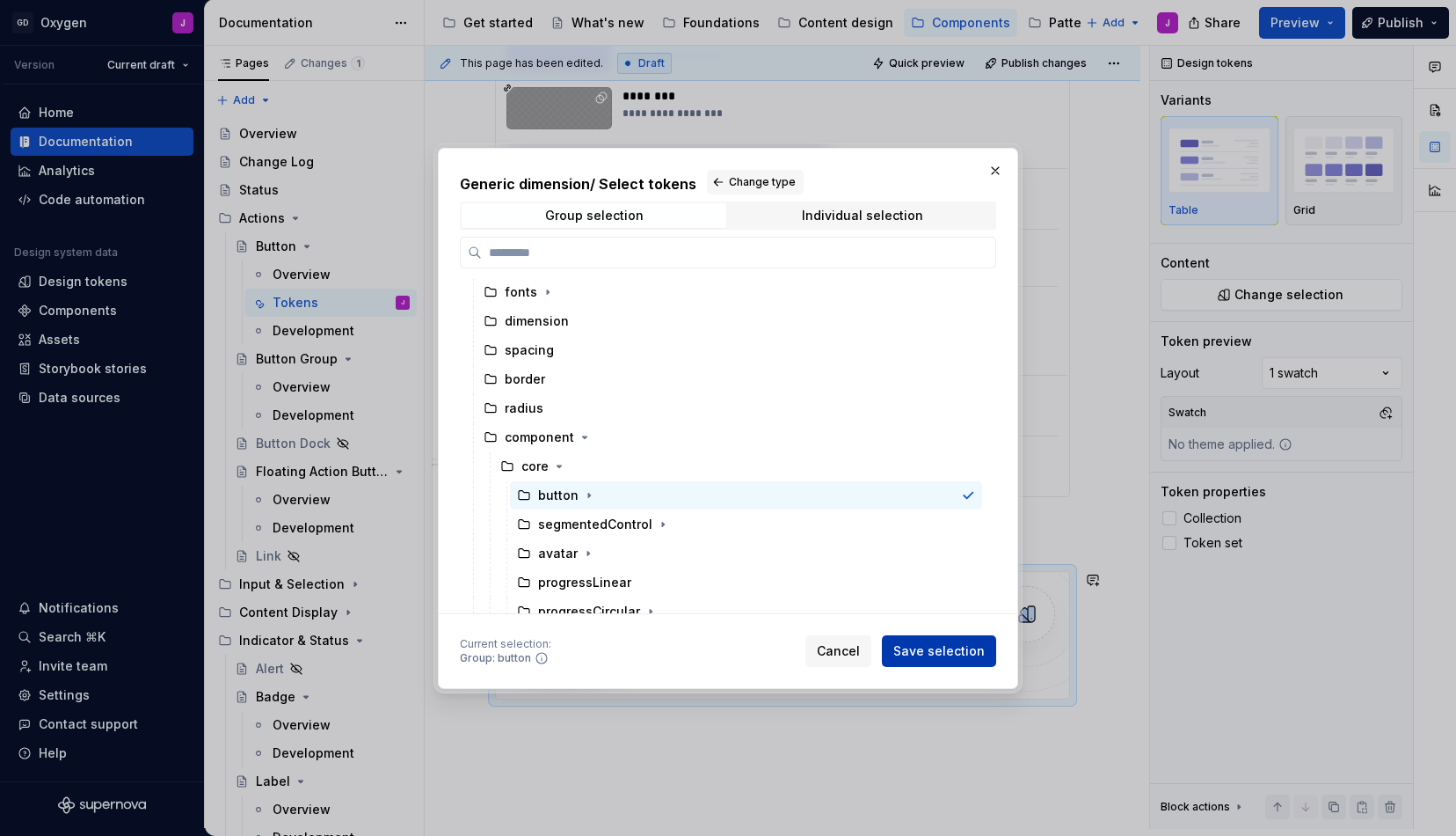
click at [952, 650] on span "Save selection" at bounding box center [939, 651] width 92 height 18
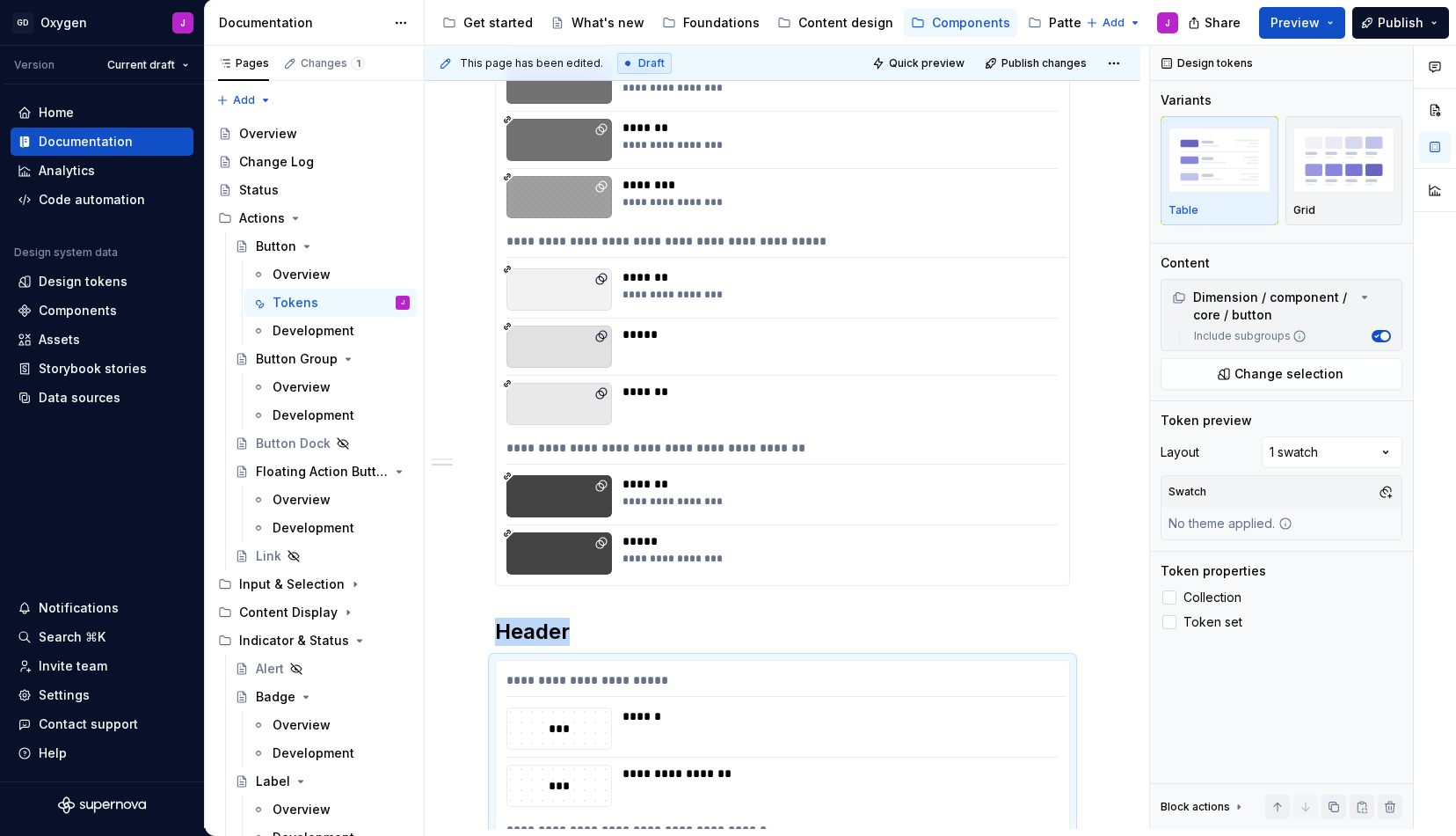
scroll to position [1516, 0]
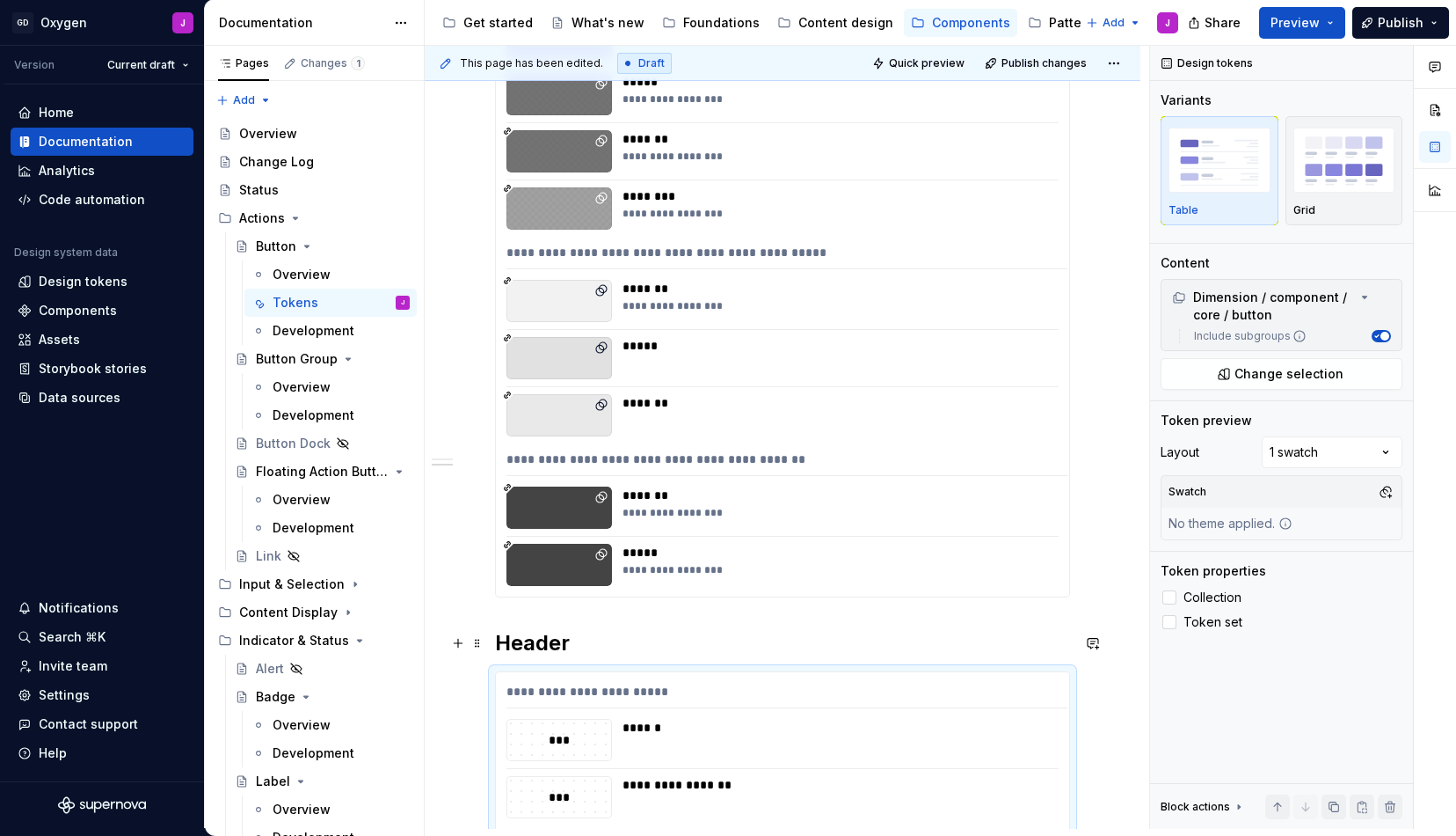
click at [558, 643] on h2 "Header" at bounding box center [782, 642] width 575 height 28
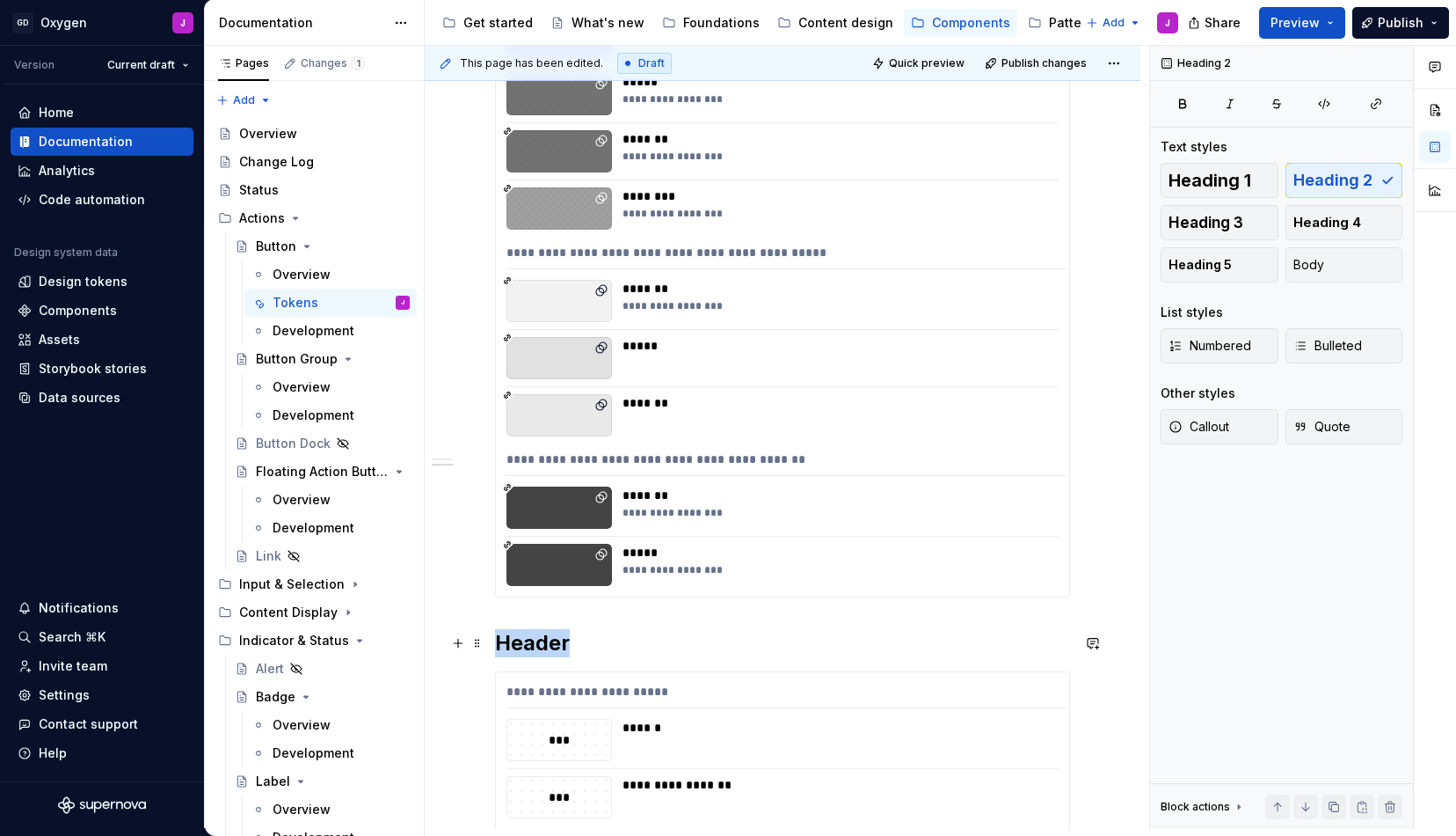
click at [558, 643] on h2 "Header" at bounding box center [782, 642] width 575 height 28
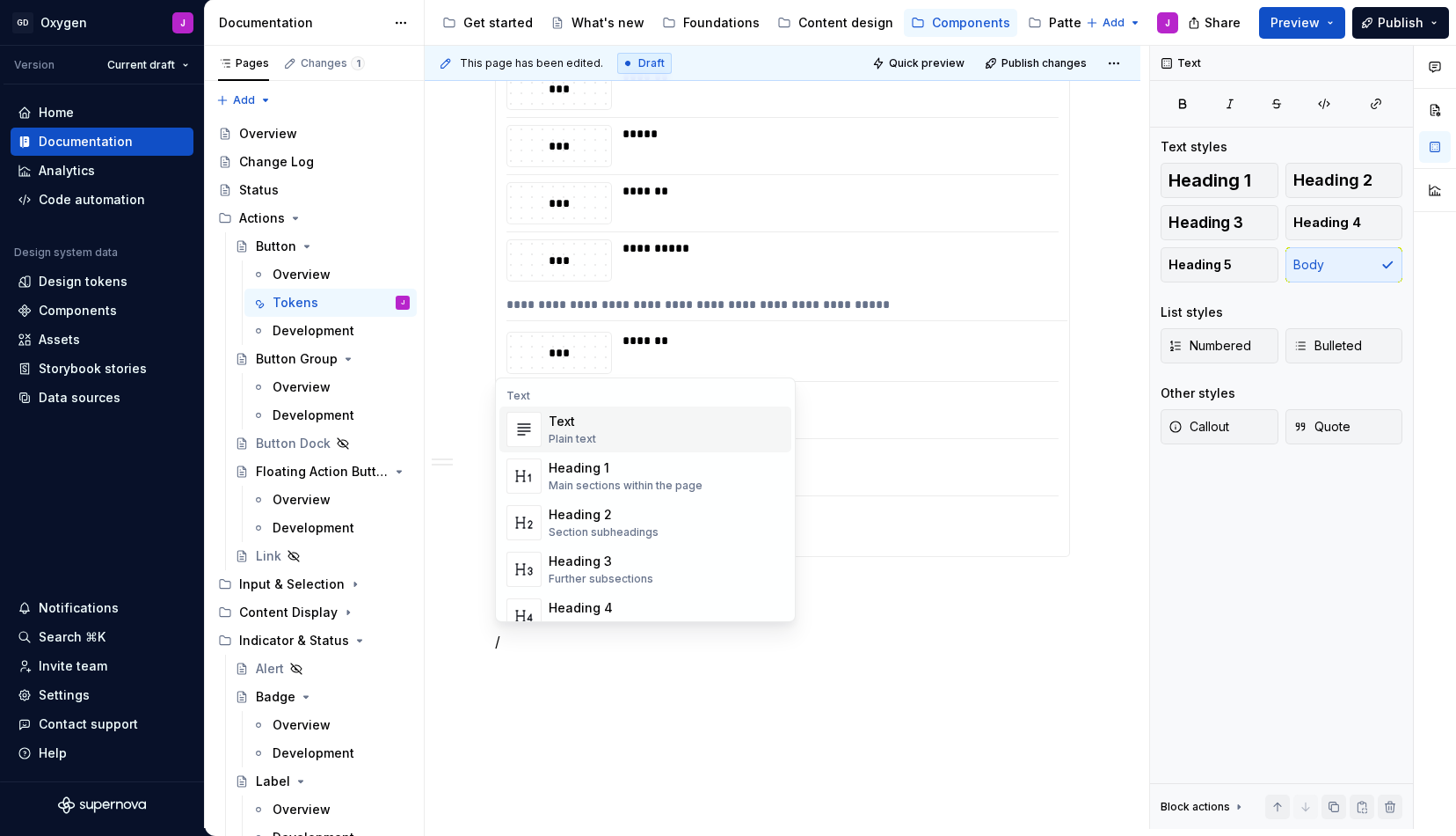
scroll to position [2870, 0]
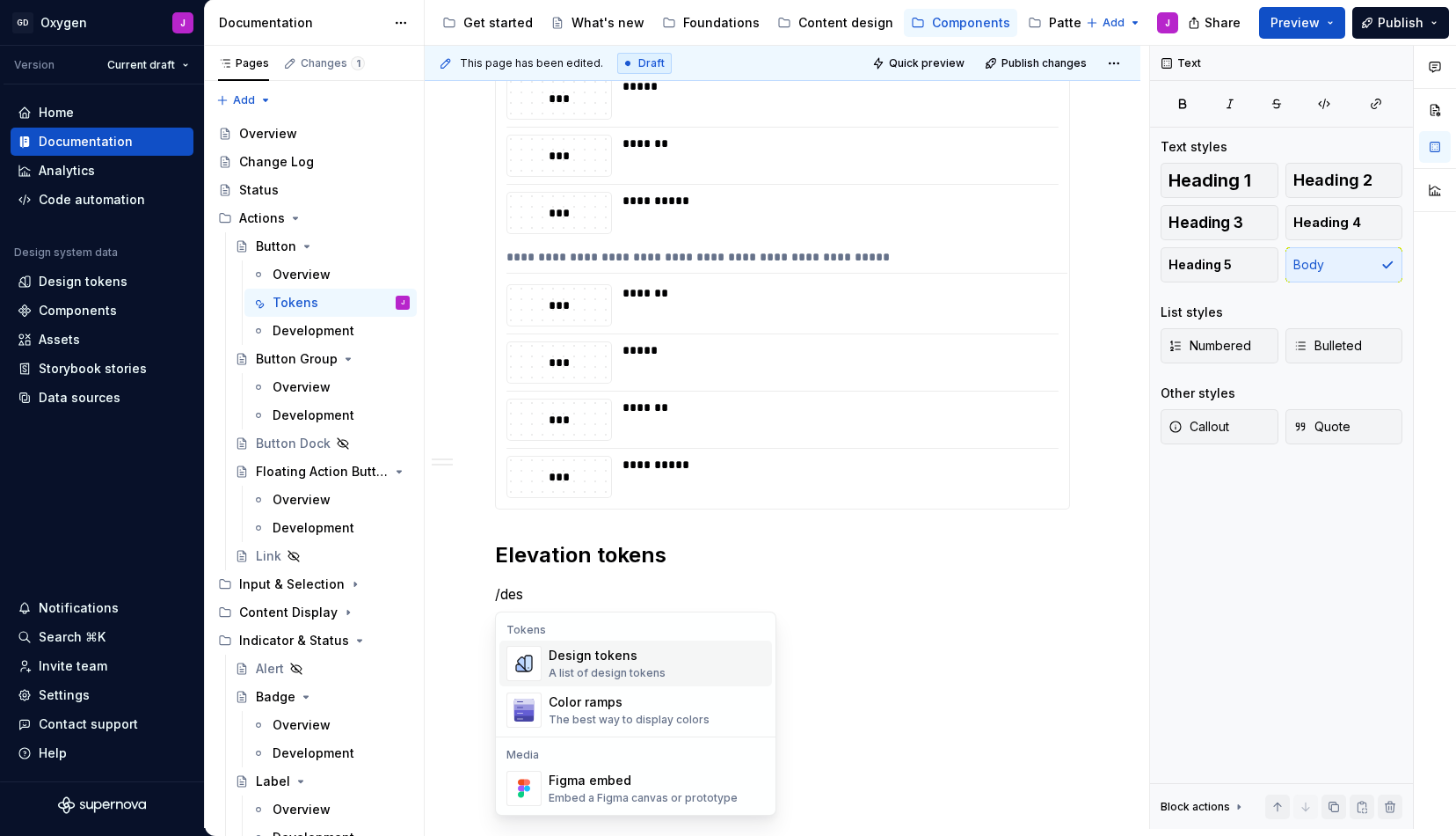
click at [584, 659] on div "Design tokens" at bounding box center [607, 656] width 117 height 18
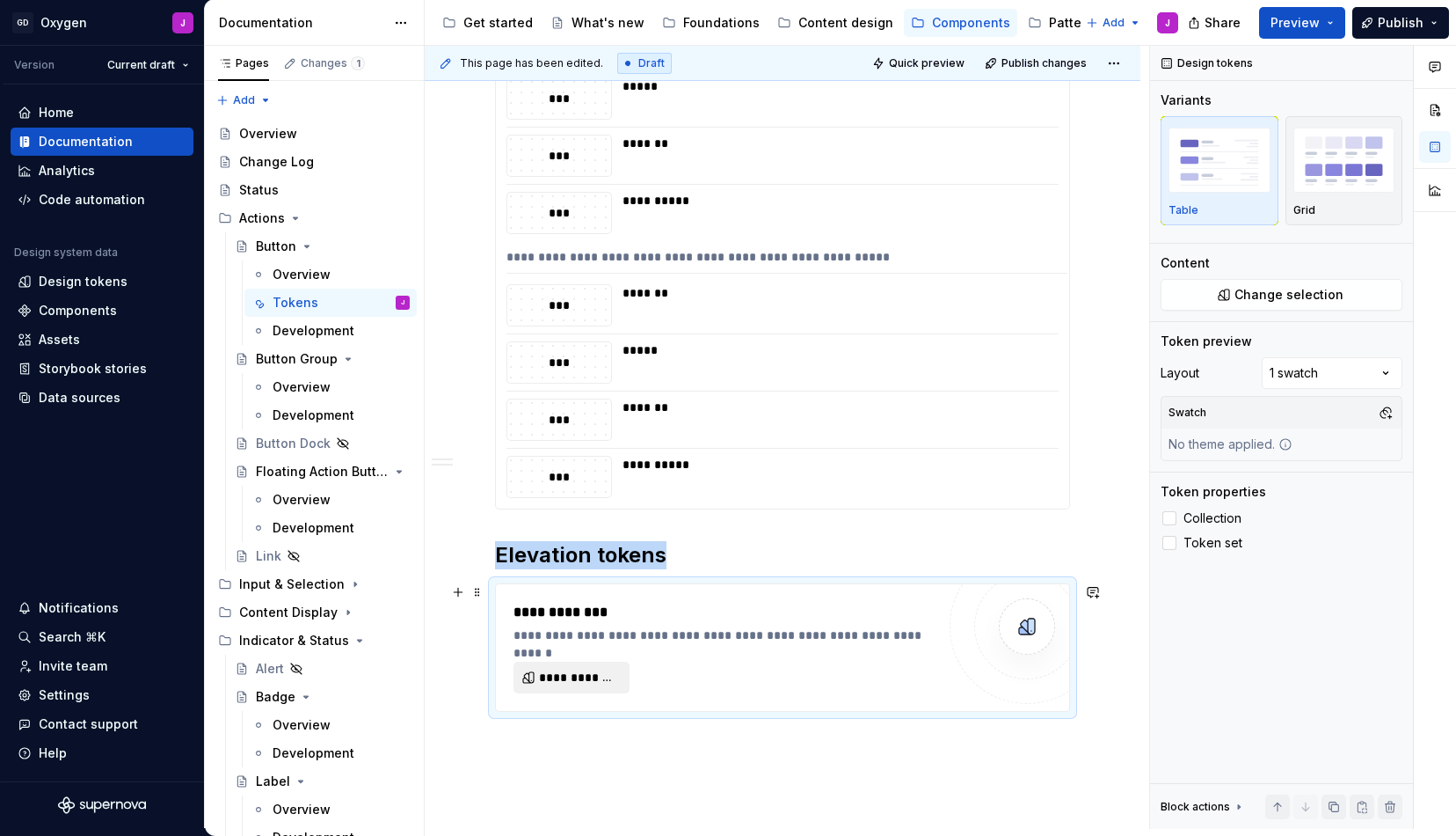
click at [587, 677] on span "**********" at bounding box center [579, 677] width 79 height 18
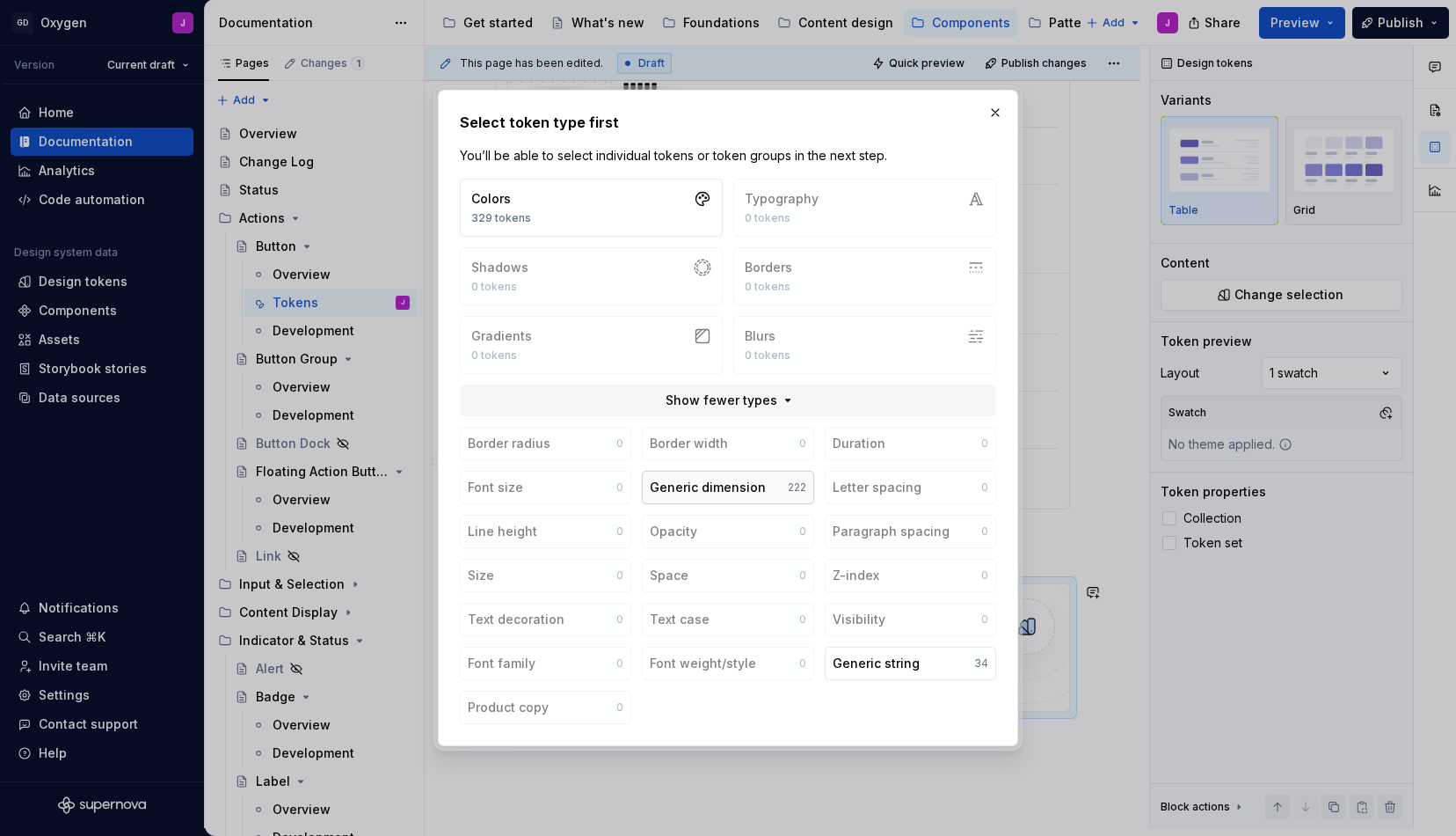
click at [785, 486] on button "Generic dimension 222" at bounding box center [728, 487] width 171 height 33
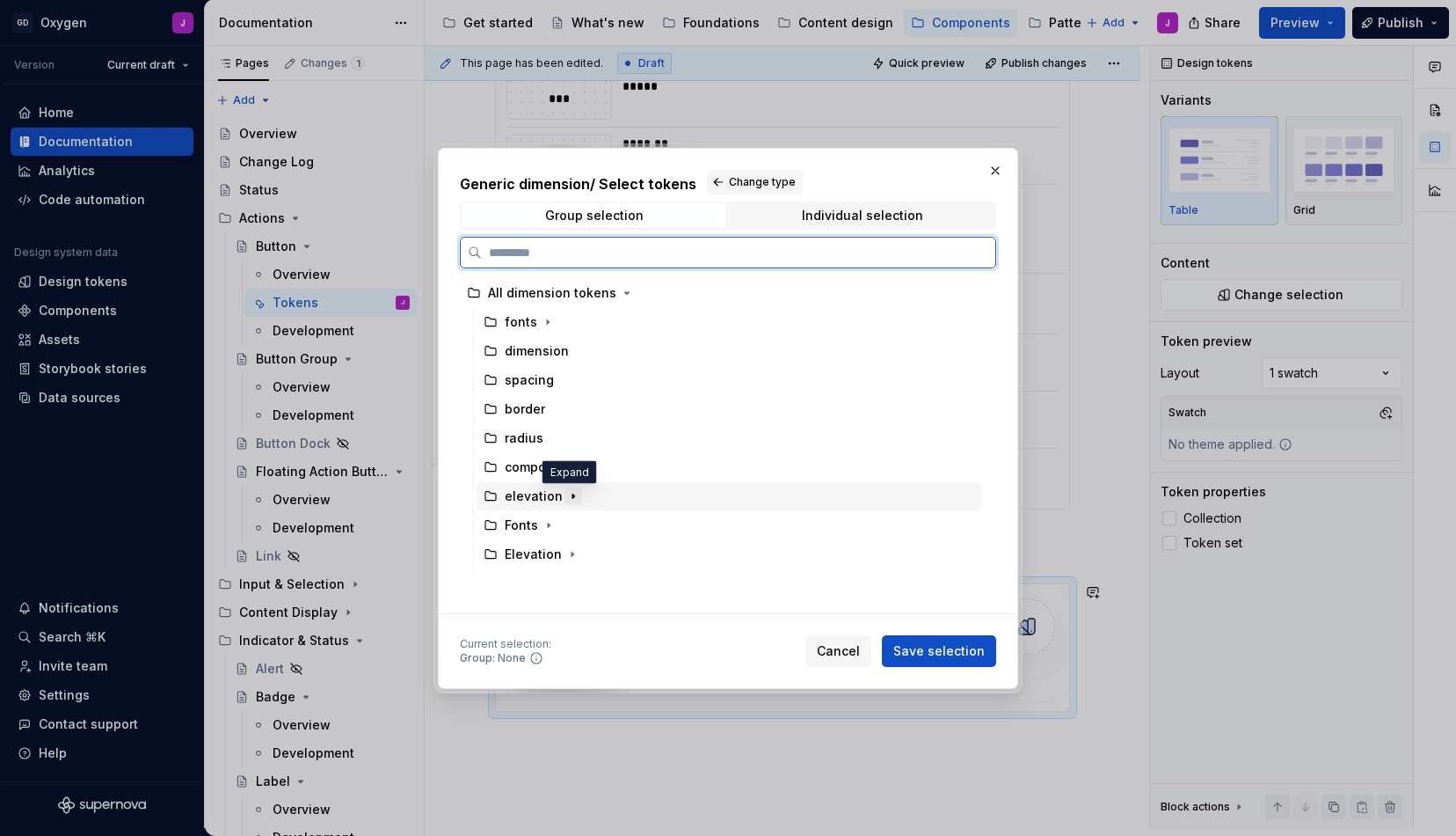
click at [572, 492] on icon "button" at bounding box center [574, 496] width 14 height 14
click at [551, 553] on div "button" at bounding box center [541, 555] width 41 height 18
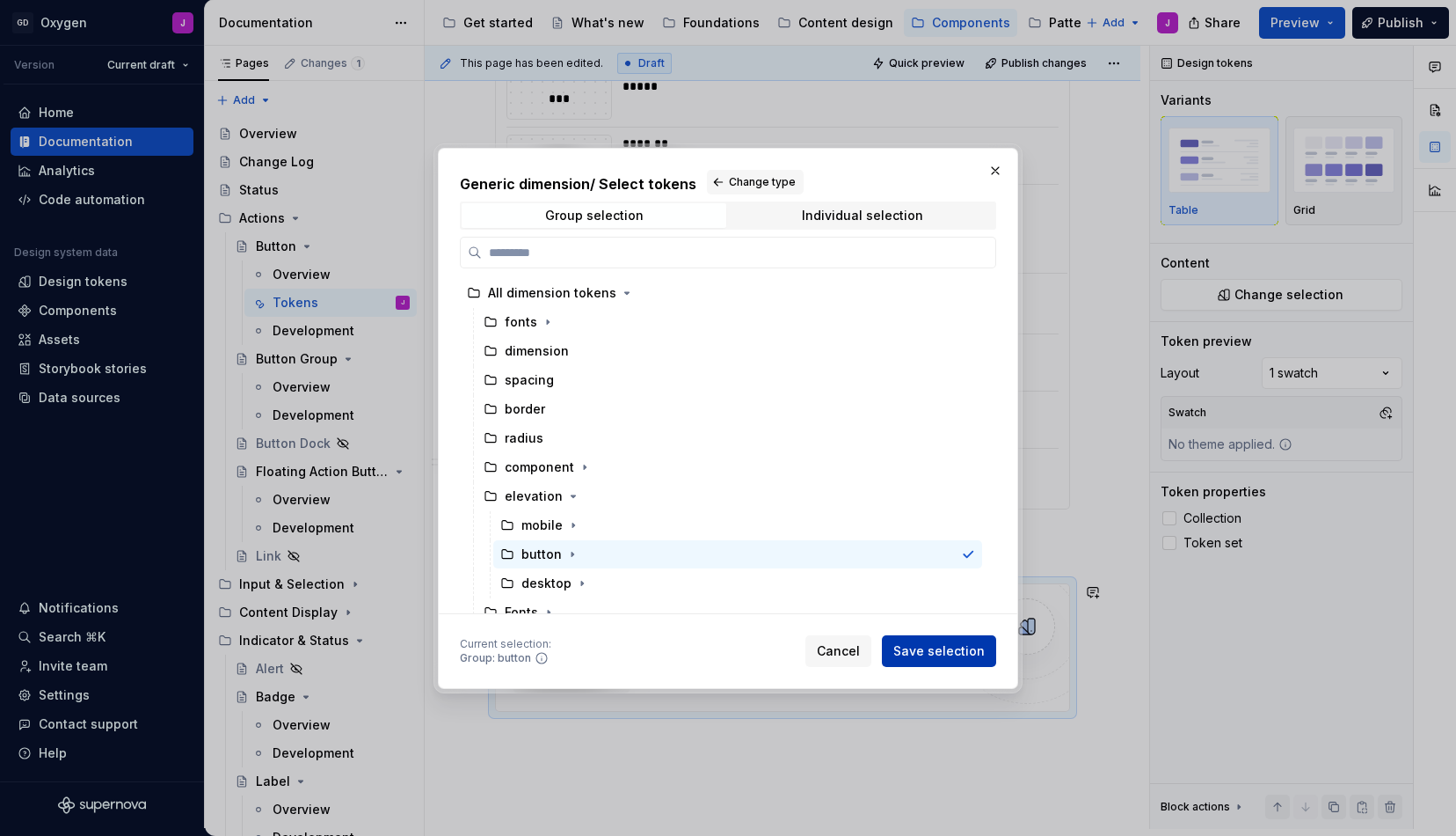
click at [954, 653] on span "Save selection" at bounding box center [939, 651] width 92 height 18
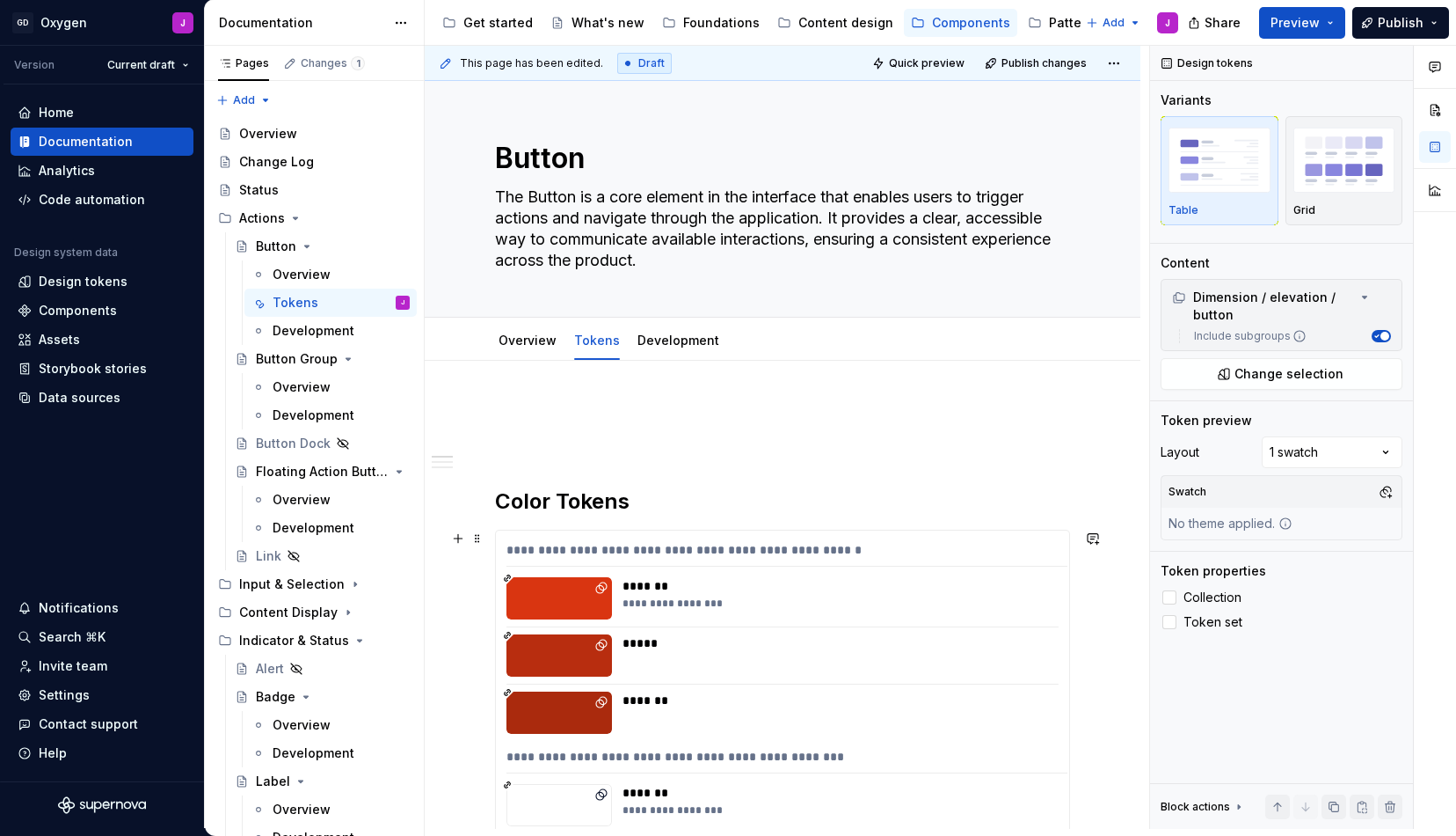
scroll to position [0, 0]
click at [533, 408] on p at bounding box center [782, 413] width 575 height 21
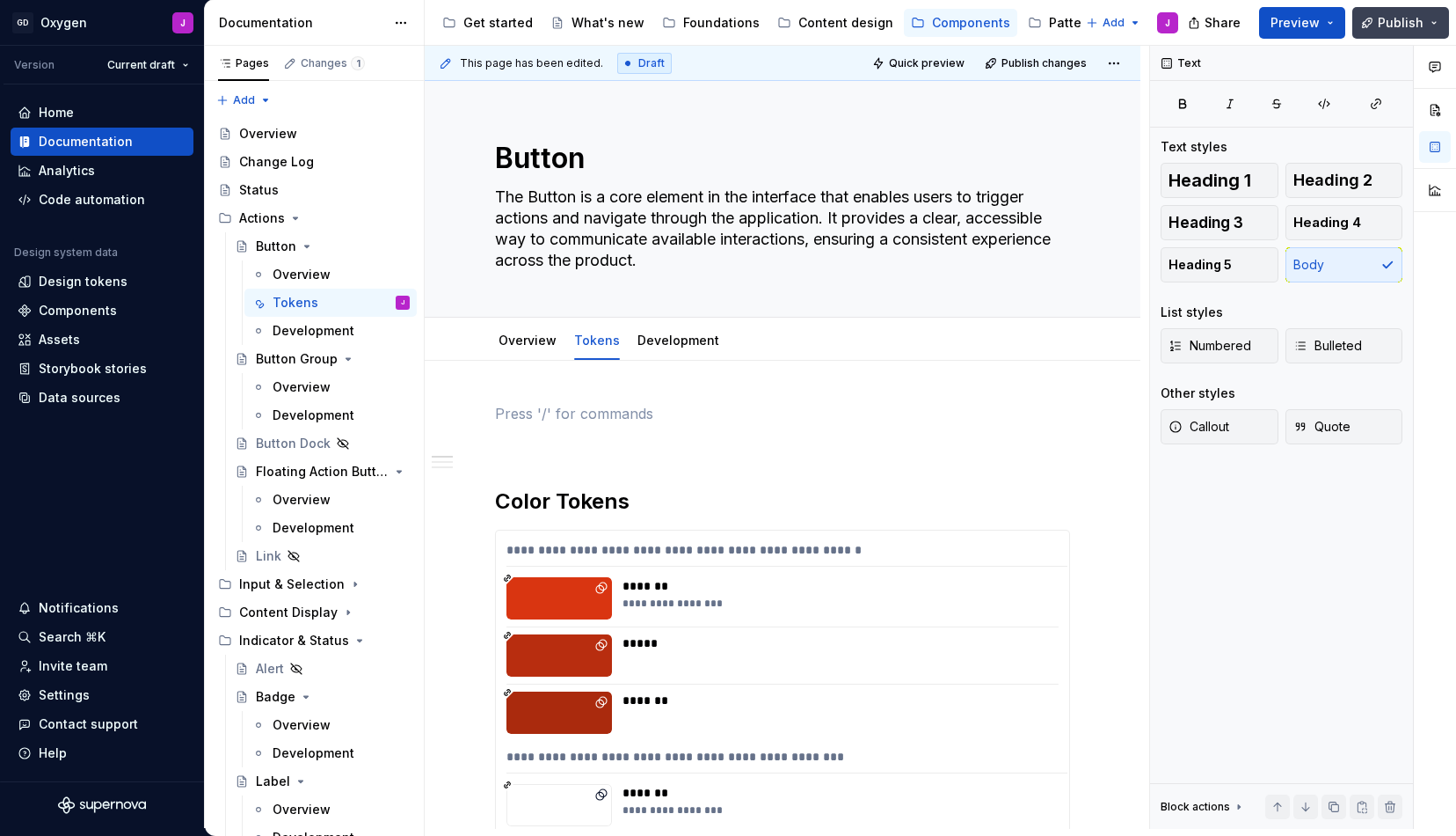
click at [1407, 17] on span "Publish" at bounding box center [1400, 23] width 46 height 18
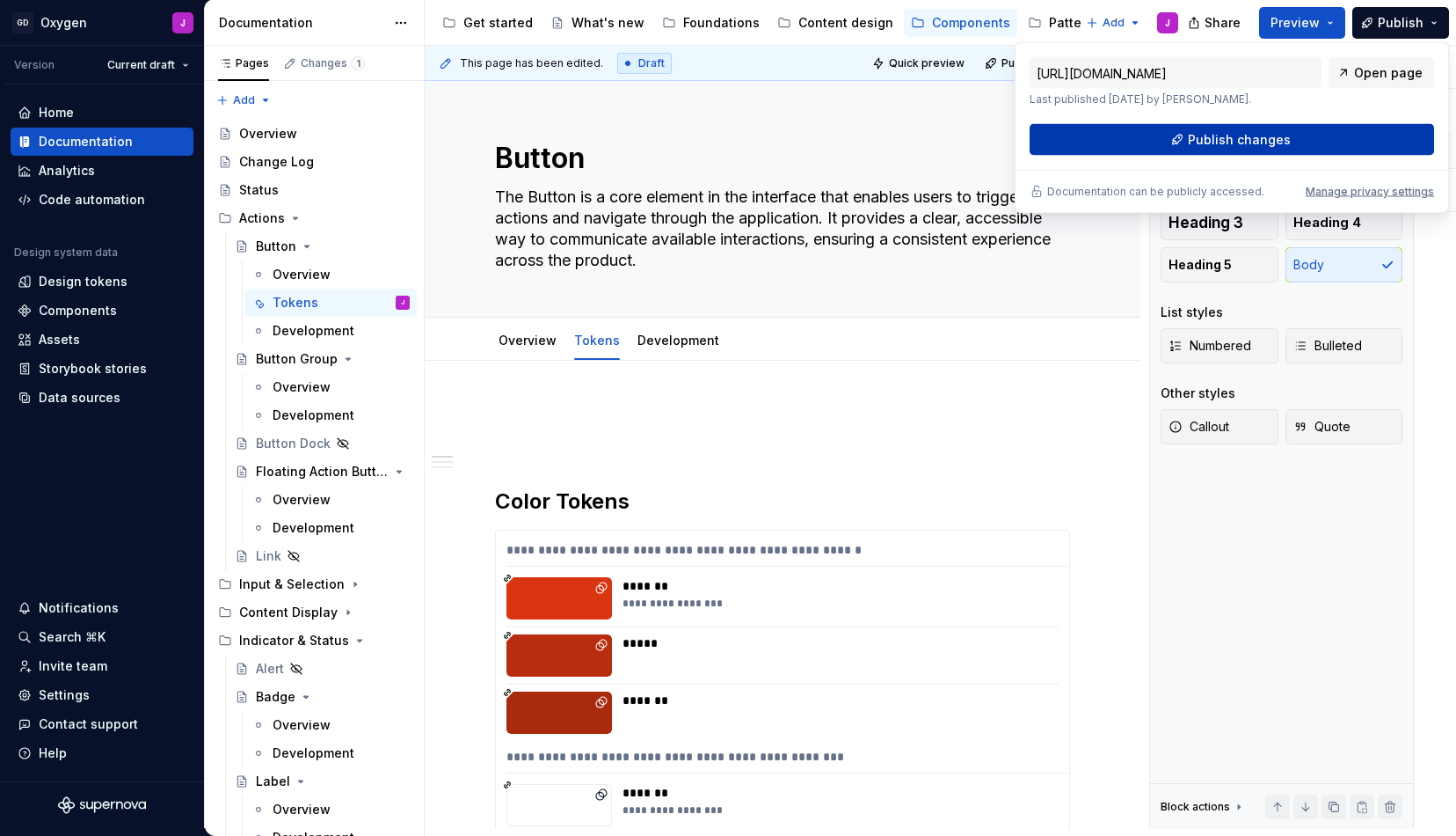
click at [1251, 132] on span "Publish changes" at bounding box center [1239, 141] width 103 height 18
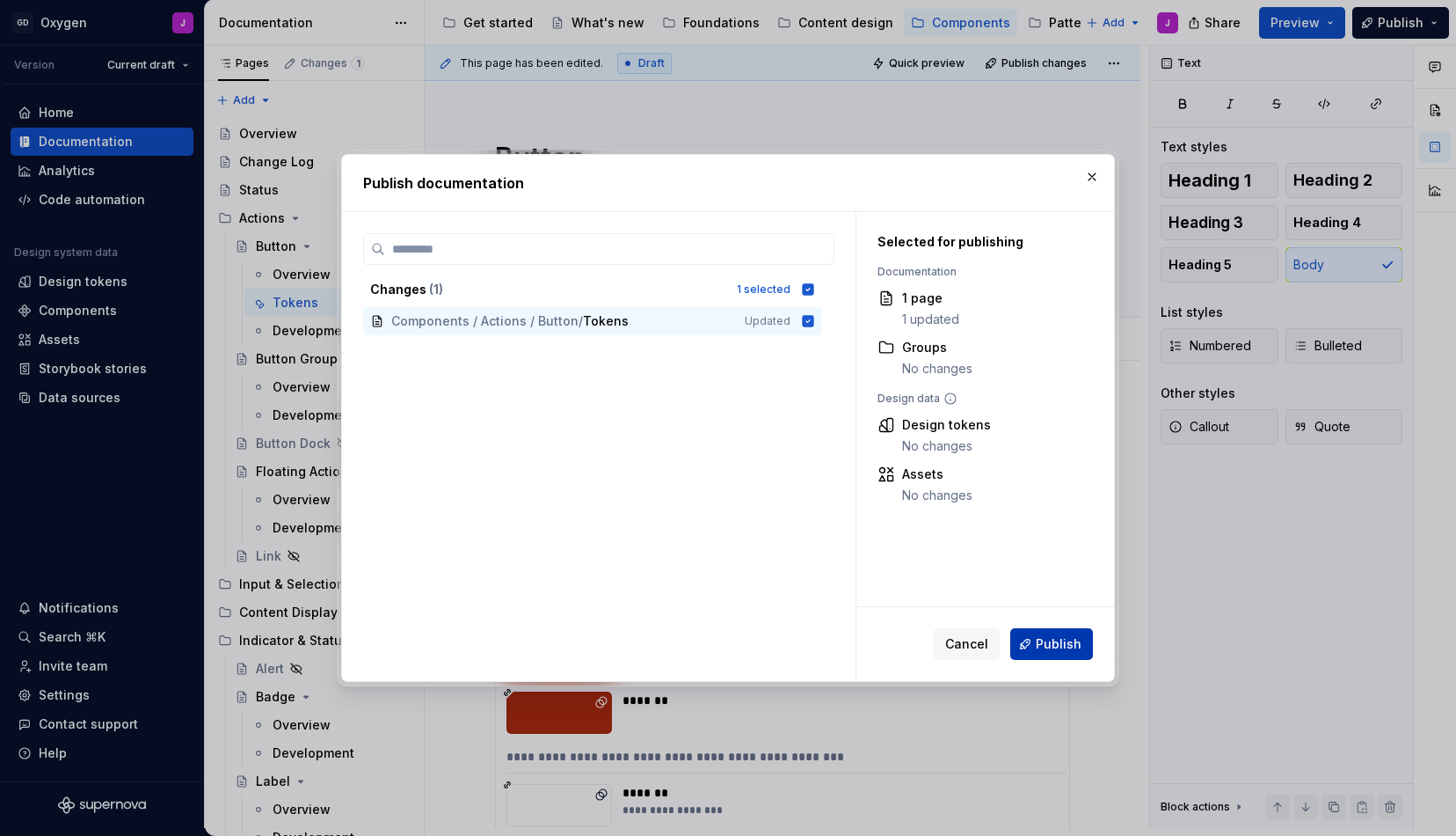
click at [1052, 646] on span "Publish" at bounding box center [1058, 644] width 46 height 18
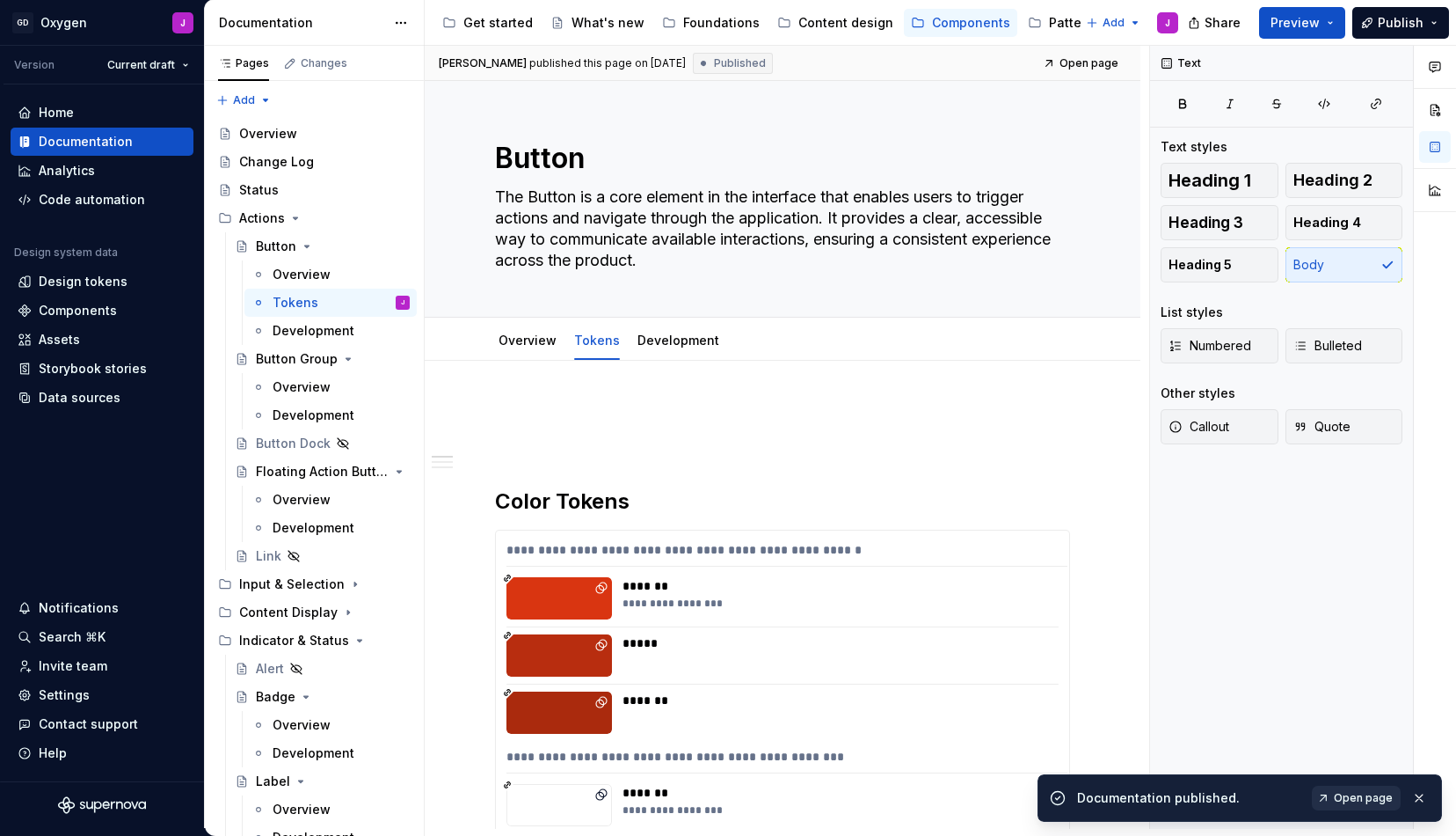
click at [1370, 797] on span "Open page" at bounding box center [1363, 798] width 59 height 14
click at [919, 612] on div "**********" at bounding box center [835, 598] width 426 height 42
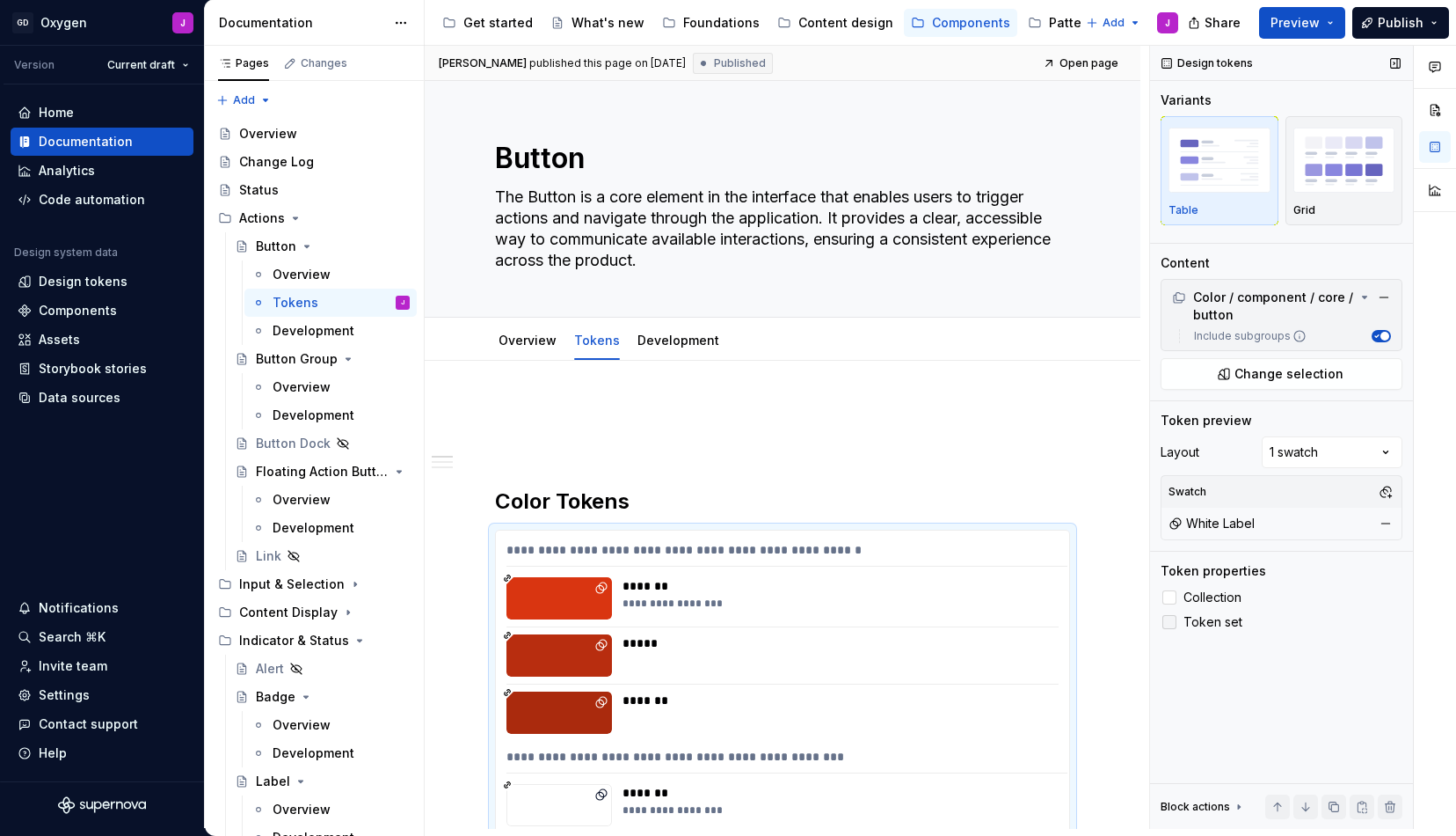
click at [1171, 616] on div at bounding box center [1170, 622] width 14 height 14
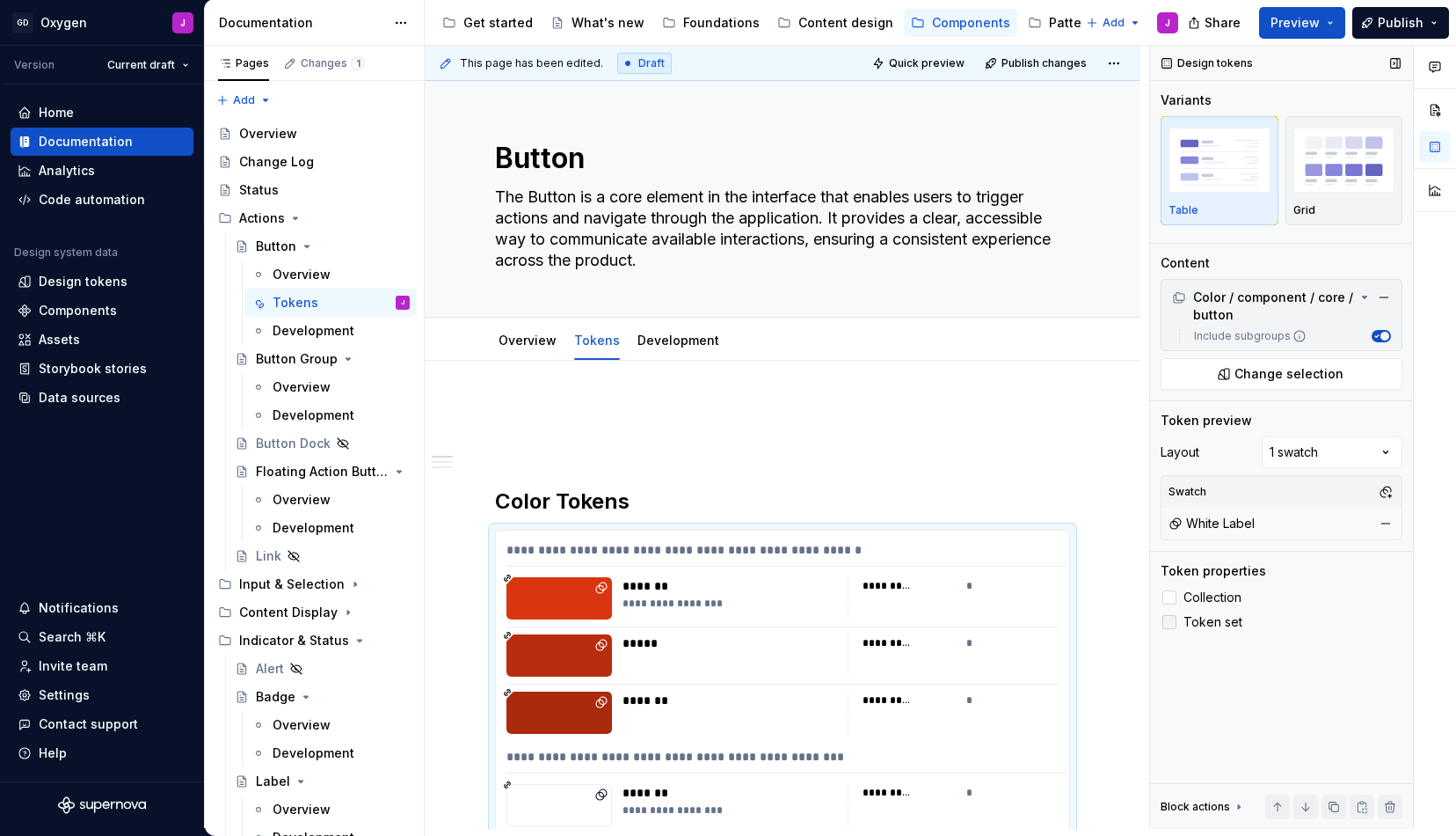
click at [1170, 622] on icon at bounding box center [1170, 622] width 0 height 0
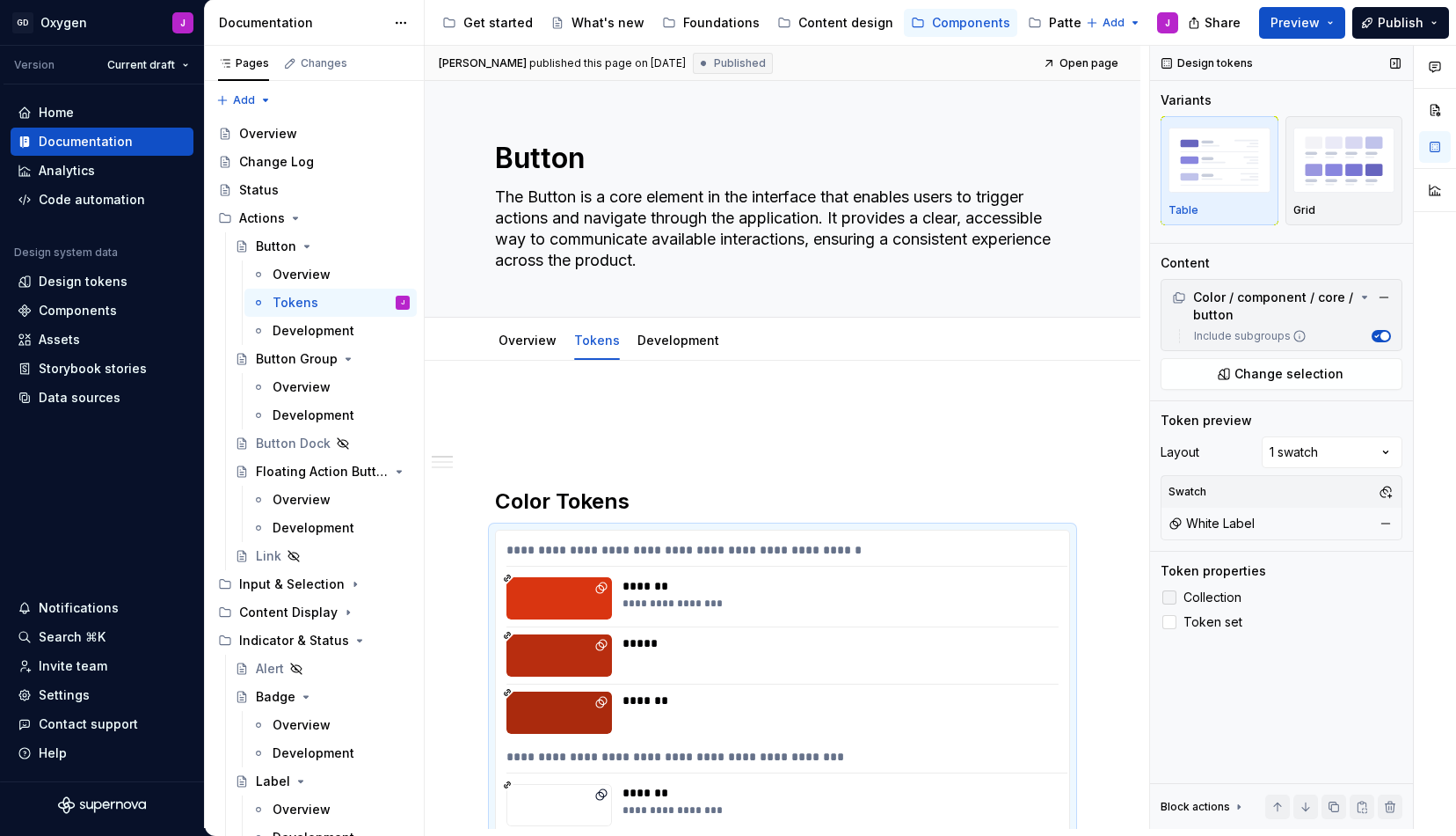
click at [1169, 596] on div at bounding box center [1170, 597] width 14 height 14
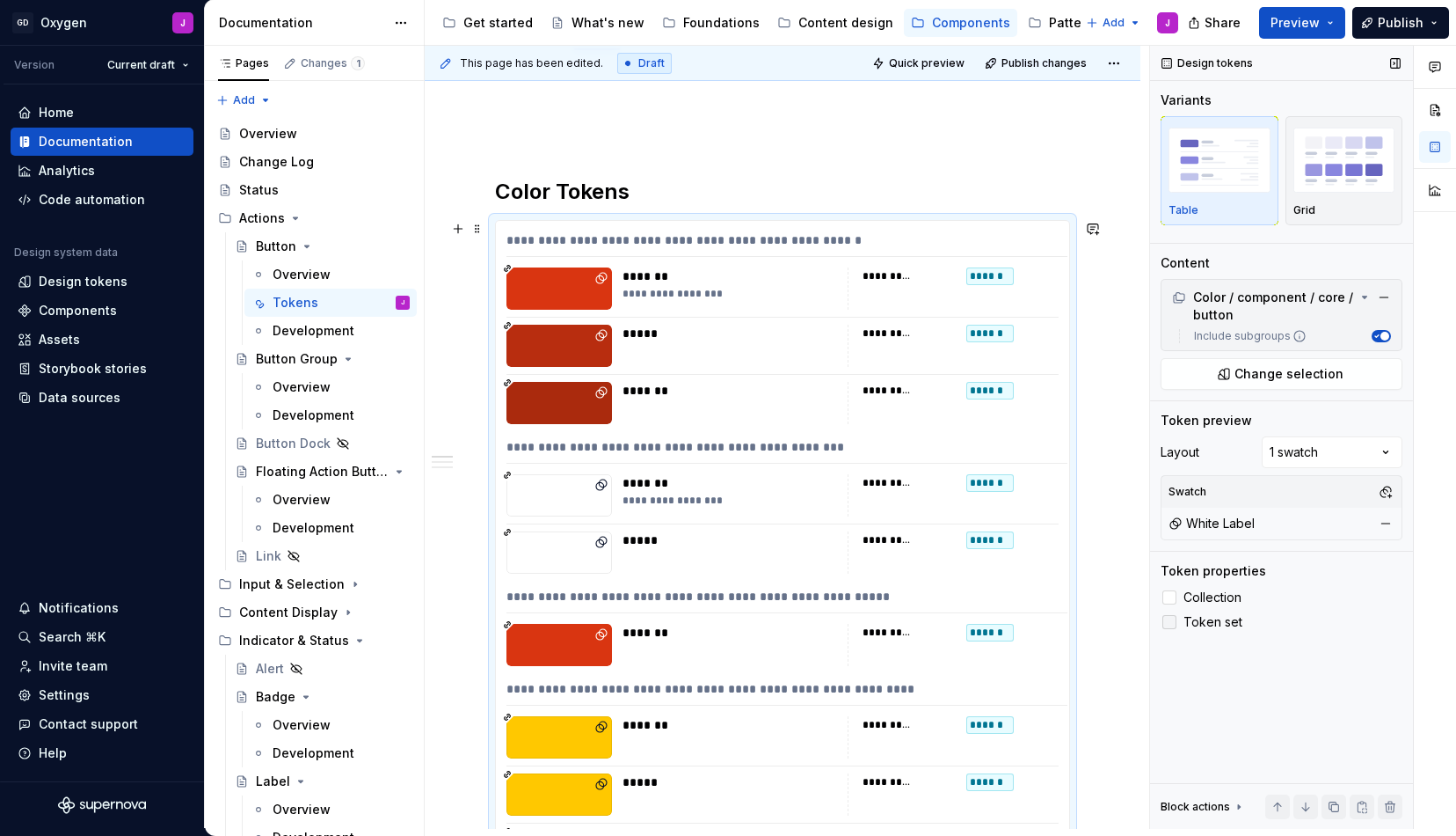
scroll to position [334, 0]
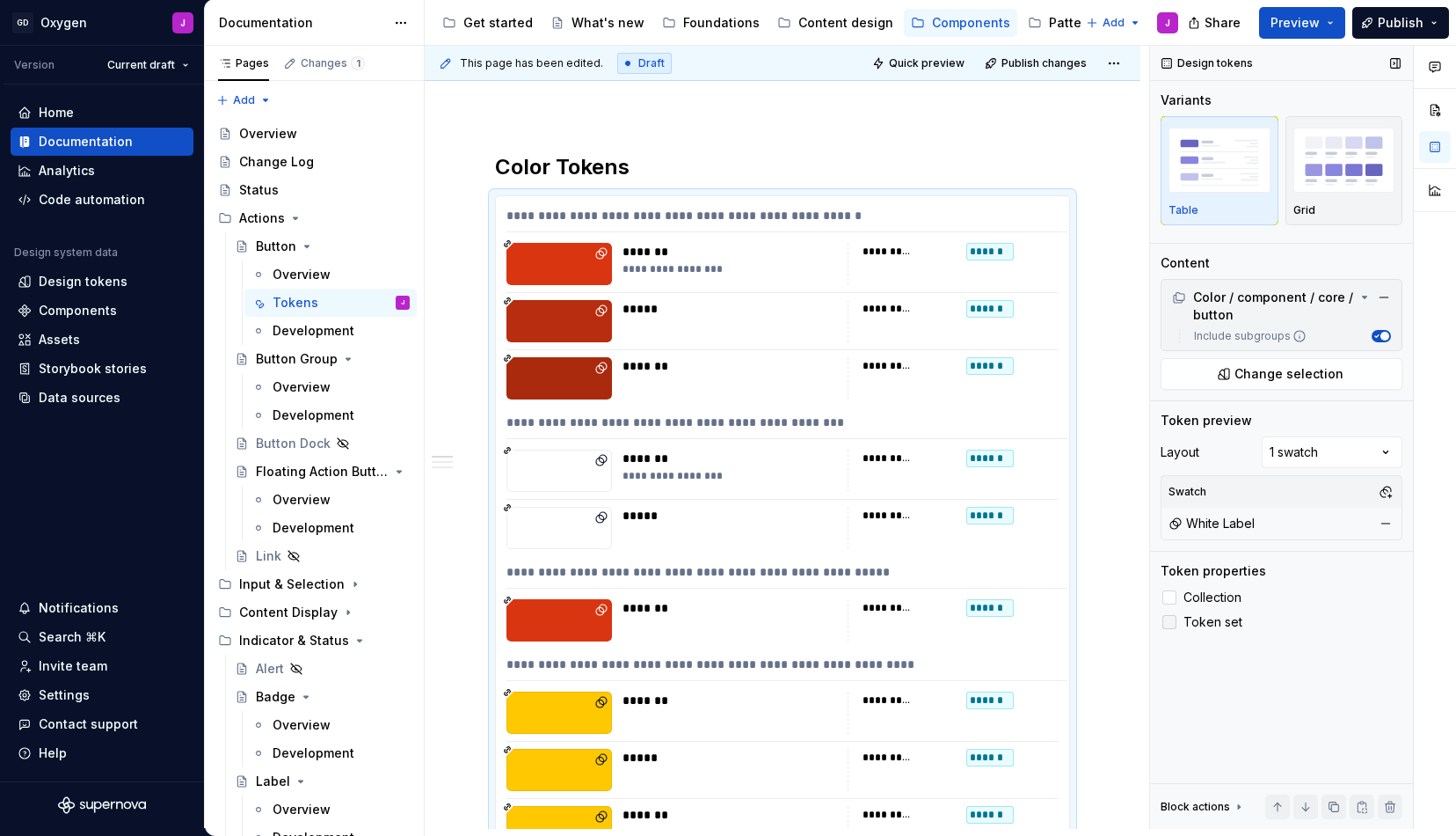
click at [1170, 624] on div at bounding box center [1170, 622] width 14 height 14
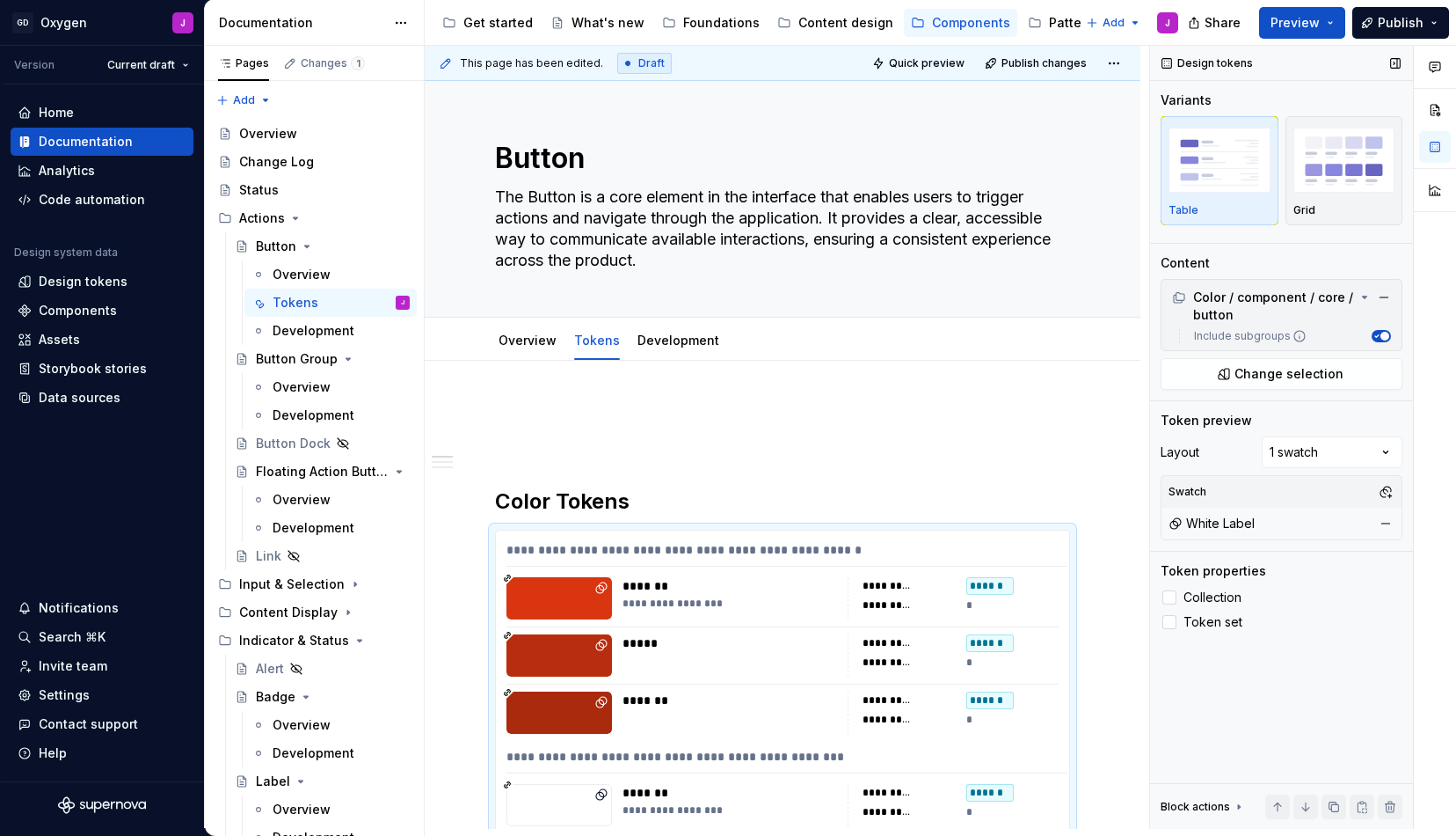
scroll to position [0, 0]
click at [1381, 17] on span "Publish" at bounding box center [1400, 23] width 46 height 18
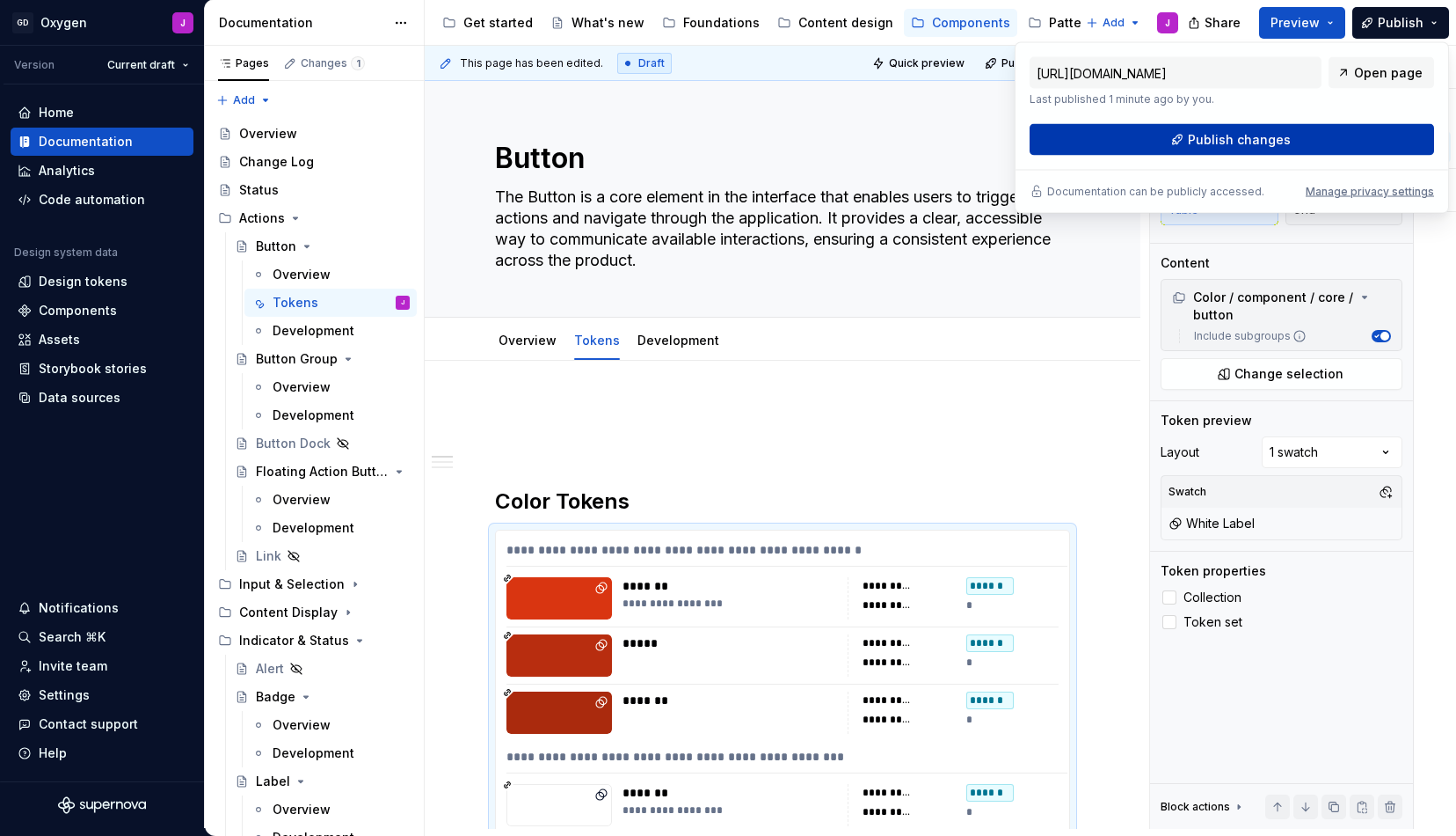
click at [1218, 143] on span "Publish changes" at bounding box center [1239, 141] width 103 height 18
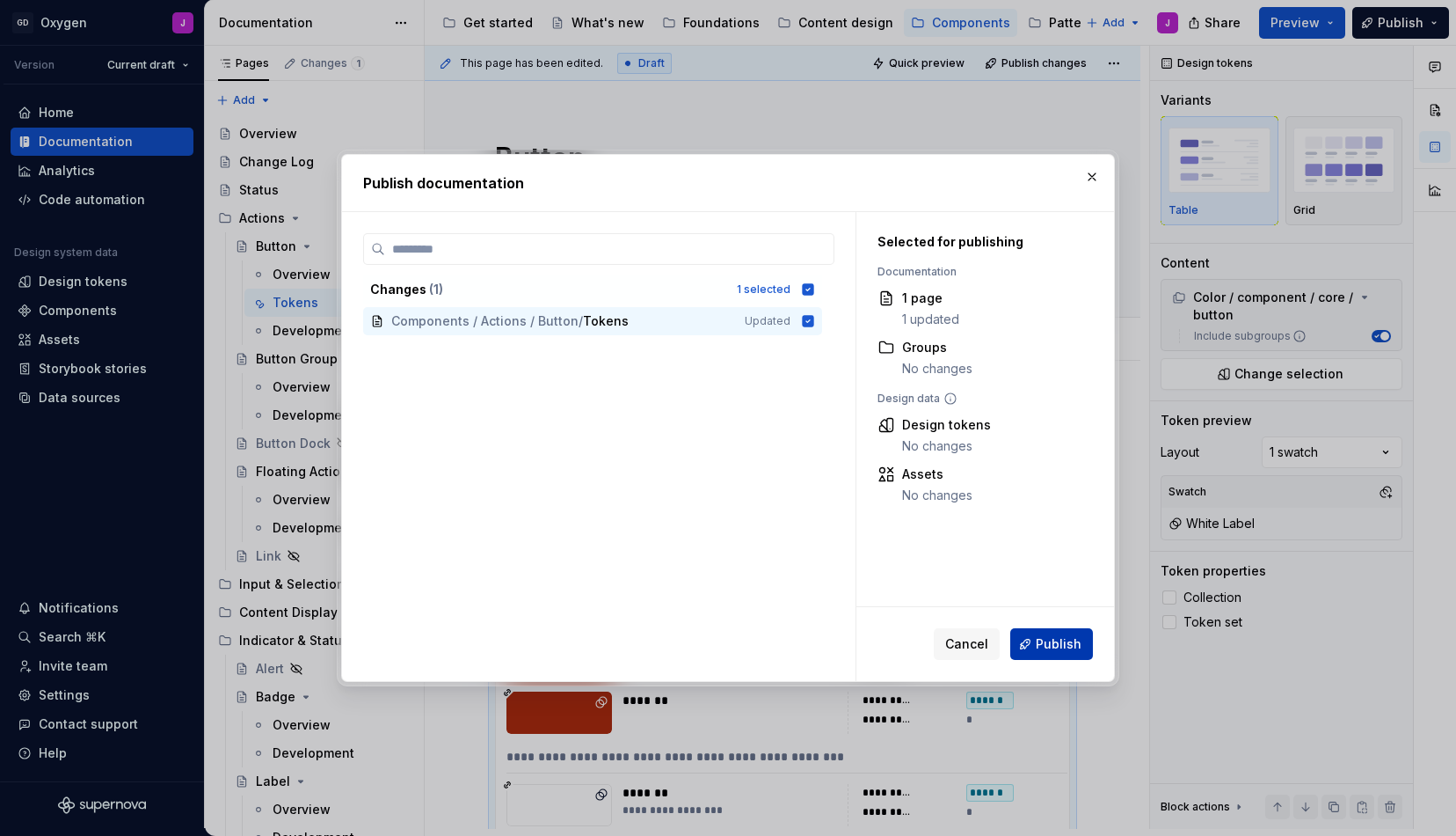
click at [1049, 637] on span "Publish" at bounding box center [1058, 644] width 46 height 18
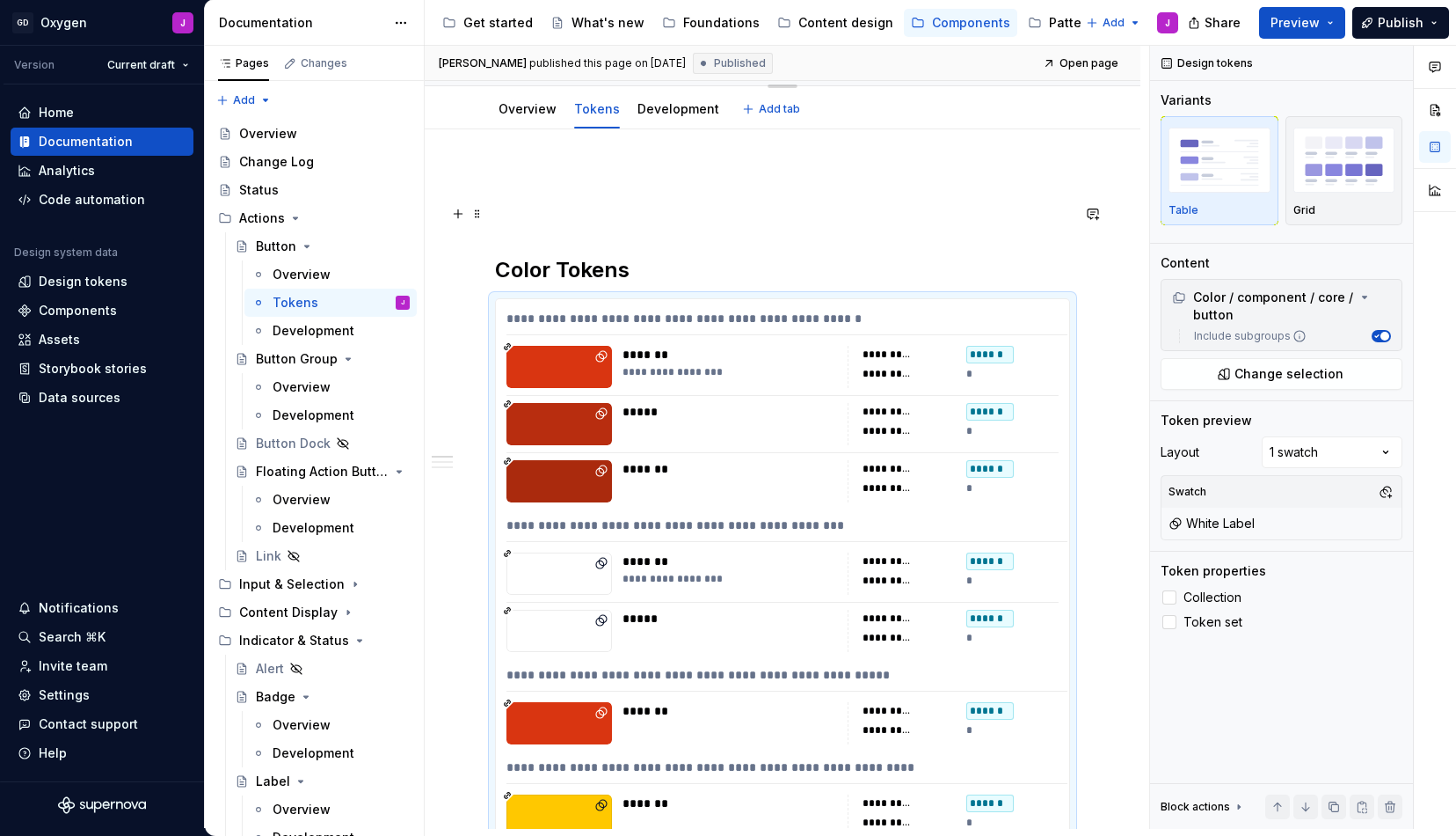
scroll to position [256, 0]
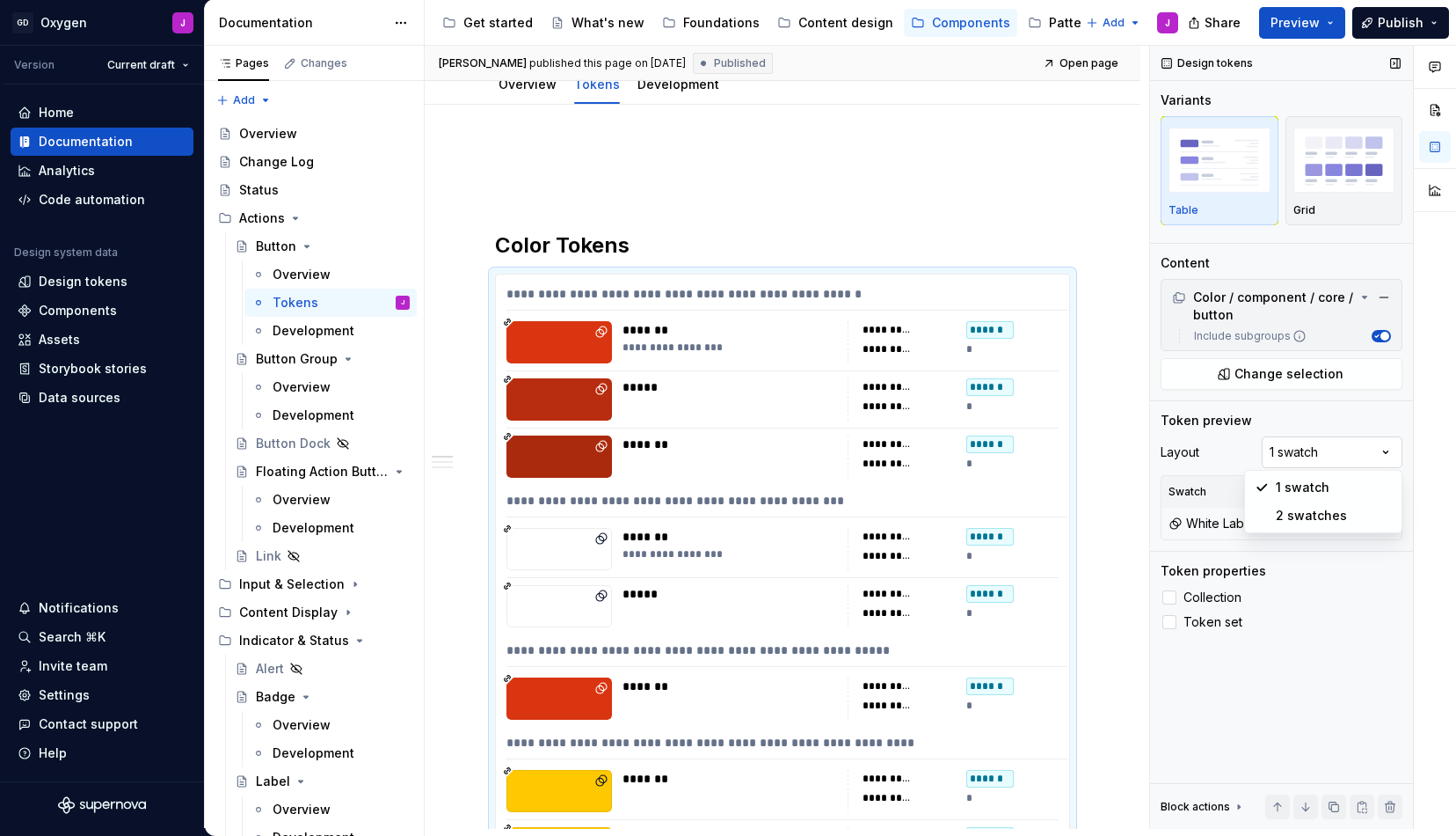
click at [1320, 449] on div "Comments Open comments No comments yet Select ‘Comment’ from the block context …" at bounding box center [1303, 437] width 306 height 783
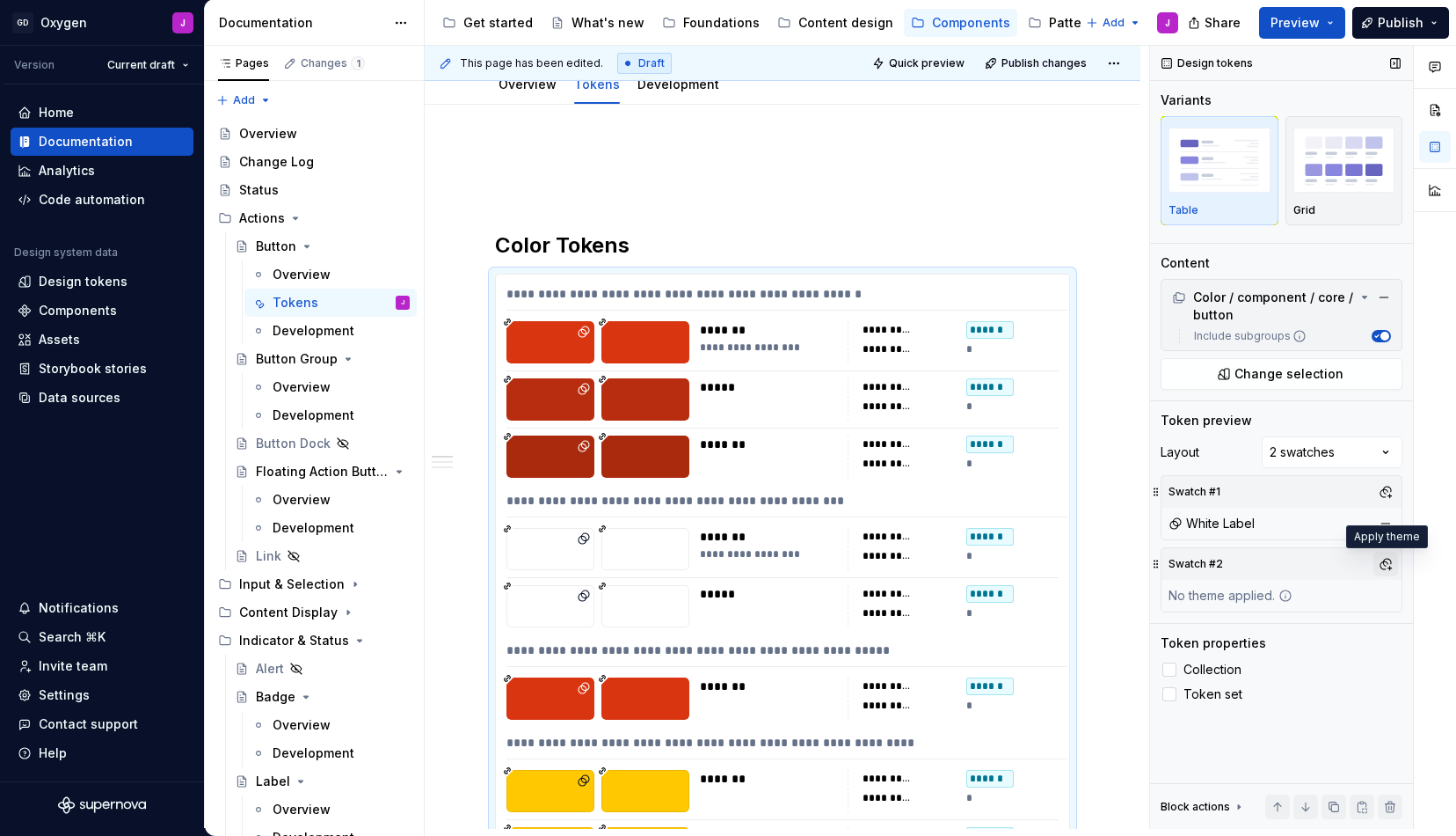
click at [1394, 568] on button "button" at bounding box center [1386, 563] width 24 height 24
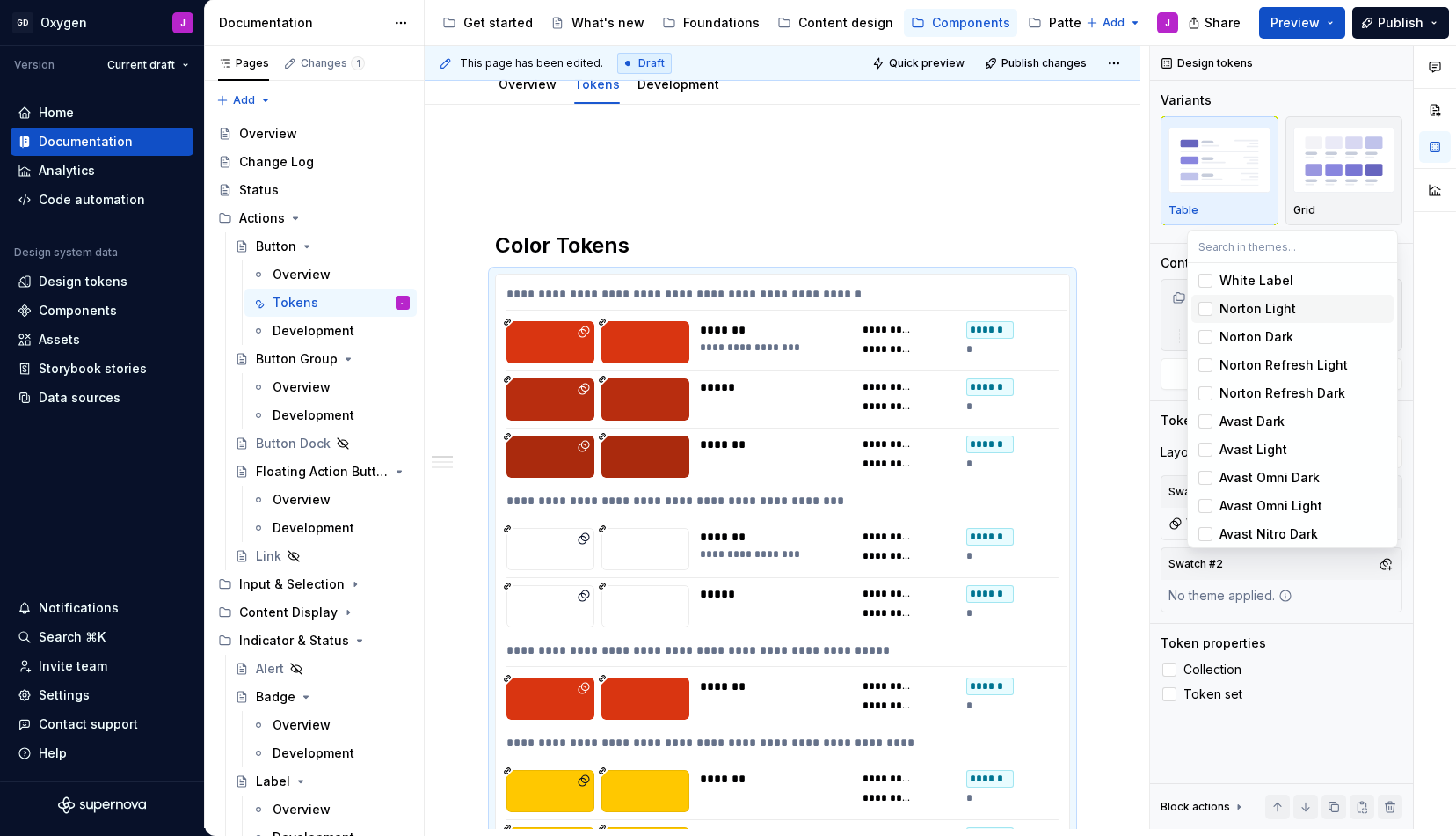
click at [1281, 314] on div "Norton Light" at bounding box center [1258, 309] width 77 height 18
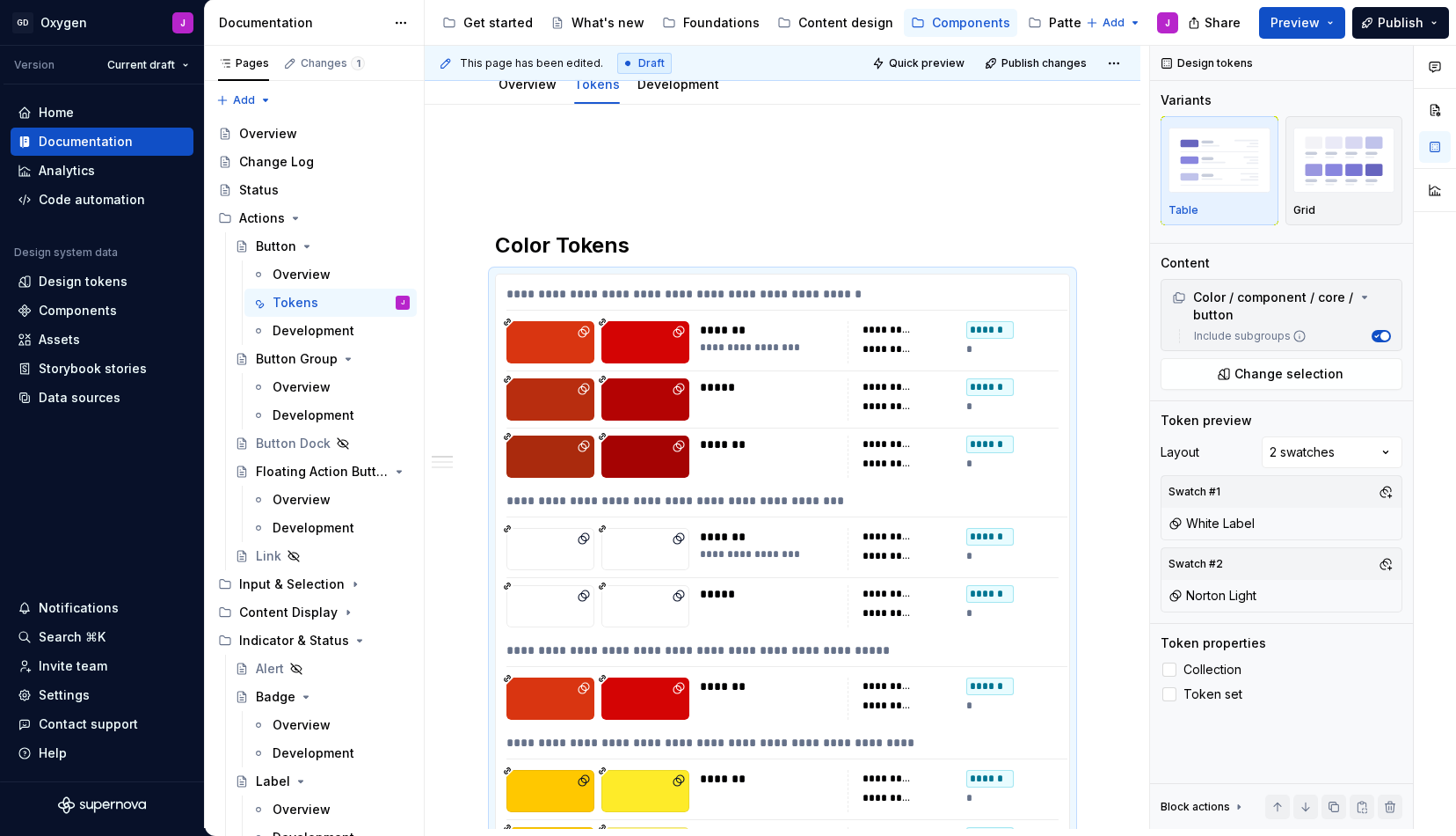
click at [1257, 597] on div "Comments Open comments No comments yet Select ‘Comment’ from the block context …" at bounding box center [1303, 437] width 306 height 783
click at [1380, 495] on button "button" at bounding box center [1386, 491] width 24 height 24
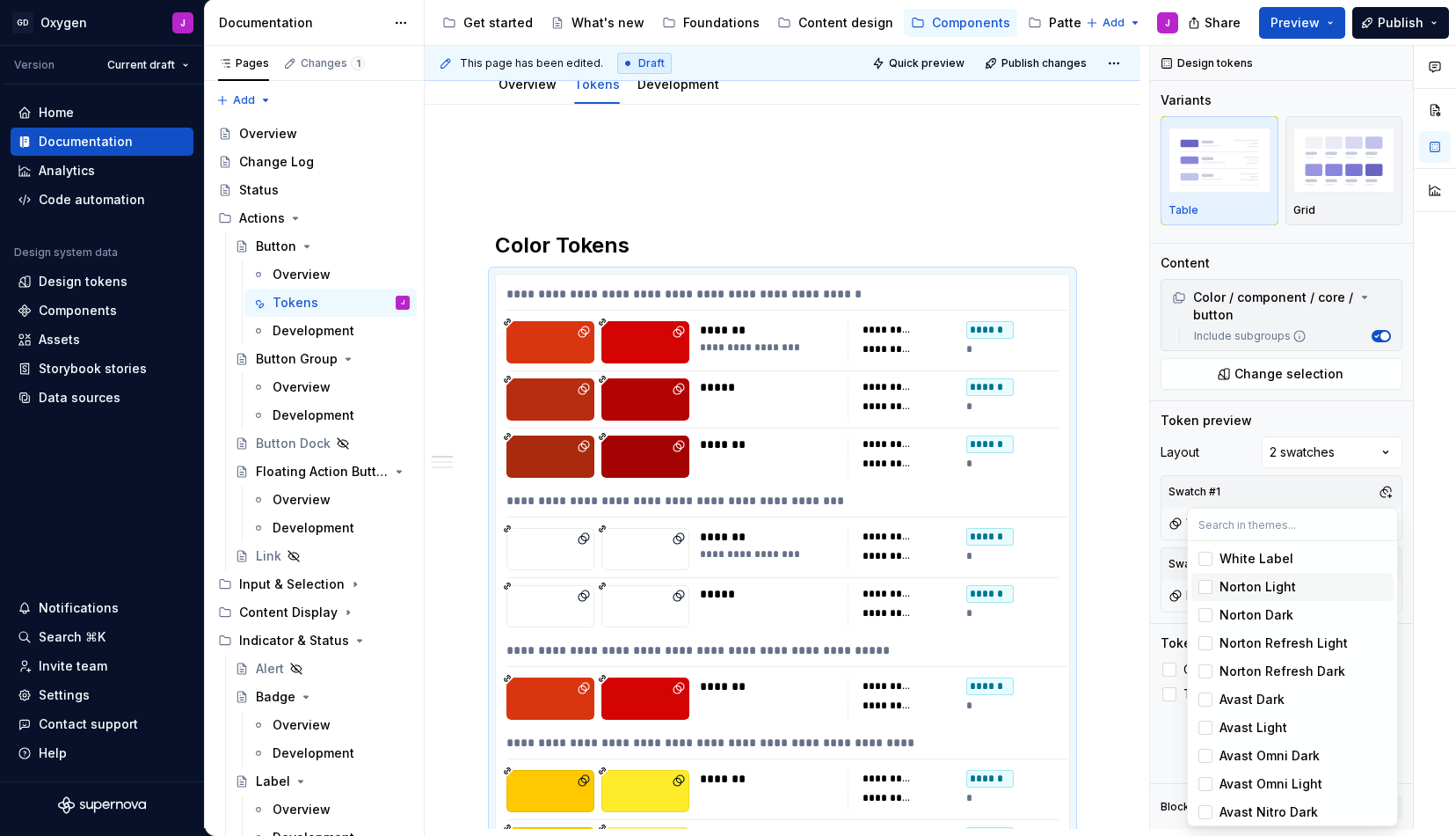
click at [1258, 579] on div "Norton Light" at bounding box center [1258, 587] width 77 height 18
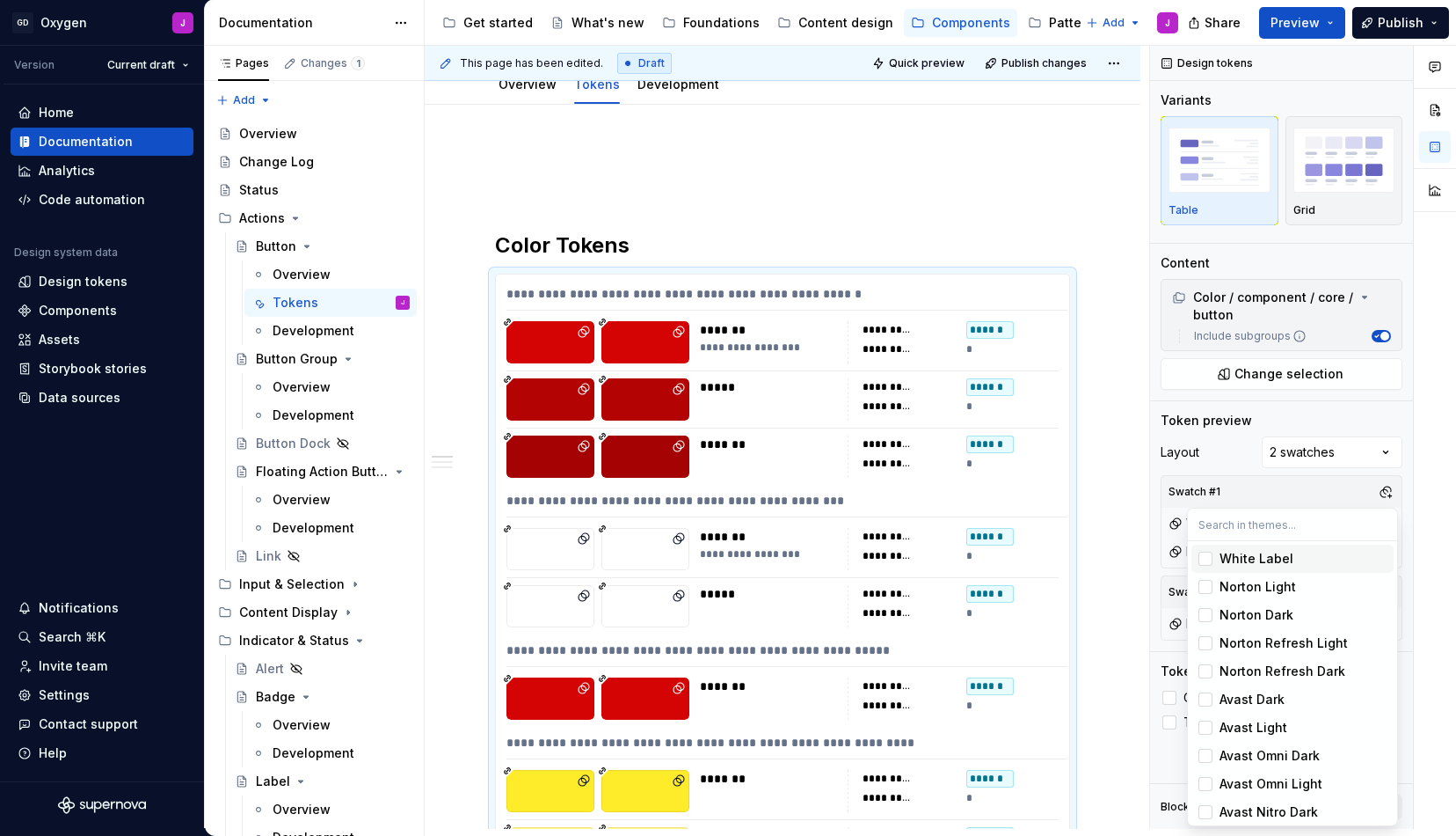
click at [1262, 559] on div "White Label" at bounding box center [1257, 559] width 74 height 18
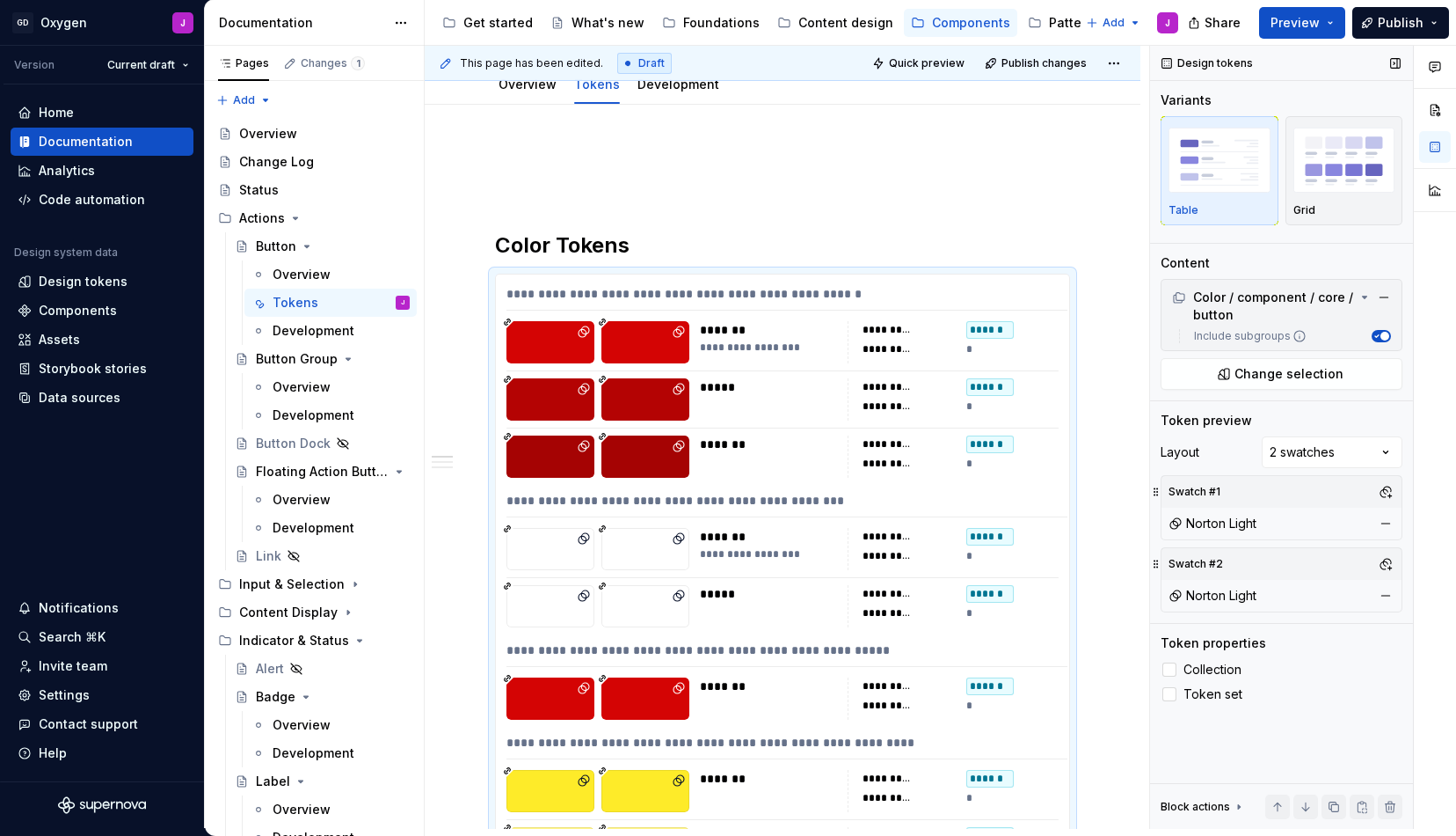
drag, startPoint x: 1172, startPoint y: 753, endPoint x: 1178, endPoint y: 741, distance: 13.4
click at [1172, 753] on div "Comments Open comments No comments yet Select ‘Comment’ from the block context …" at bounding box center [1303, 437] width 306 height 783
click at [1278, 586] on div "Norton Light" at bounding box center [1281, 595] width 233 height 24
click at [1381, 559] on button "button" at bounding box center [1386, 563] width 24 height 24
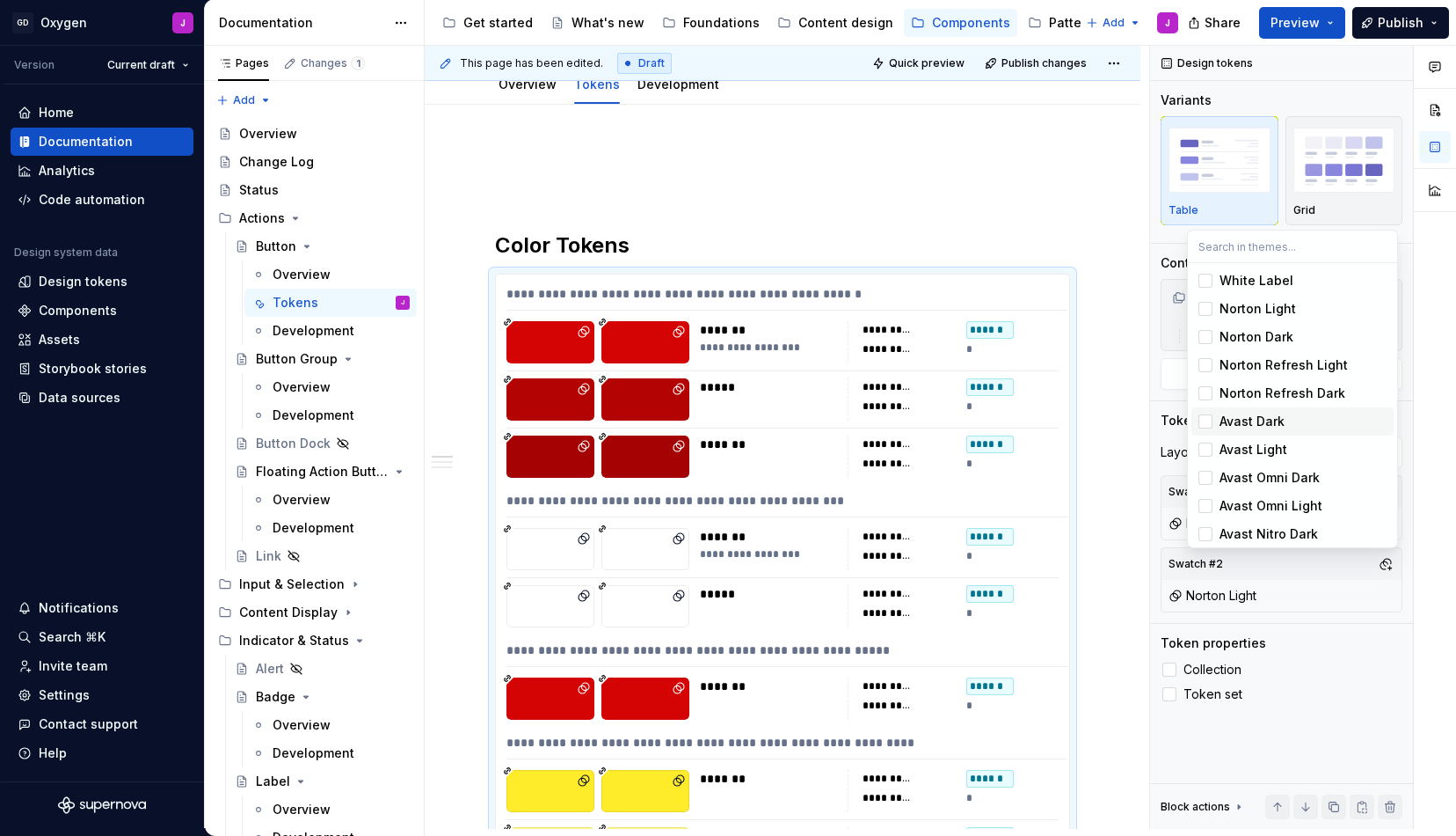
click at [1224, 419] on div "Avast Dark" at bounding box center [1253, 422] width 65 height 18
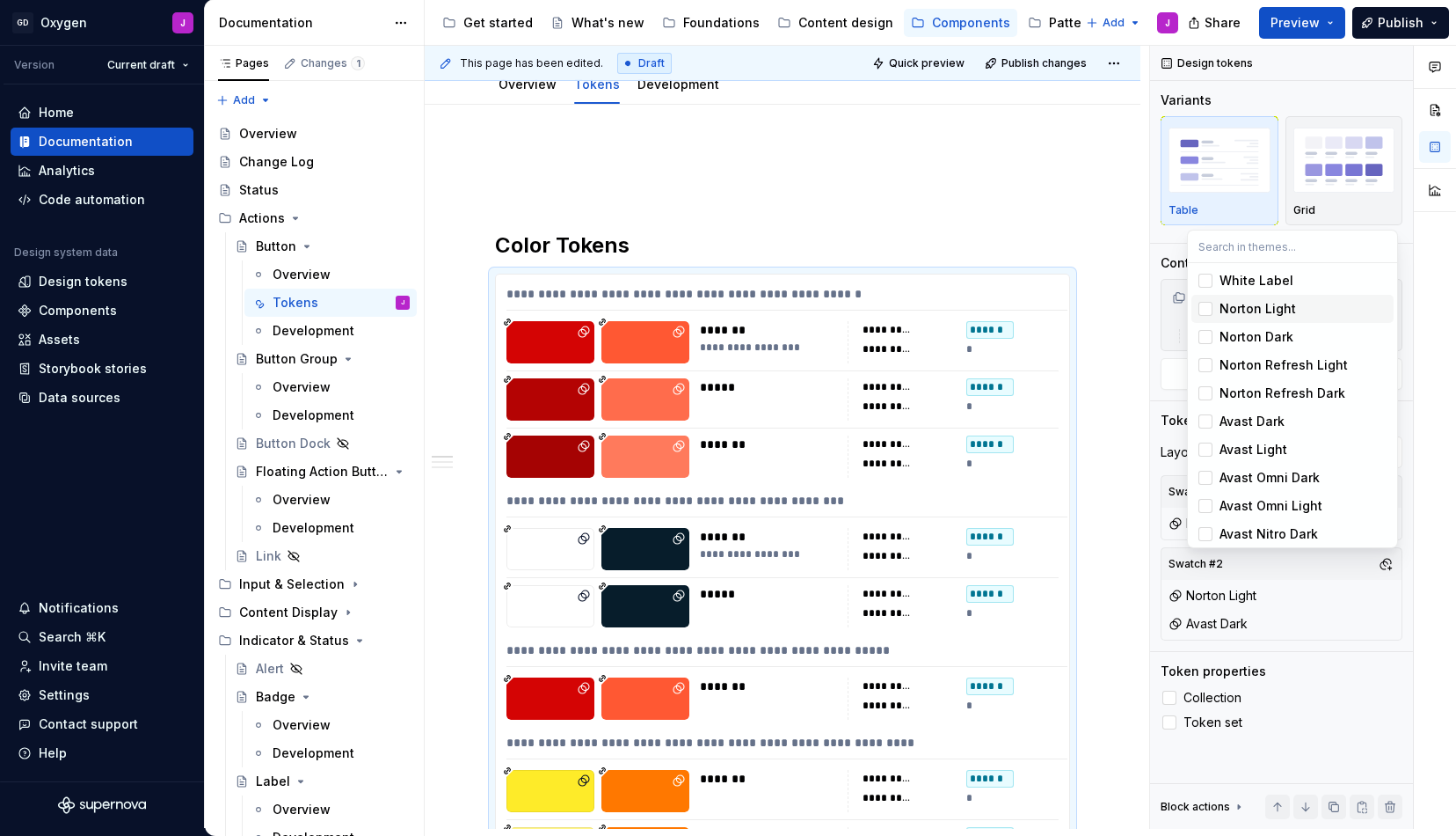
click at [1205, 305] on div "Suggestions" at bounding box center [1206, 309] width 14 height 14
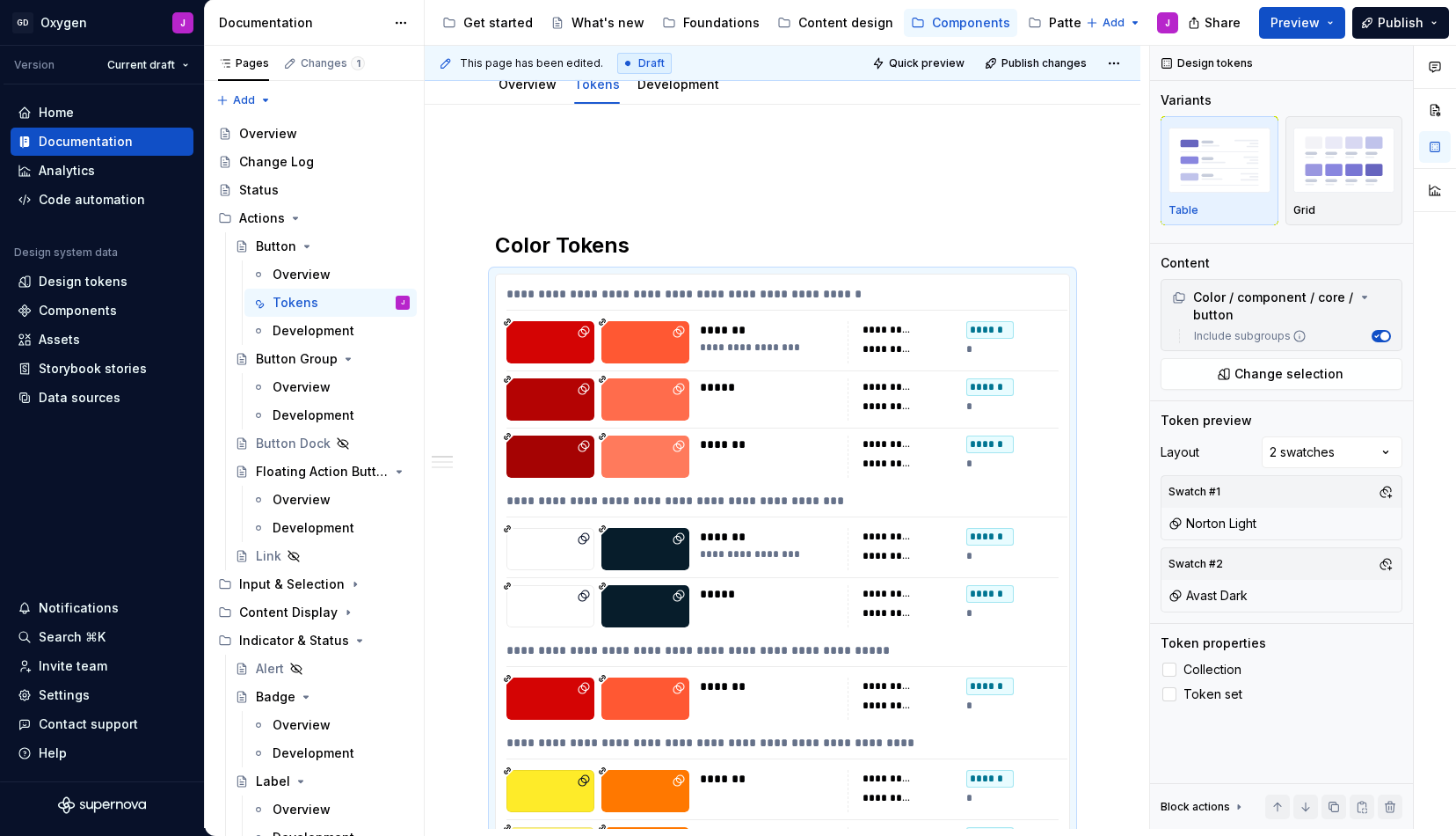
click at [1324, 622] on div "Comments Open comments No comments yet Select ‘Comment’ from the block context …" at bounding box center [1303, 437] width 306 height 783
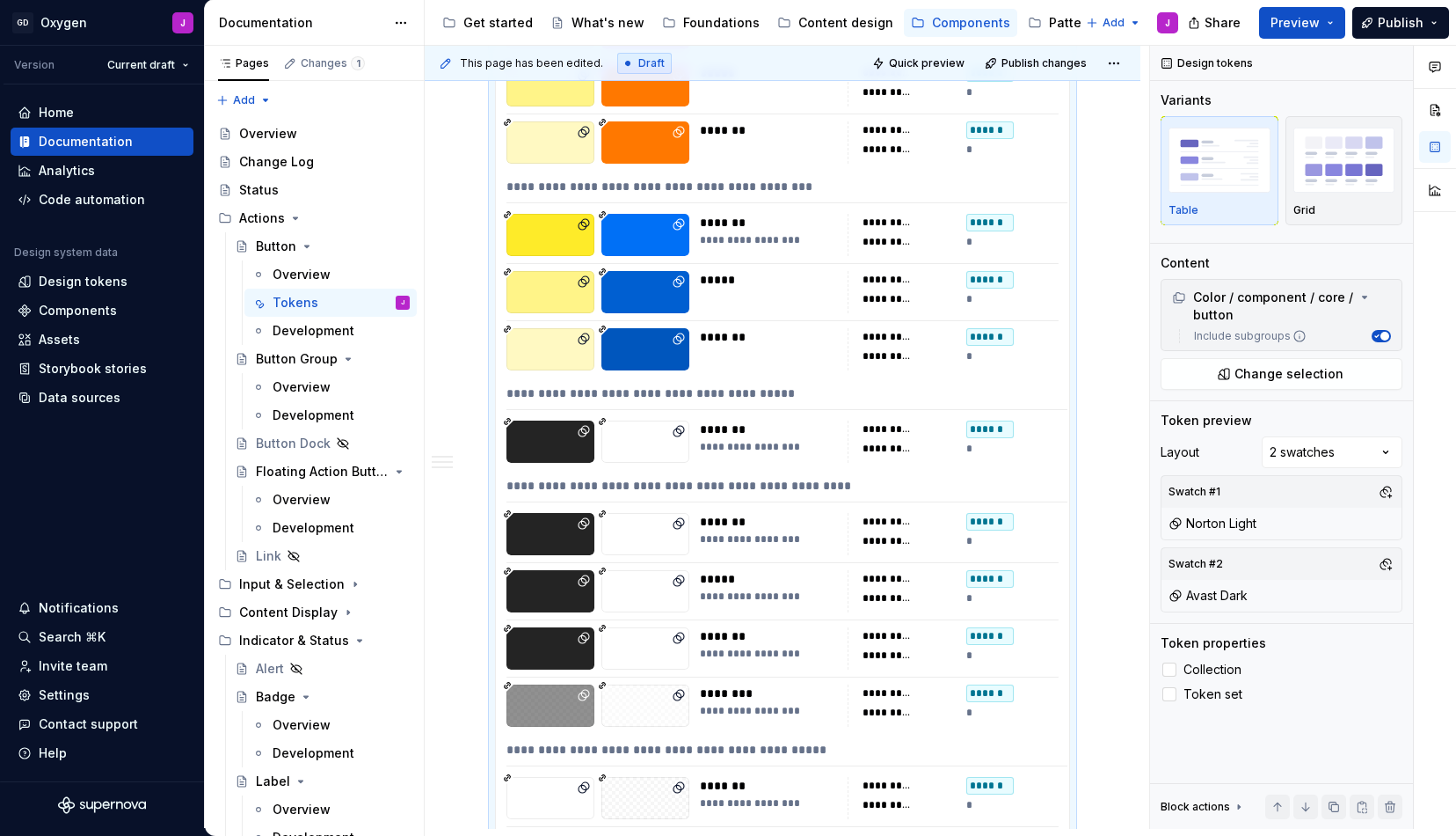
scroll to position [1036, 0]
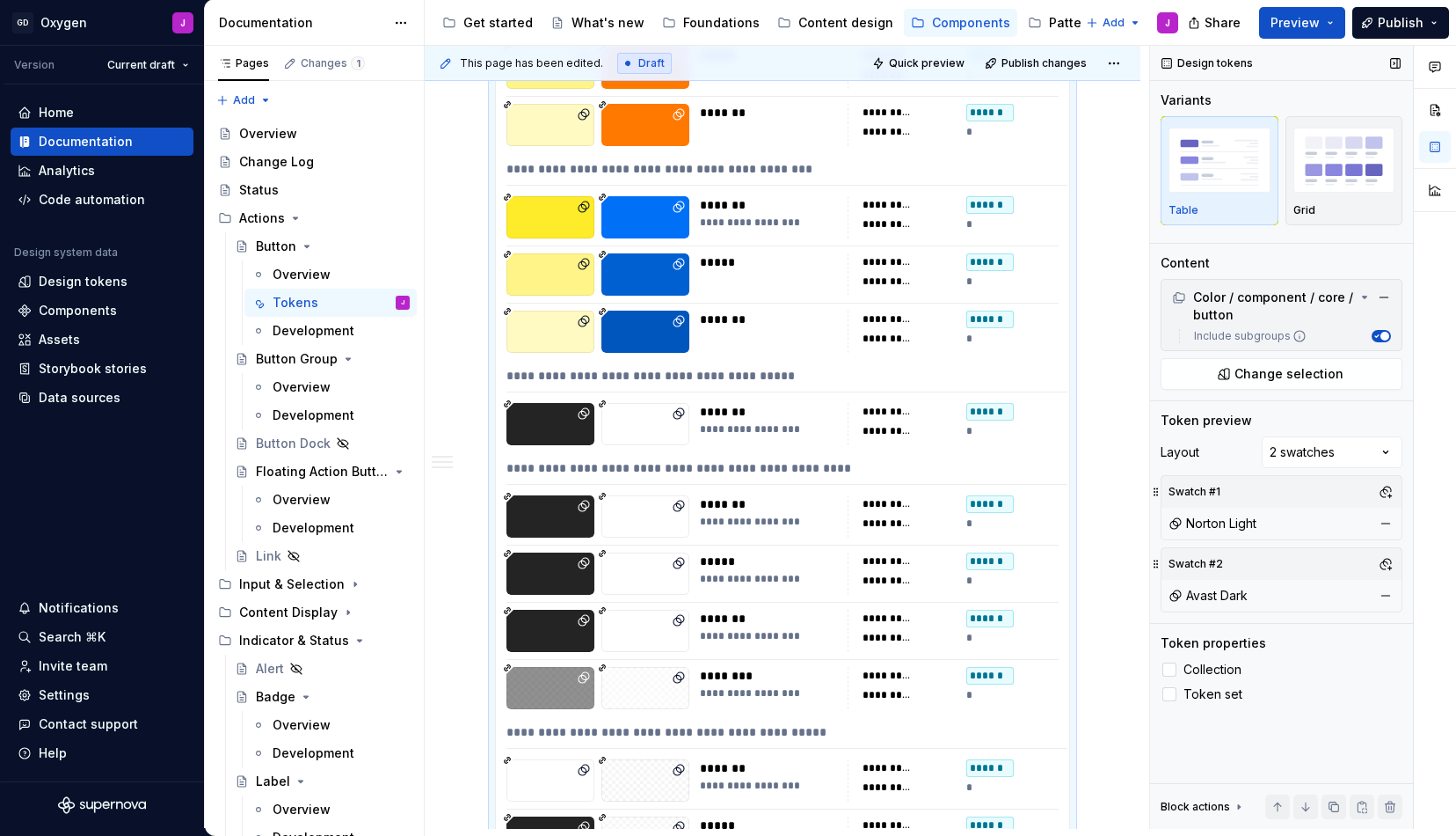
click at [1273, 595] on div "Avast Dark" at bounding box center [1281, 595] width 233 height 24
click at [1385, 558] on button "button" at bounding box center [1386, 563] width 24 height 24
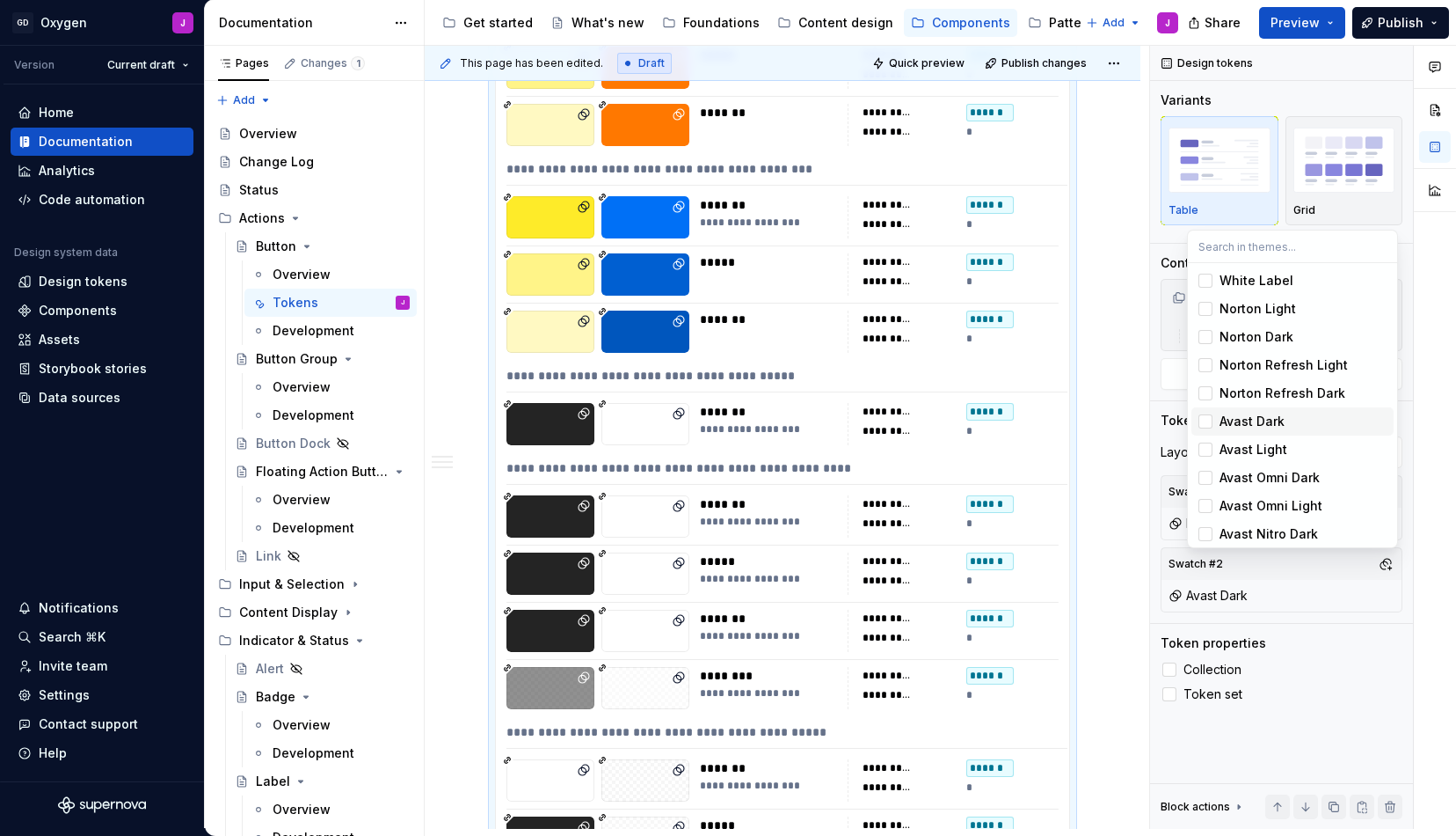
click at [1234, 418] on div "Avast Dark" at bounding box center [1253, 422] width 65 height 18
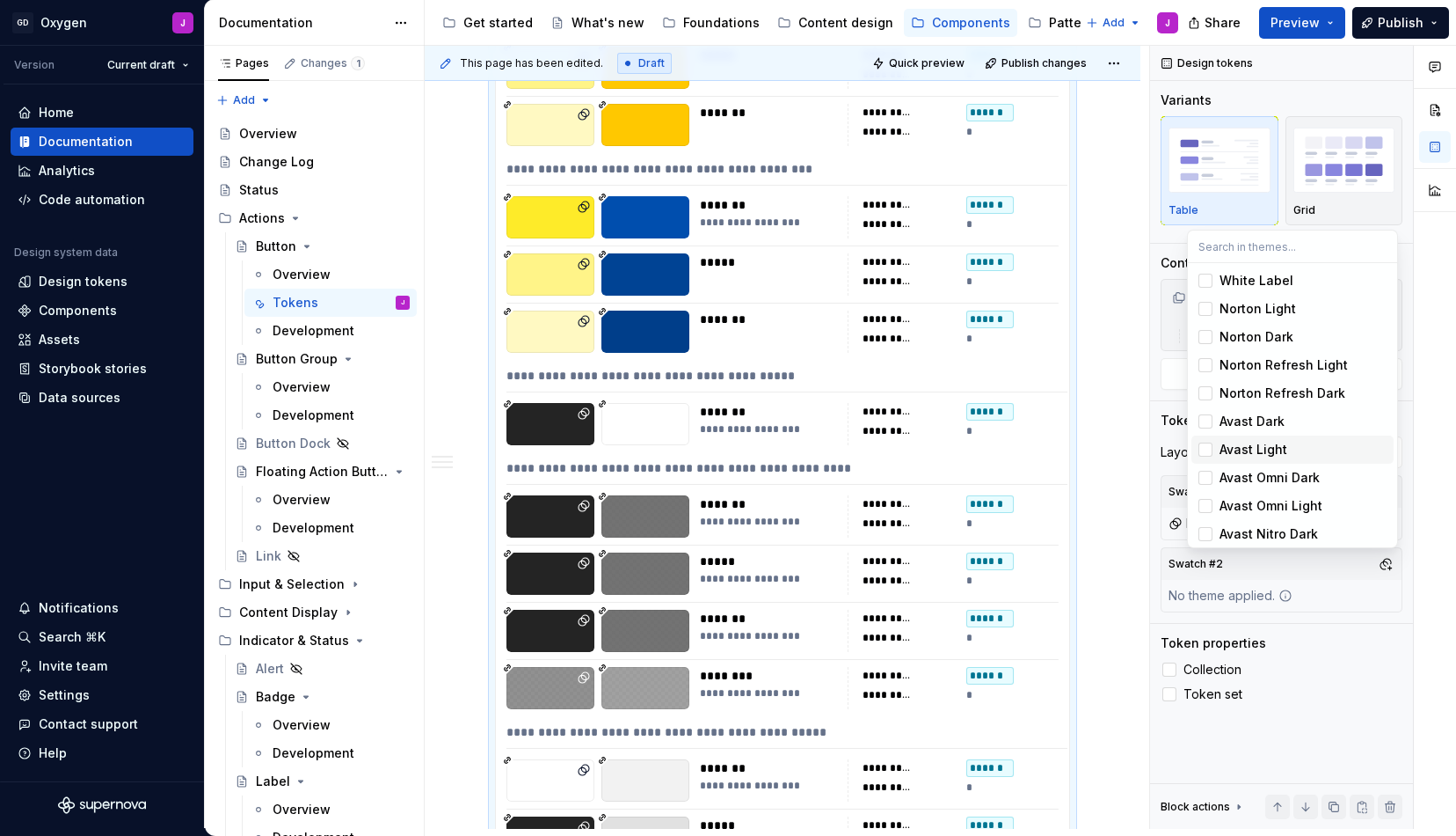
click at [1236, 443] on div "Avast Light" at bounding box center [1253, 450] width 68 height 18
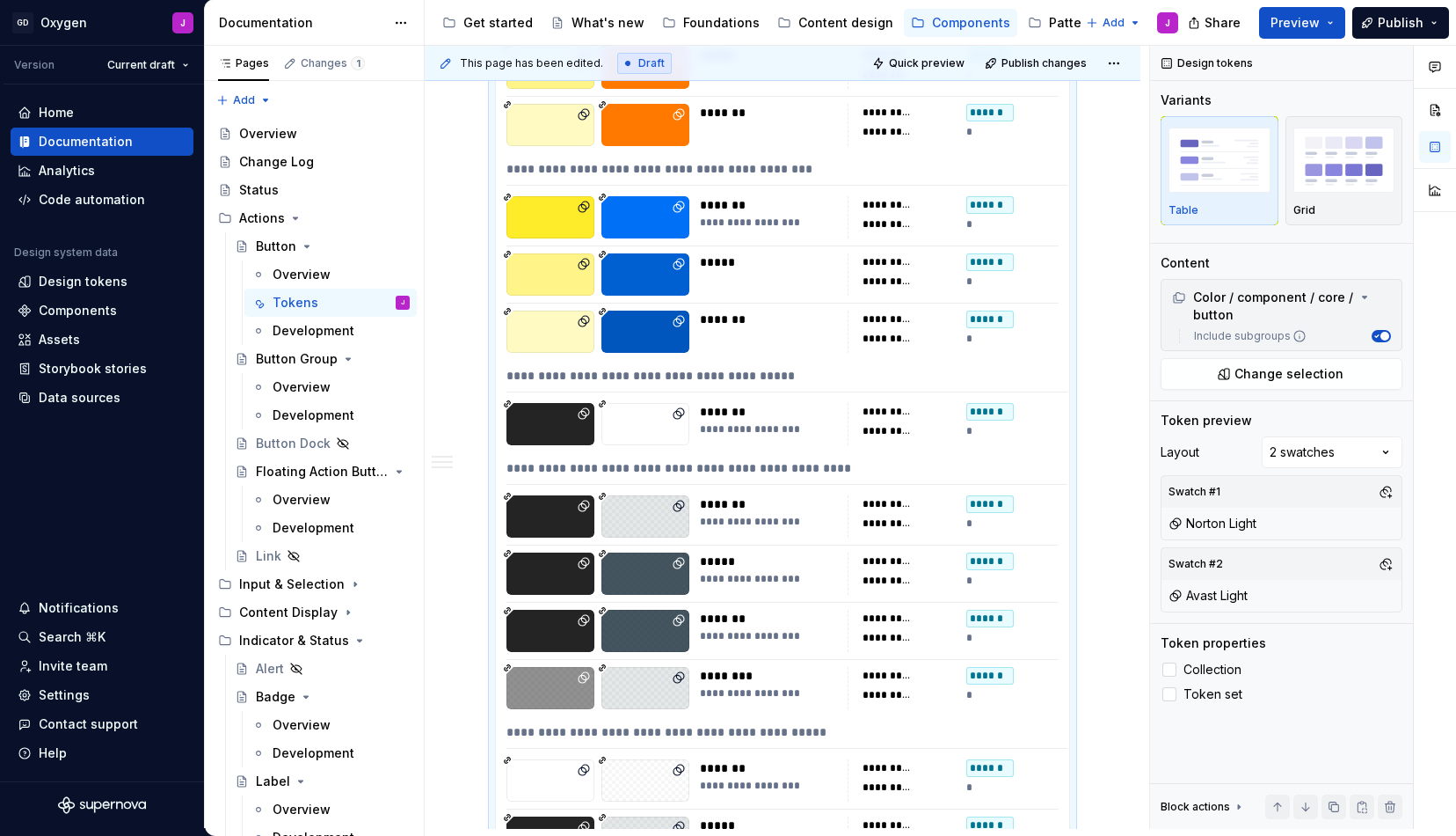
click at [1342, 726] on div "Comments Open comments No comments yet Select ‘Comment’ from the block context …" at bounding box center [1303, 437] width 306 height 783
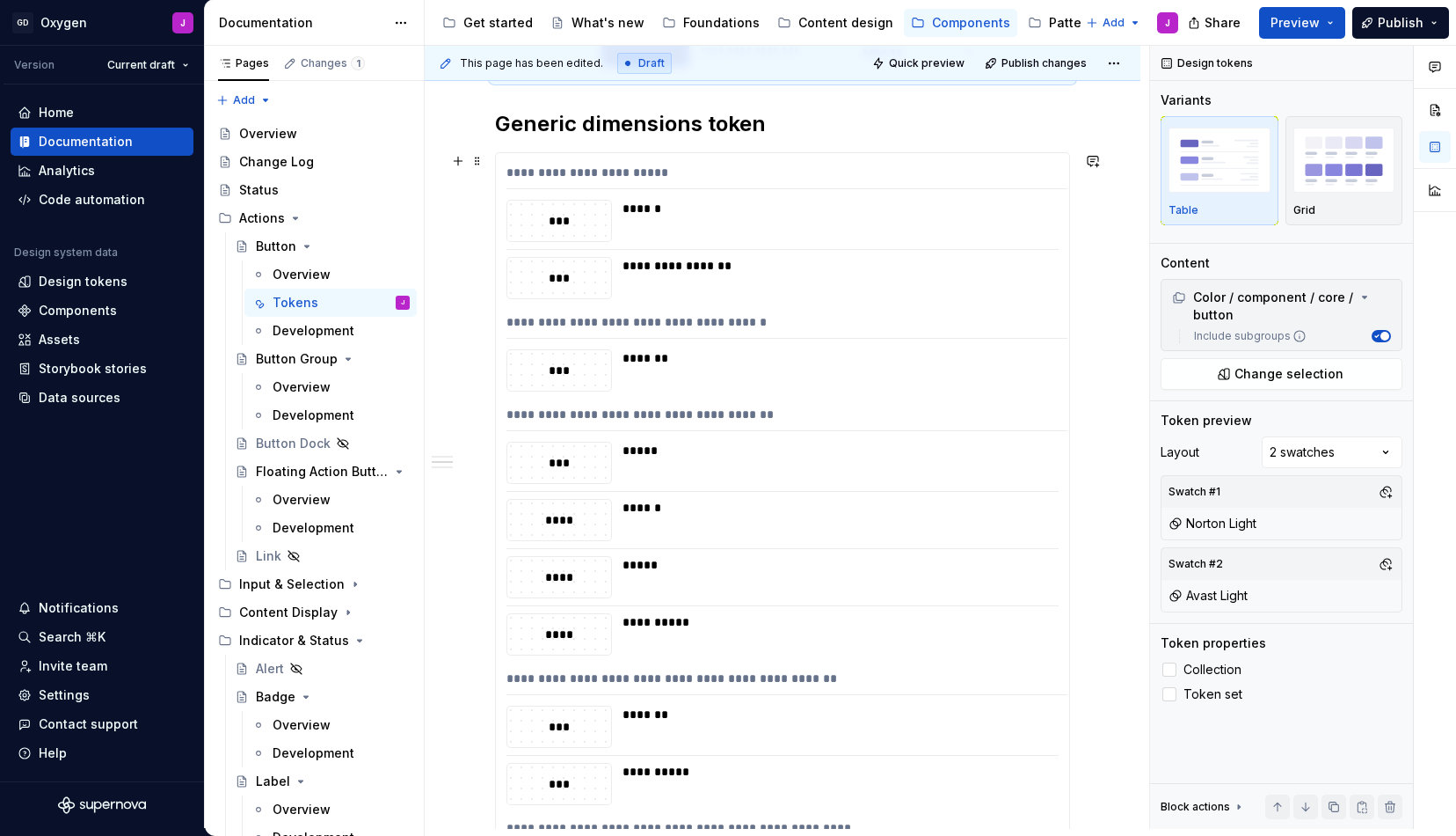
scroll to position [1928, 0]
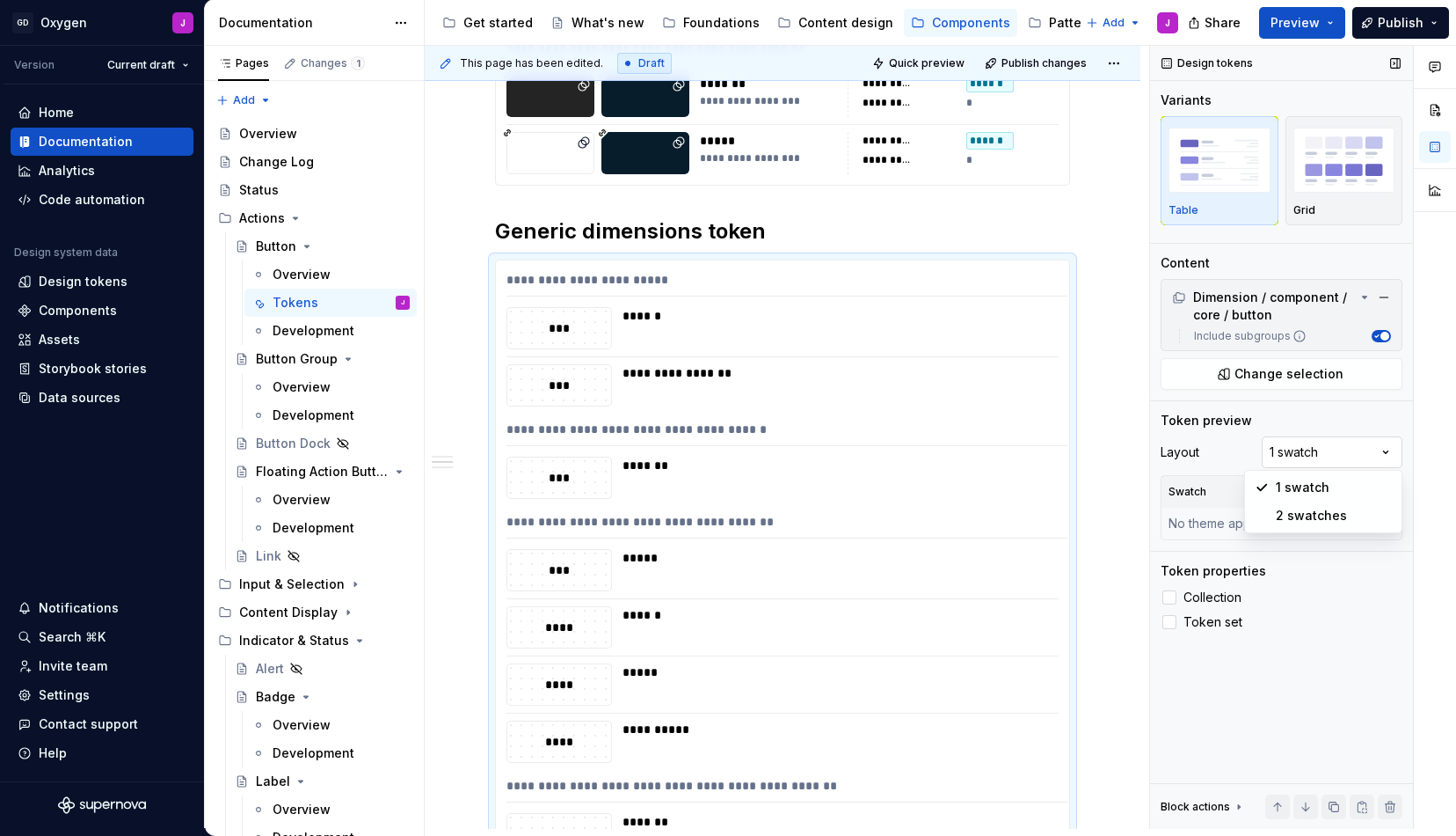
click at [1325, 448] on div "Comments Open comments No comments yet Select ‘Comment’ from the block context …" at bounding box center [1303, 437] width 306 height 783
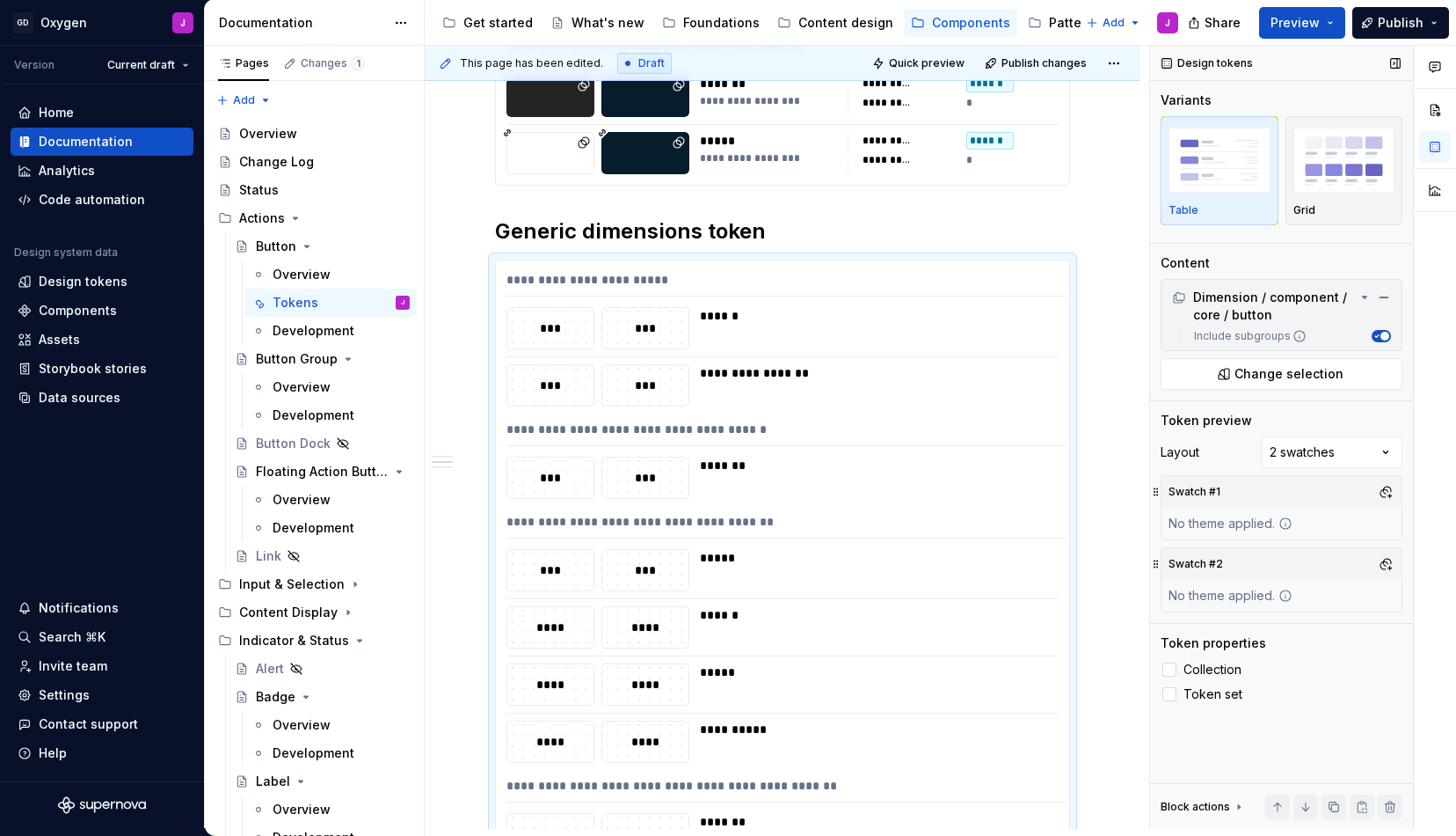
click at [1283, 517] on icon at bounding box center [1286, 523] width 14 height 14
click at [1388, 485] on button "button" at bounding box center [1386, 491] width 24 height 24
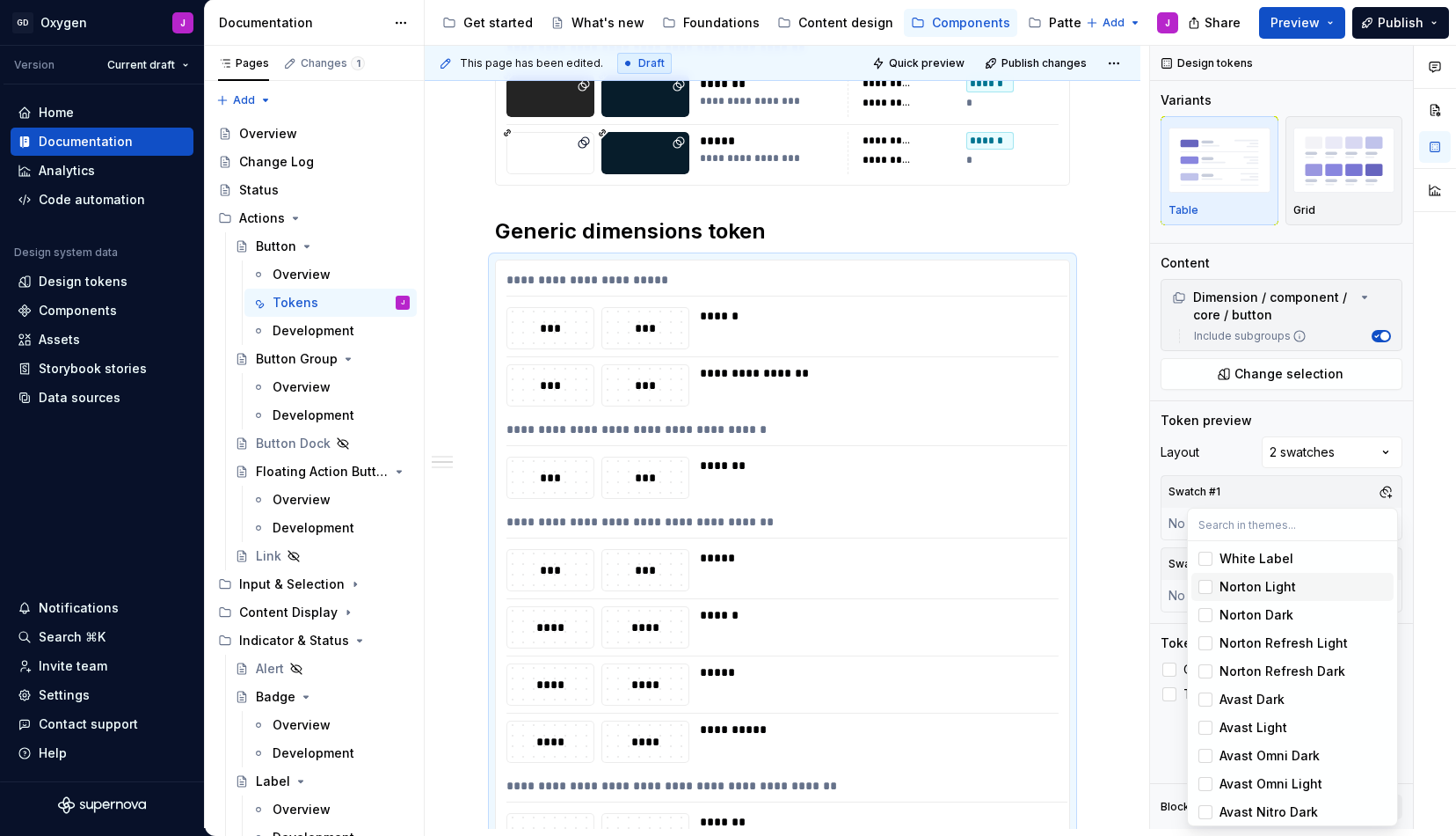
click at [1263, 579] on div "Norton Light" at bounding box center [1258, 587] width 77 height 18
click at [1289, 500] on div "Comments Open comments No comments yet Select ‘Comment’ from the block context …" at bounding box center [1303, 437] width 306 height 783
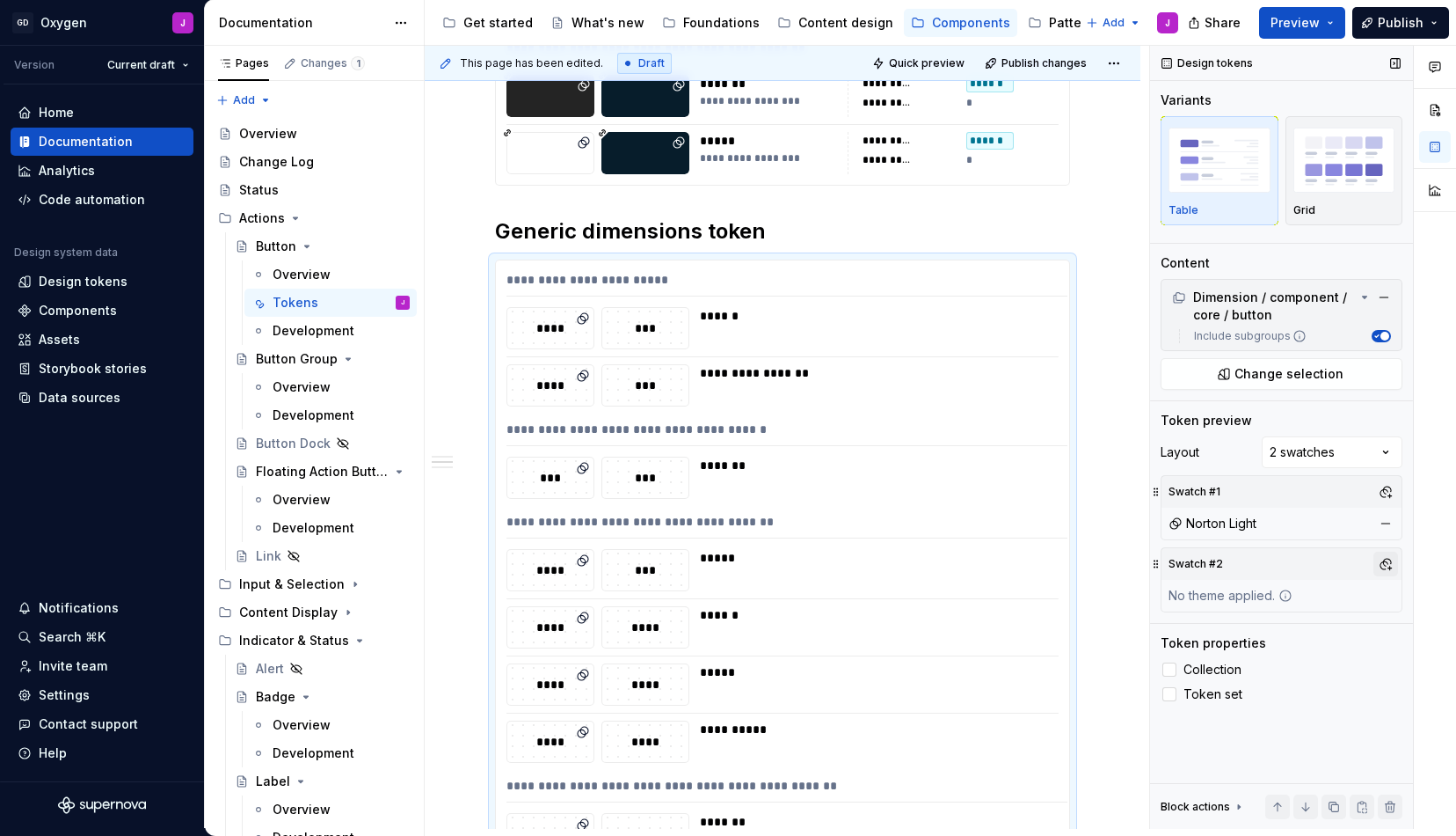
click at [1377, 559] on button "button" at bounding box center [1386, 563] width 24 height 24
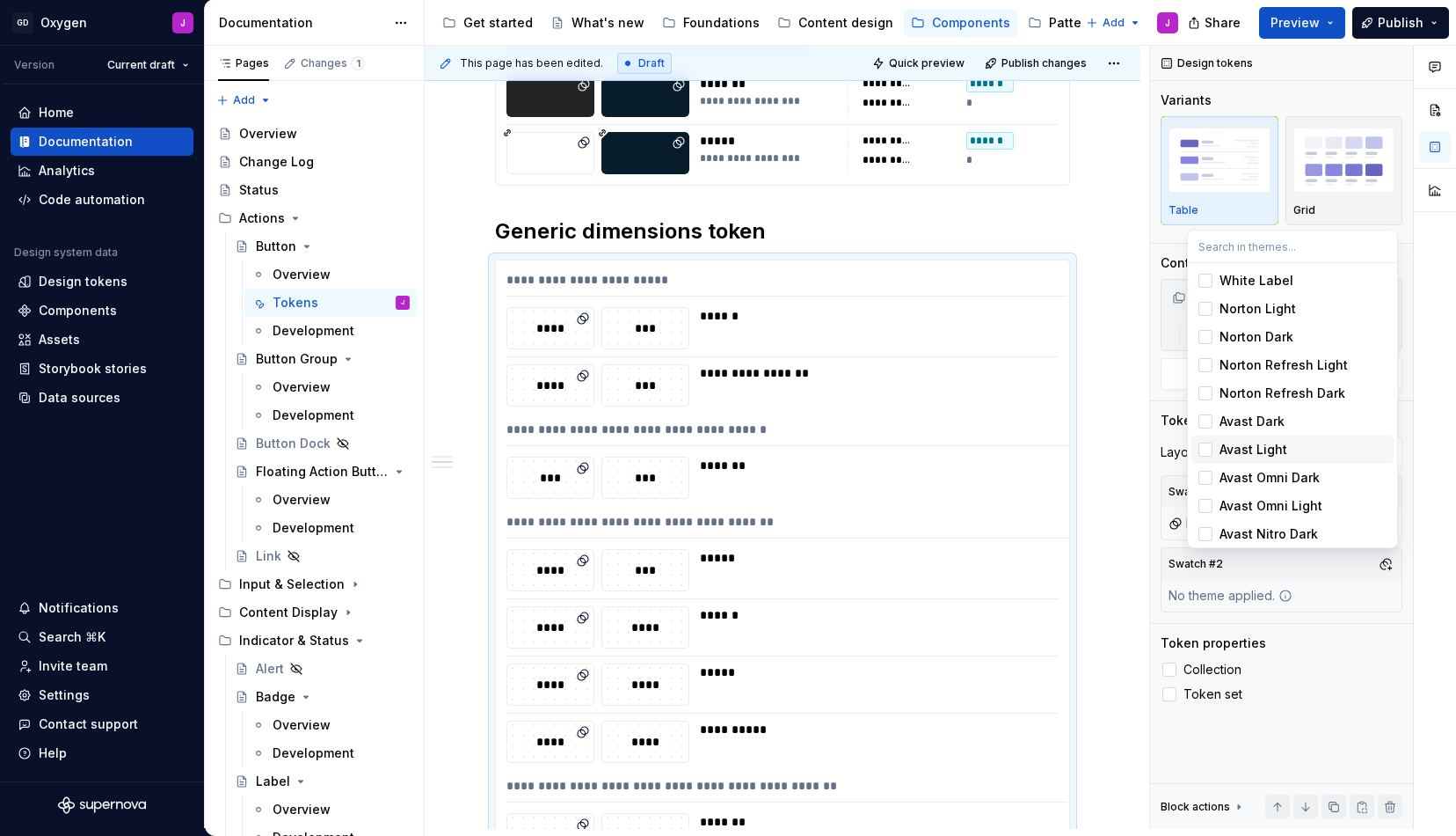
click at [1263, 452] on div "Avast Light" at bounding box center [1253, 450] width 68 height 18
click at [1292, 729] on div "Comments Open comments No comments yet Select ‘Comment’ from the block context …" at bounding box center [1303, 437] width 306 height 783
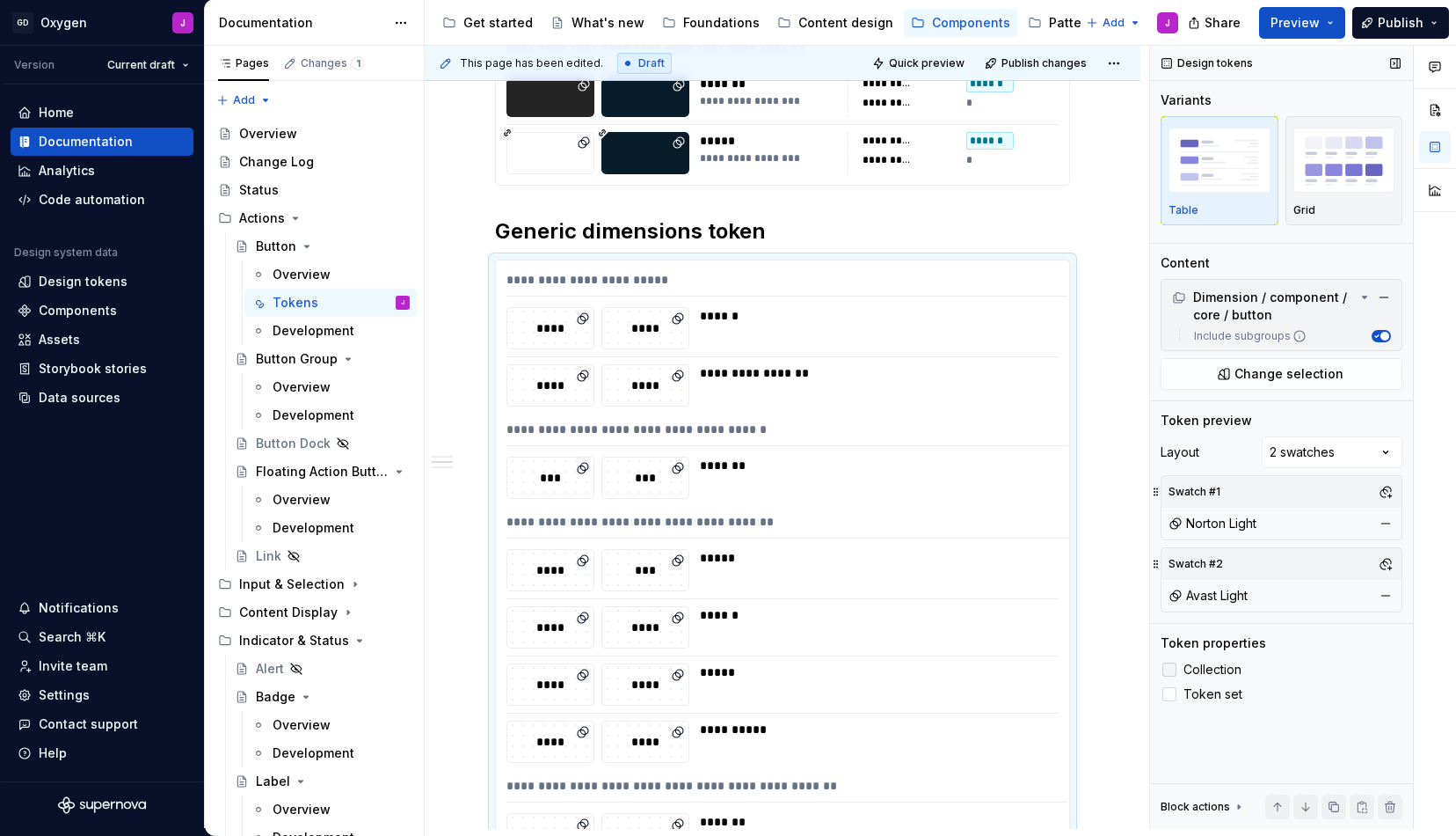
click at [1219, 676] on span "Collection" at bounding box center [1213, 669] width 58 height 14
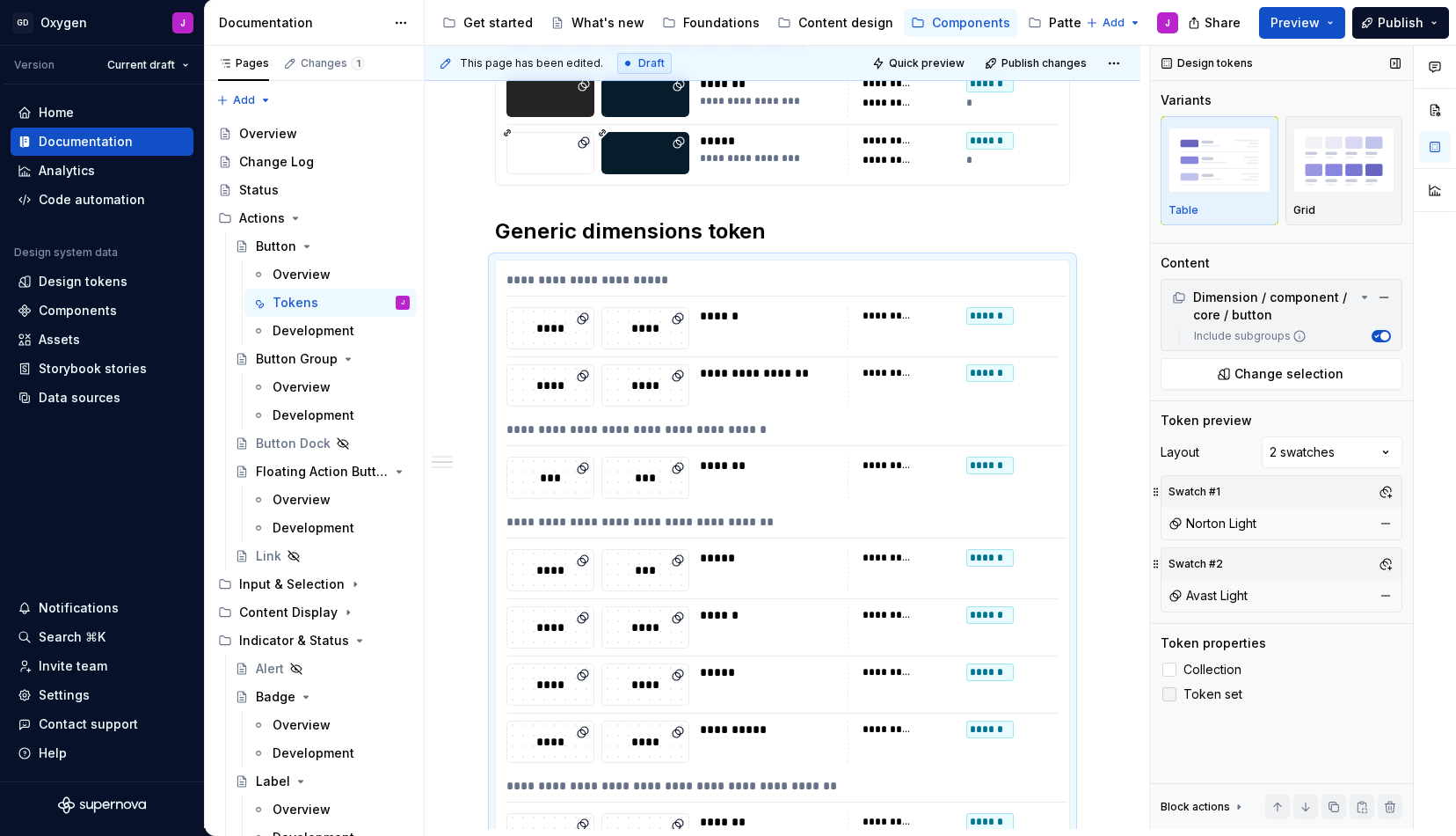
click at [1221, 701] on label "Token set" at bounding box center [1281, 694] width 242 height 21
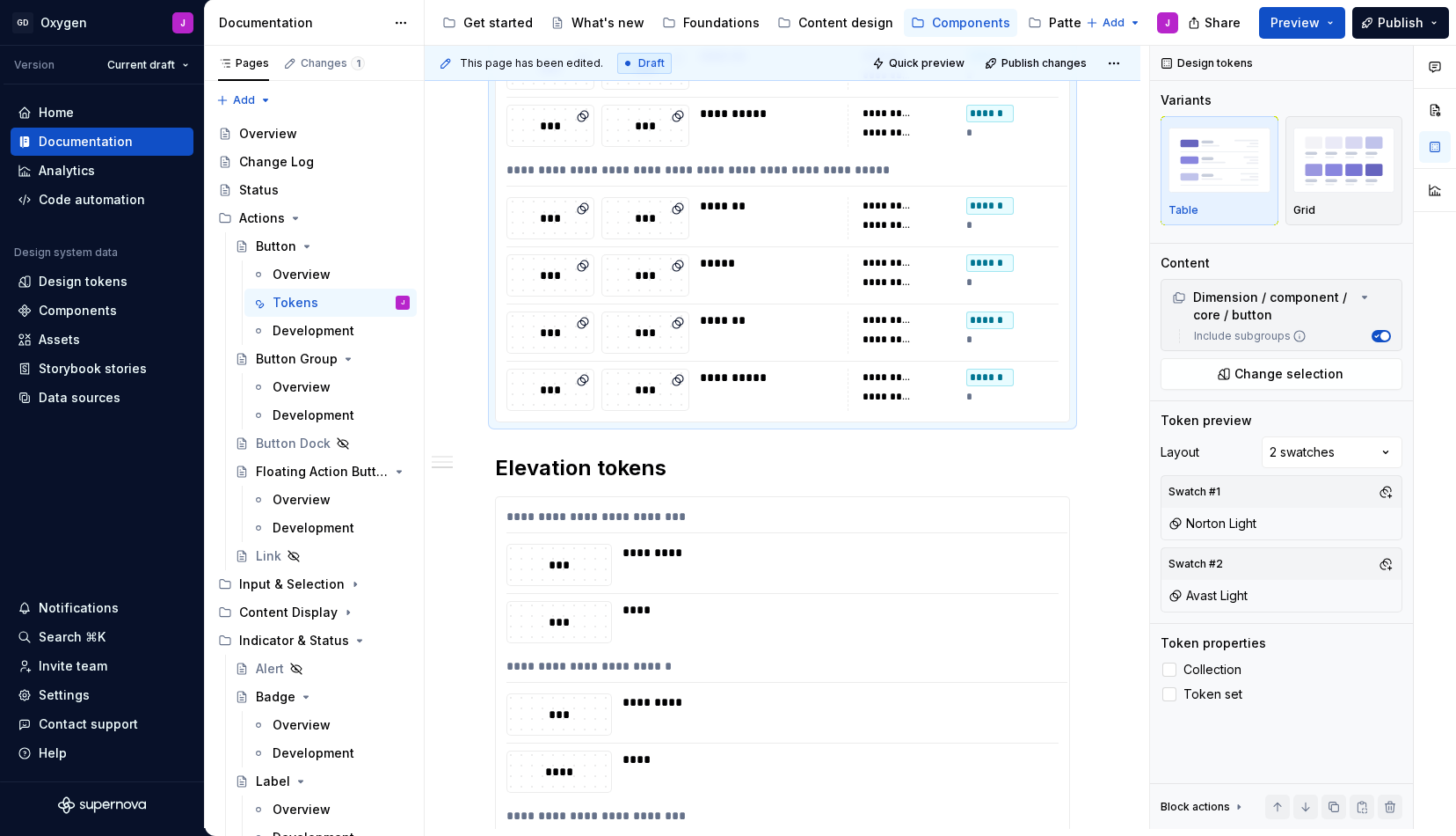
scroll to position [3045, 0]
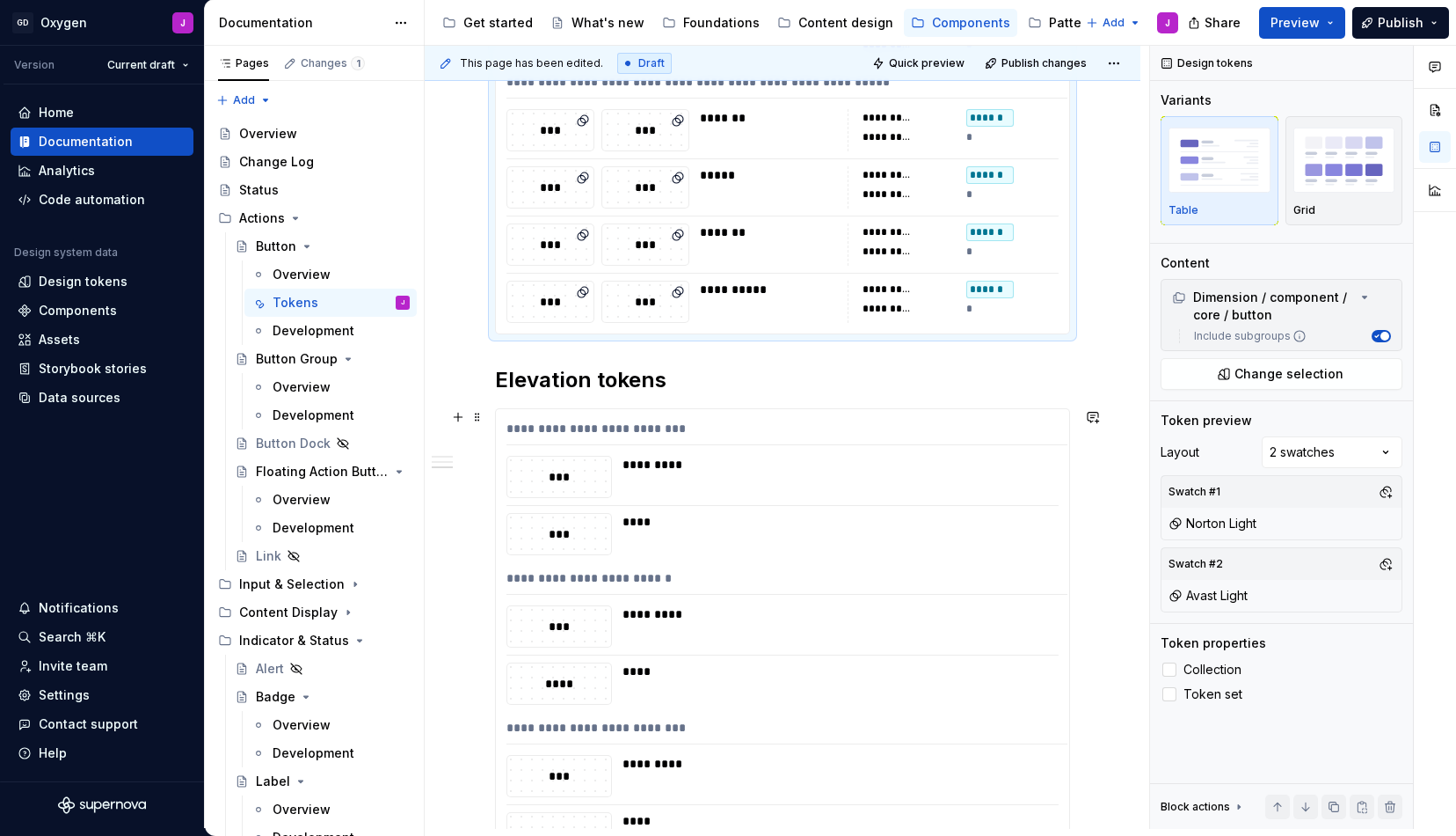
click at [725, 423] on div "**********" at bounding box center [787, 432] width 561 height 25
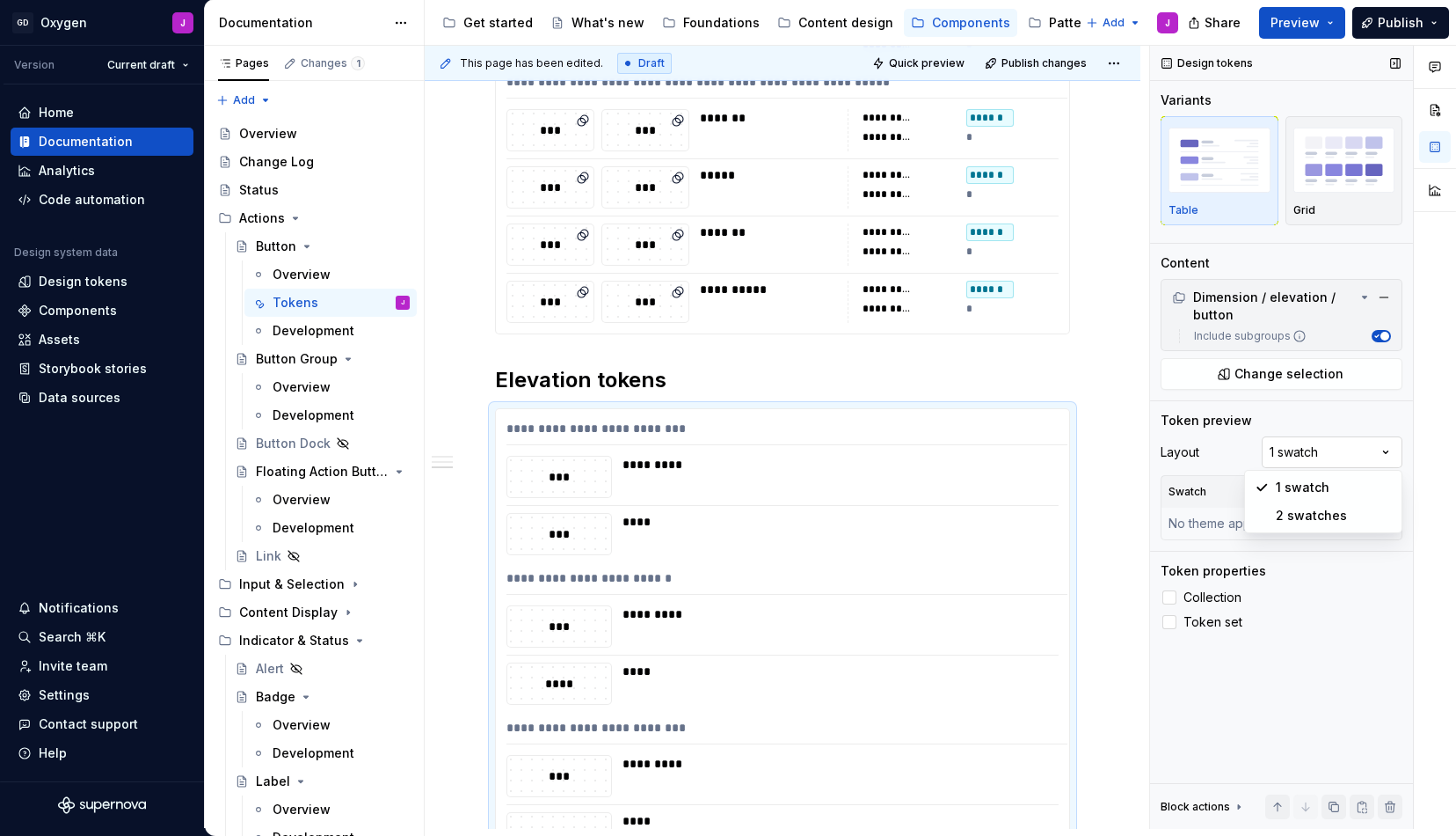
click at [1314, 455] on div "Comments Open comments No comments yet Select ‘Comment’ from the block context …" at bounding box center [1303, 437] width 306 height 783
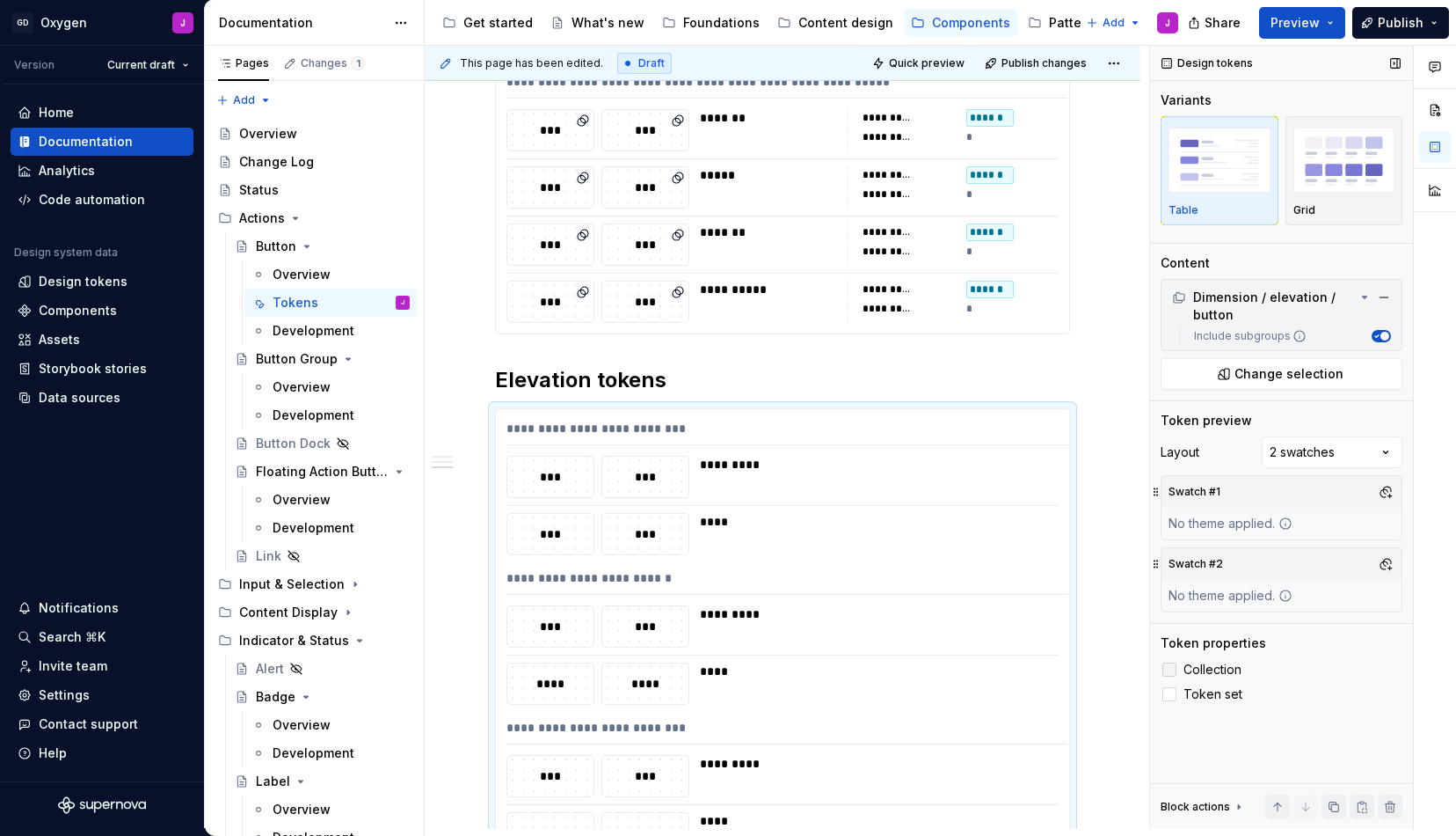
click at [1226, 671] on span "Collection" at bounding box center [1213, 669] width 58 height 14
click at [1224, 699] on span "Token set" at bounding box center [1213, 695] width 59 height 14
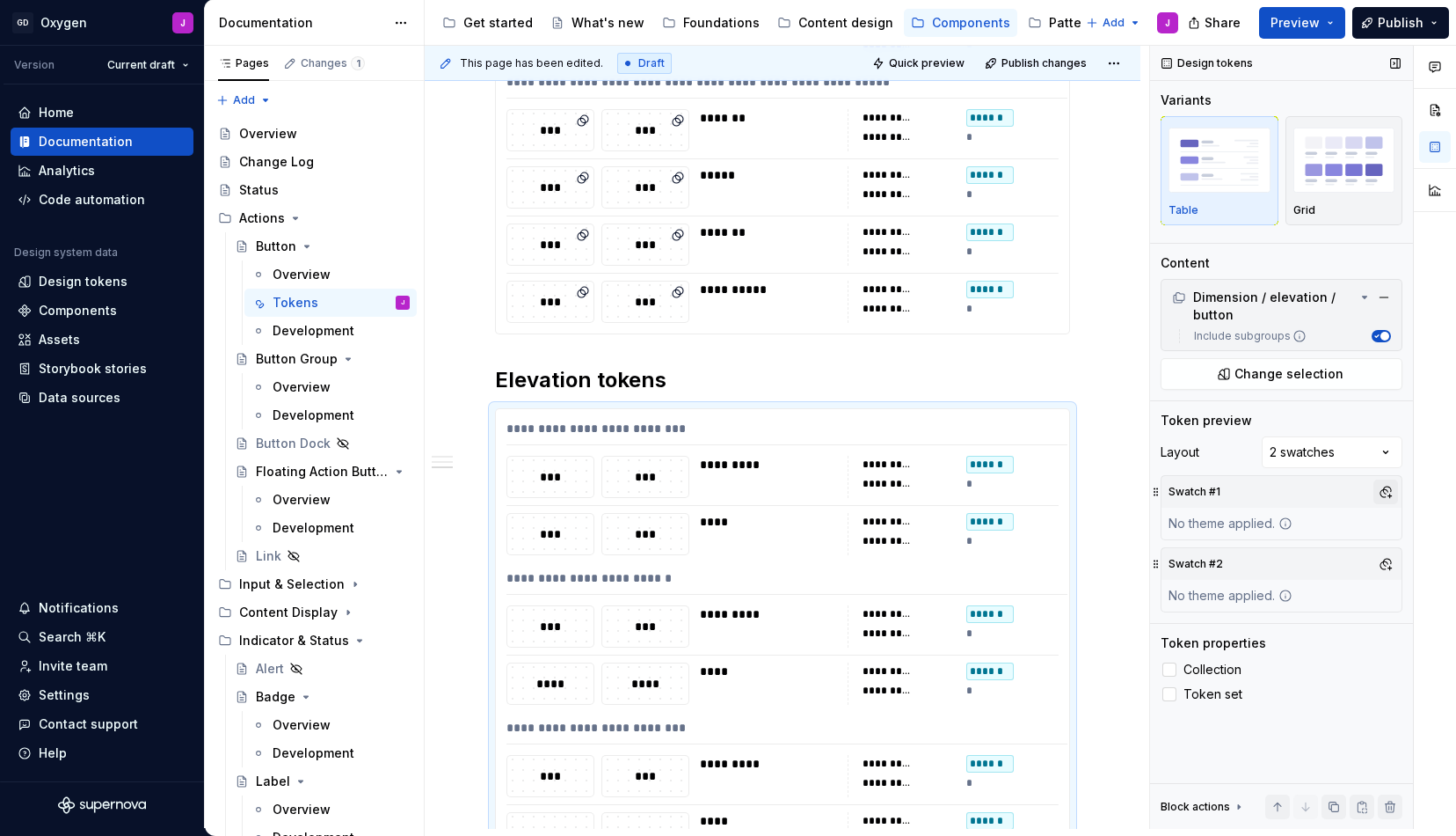
click at [1379, 486] on button "button" at bounding box center [1386, 491] width 24 height 24
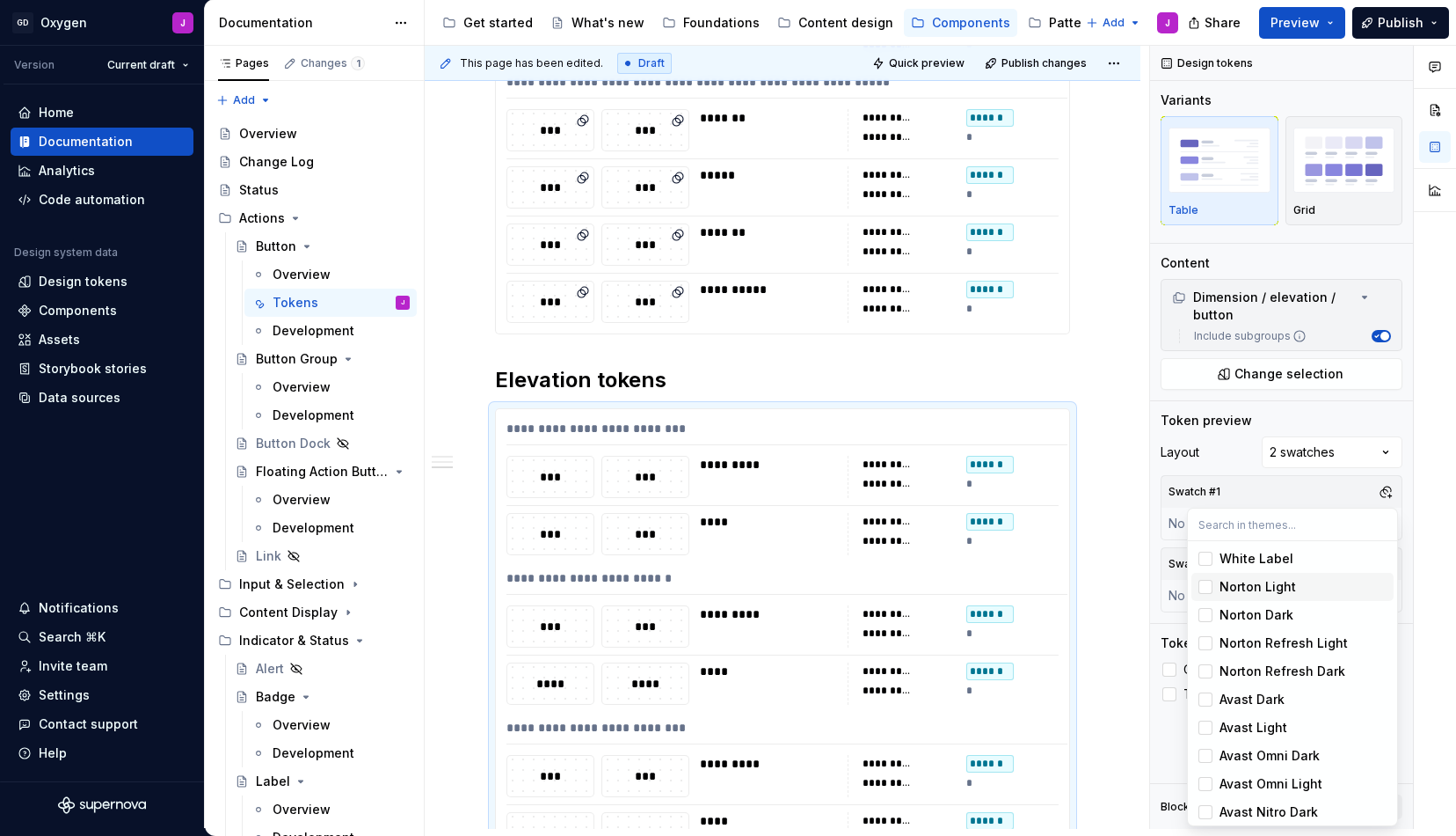
click at [1254, 593] on div "Norton Light" at bounding box center [1258, 587] width 77 height 18
click at [1256, 489] on div "Comments Open comments No comments yet Select ‘Comment’ from the block context …" at bounding box center [1303, 437] width 306 height 783
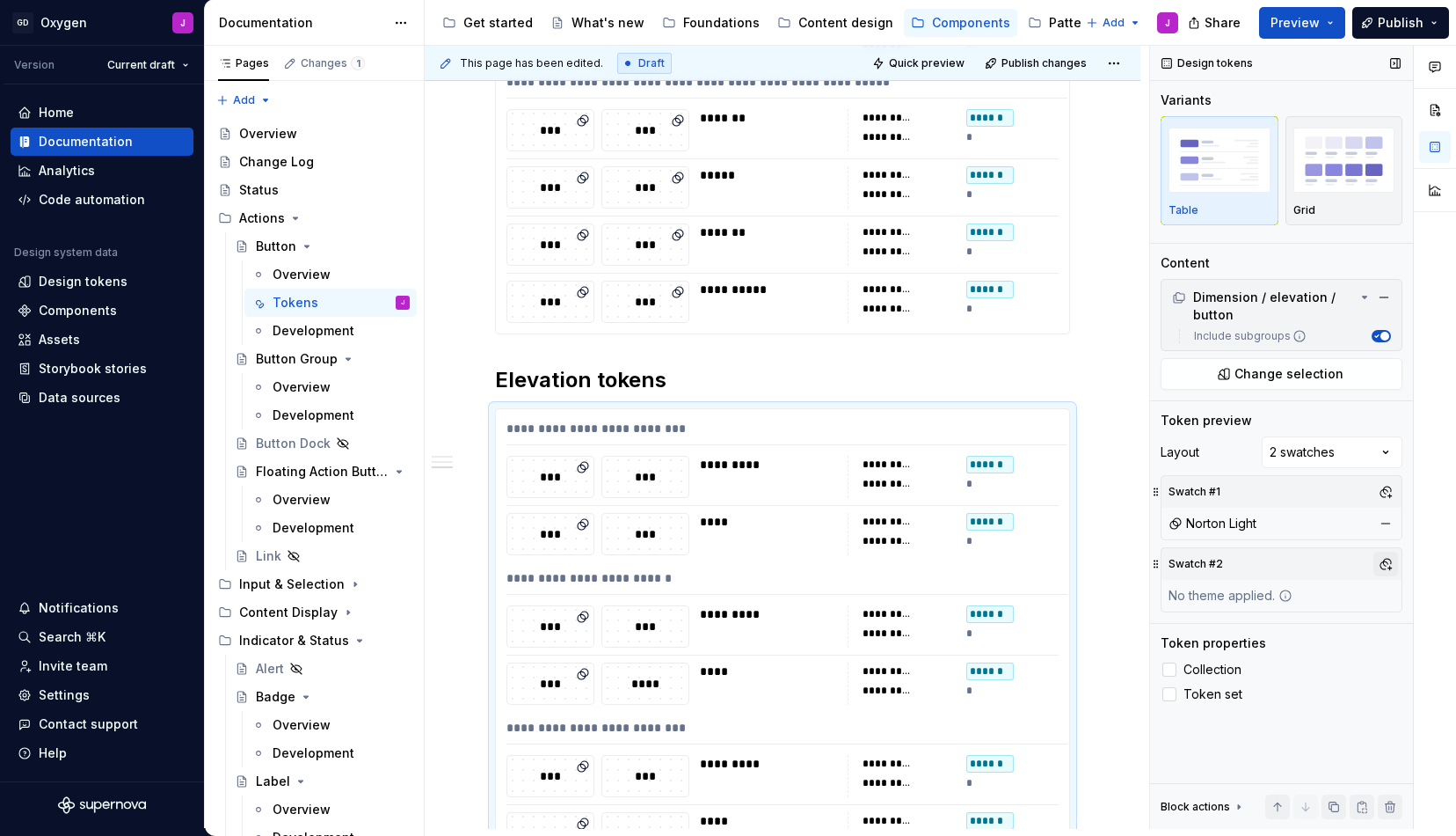
click at [1393, 566] on button "button" at bounding box center [1386, 563] width 24 height 24
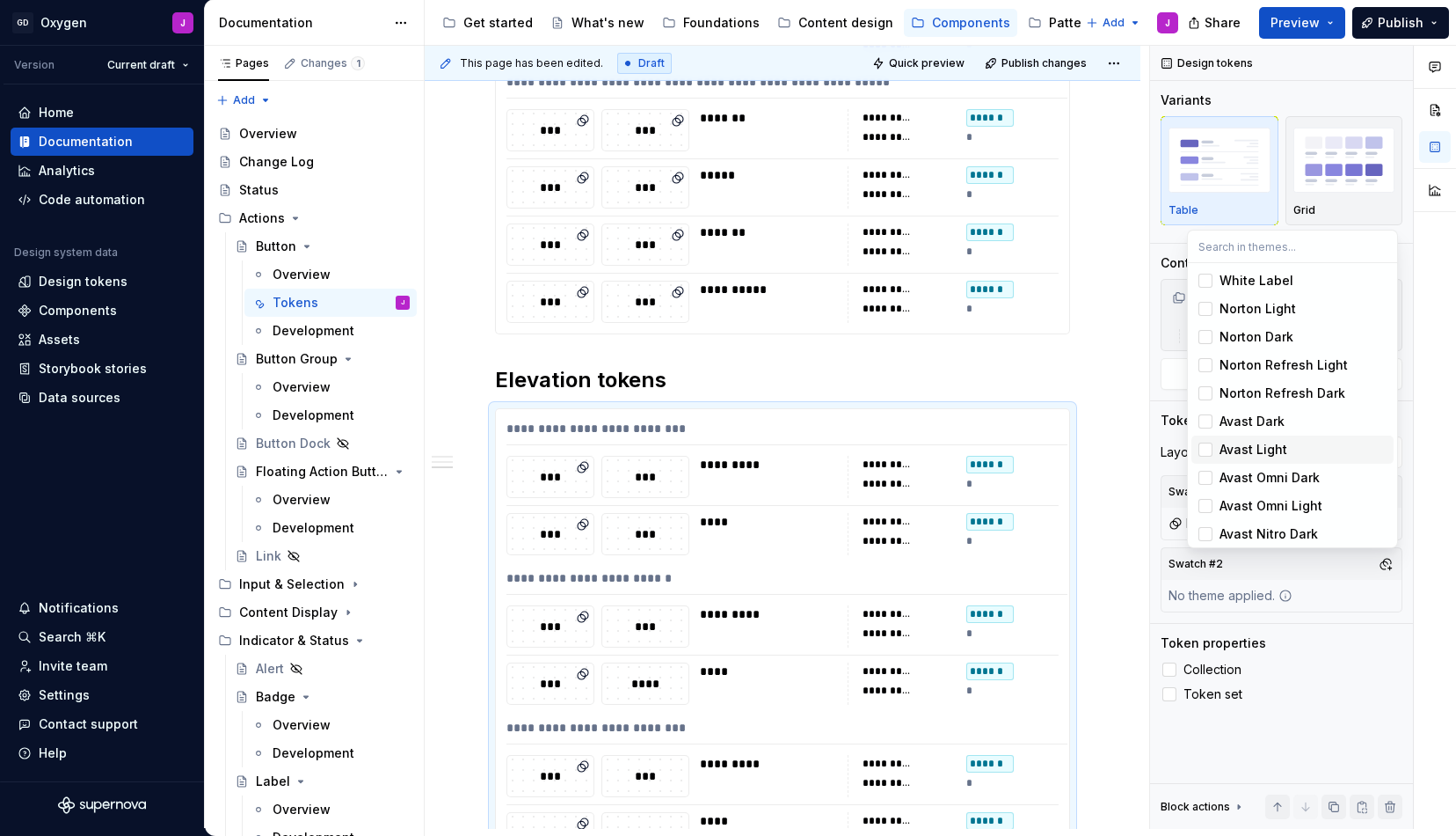
click at [1263, 445] on div "Avast Light" at bounding box center [1253, 450] width 68 height 18
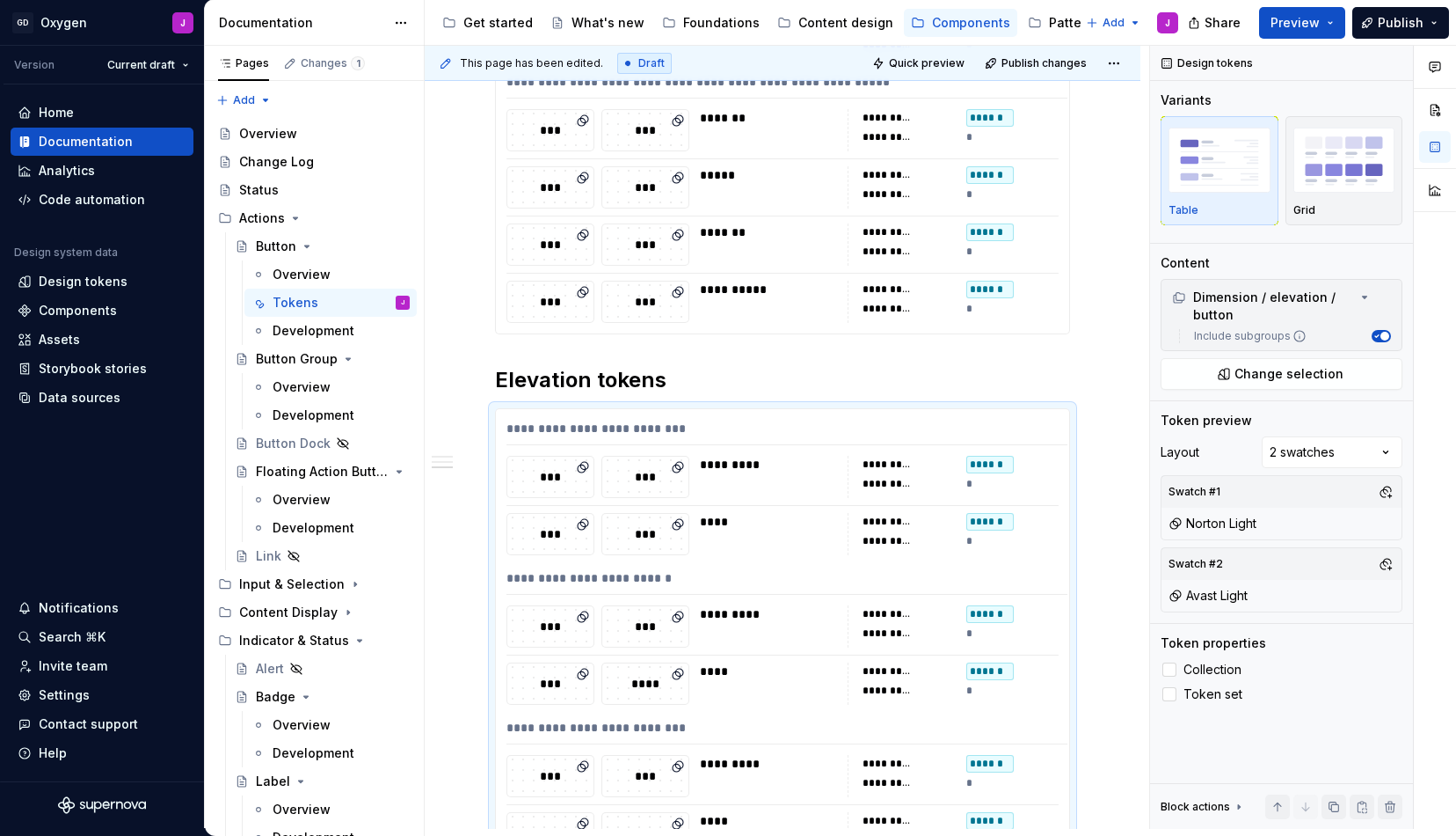
click at [1243, 727] on div "Comments Open comments No comments yet Select ‘Comment’ from the block context …" at bounding box center [1303, 437] width 306 height 783
click at [1399, 12] on button "Publish" at bounding box center [1400, 23] width 96 height 32
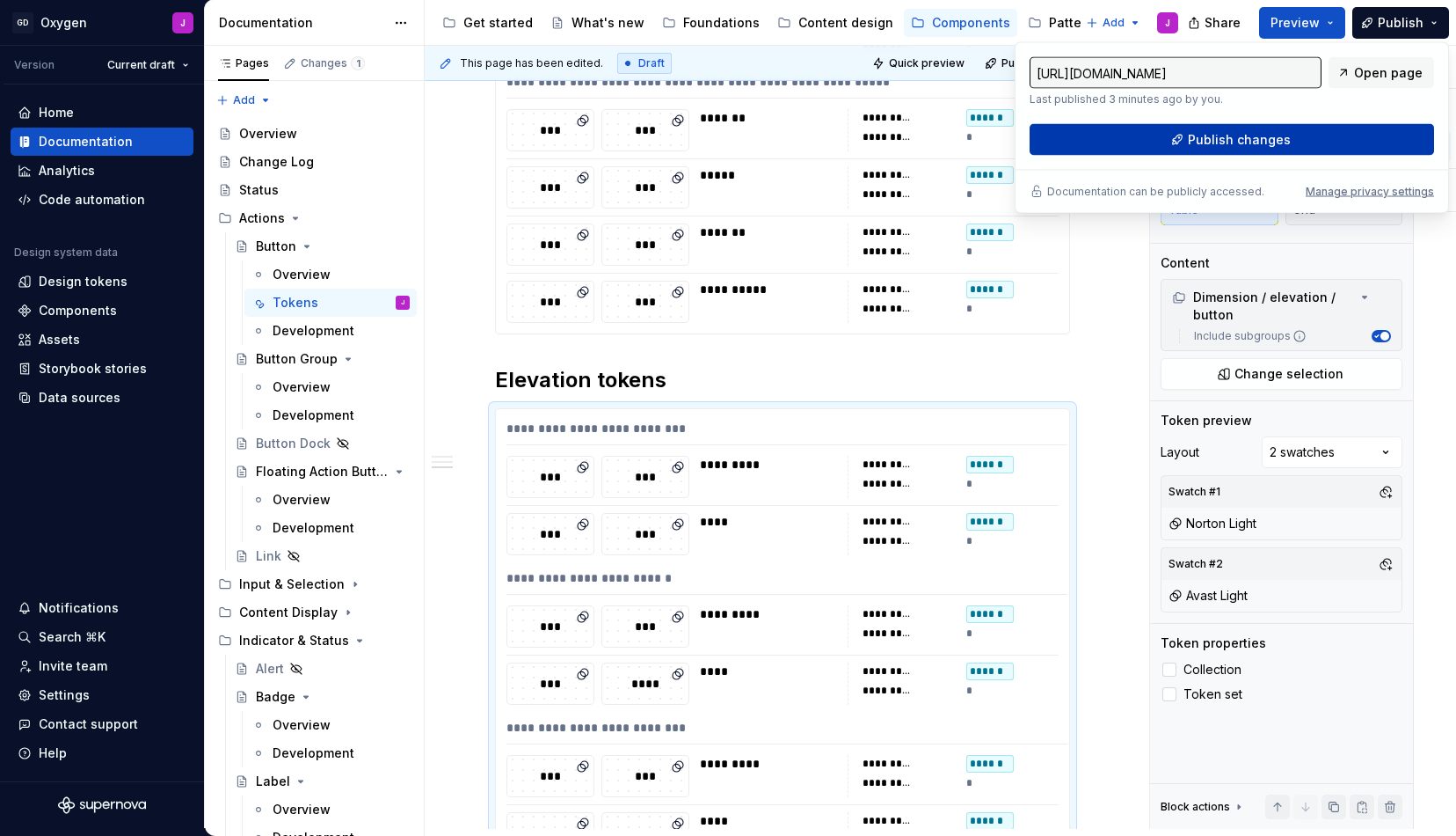
click at [1253, 141] on span "Publish changes" at bounding box center [1239, 141] width 103 height 18
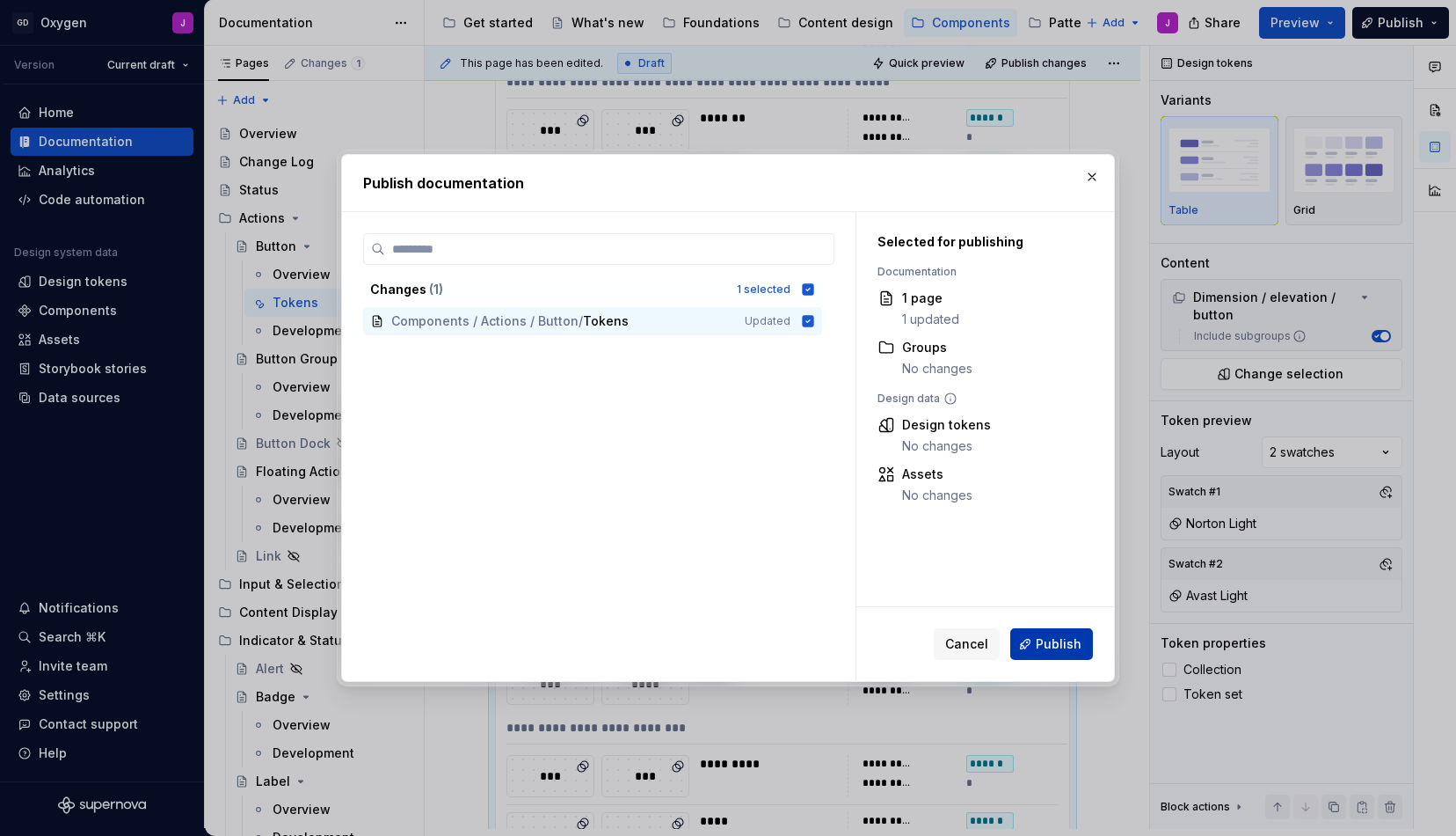
click at [1053, 645] on span "Publish" at bounding box center [1058, 644] width 46 height 18
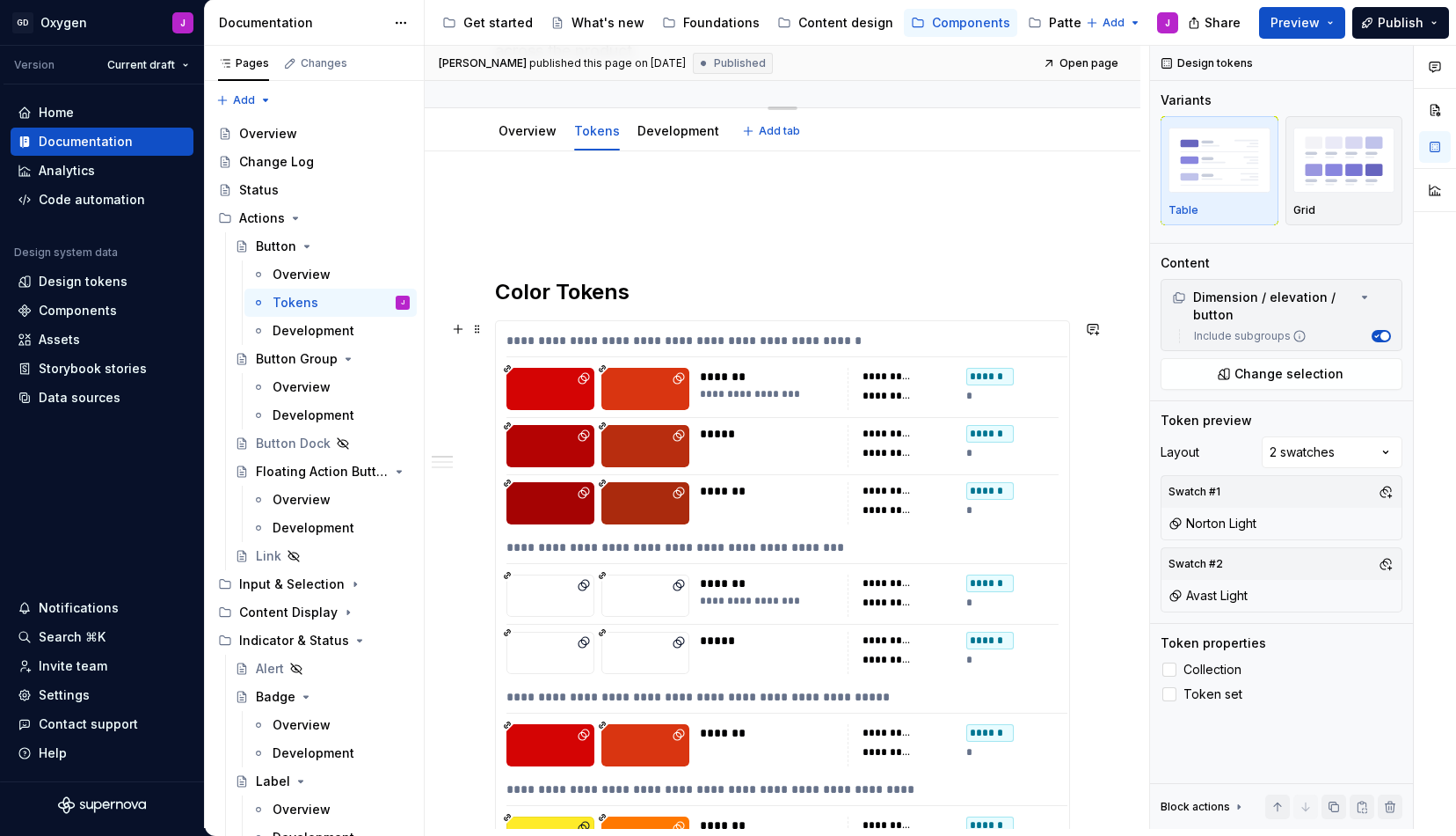
scroll to position [397, 0]
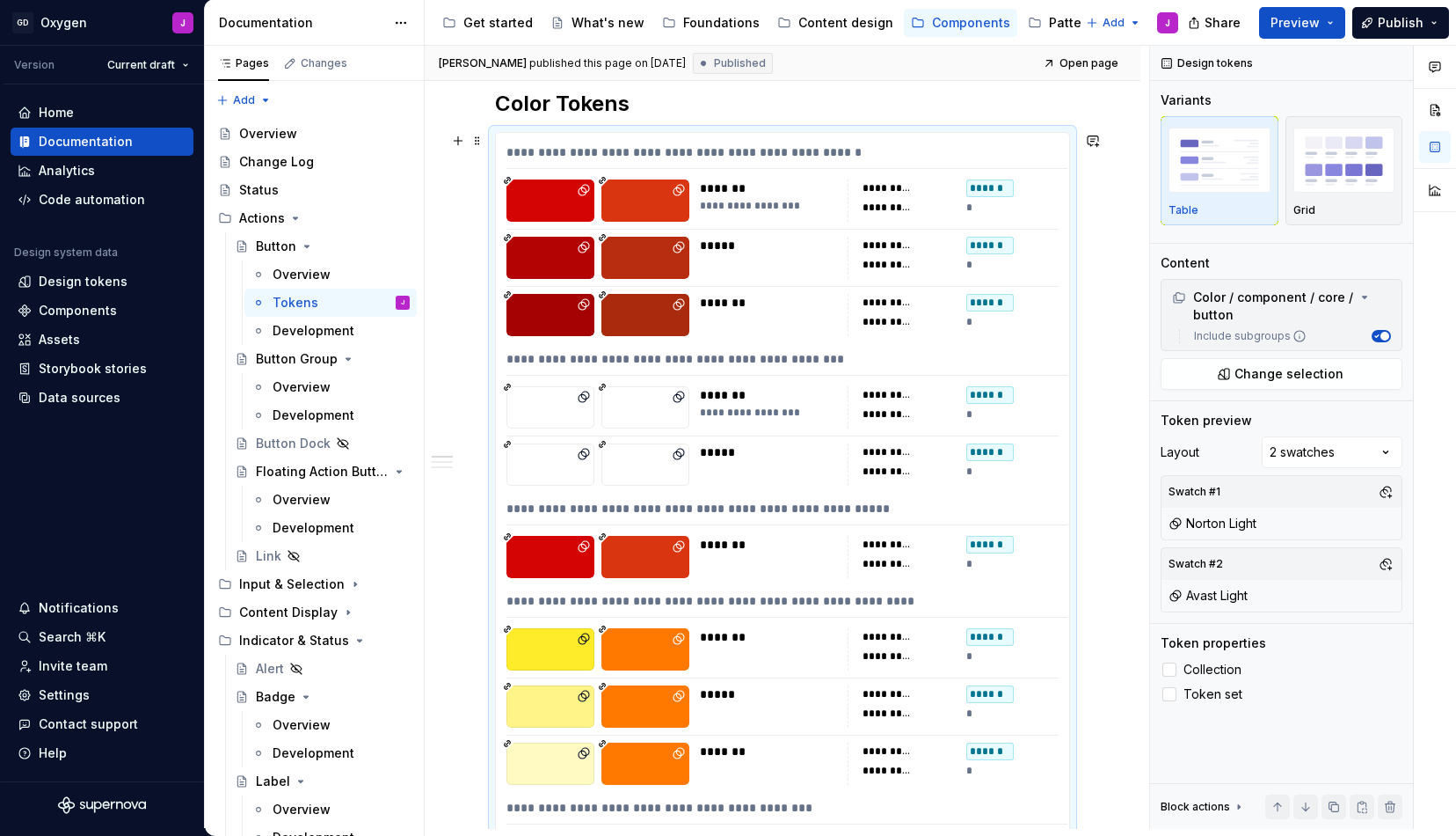
click at [937, 314] on div "*********" at bounding box center [909, 323] width 94 height 18
click at [1334, 439] on div "Comments Open comments No comments yet Select ‘Comment’ from the block context …" at bounding box center [1303, 437] width 306 height 783
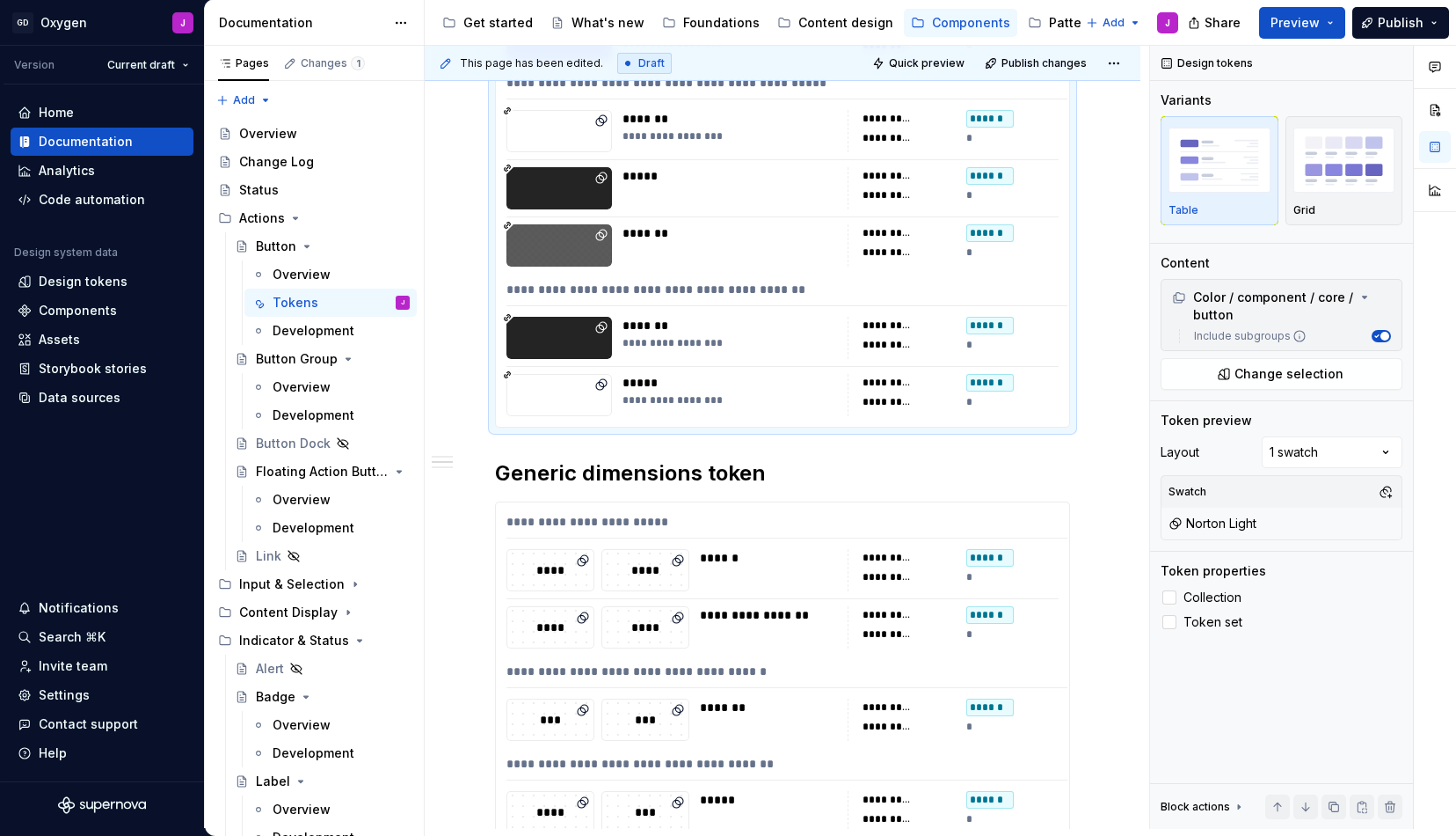
scroll to position [2019, 0]
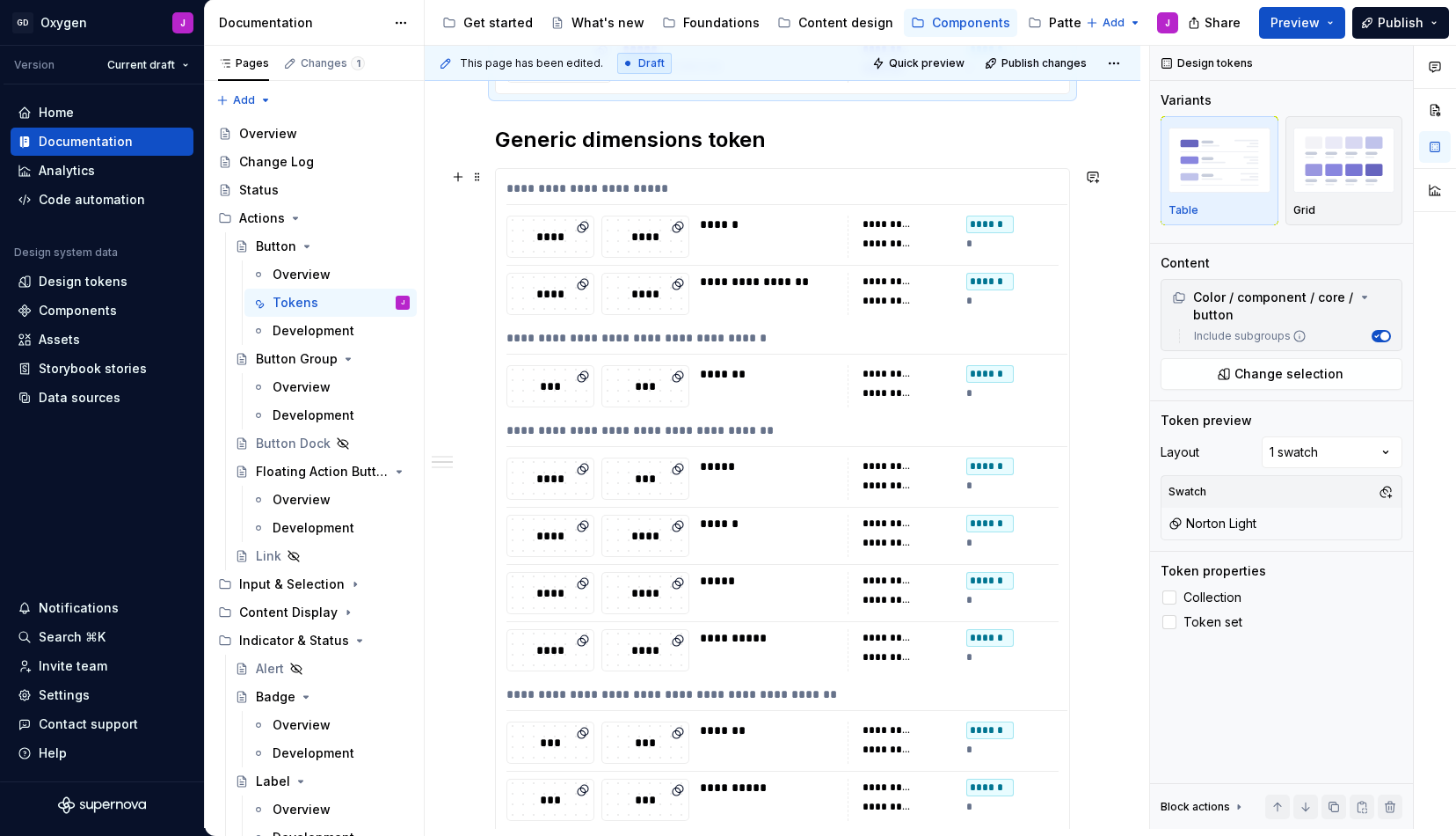
click at [918, 427] on div "**********" at bounding box center [787, 434] width 561 height 25
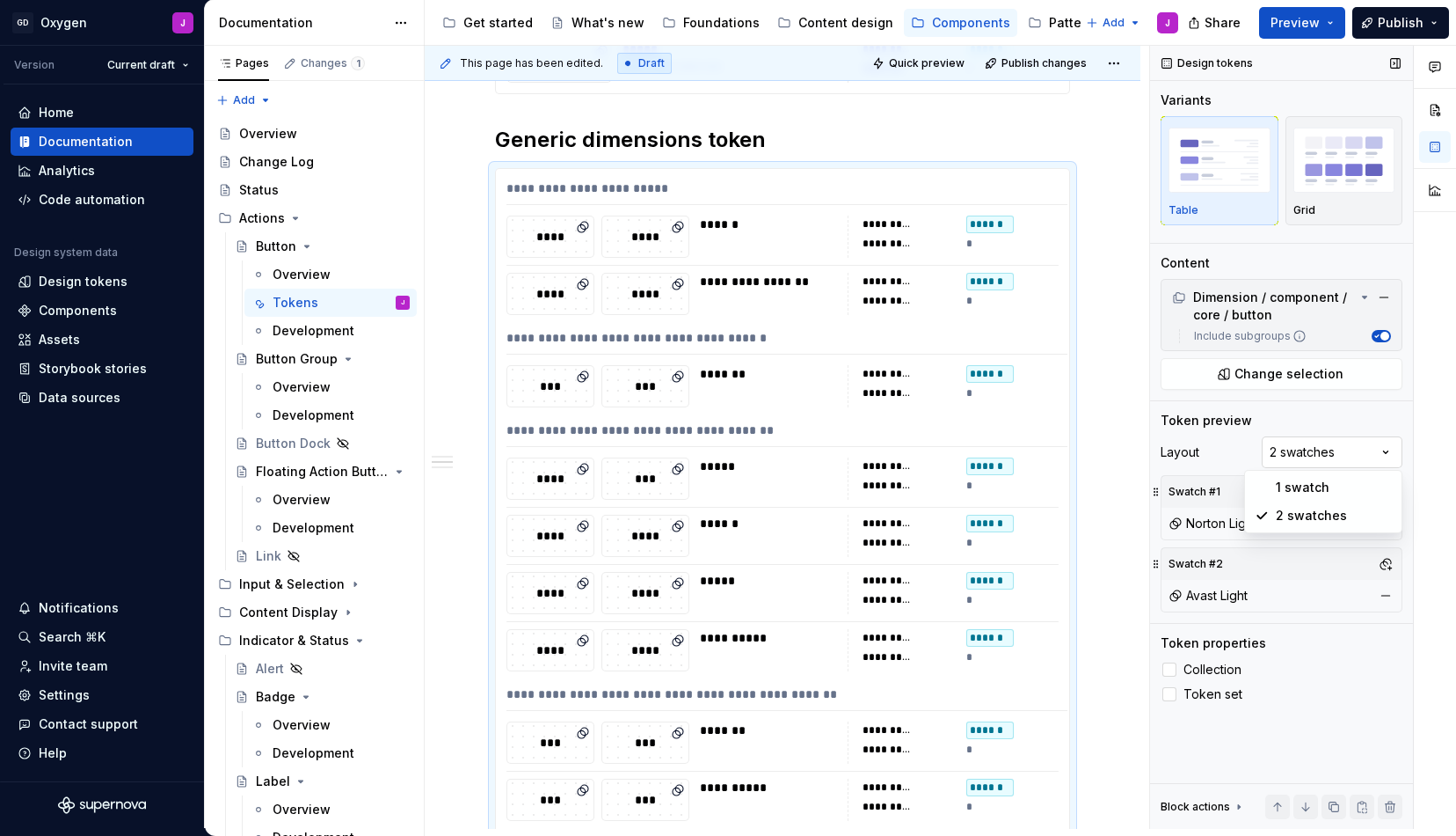
click at [1318, 445] on div "Comments Open comments No comments yet Select ‘Comment’ from the block context …" at bounding box center [1303, 437] width 306 height 783
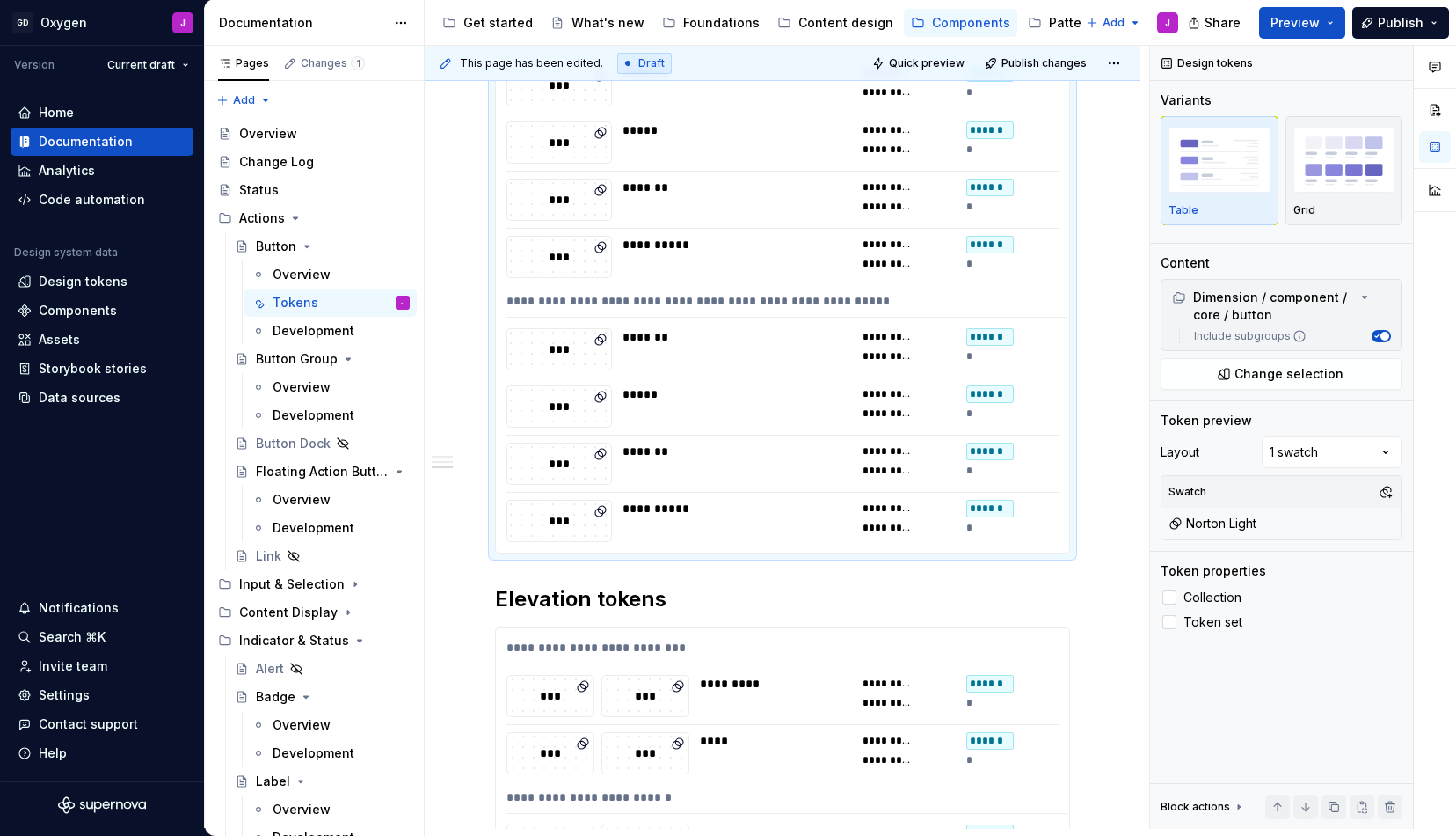
scroll to position [2982, 0]
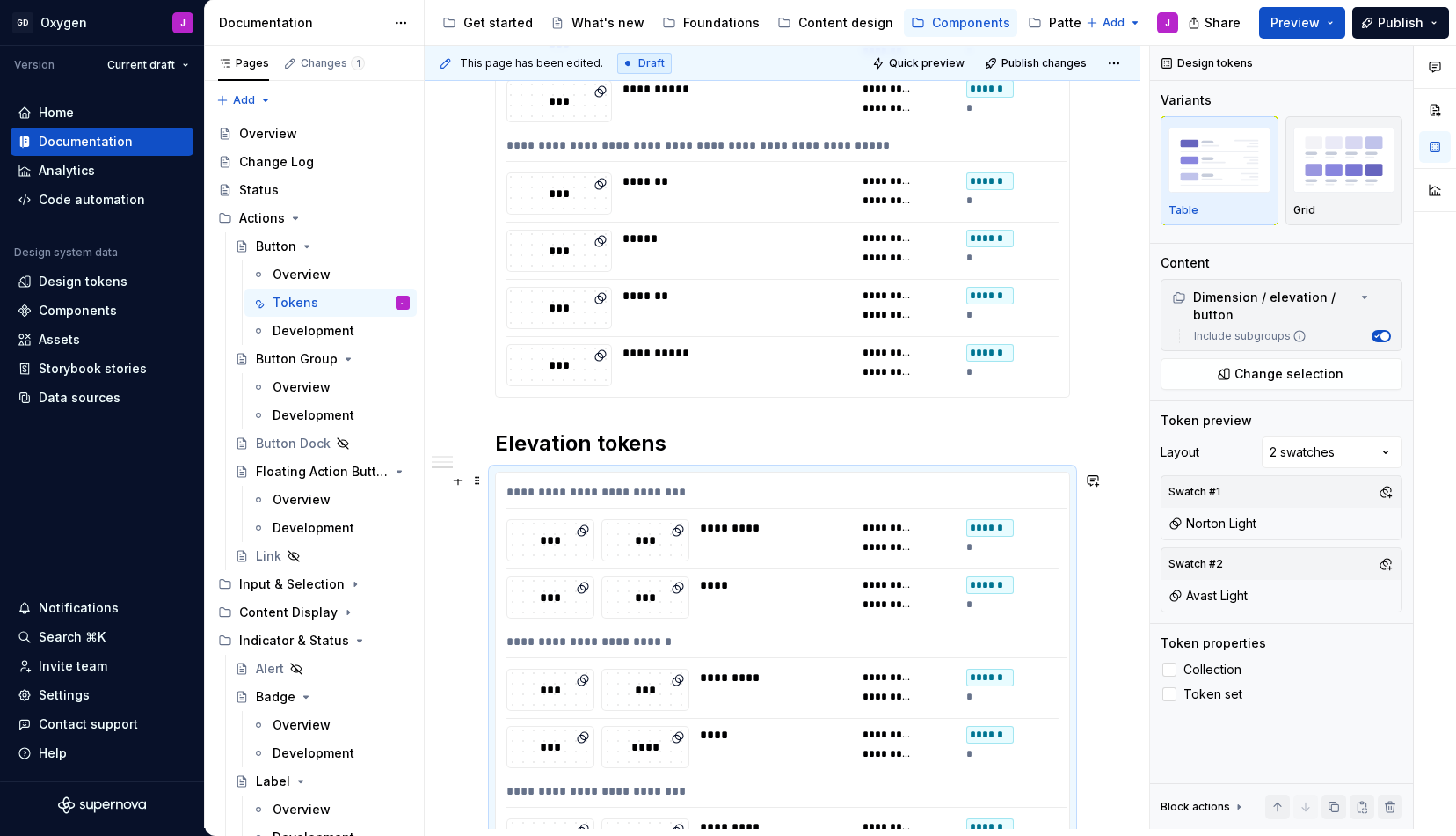
click at [923, 550] on div "*********" at bounding box center [909, 548] width 94 height 18
click at [1300, 454] on div "Comments Open comments No comments yet Select ‘Comment’ from the block context …" at bounding box center [1303, 437] width 306 height 783
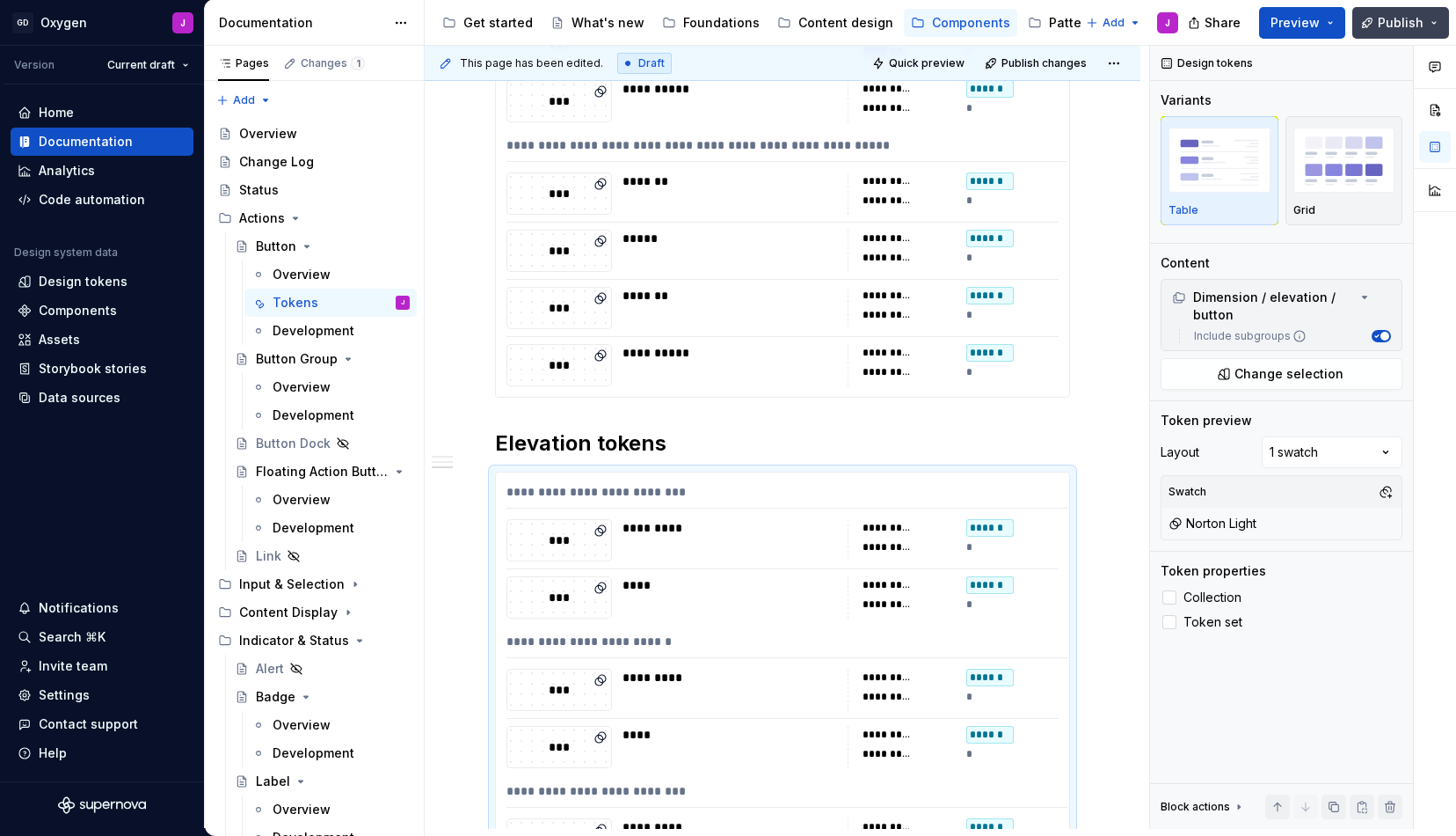
click at [1395, 26] on span "Publish" at bounding box center [1400, 23] width 46 height 18
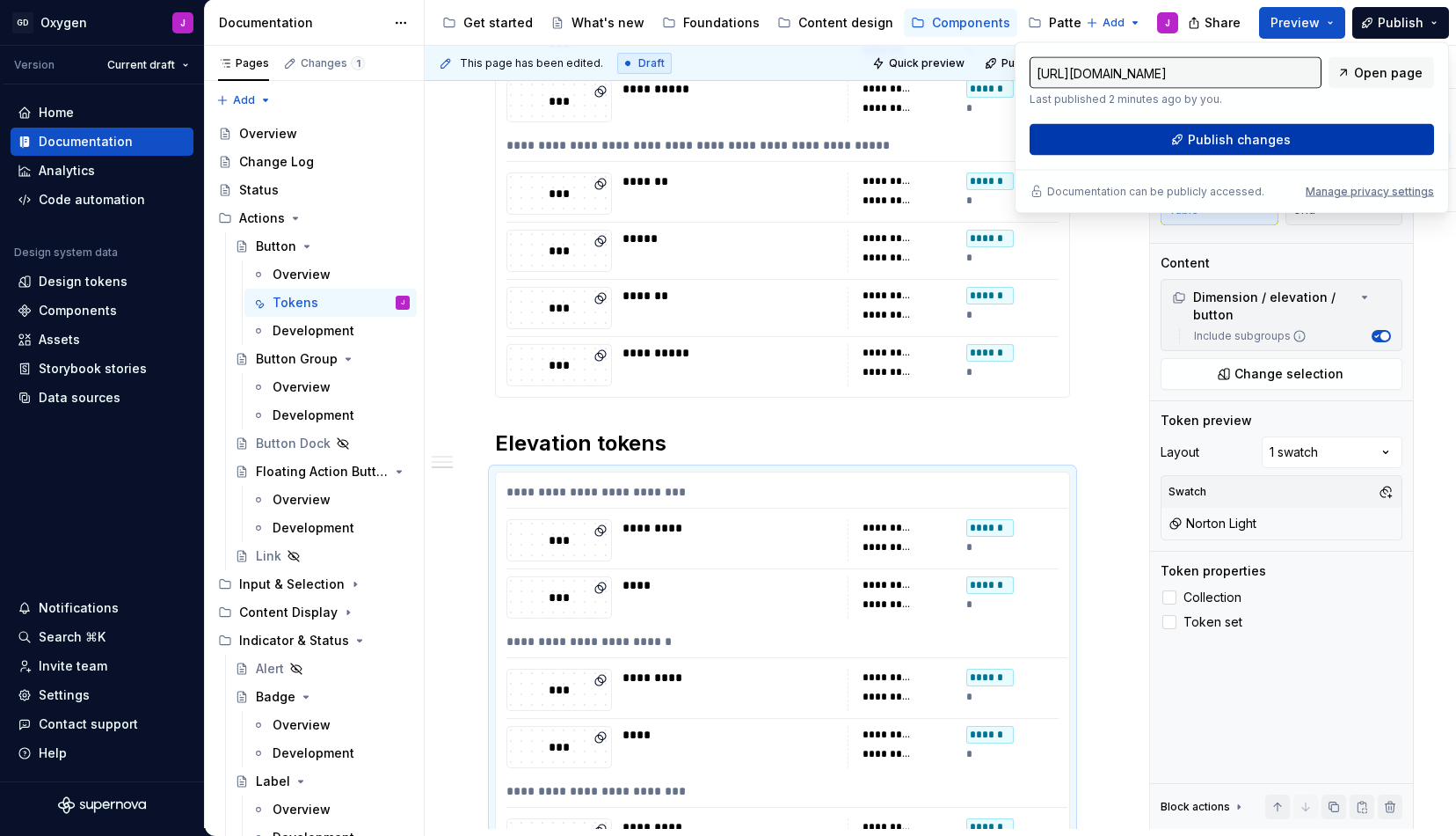
click at [1254, 125] on button "Publish changes" at bounding box center [1232, 140] width 404 height 32
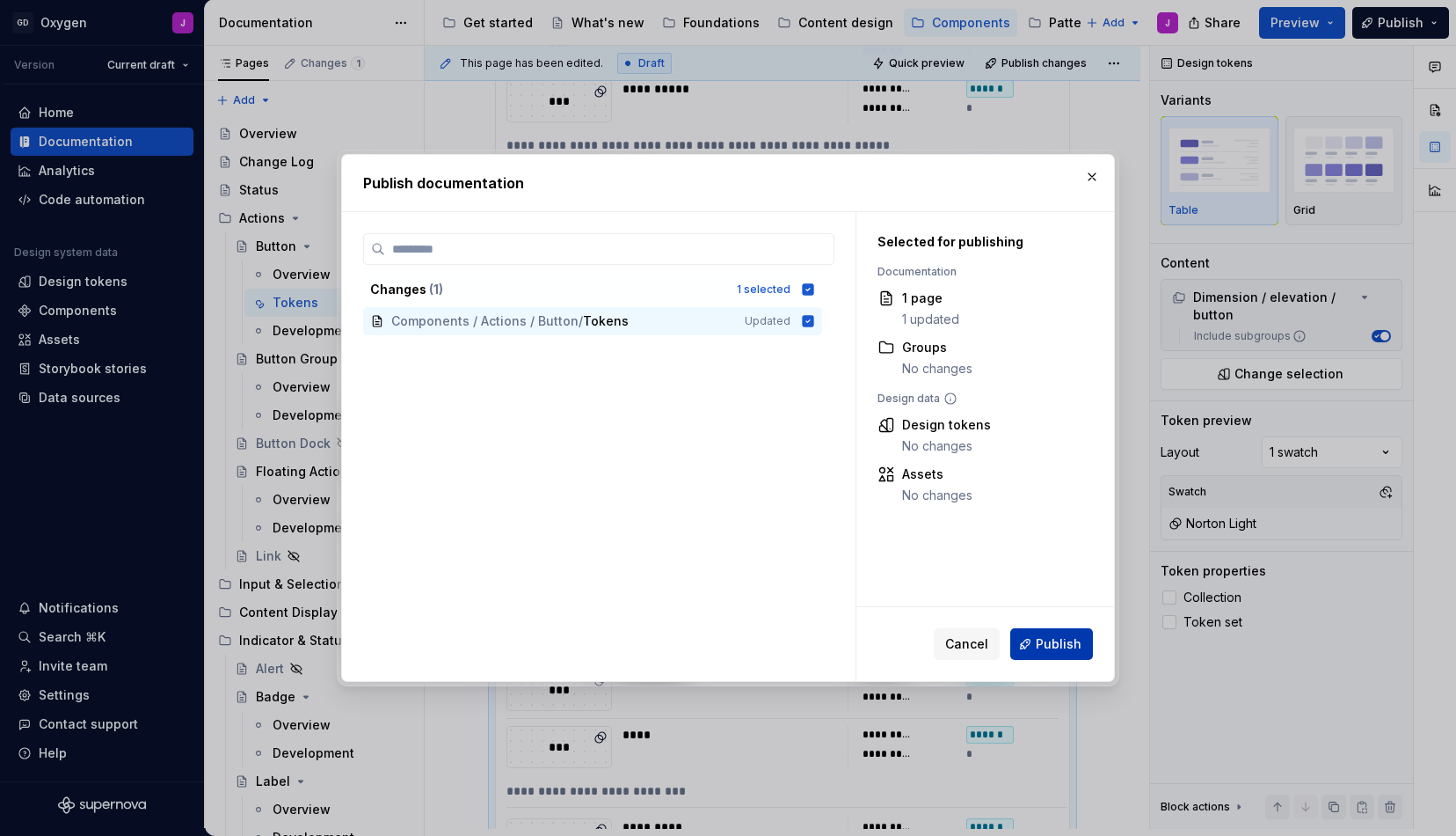
click at [1065, 643] on span "Publish" at bounding box center [1058, 644] width 46 height 18
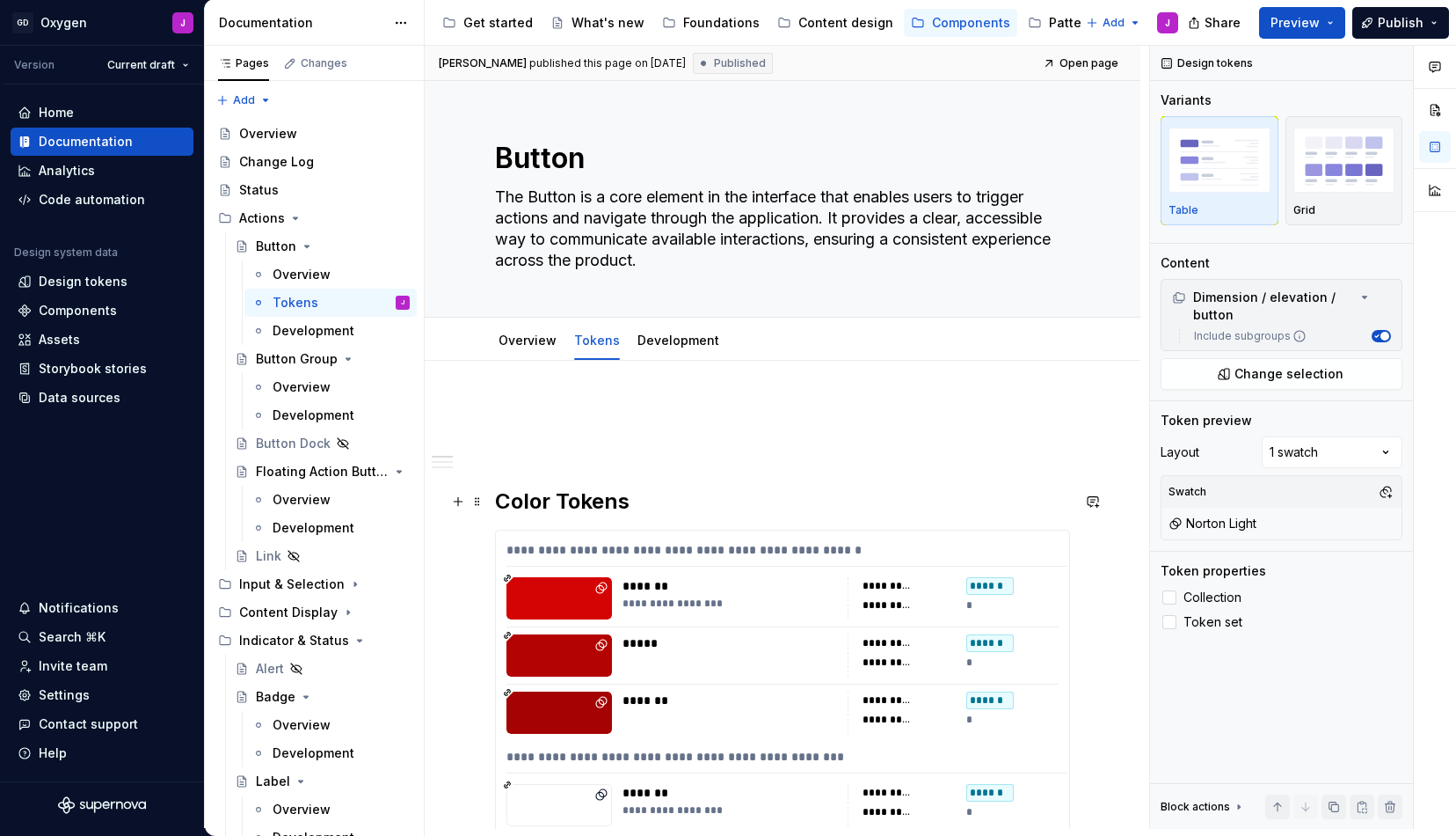
scroll to position [0, 0]
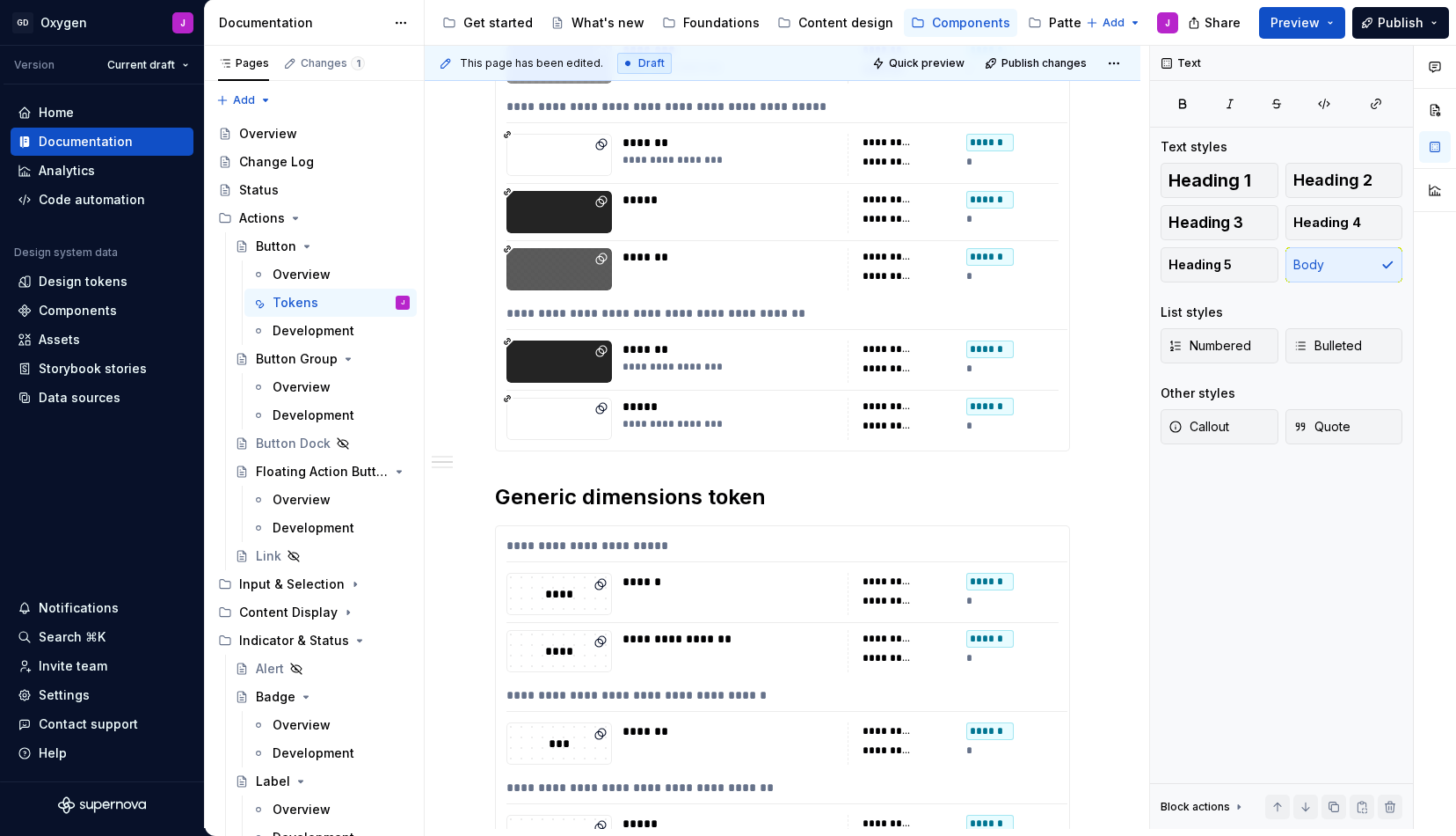
scroll to position [1807, 0]
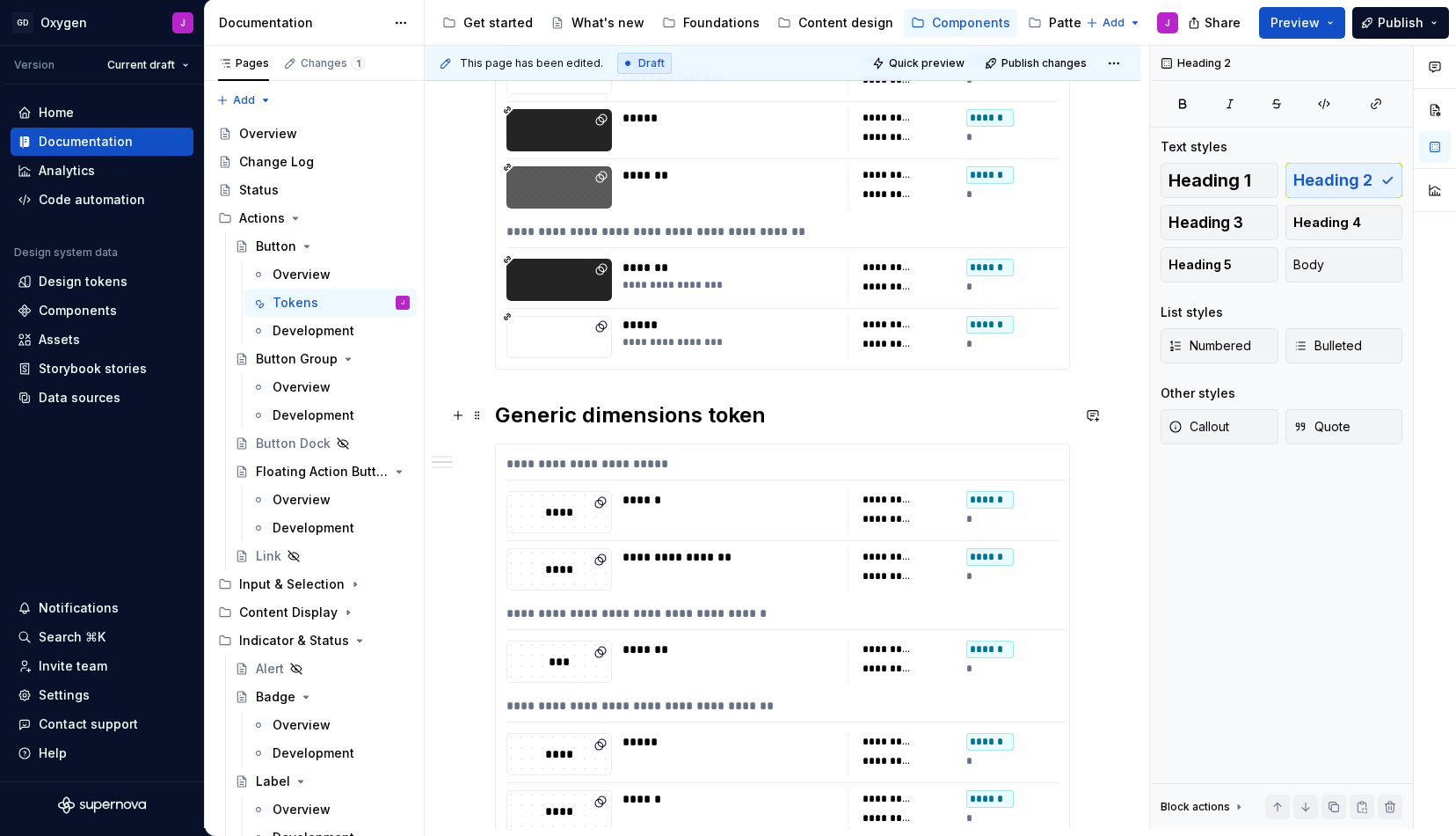
click at [772, 415] on h2 "Generic dimensions token" at bounding box center [782, 414] width 575 height 28
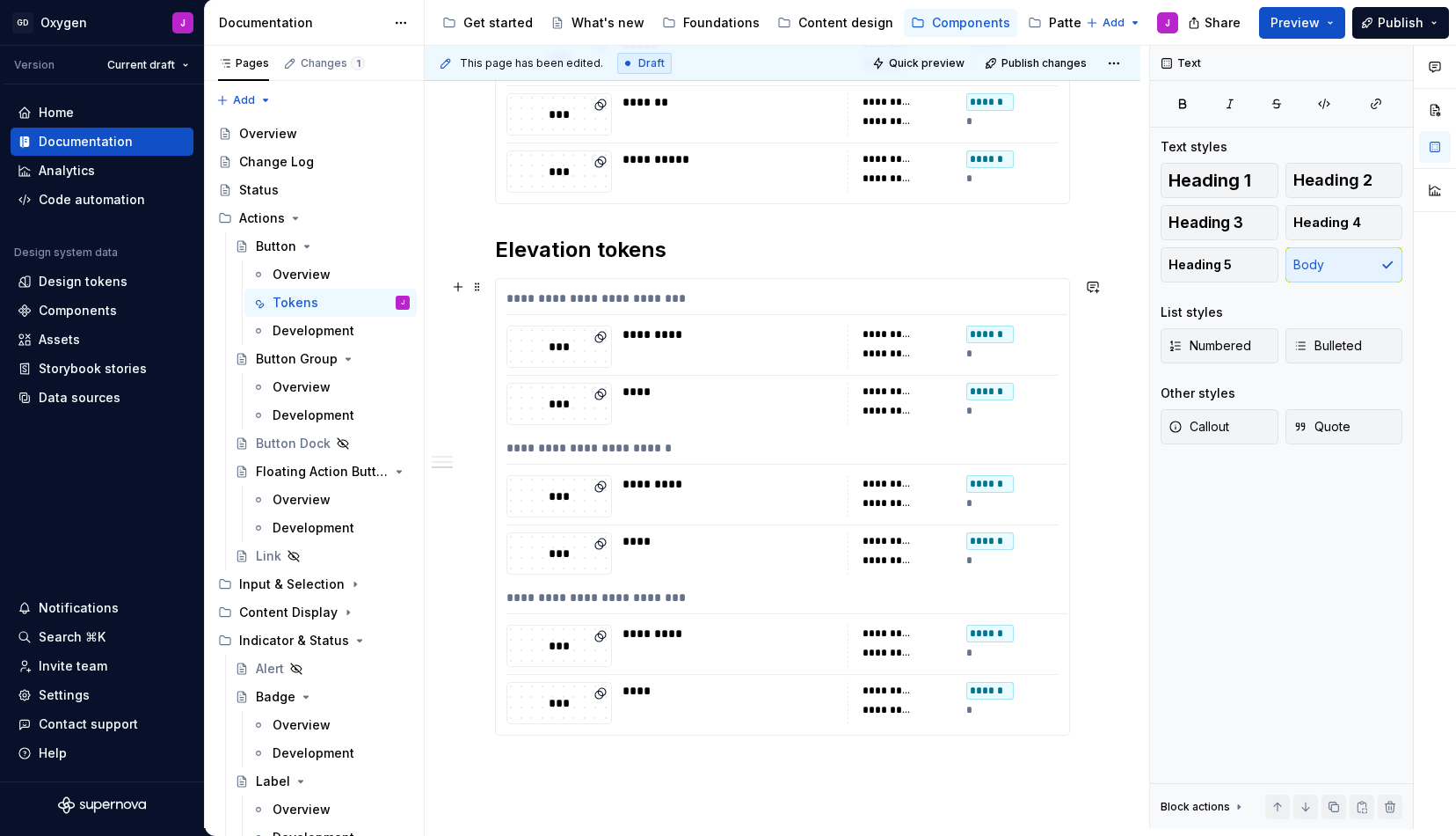
scroll to position [3333, 0]
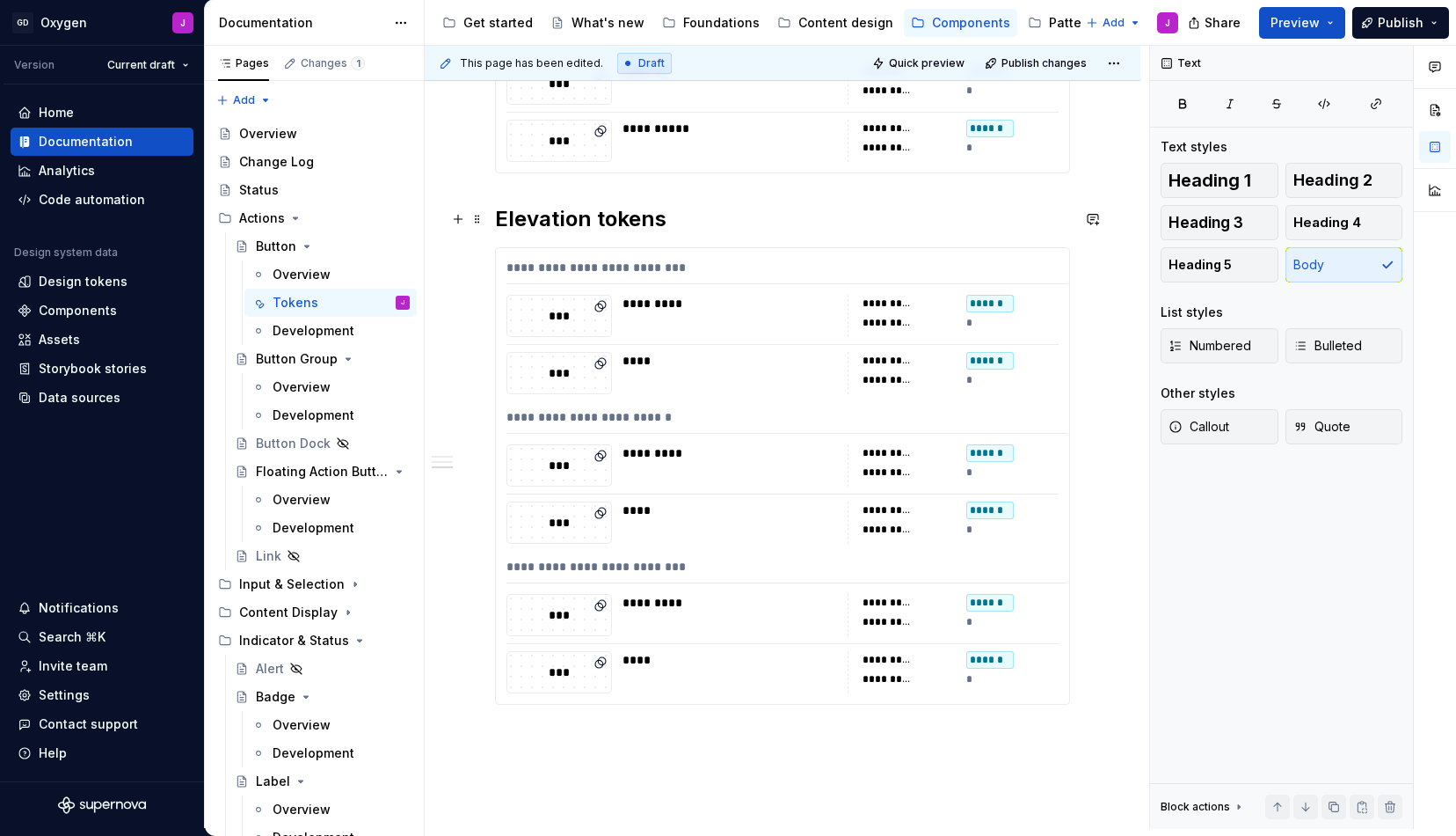
click at [681, 214] on h2 "Elevation tokens" at bounding box center [782, 219] width 575 height 28
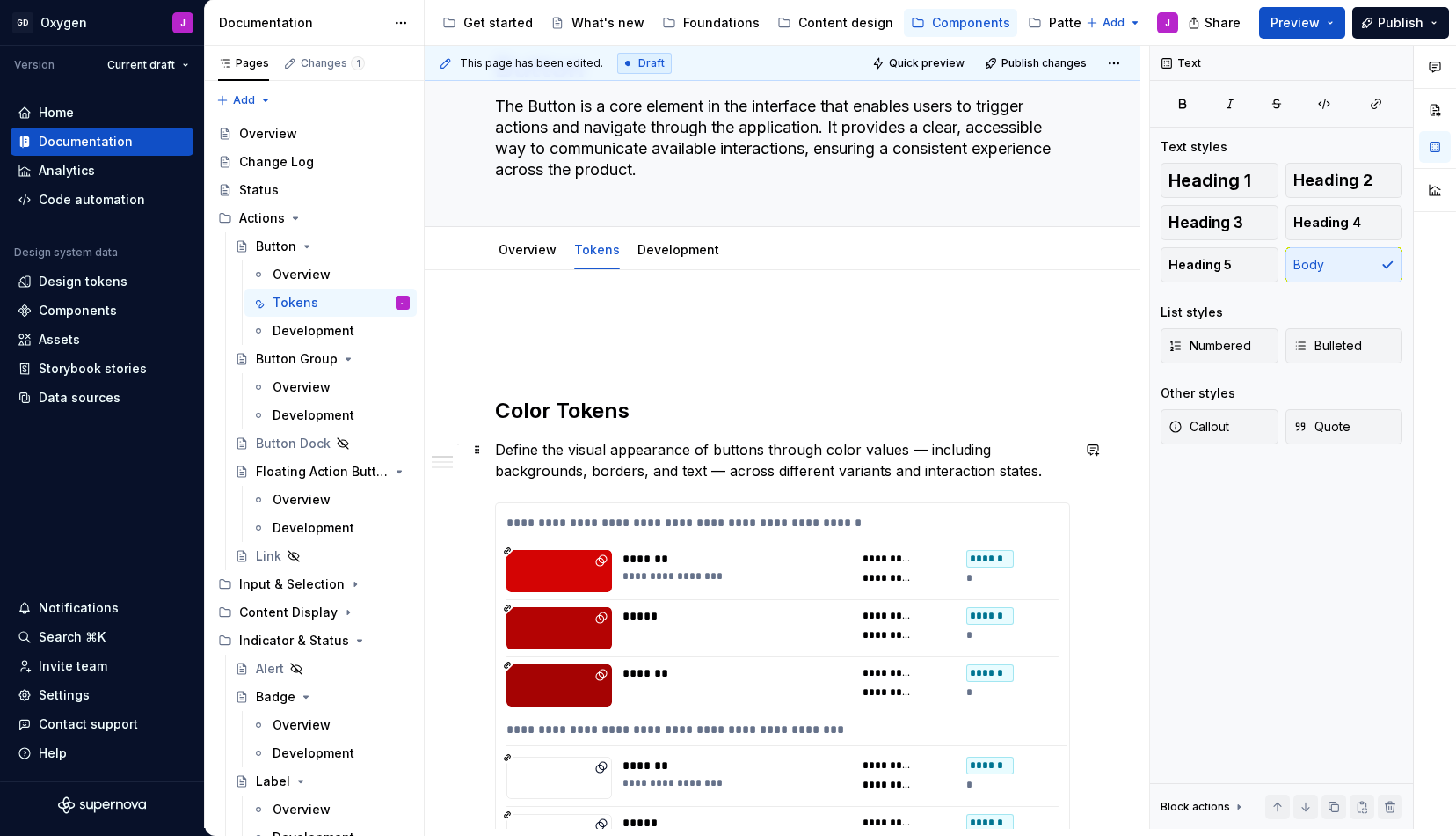
scroll to position [90, 0]
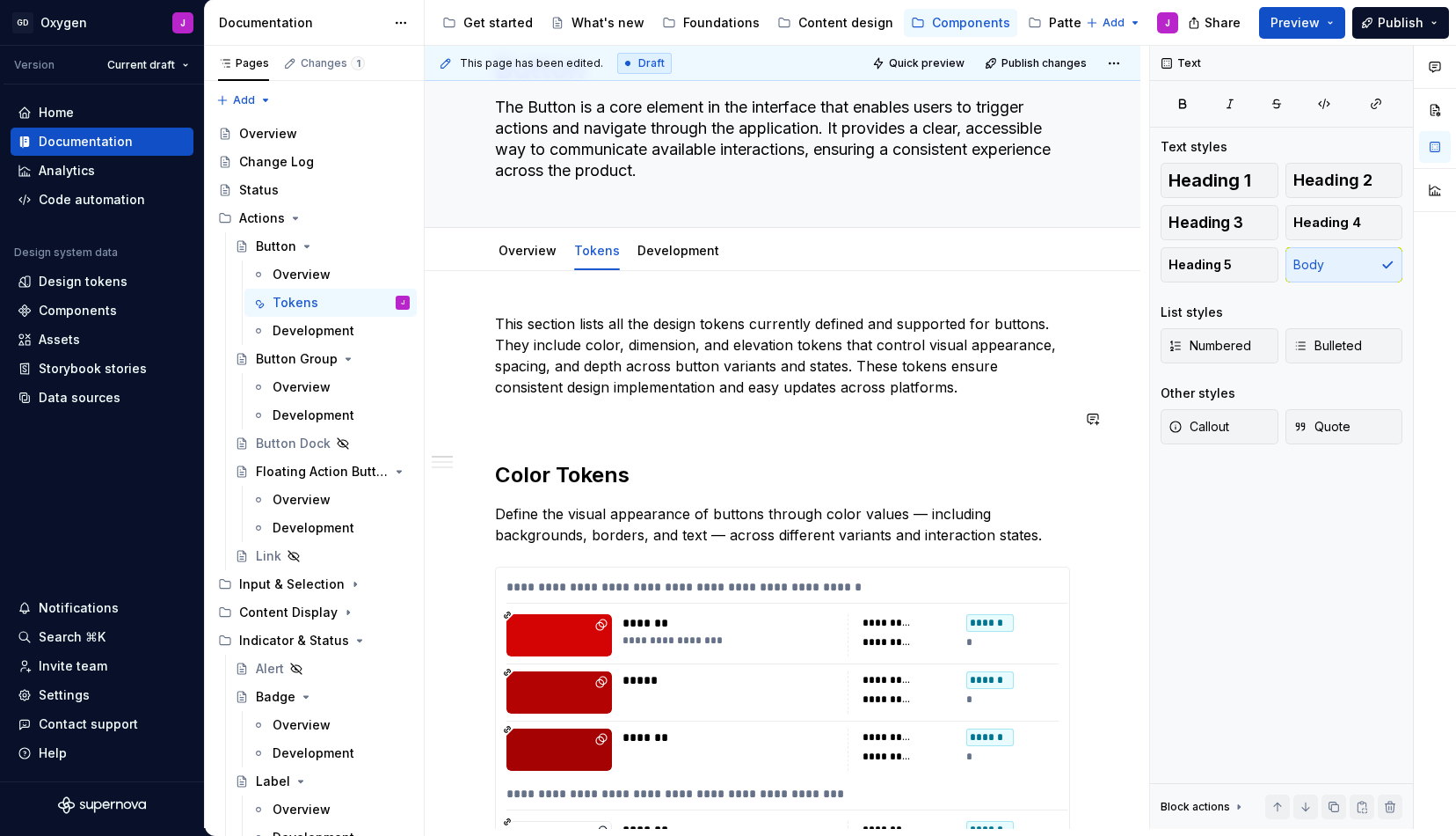
click at [1424, 23] on button "Publish" at bounding box center [1400, 23] width 96 height 32
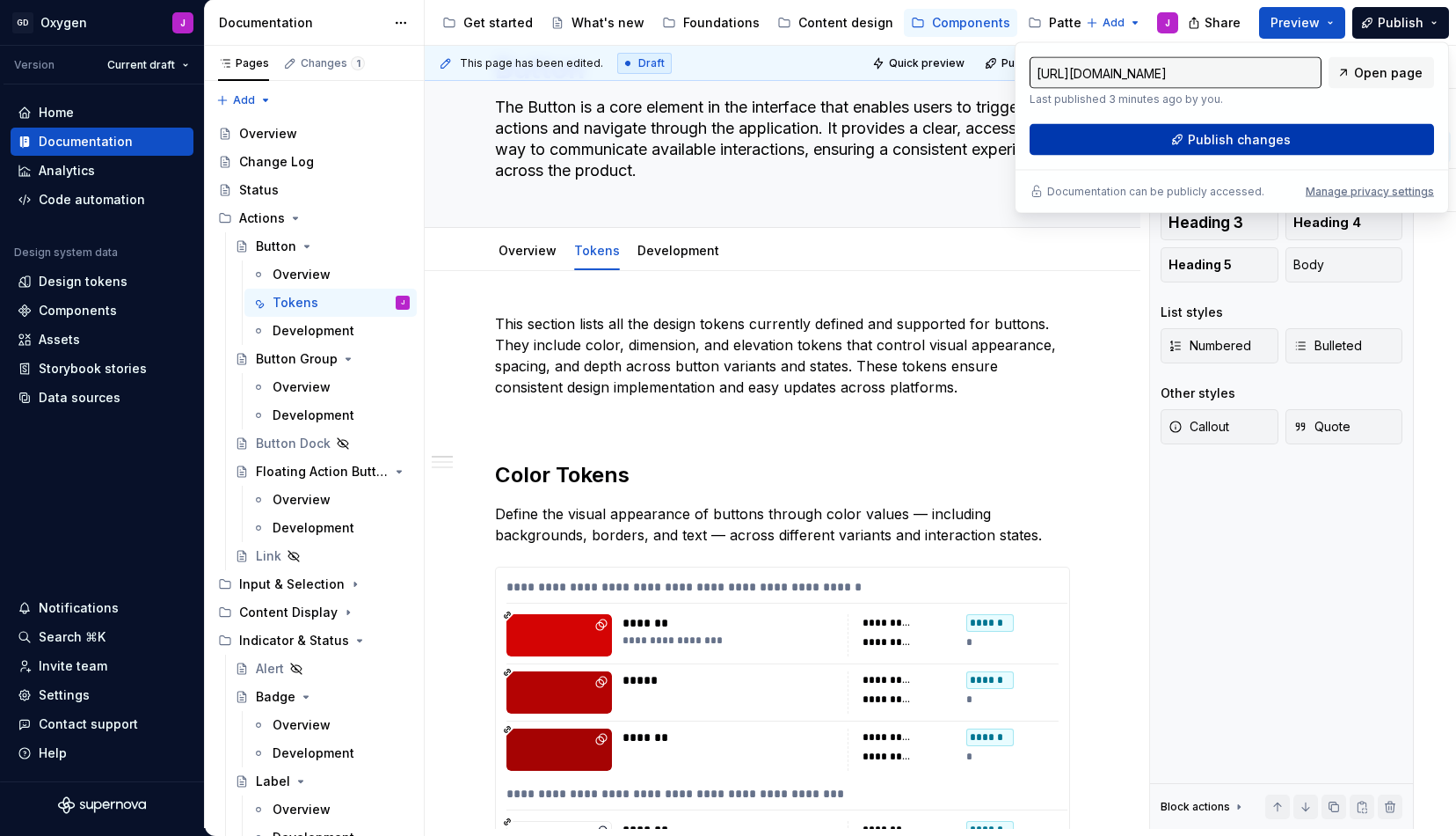
click at [1259, 144] on span "Publish changes" at bounding box center [1239, 141] width 103 height 18
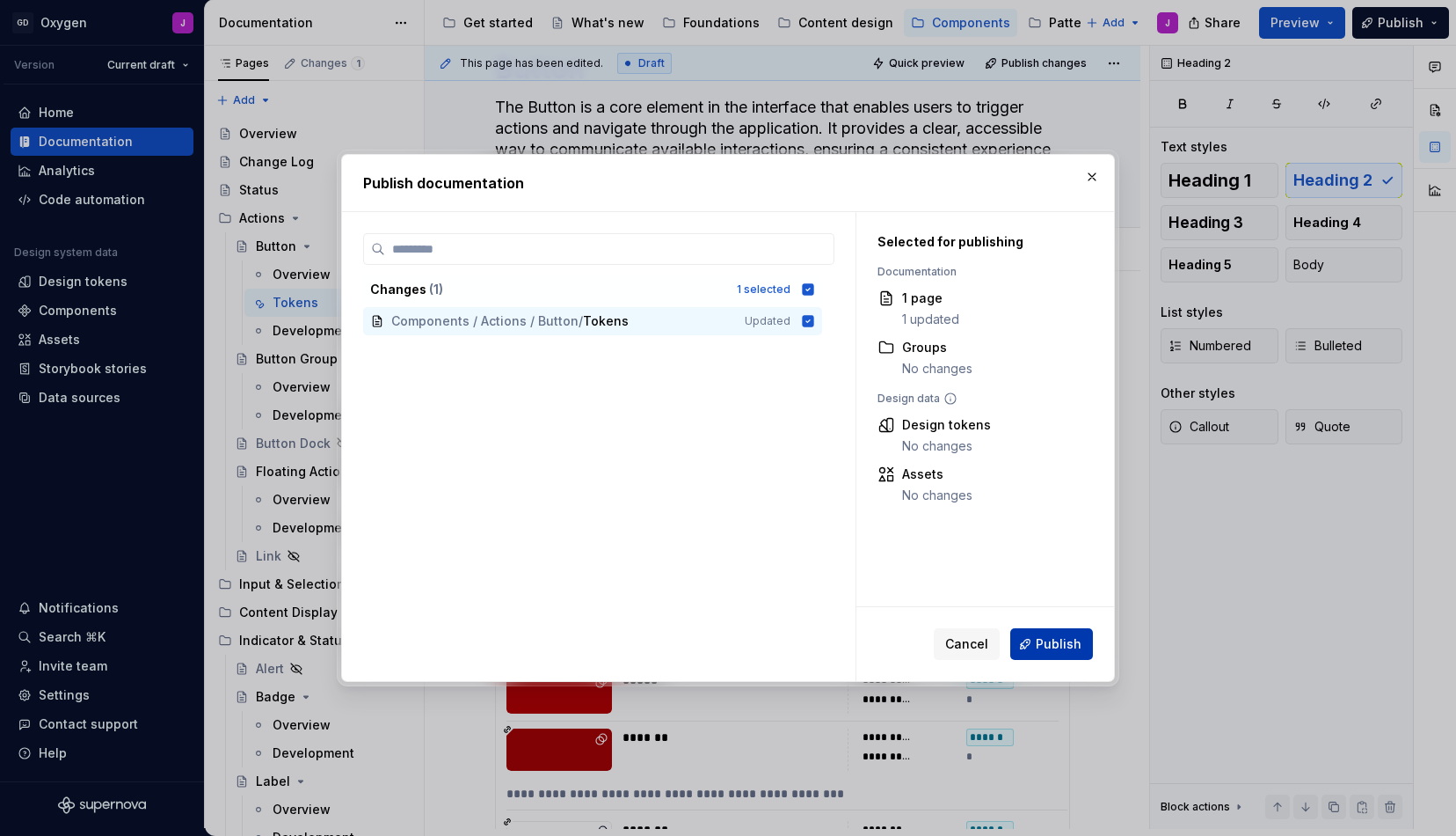
click at [1057, 643] on span "Publish" at bounding box center [1058, 644] width 46 height 18
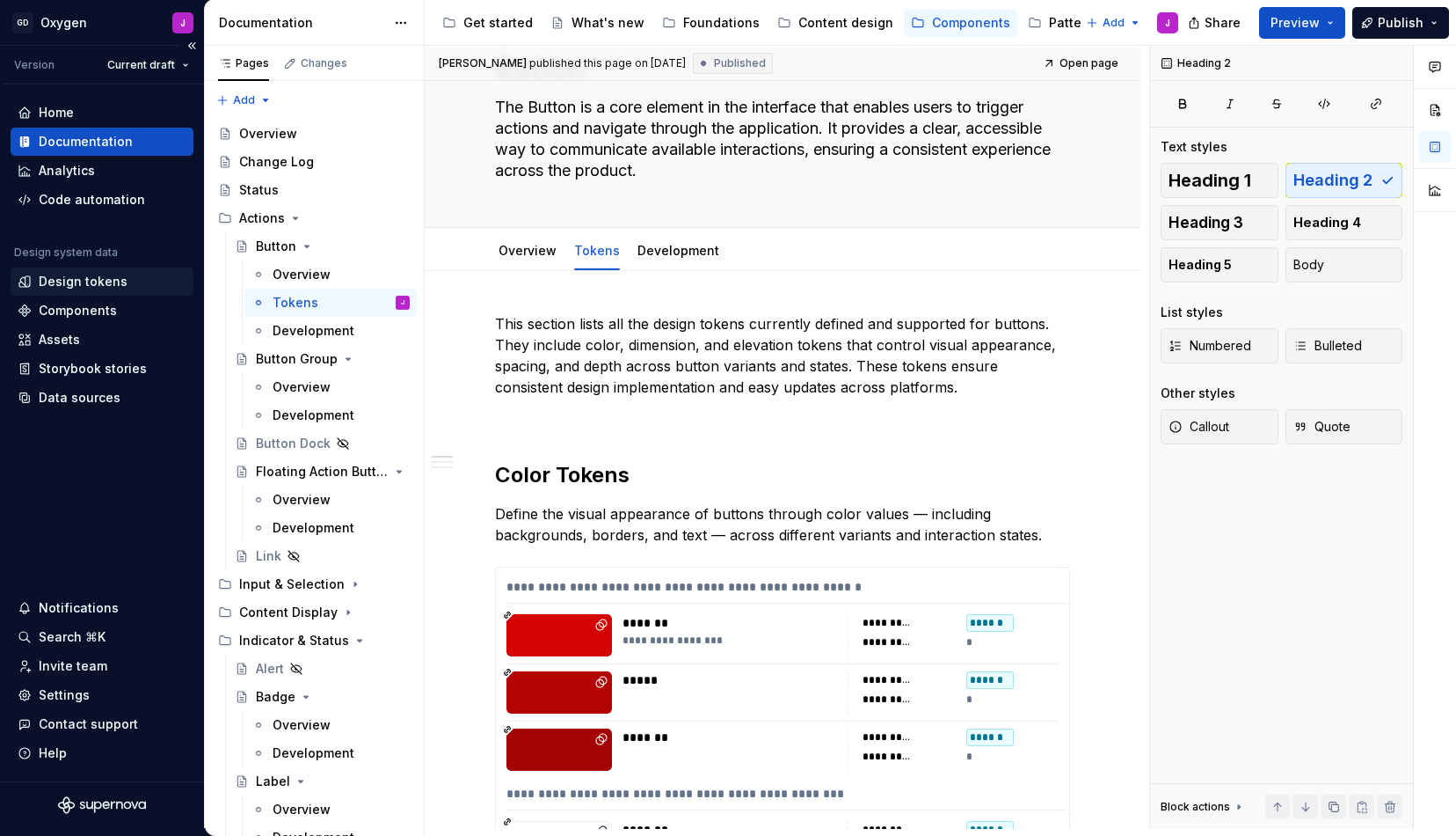
click at [83, 280] on div "Design tokens" at bounding box center [83, 282] width 89 height 18
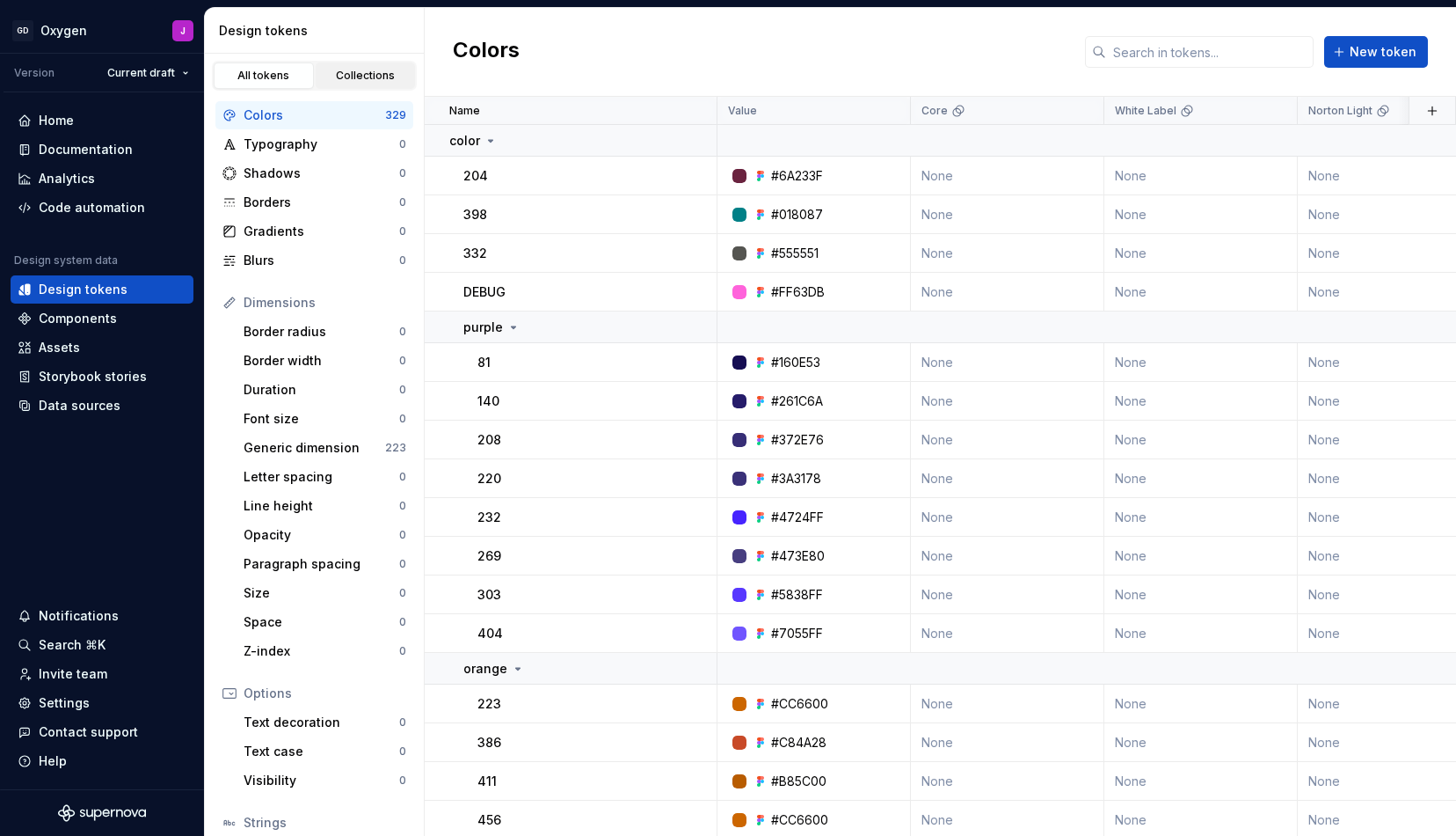
click at [368, 70] on div "Collections" at bounding box center [366, 76] width 88 height 14
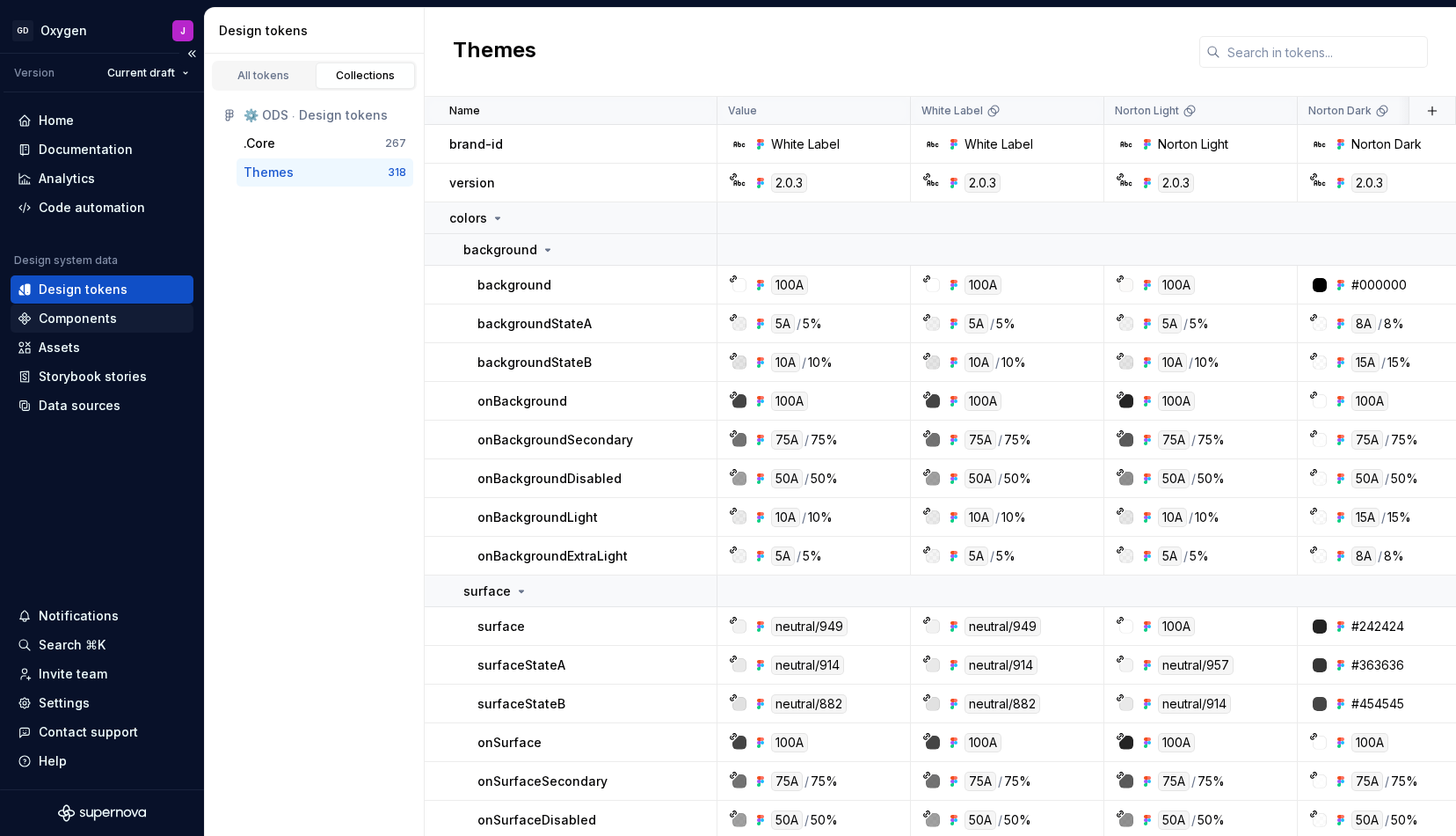
click at [81, 312] on div "Components" at bounding box center [77, 319] width 78 height 18
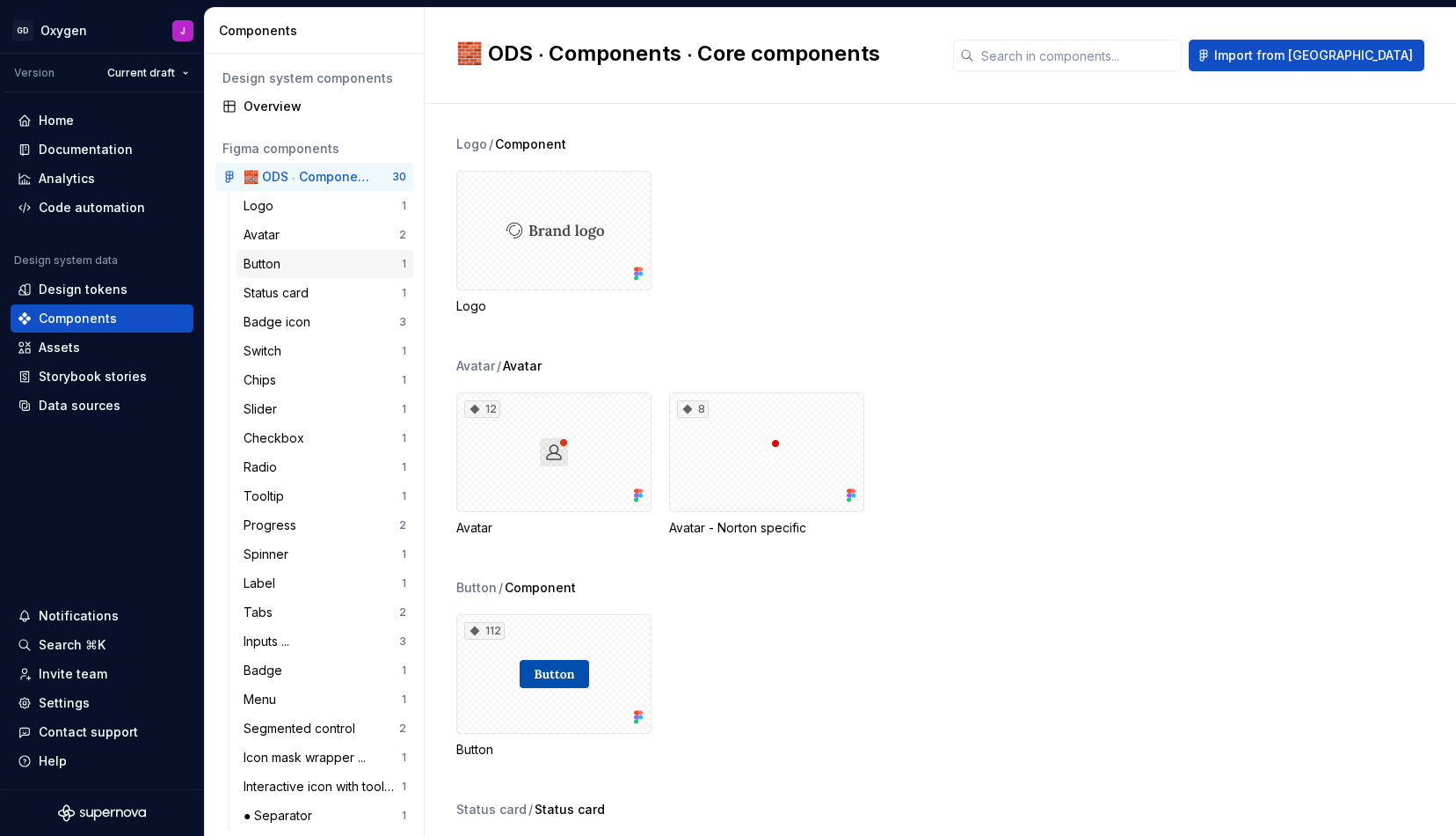
click at [287, 259] on div "Button" at bounding box center [266, 264] width 44 height 18
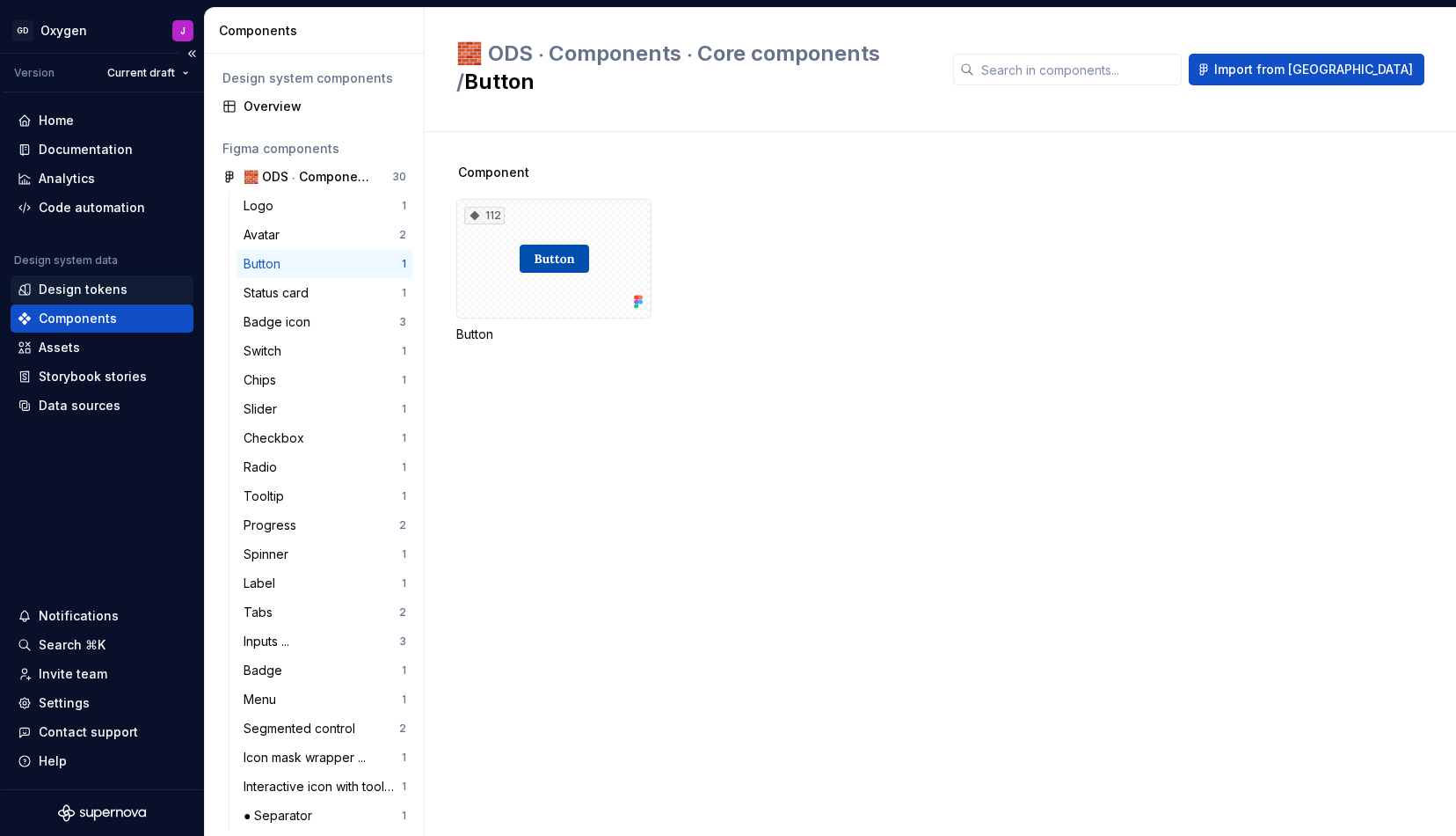
click at [98, 292] on div "Design tokens" at bounding box center [83, 290] width 89 height 18
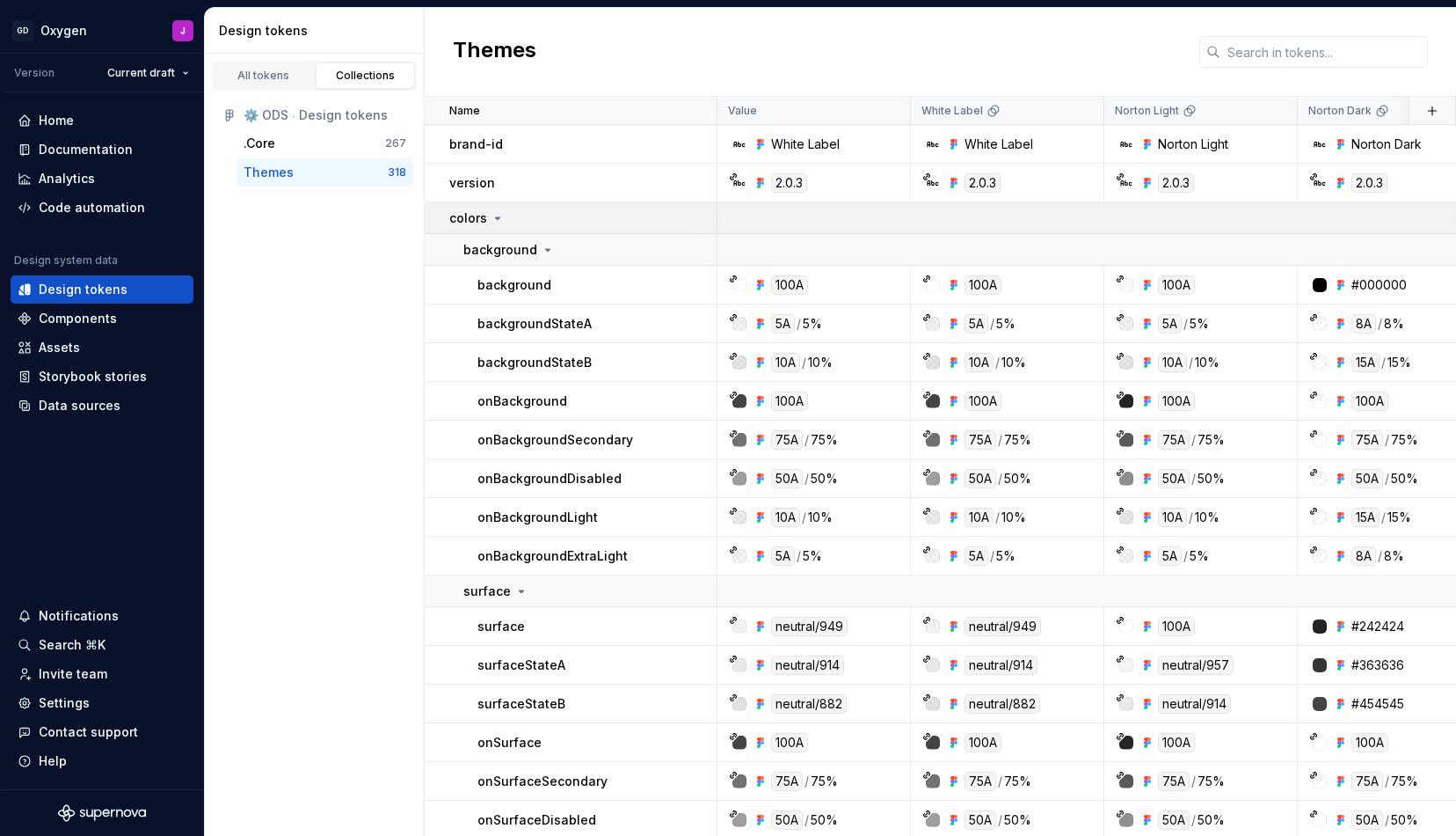
click at [498, 220] on icon at bounding box center [498, 218] width 14 height 14
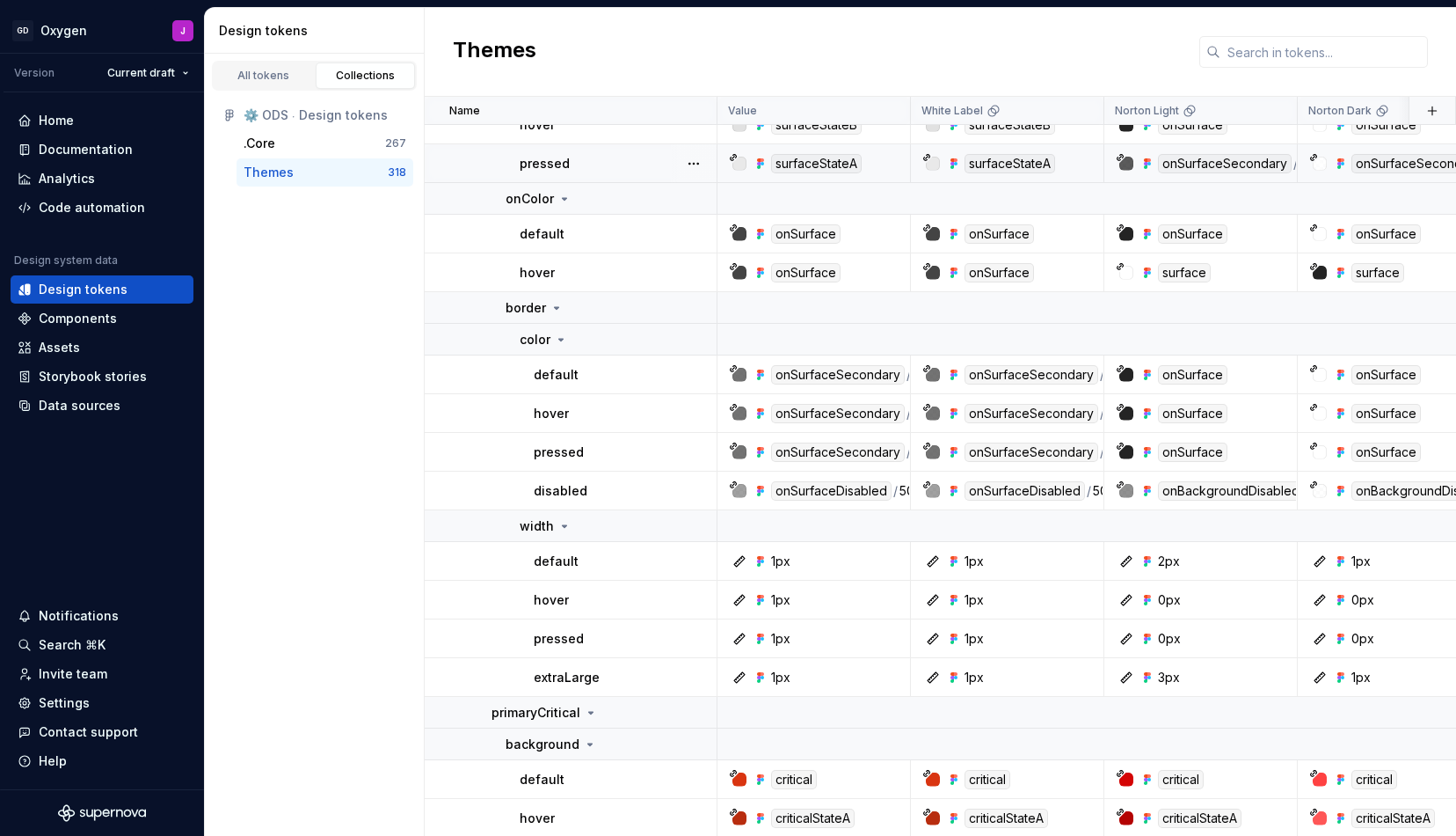
scroll to position [1222, 0]
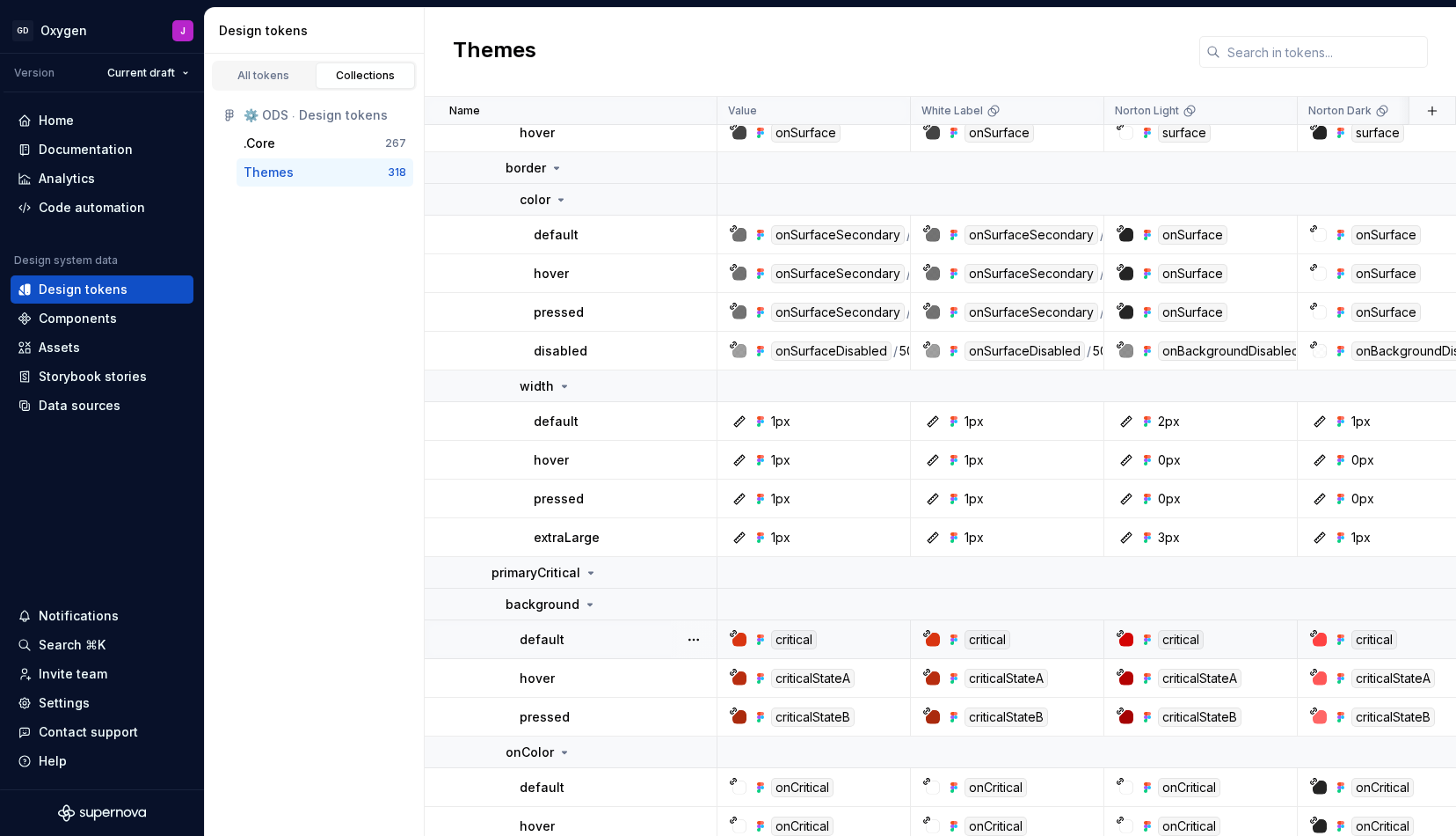
click at [610, 636] on div "default" at bounding box center [618, 640] width 196 height 18
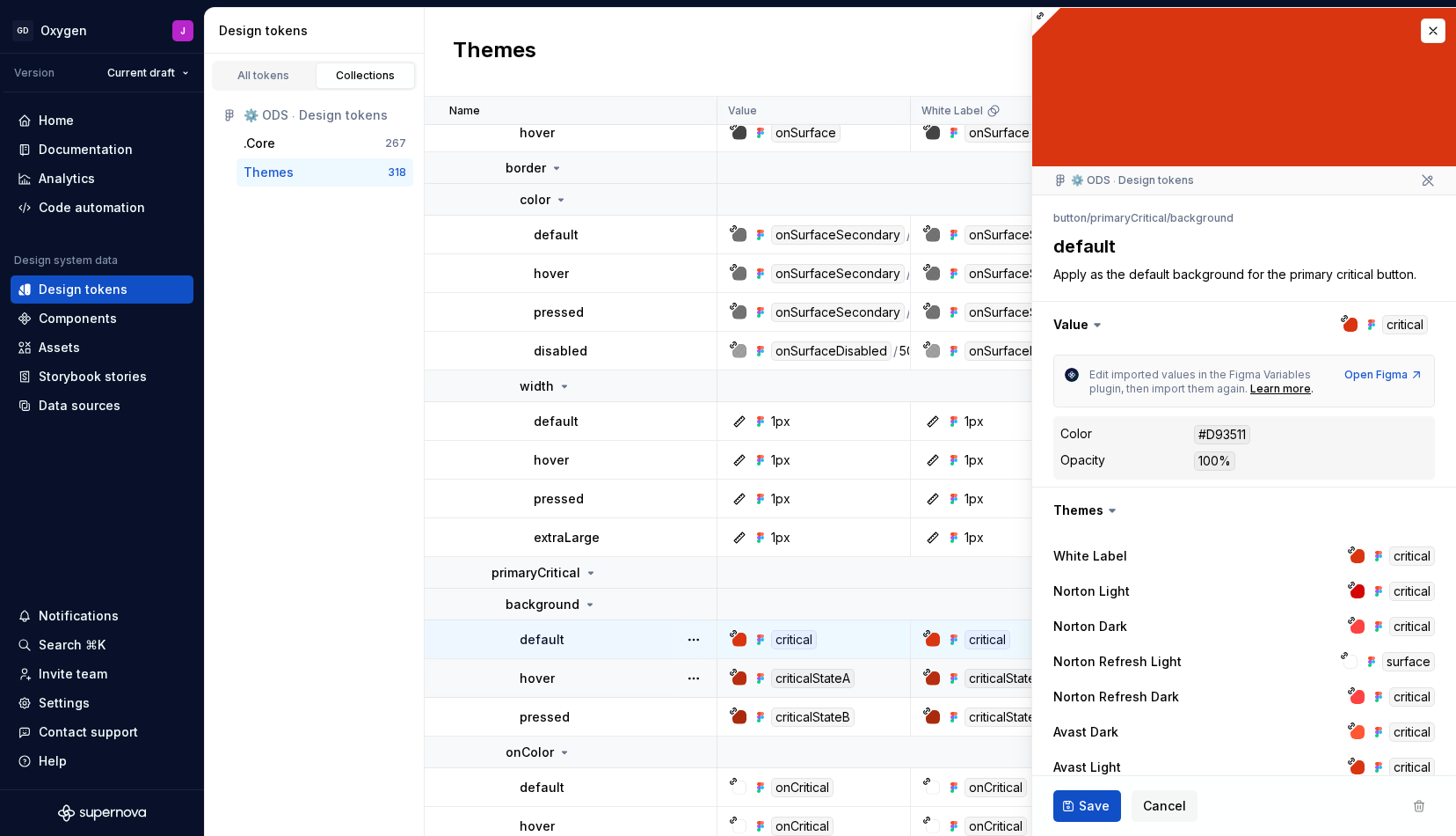
click at [608, 676] on div "hover" at bounding box center [618, 678] width 196 height 18
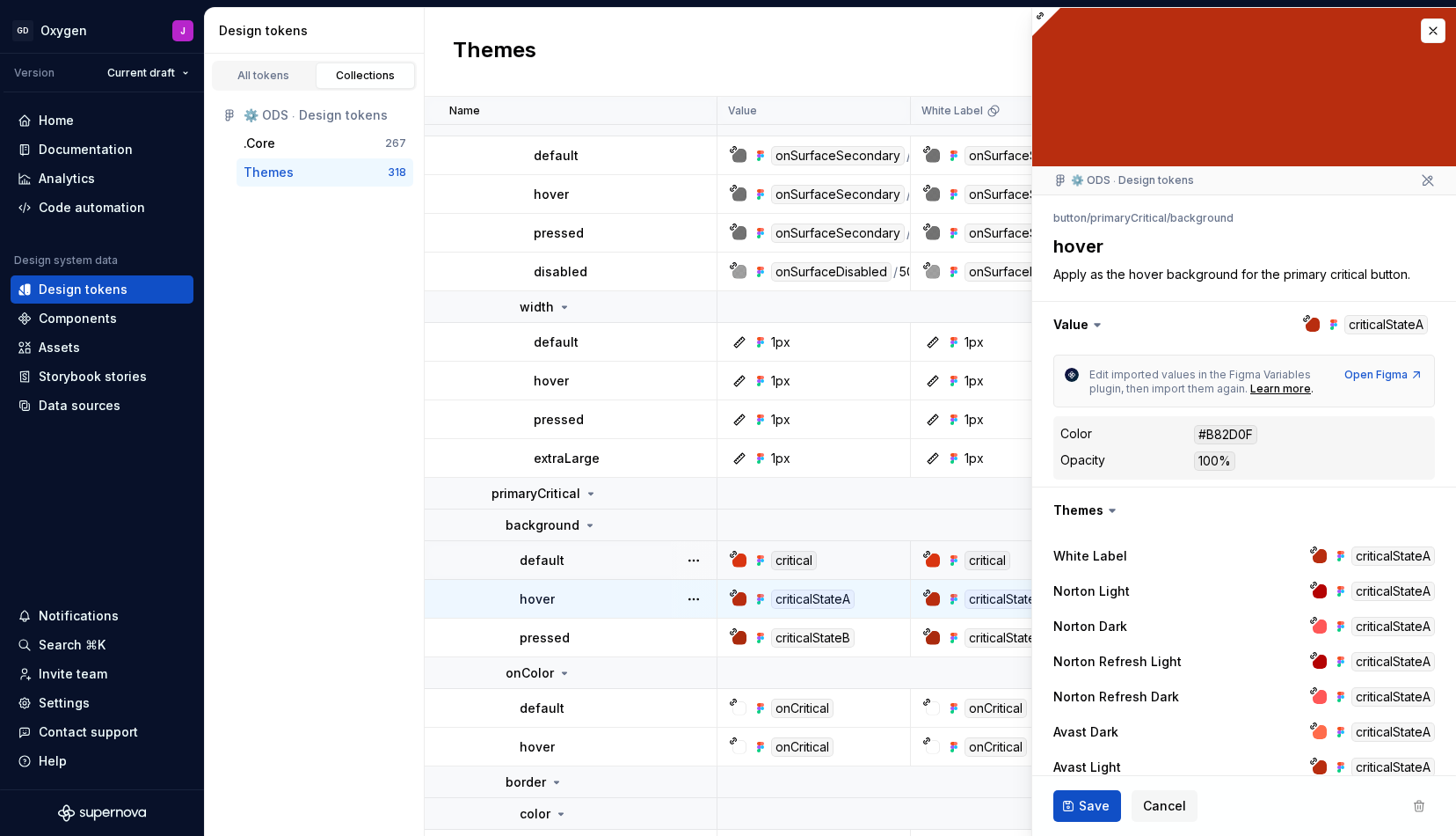
scroll to position [1338, 0]
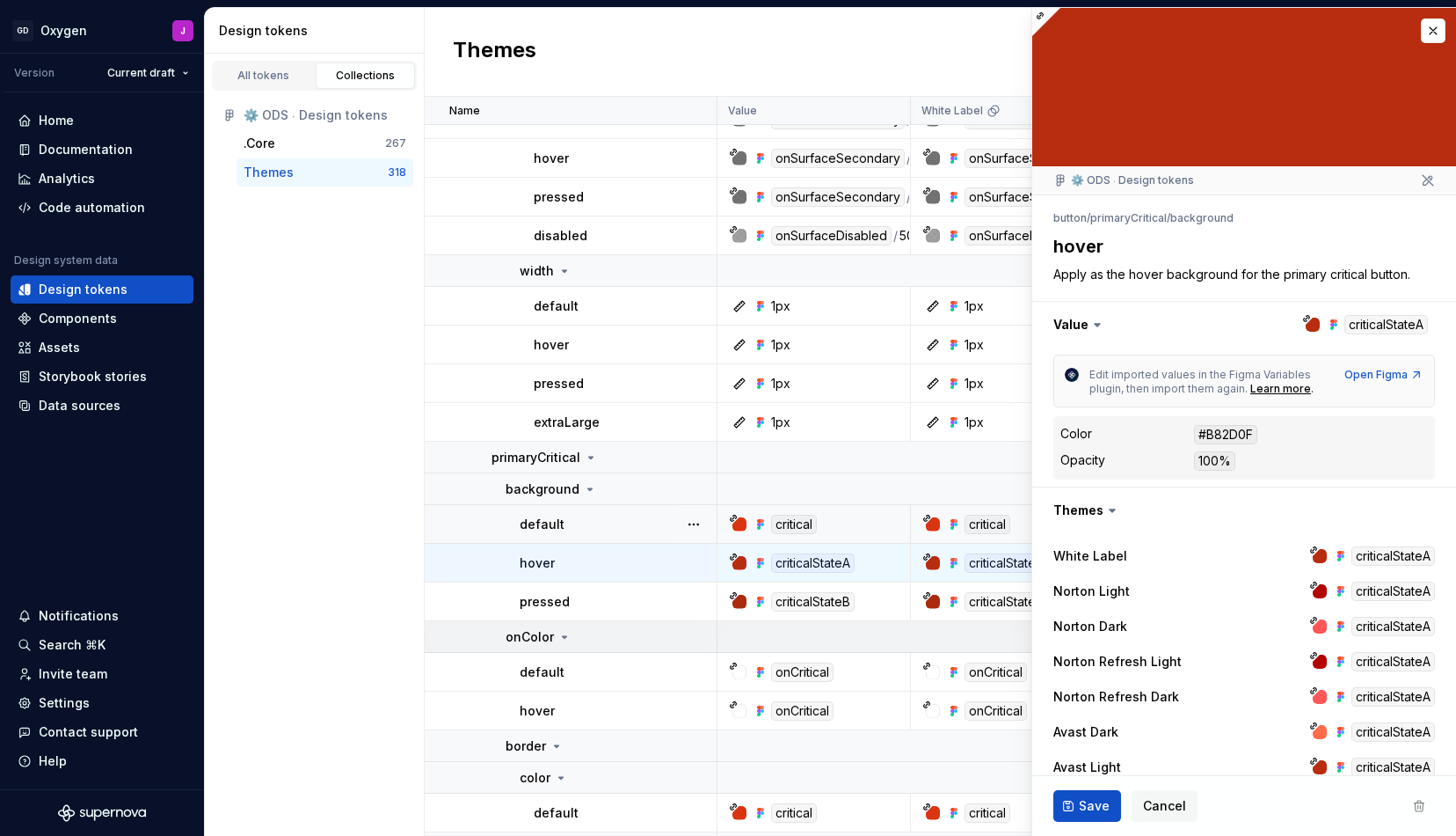
click at [638, 637] on div "onColor" at bounding box center [610, 637] width 210 height 18
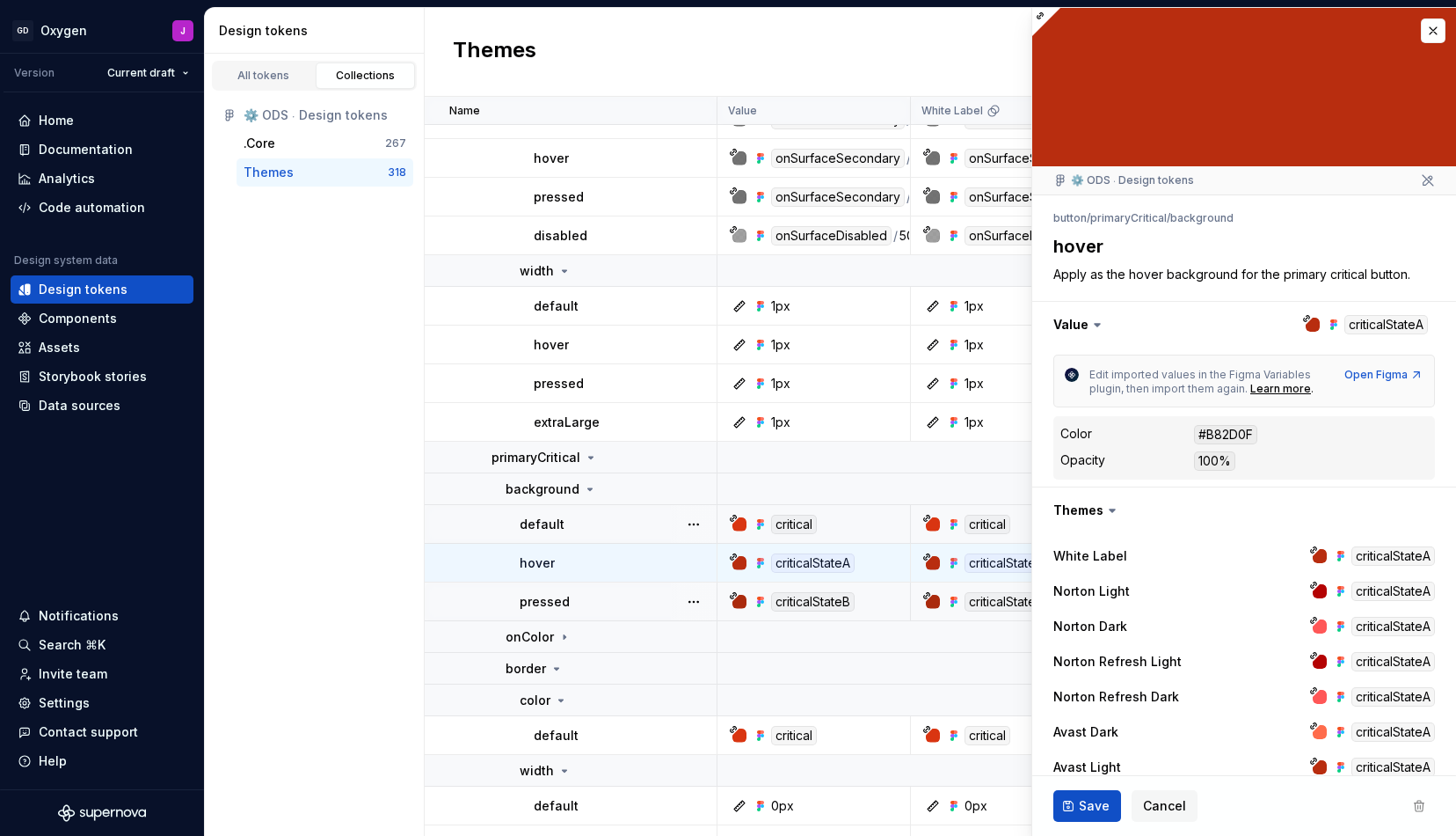
click at [637, 596] on div "pressed" at bounding box center [618, 602] width 196 height 18
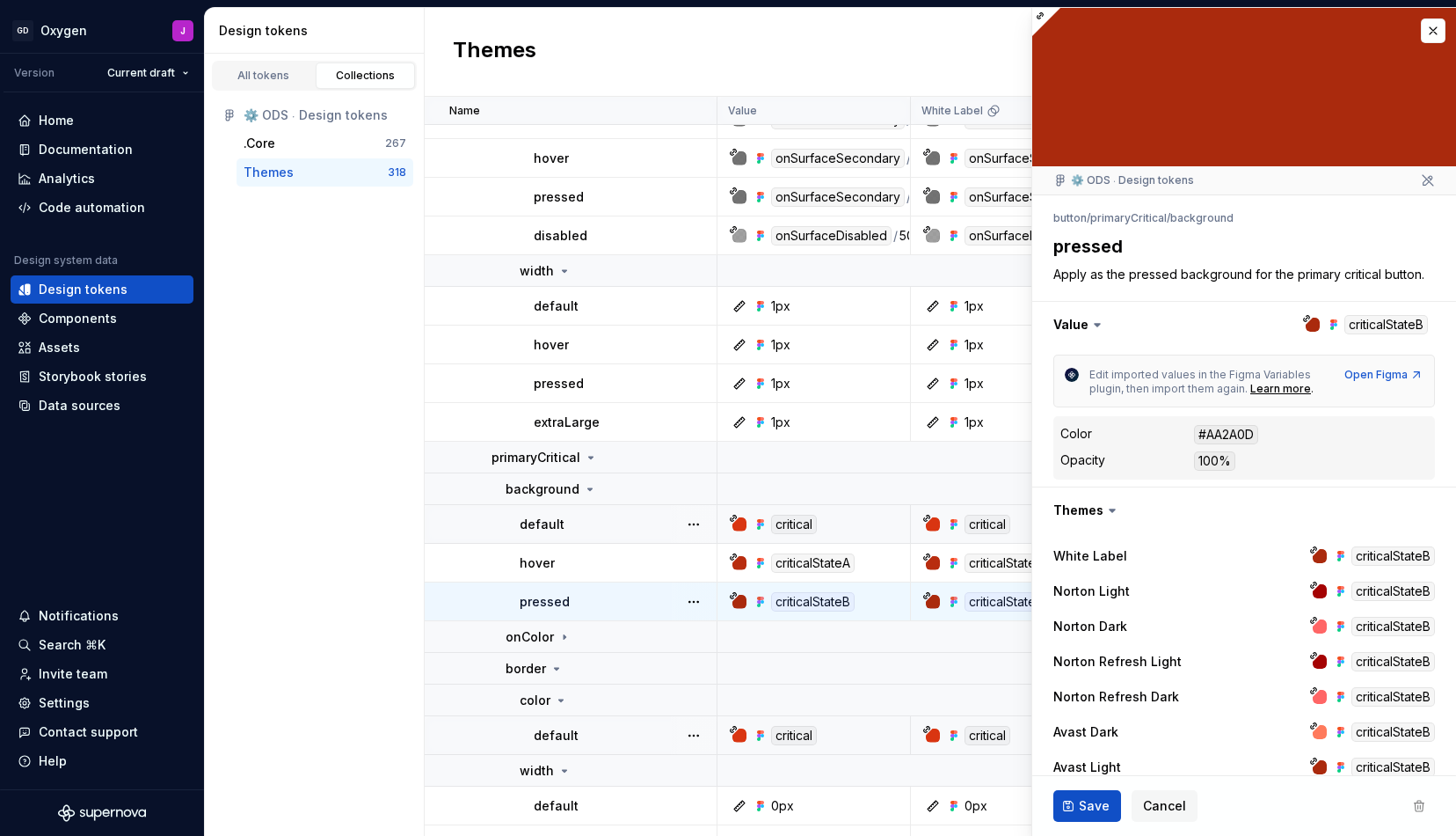
click at [638, 735] on div "default" at bounding box center [625, 736] width 182 height 18
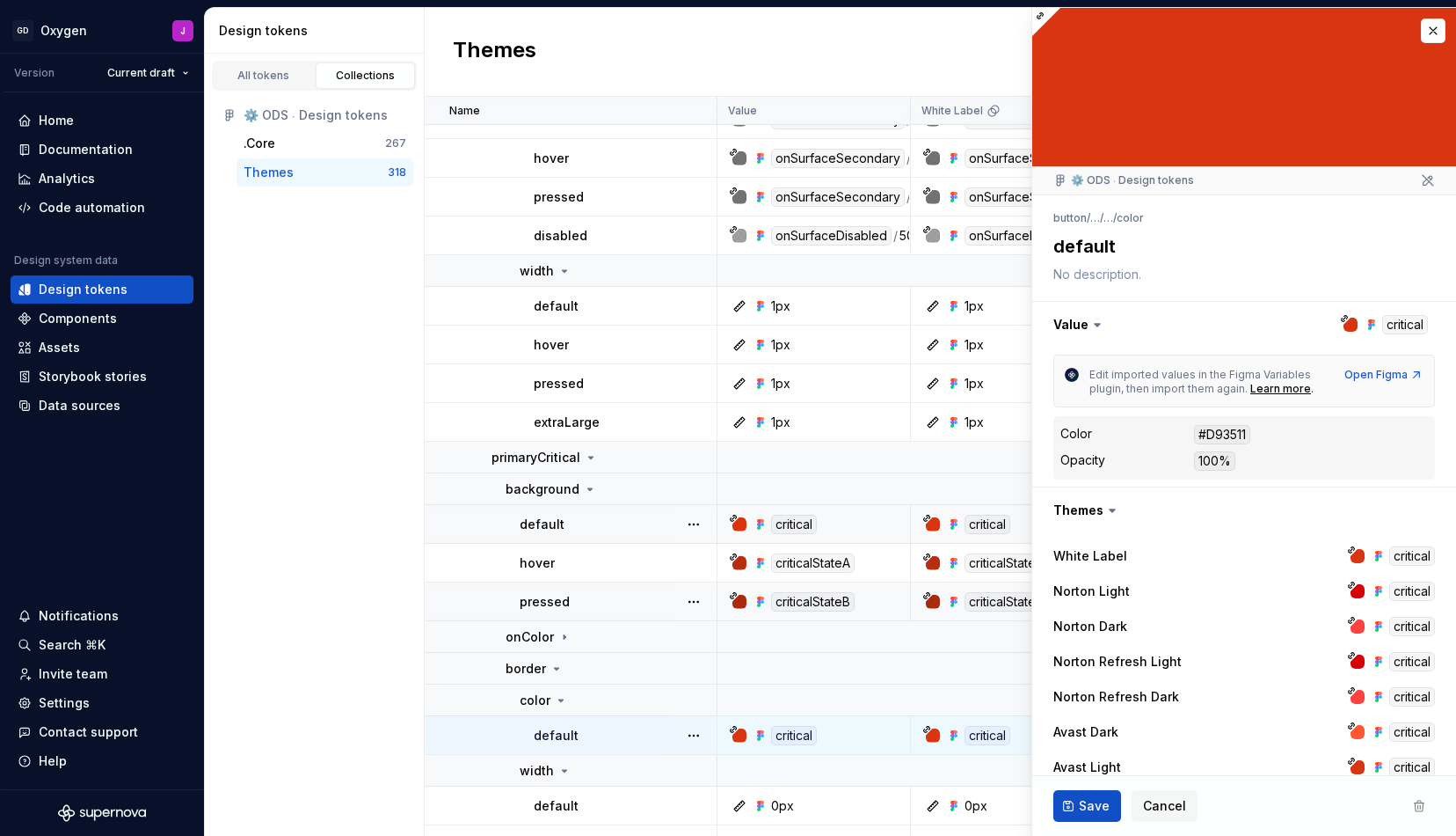
click at [1122, 277] on textarea at bounding box center [1241, 274] width 382 height 24
click at [1110, 276] on textarea at bounding box center [1241, 274] width 382 height 24
click at [1439, 23] on button "button" at bounding box center [1433, 31] width 24 height 24
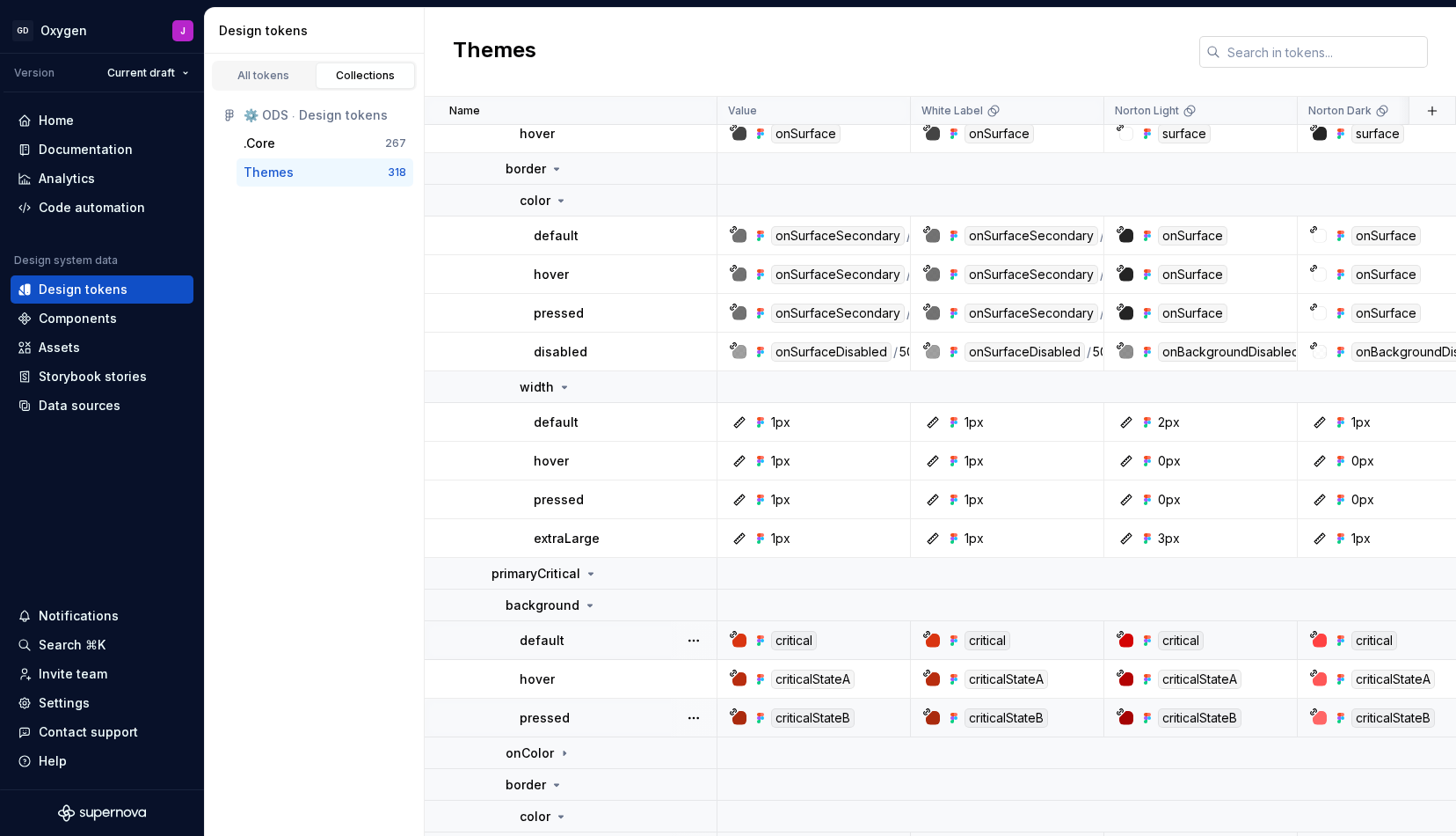
scroll to position [1170, 0]
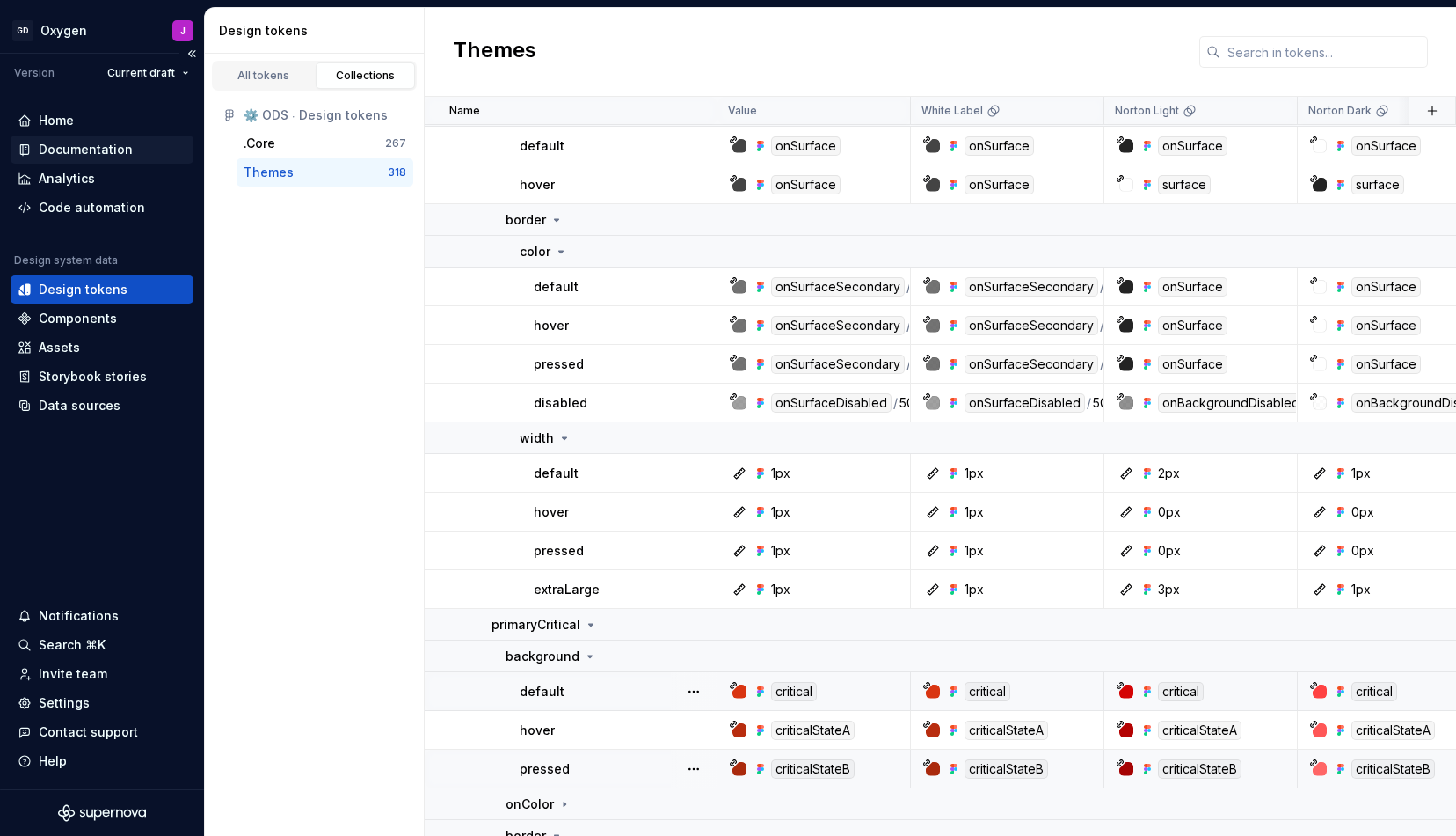
click at [107, 145] on div "Documentation" at bounding box center [86, 150] width 95 height 18
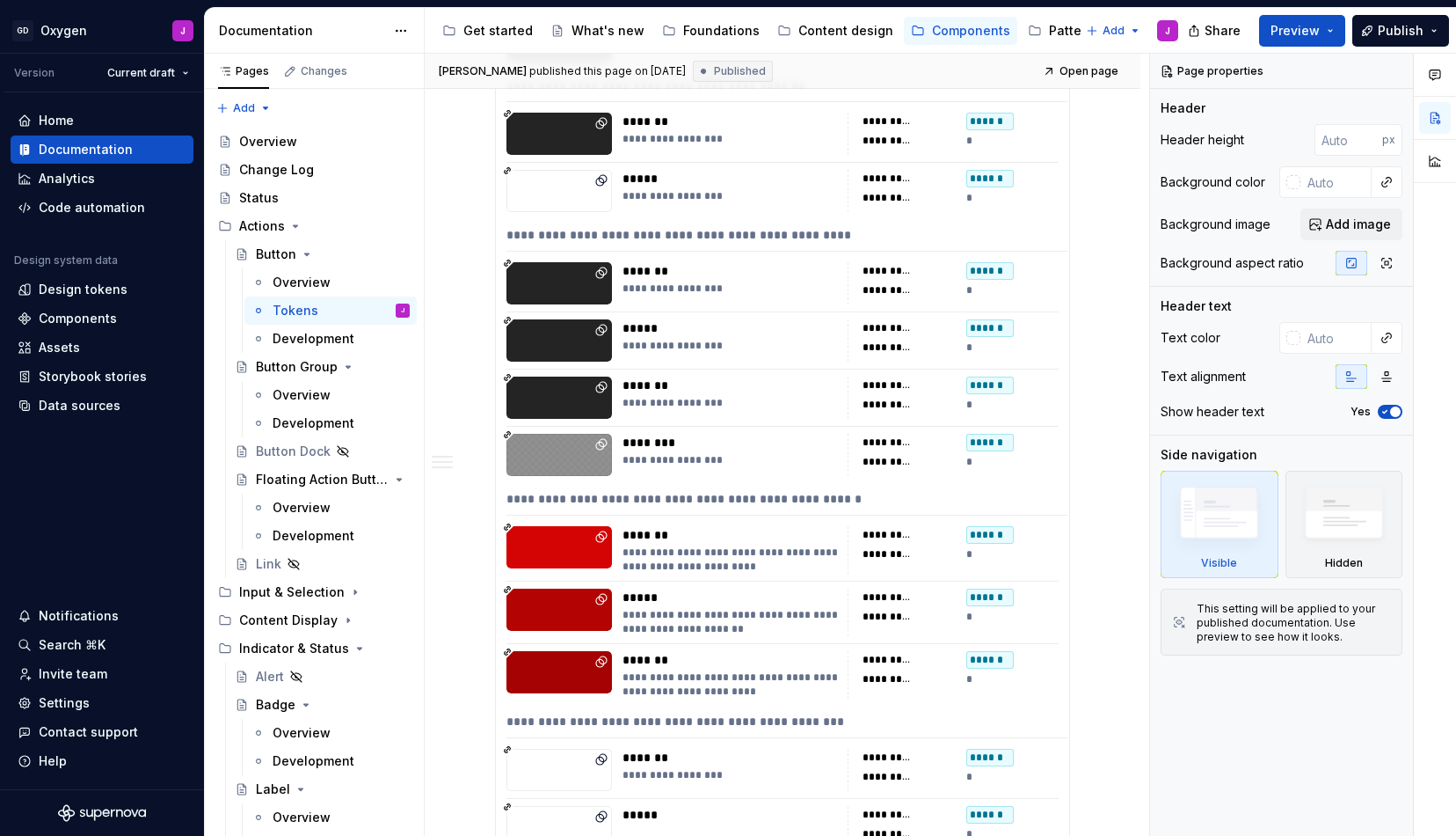
scroll to position [1197, 0]
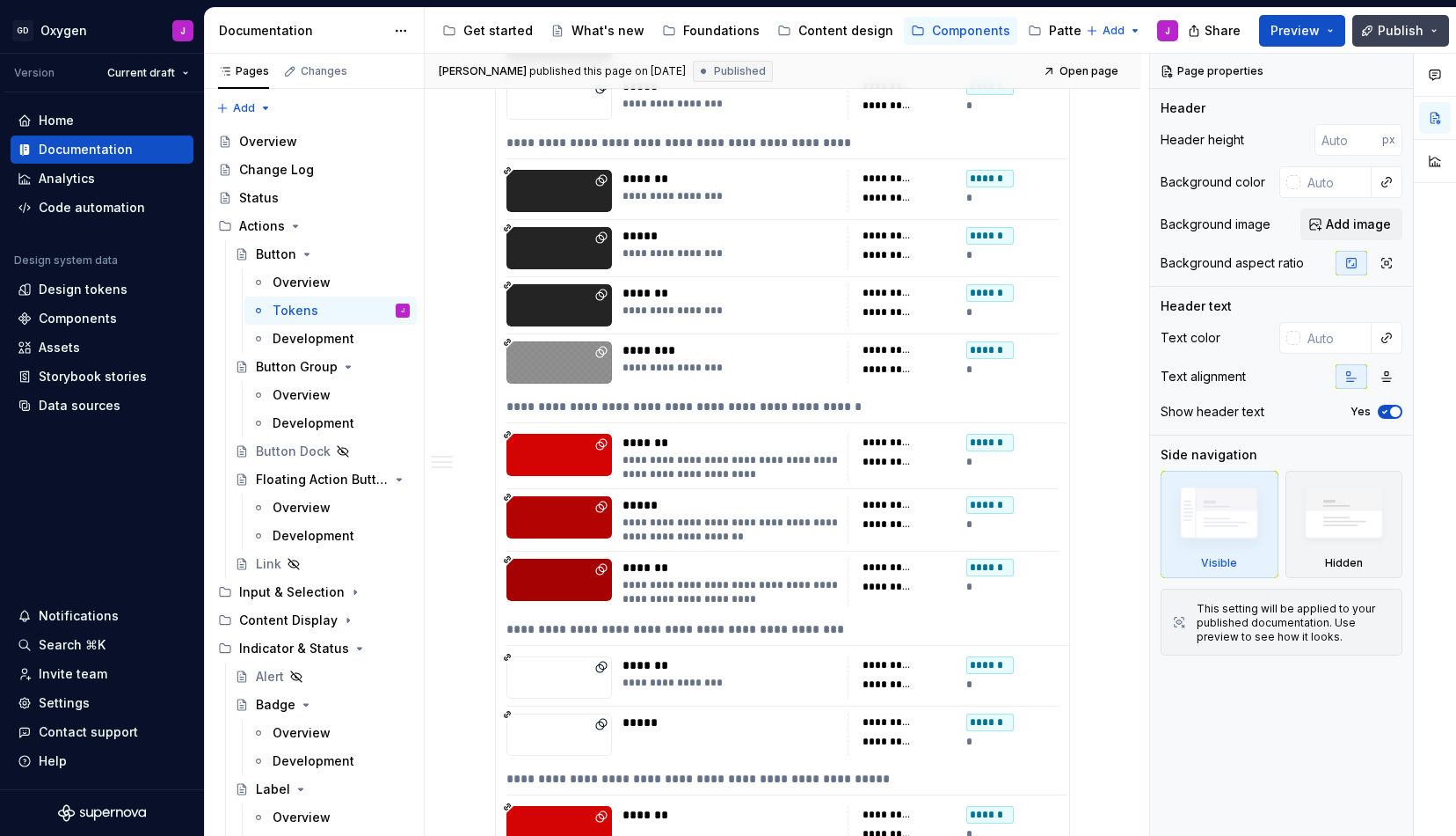
click at [1397, 25] on span "Publish" at bounding box center [1400, 31] width 46 height 18
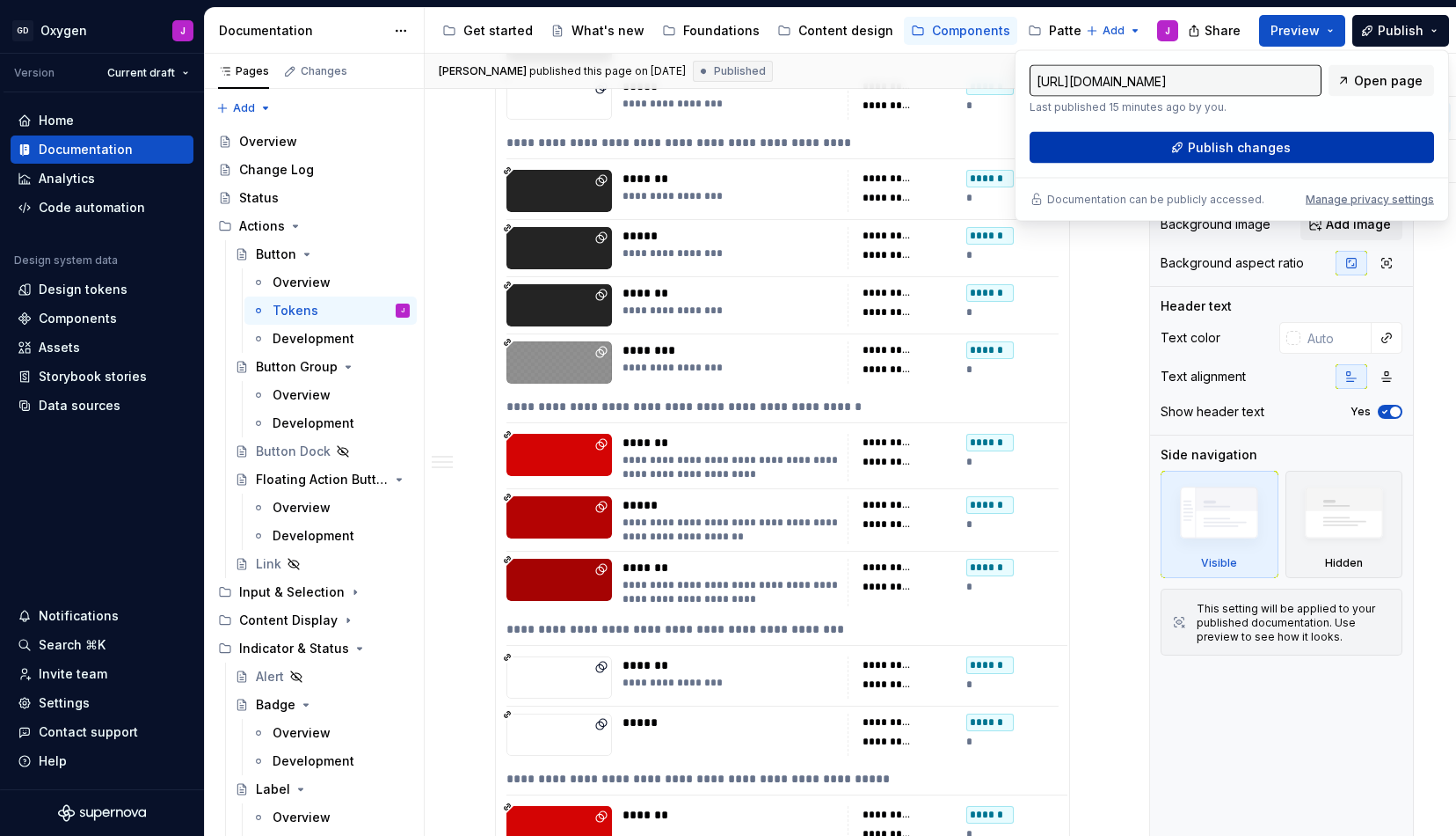
click at [1239, 139] on span "Publish changes" at bounding box center [1239, 148] width 103 height 18
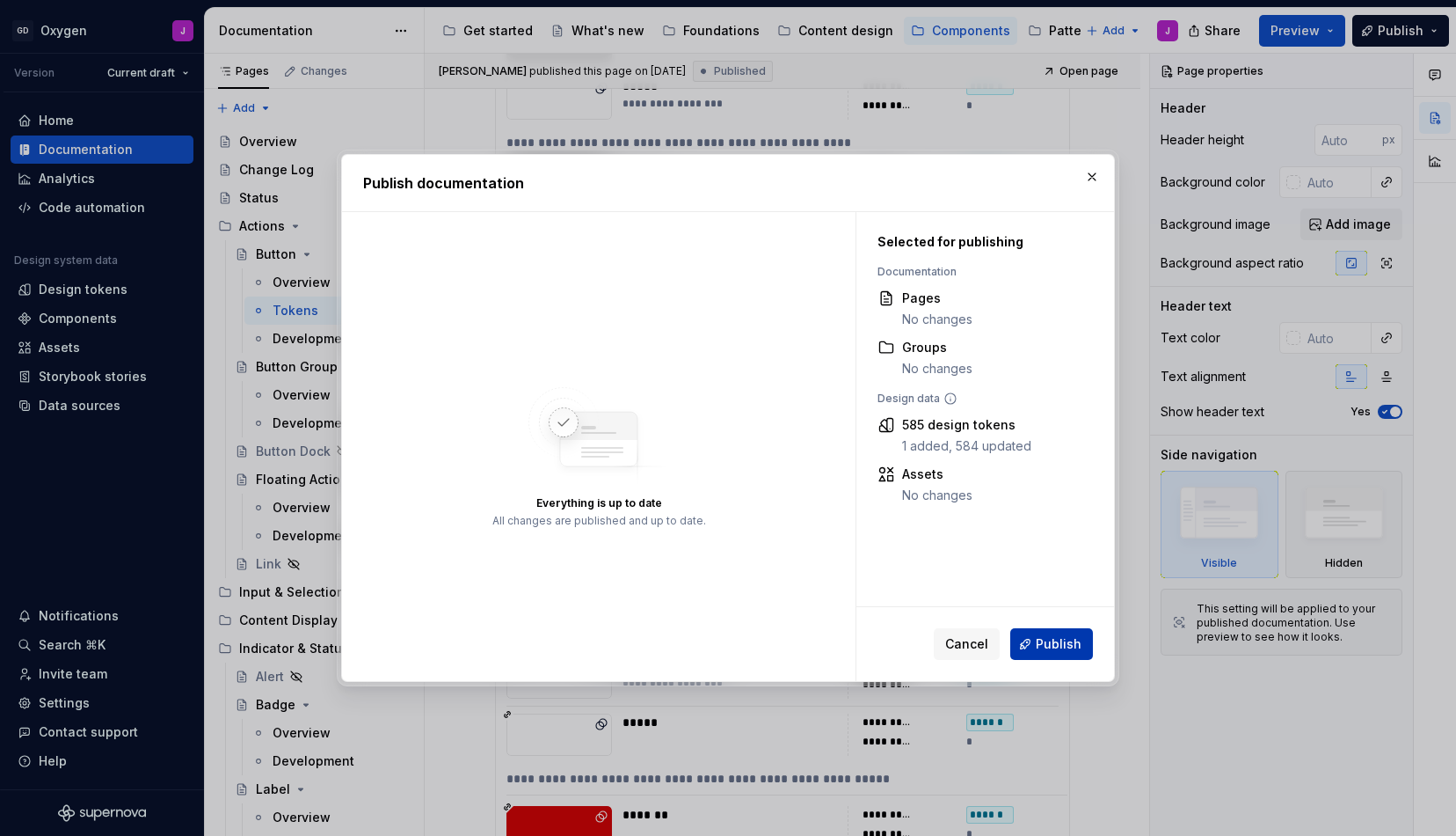
click at [1052, 644] on span "Publish" at bounding box center [1058, 644] width 46 height 18
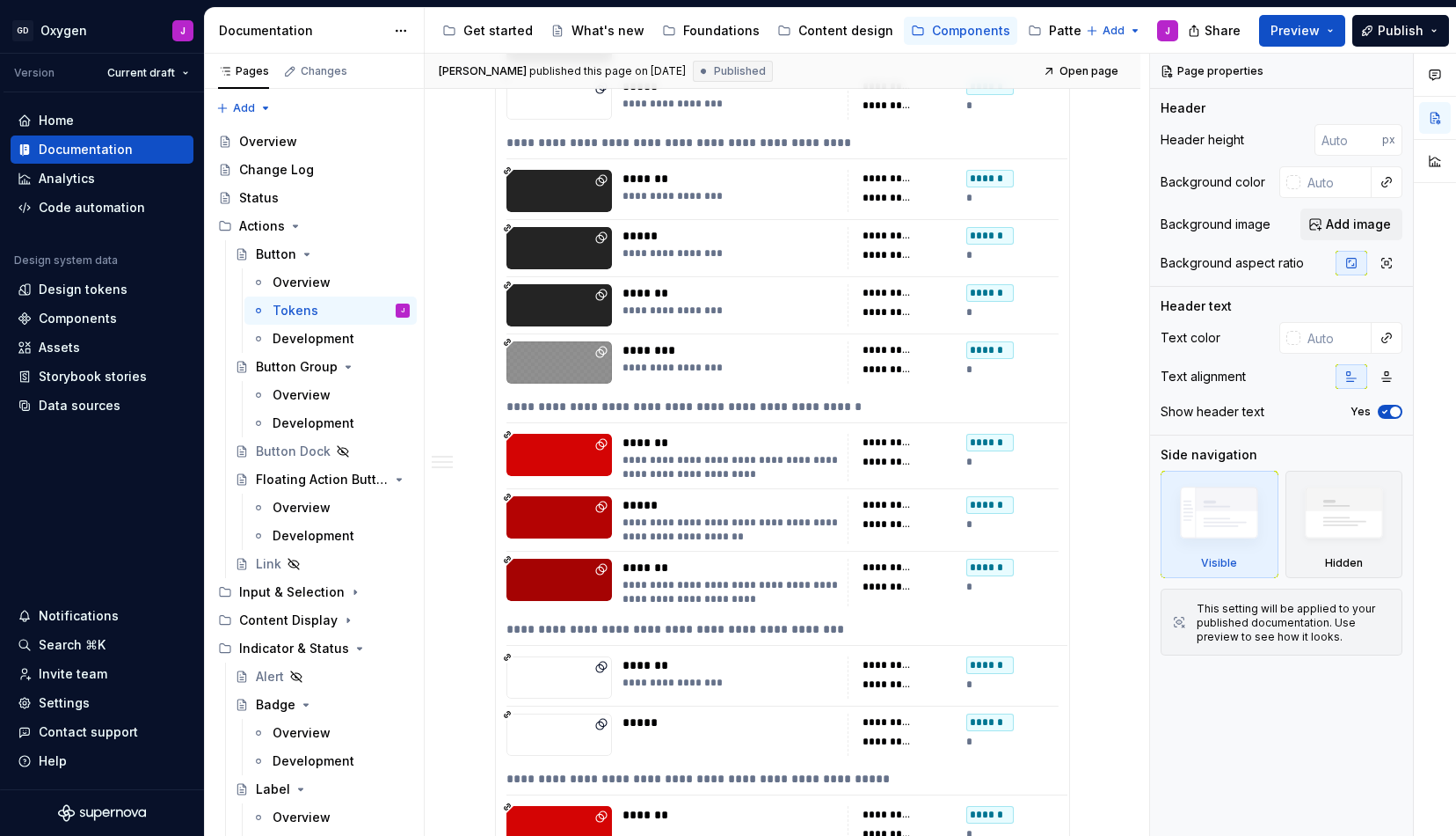
type textarea "*"
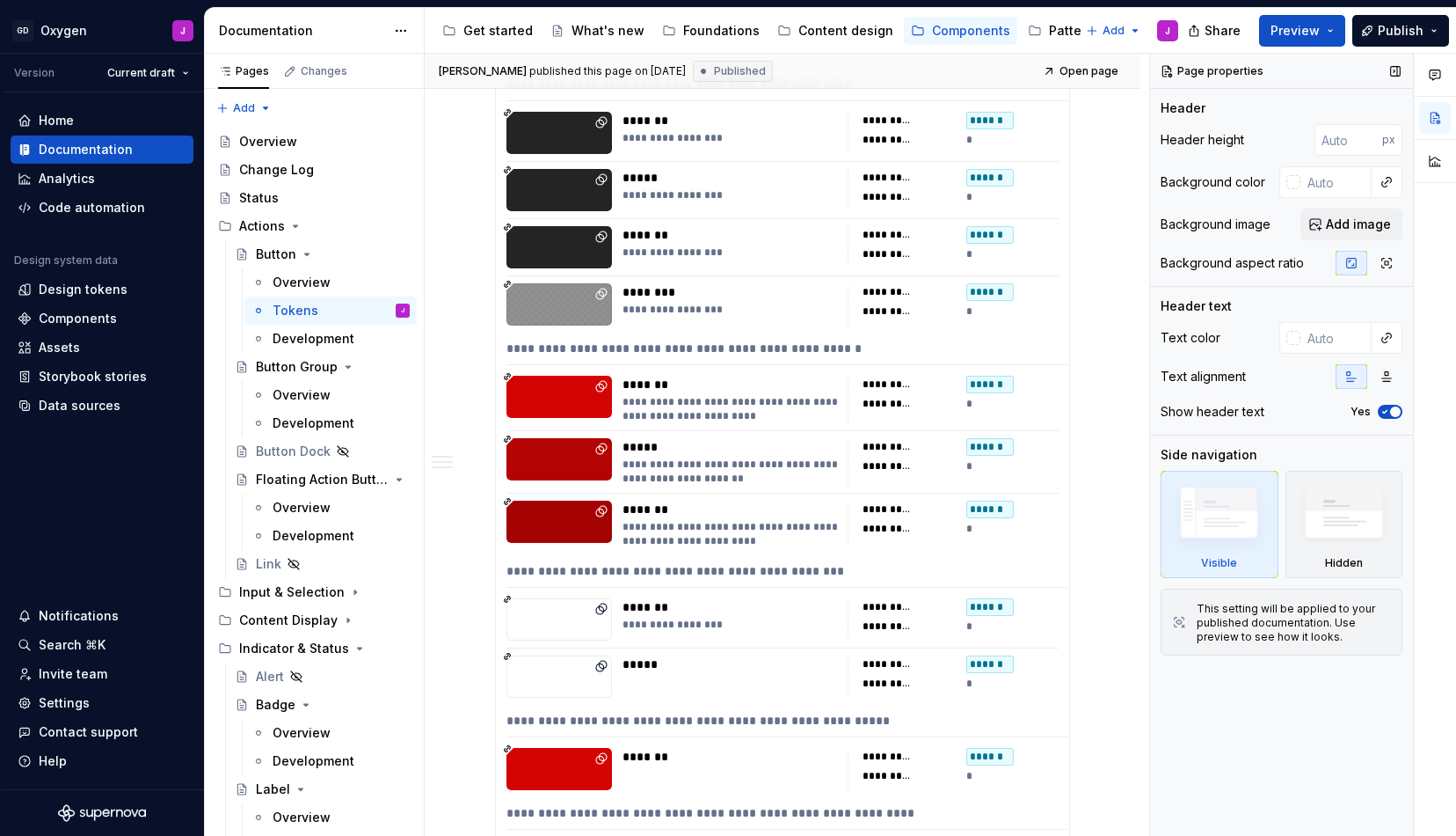
scroll to position [910, 0]
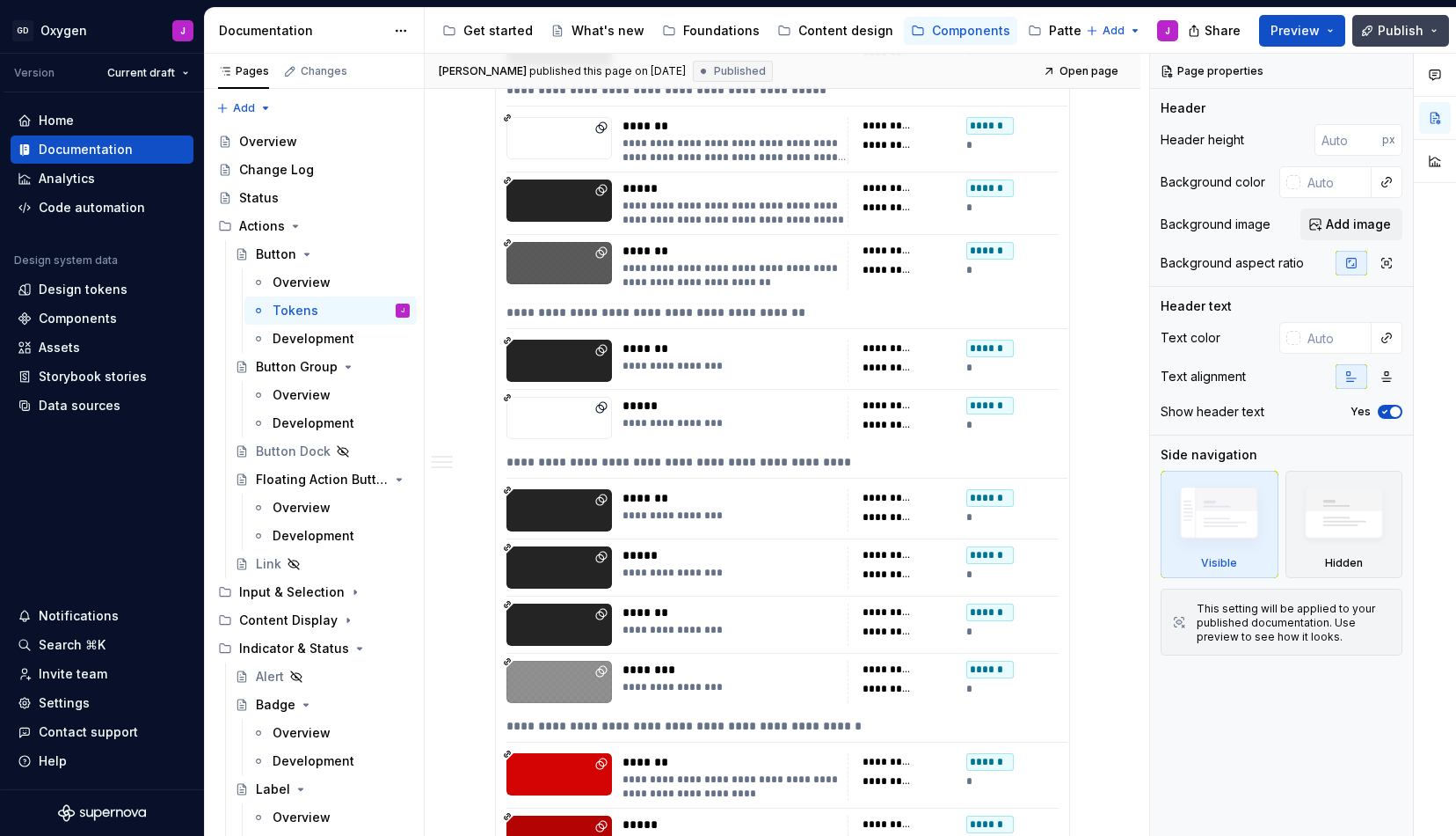
click at [1384, 24] on span "Publish" at bounding box center [1400, 31] width 46 height 18
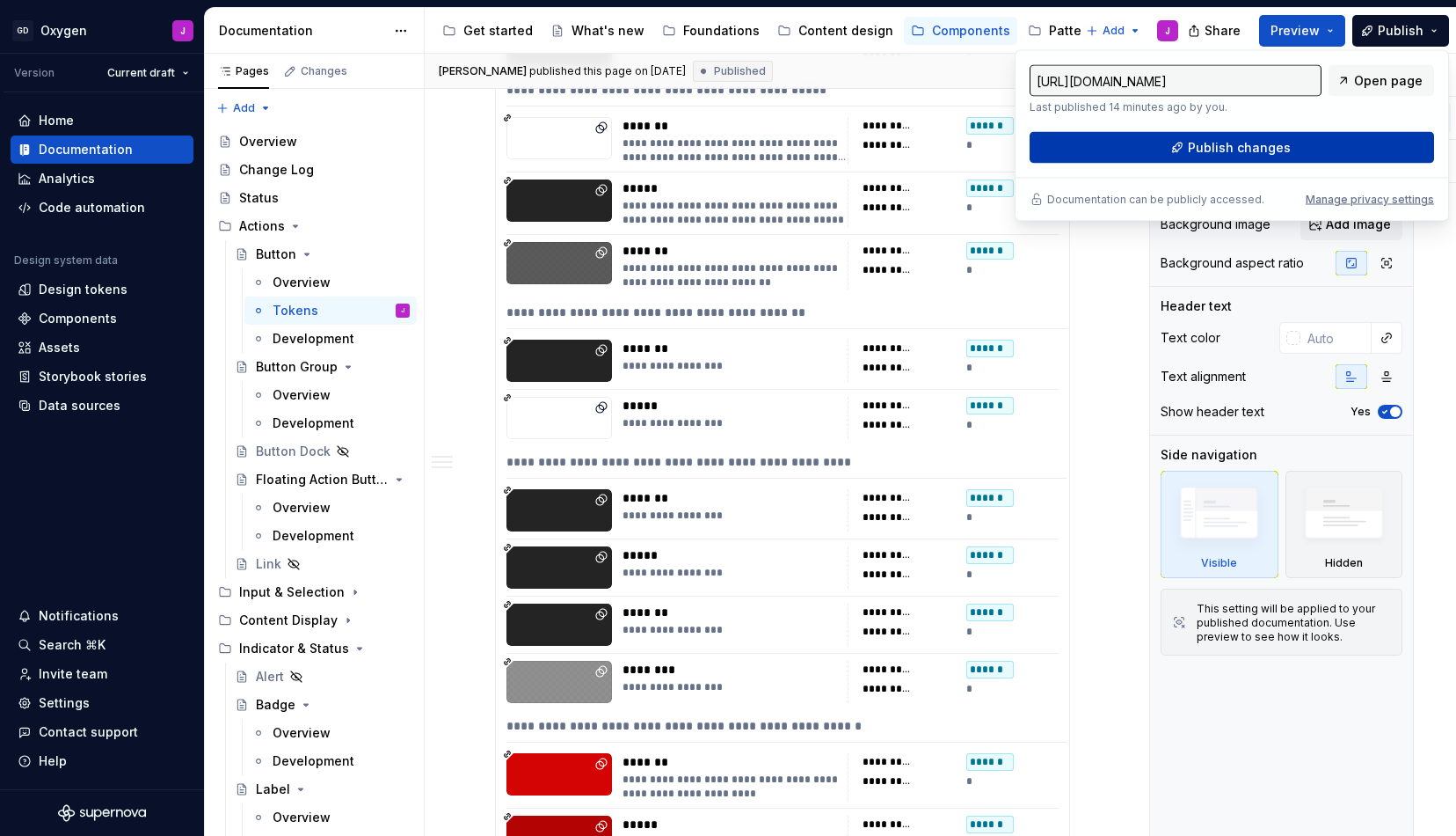
click at [1243, 145] on span "Publish changes" at bounding box center [1239, 148] width 103 height 18
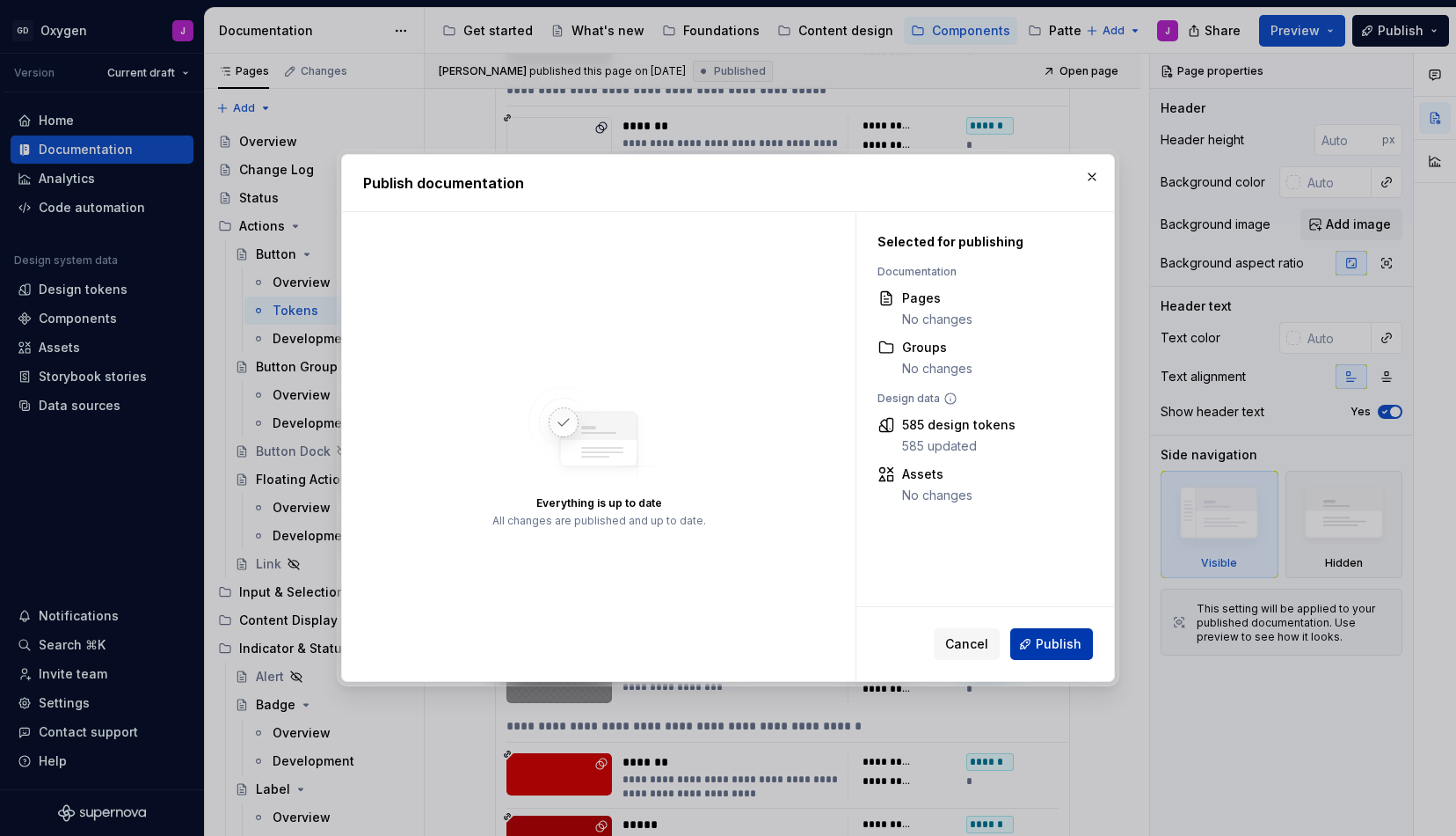
click at [1060, 653] on button "Publish" at bounding box center [1052, 643] width 83 height 32
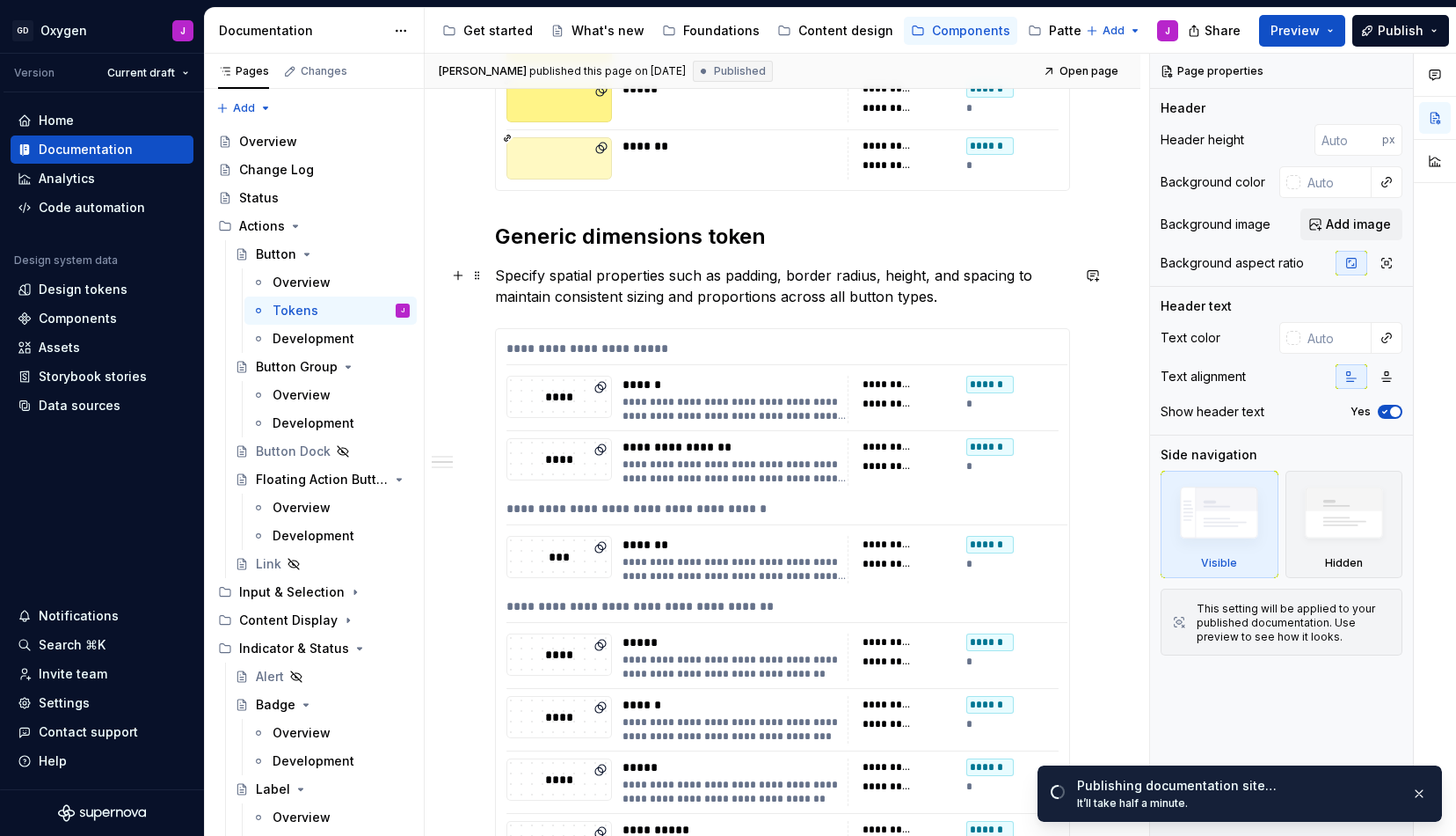
scroll to position [2117, 0]
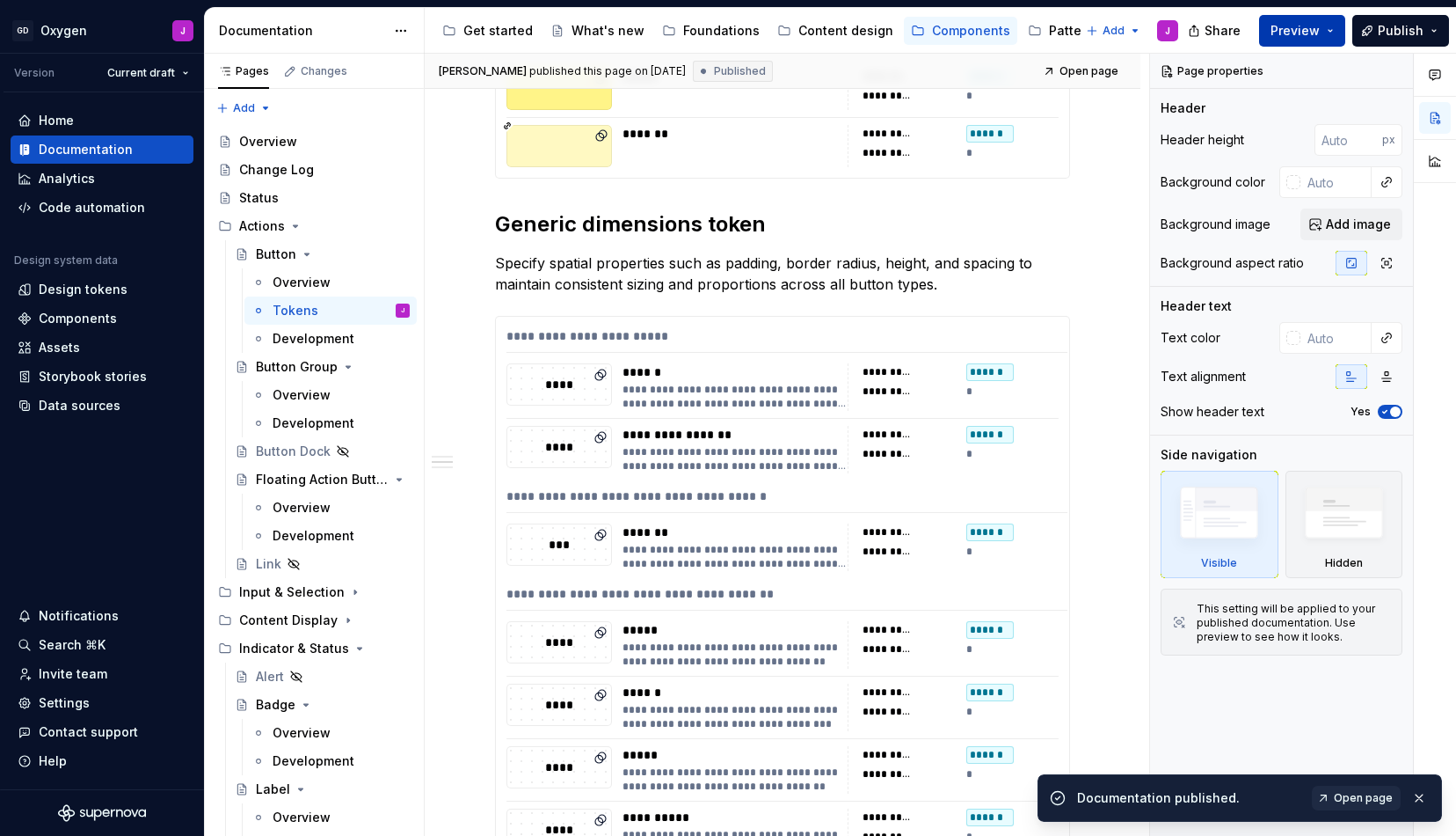
type textarea "*"
